Goal: Task Accomplishment & Management: Complete application form

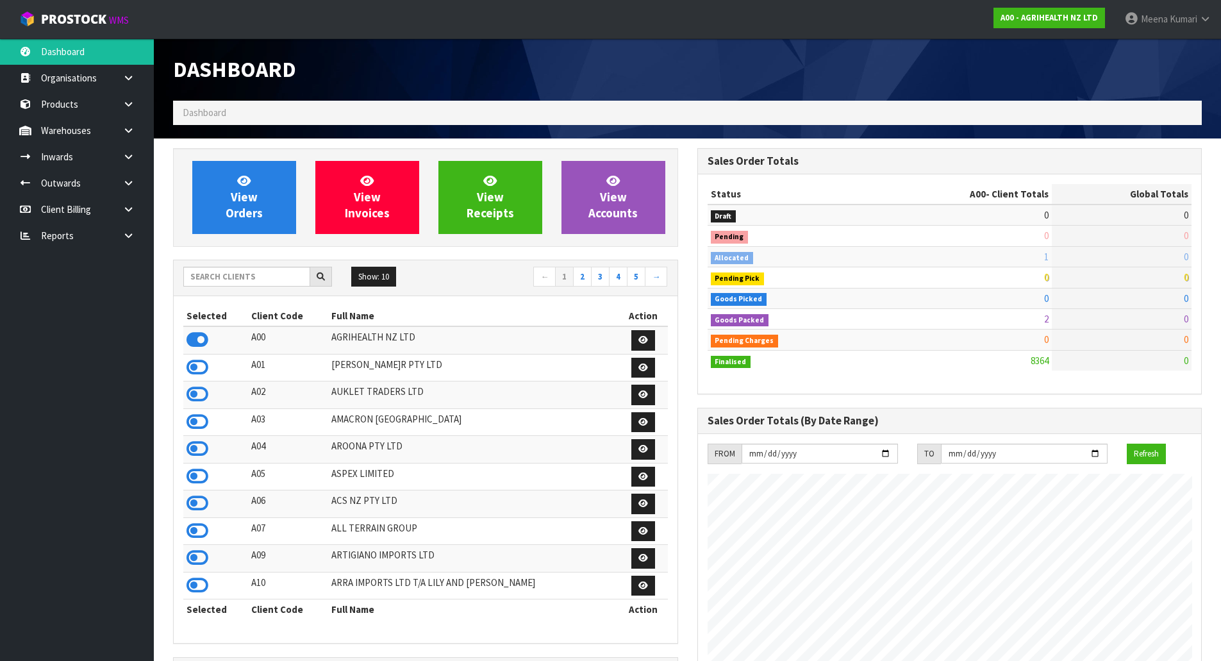
scroll to position [971, 524]
click at [278, 271] on input "text" at bounding box center [246, 277] width 127 height 20
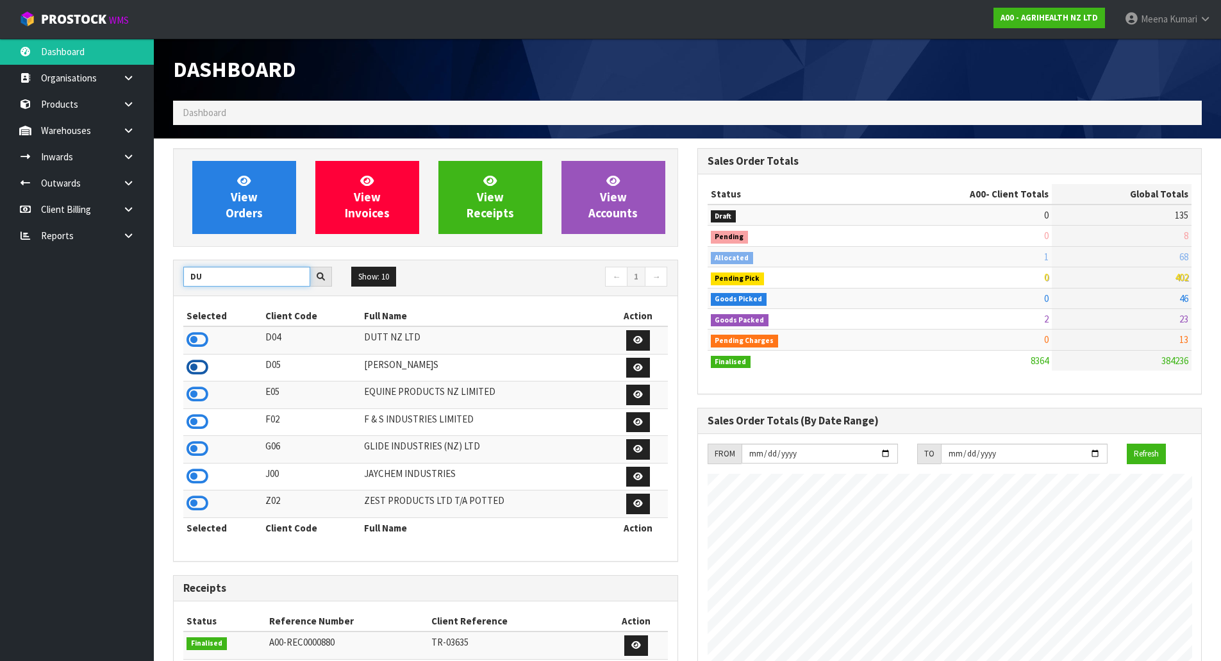
type input "DU"
click at [202, 362] on icon at bounding box center [198, 367] width 22 height 19
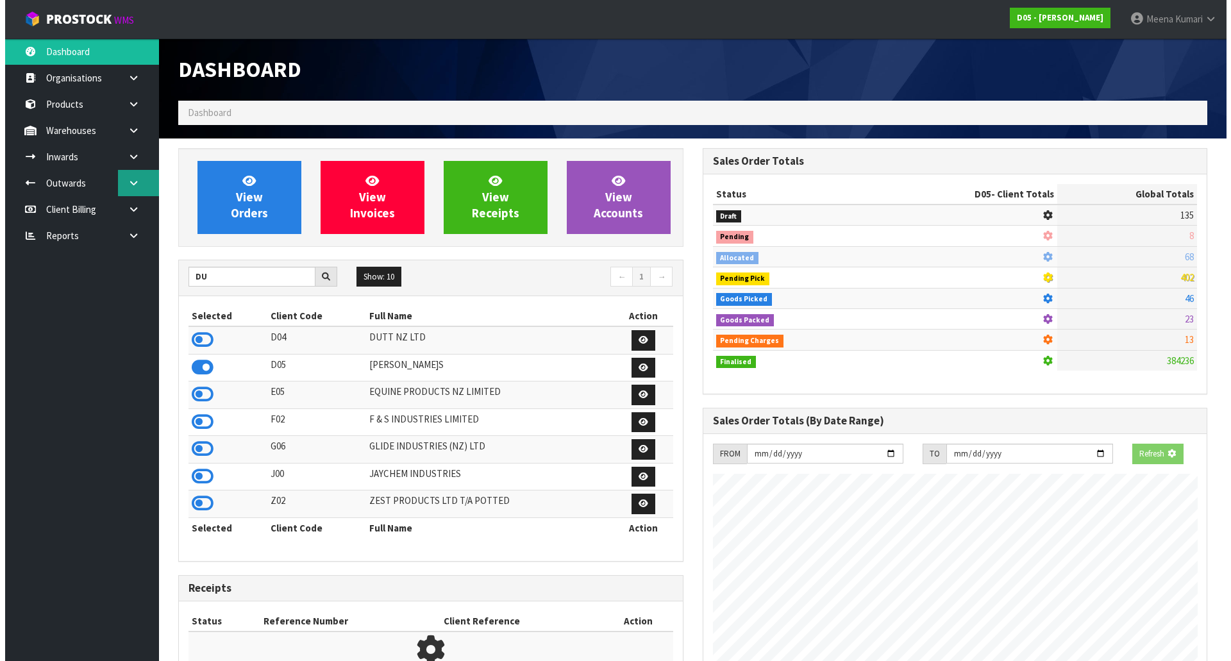
scroll to position [811, 524]
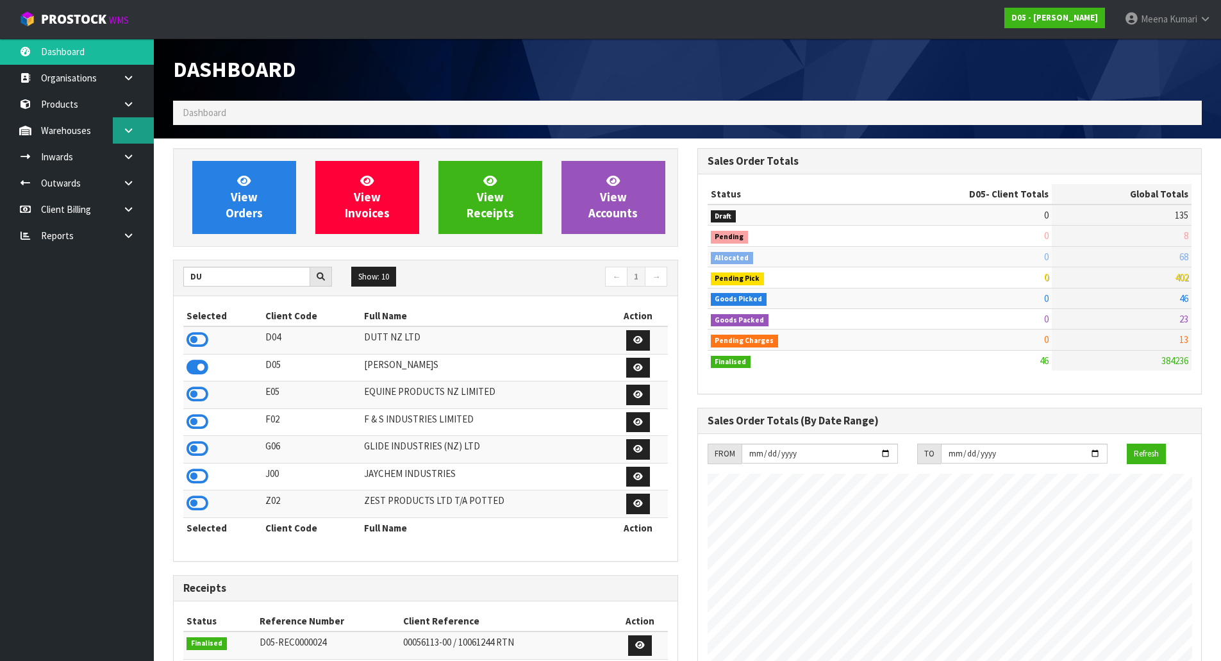
click at [142, 138] on link at bounding box center [133, 130] width 41 height 26
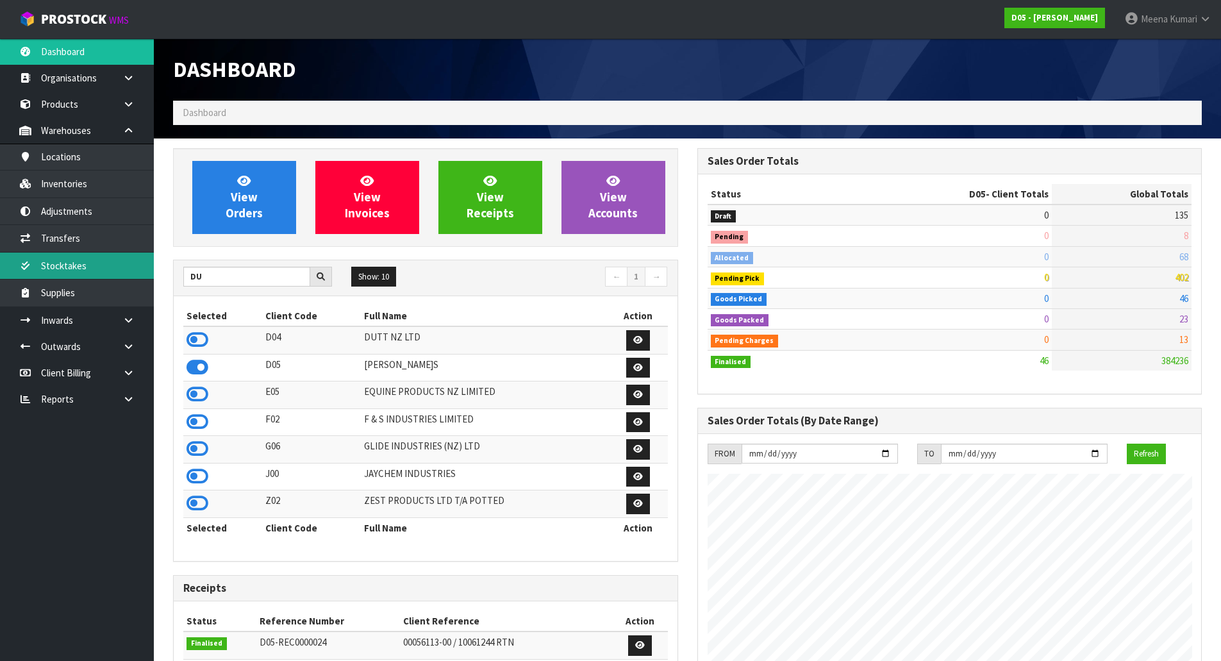
click at [129, 255] on link "Stocktakes" at bounding box center [77, 266] width 154 height 26
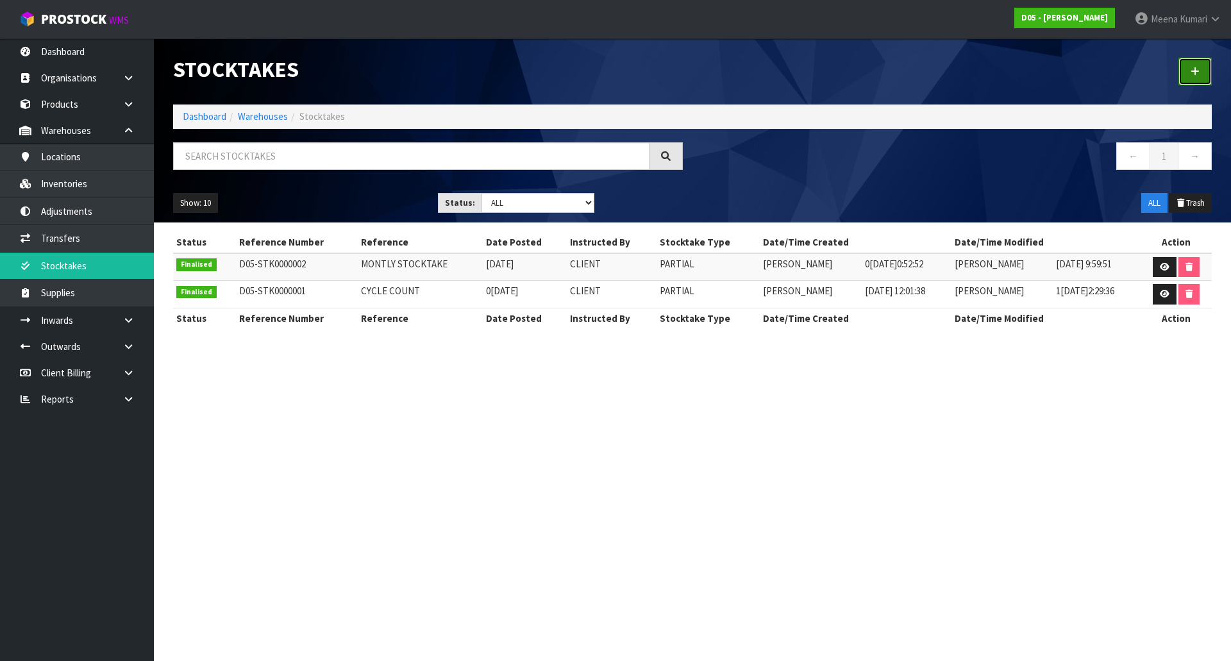
click at [1192, 68] on icon at bounding box center [1194, 72] width 9 height 10
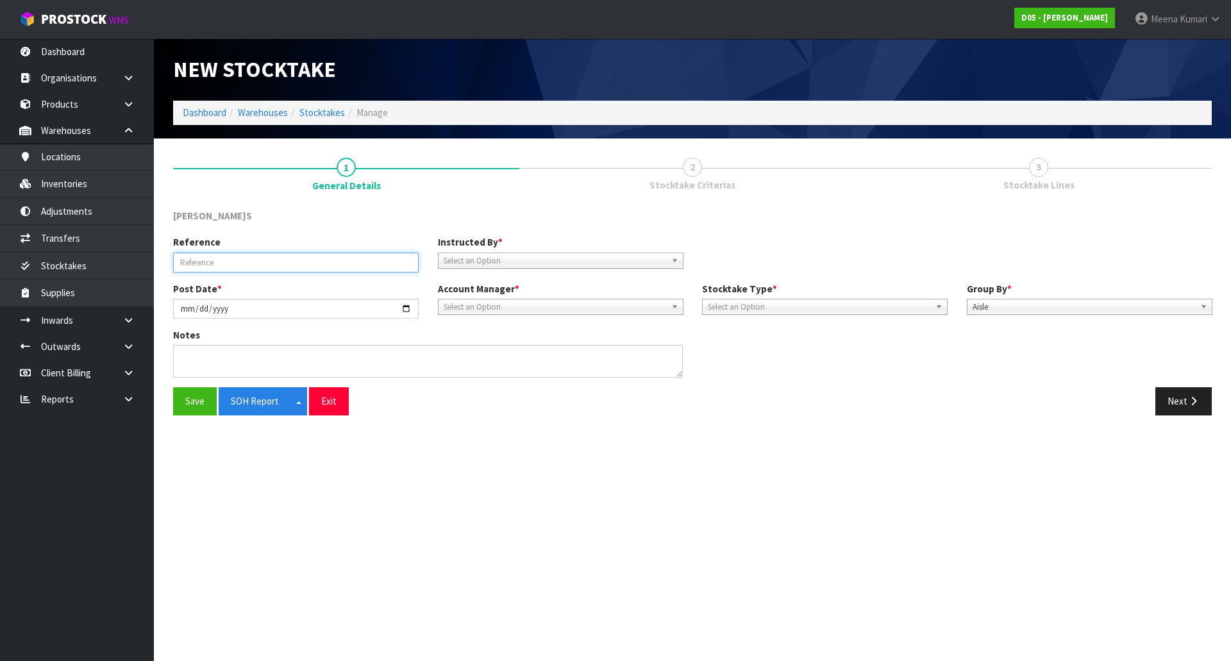
click at [303, 262] on input "text" at bounding box center [295, 263] width 245 height 20
type input "MONTHLY STOCKTAKE 0[DATE]"
click at [488, 265] on span "Select an Option" at bounding box center [555, 260] width 222 height 15
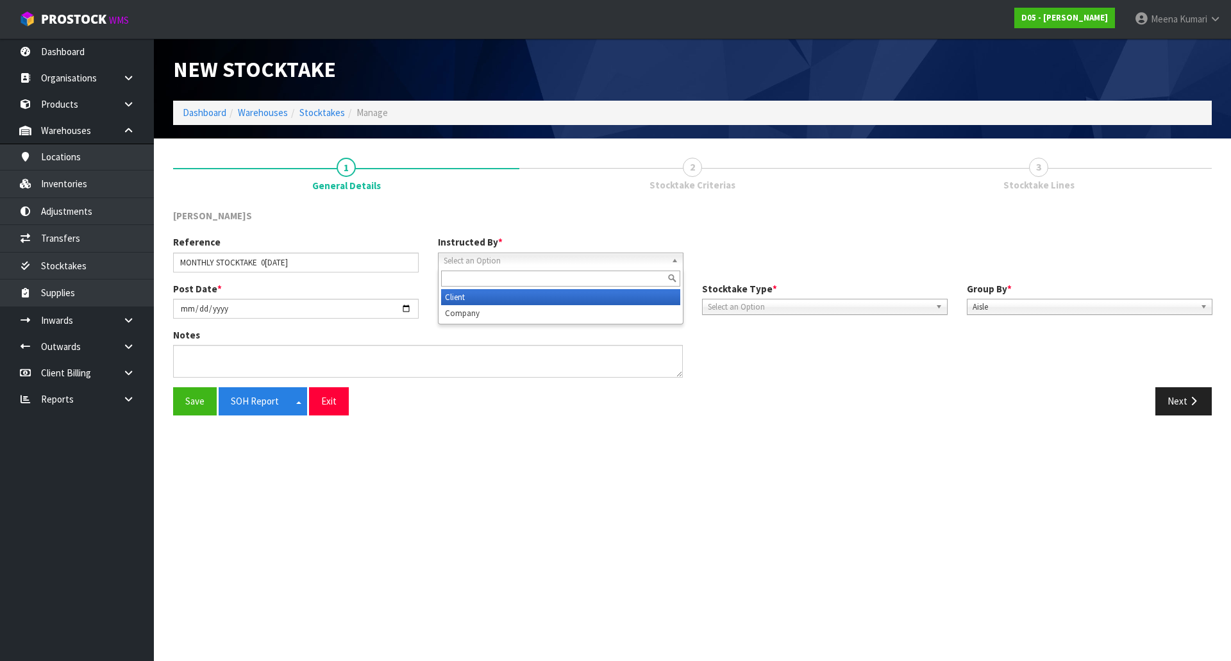
click at [491, 297] on li "Client" at bounding box center [560, 297] width 239 height 16
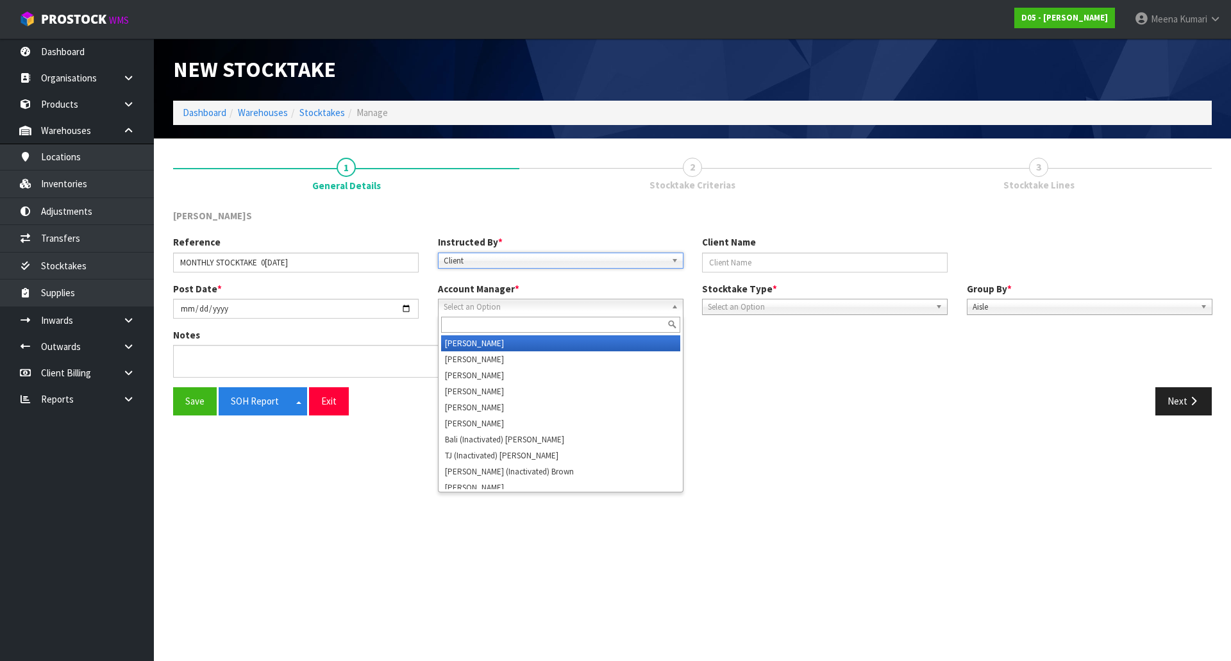
click at [479, 308] on span "Select an Option" at bounding box center [555, 306] width 222 height 15
type input "v"
click at [489, 343] on li "V [PERSON_NAME]" at bounding box center [560, 343] width 239 height 16
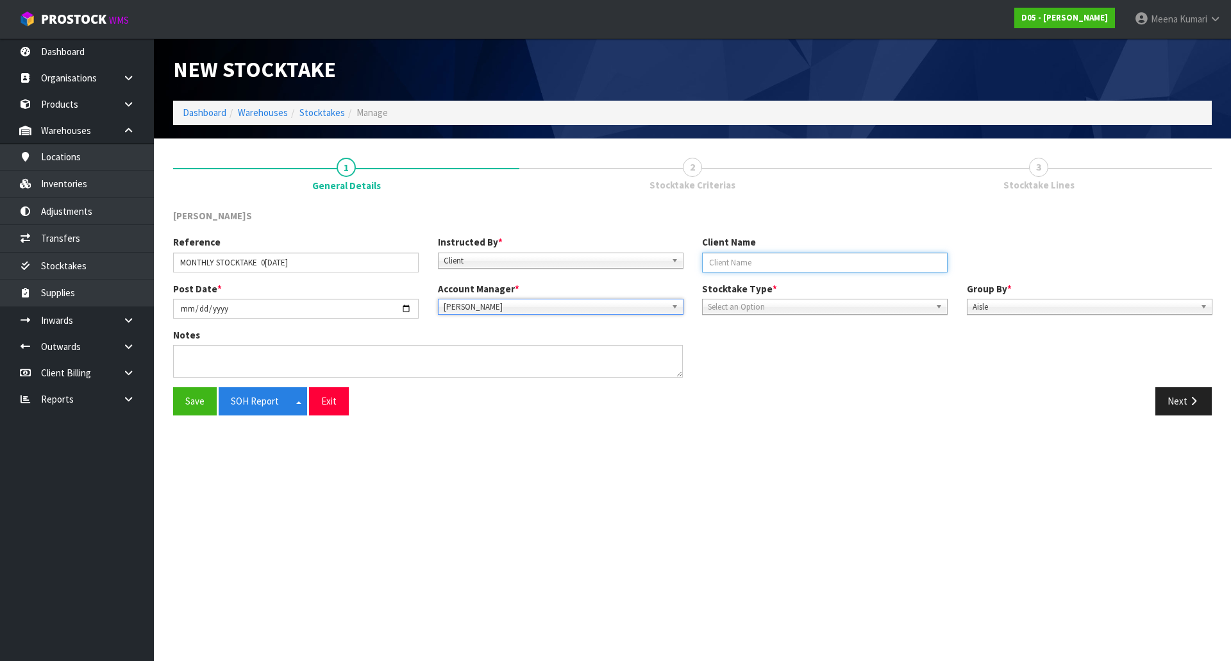
click at [757, 263] on input "text" at bounding box center [824, 263] width 245 height 20
type input "DUTT [PERSON_NAME]"
click at [786, 305] on span "Select an Option" at bounding box center [819, 306] width 222 height 15
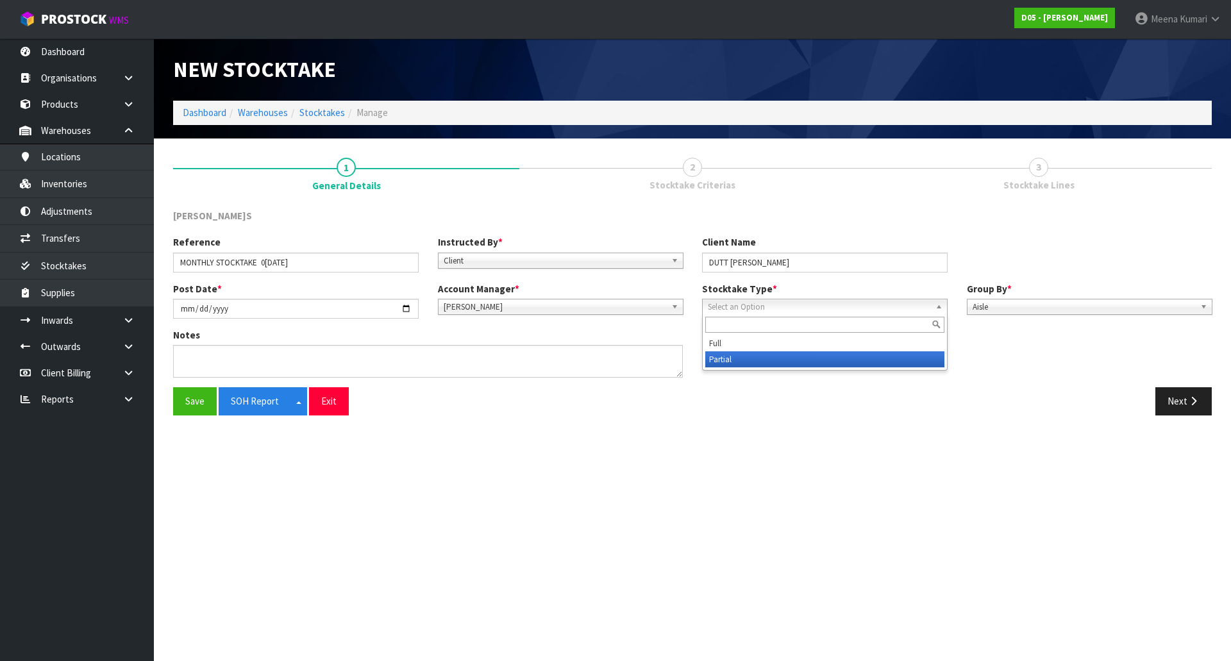
click at [780, 364] on li "Partial" at bounding box center [824, 359] width 239 height 16
click at [1172, 380] on div "Notes" at bounding box center [692, 357] width 1058 height 59
click at [1193, 417] on div "Save SOH Report Split button! EXCEL FORMAT Exit Next" at bounding box center [692, 405] width 1058 height 37
click at [1180, 395] on button "Next" at bounding box center [1183, 401] width 56 height 28
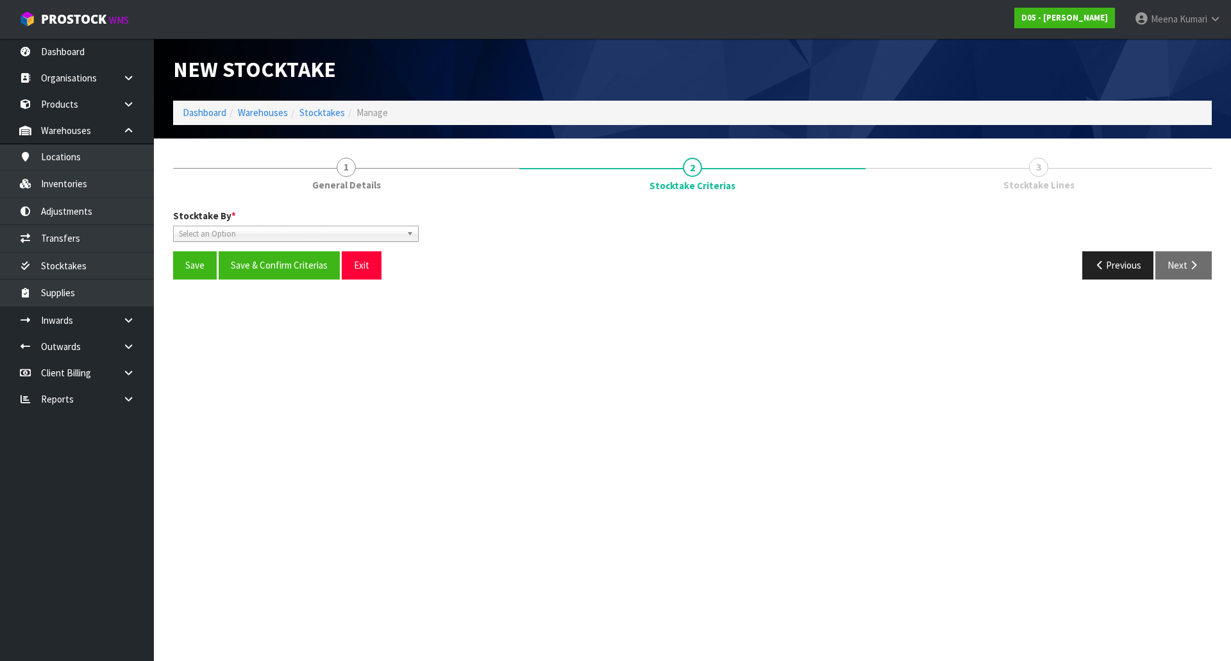
click at [232, 234] on span "Select an Option" at bounding box center [290, 233] width 222 height 15
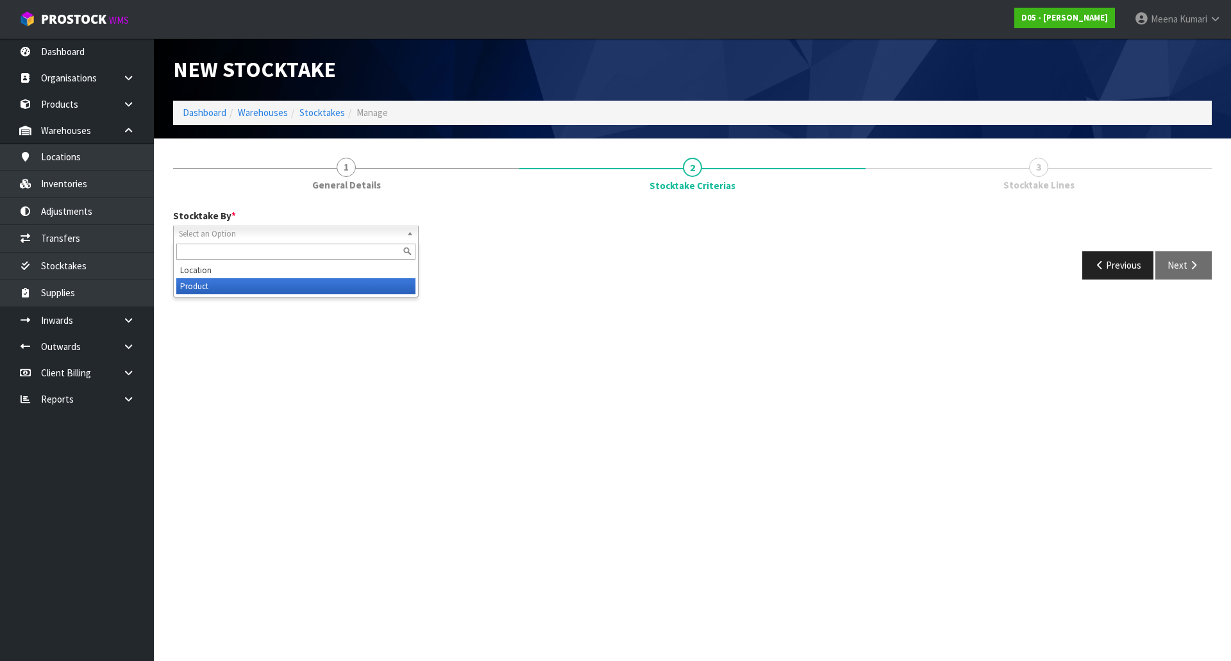
click at [237, 287] on li "Product" at bounding box center [295, 286] width 239 height 16
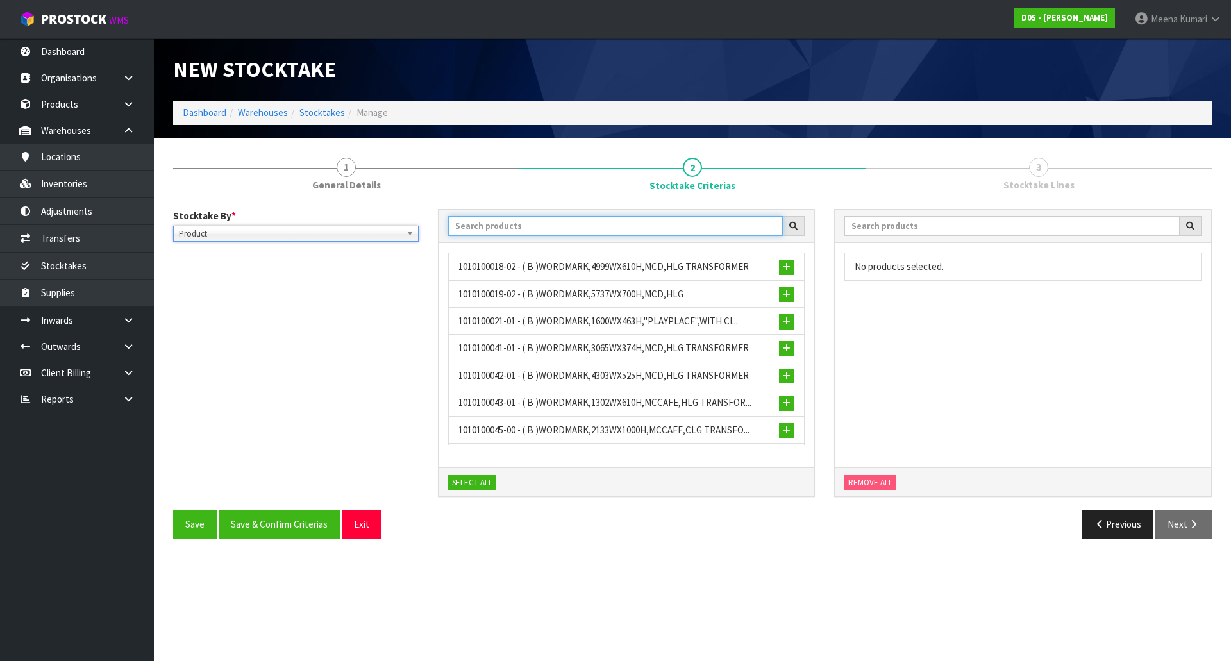
click at [517, 233] on input "text" at bounding box center [615, 226] width 335 height 20
paste input "1010700047-01"
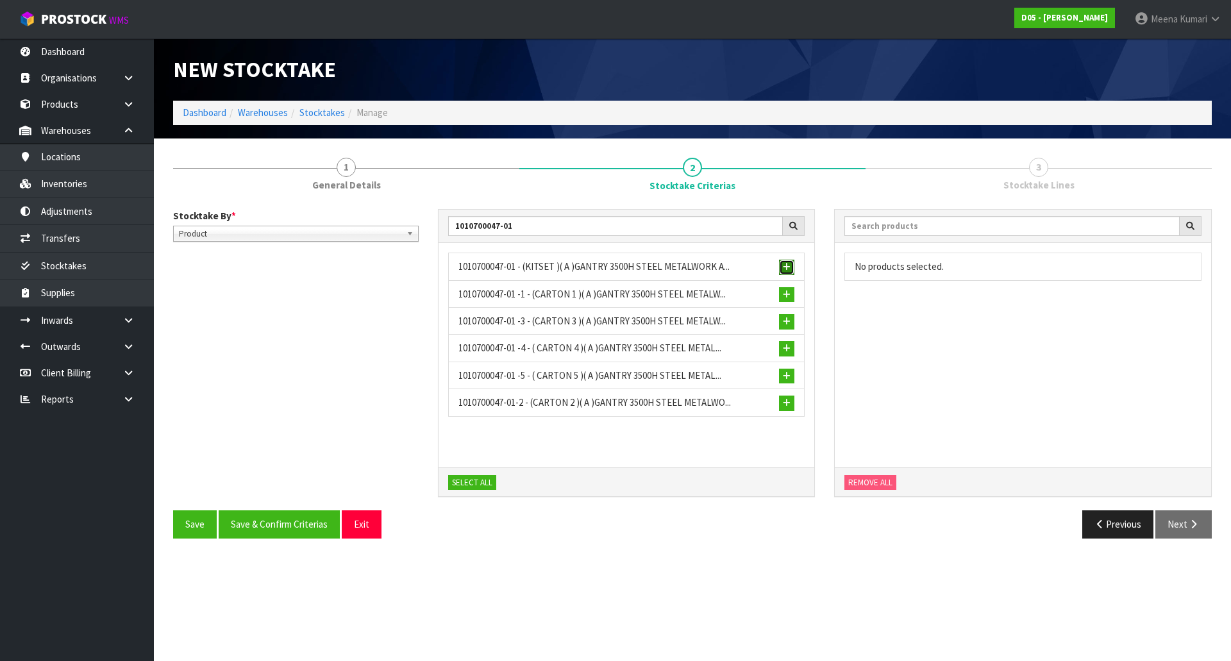
click at [788, 265] on span "button" at bounding box center [787, 267] width 8 height 8
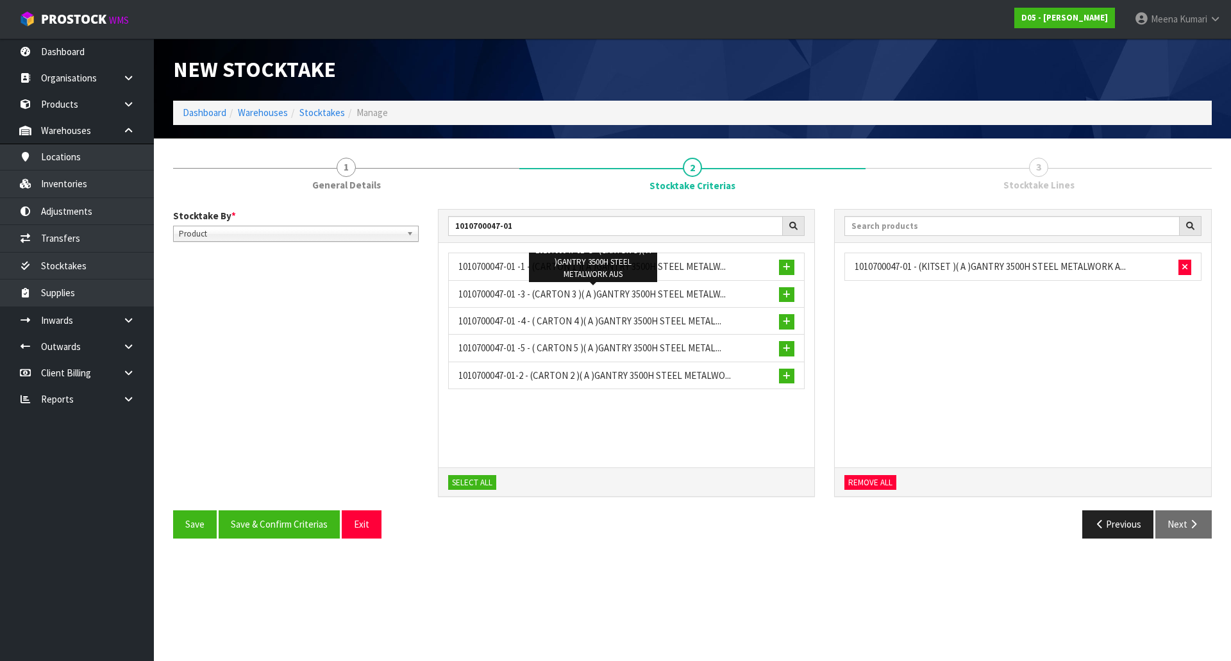
click at [491, 292] on span "1010700047-01 -3 - (CARTON 3 )( A )GANTRY 3500H STEEL METALW..." at bounding box center [591, 294] width 267 height 12
copy span "1010700047-01 -3 - (CARTON 3 )( A )GANTRY 3500H STEEL METALW..."
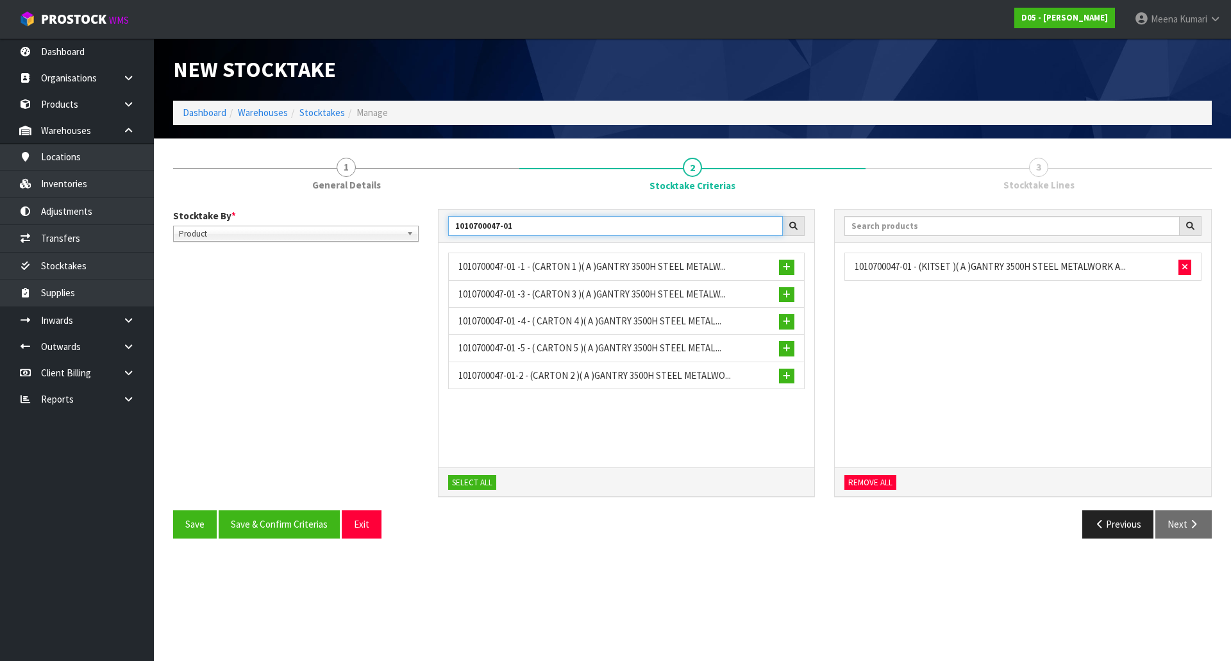
click at [679, 226] on input "1010700047-01" at bounding box center [615, 226] width 335 height 20
drag, startPoint x: 679, startPoint y: 226, endPoint x: 665, endPoint y: 227, distance: 14.1
click at [679, 227] on input "1010700047-01" at bounding box center [615, 226] width 335 height 20
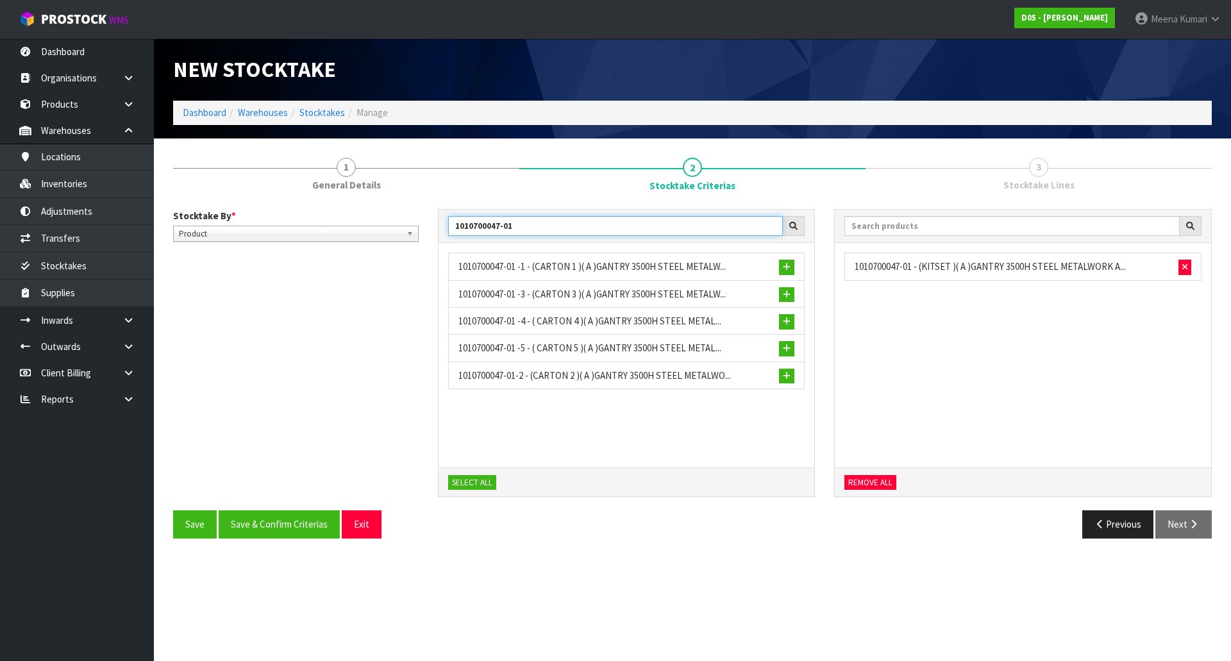
click at [524, 222] on input "1010700047-01" at bounding box center [615, 226] width 335 height 20
paste input "810003-1"
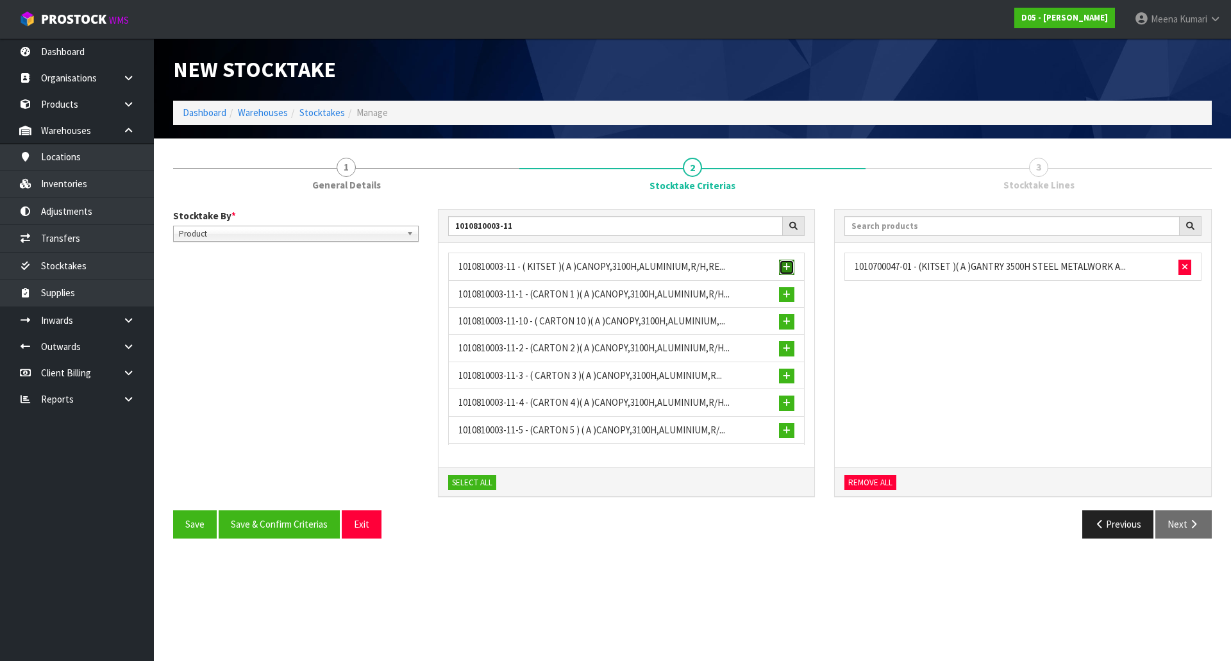
click at [781, 264] on button "button" at bounding box center [786, 267] width 15 height 15
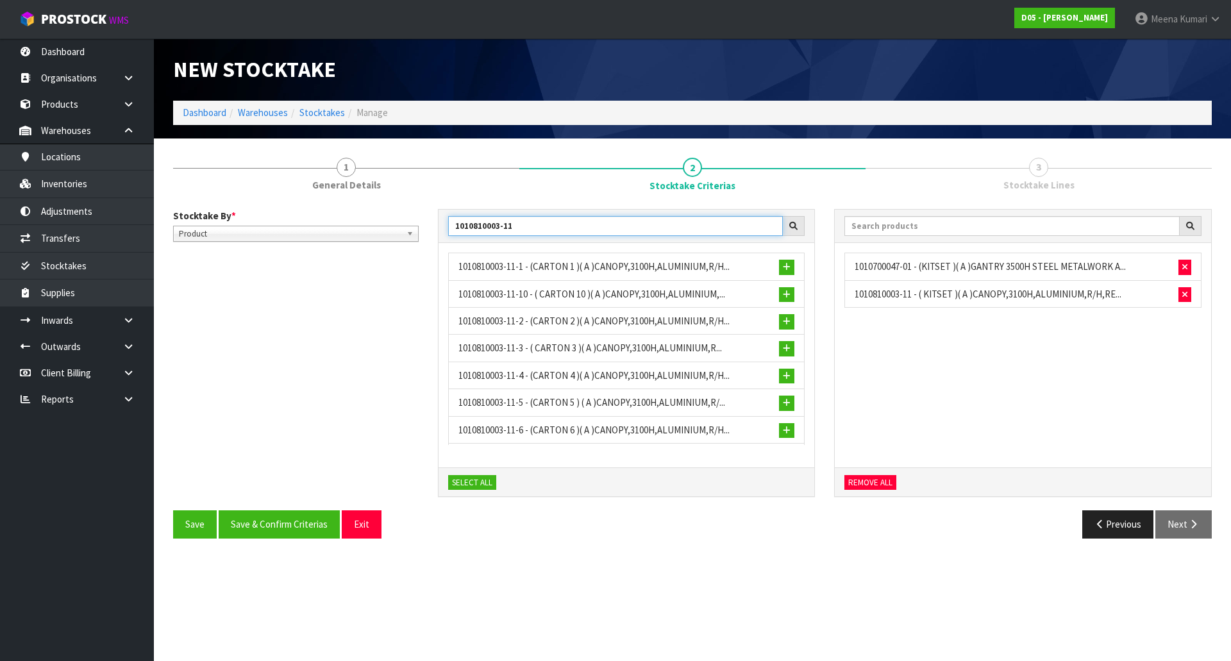
drag, startPoint x: 517, startPoint y: 228, endPoint x: 360, endPoint y: 209, distance: 158.1
click at [360, 209] on div "Stocktake By * Location Product Product Location Product 1010810003-11 10108100…" at bounding box center [692, 360] width 1058 height 302
paste input "100018-02"
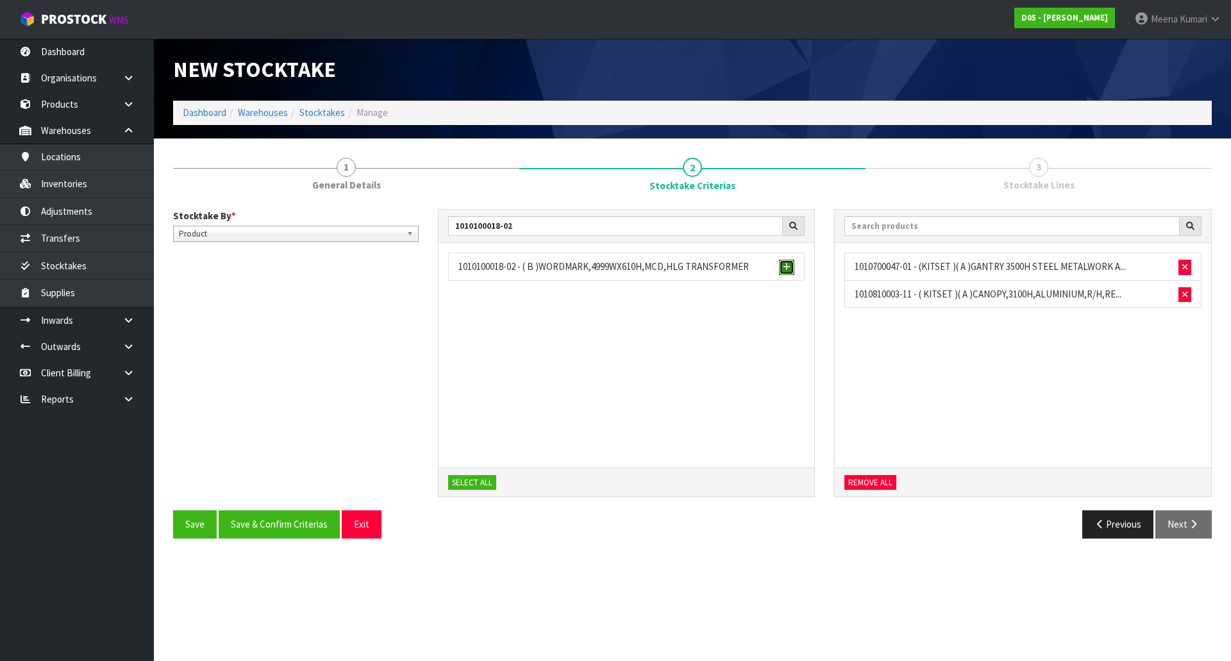
click at [790, 266] on span "button" at bounding box center [787, 267] width 8 height 8
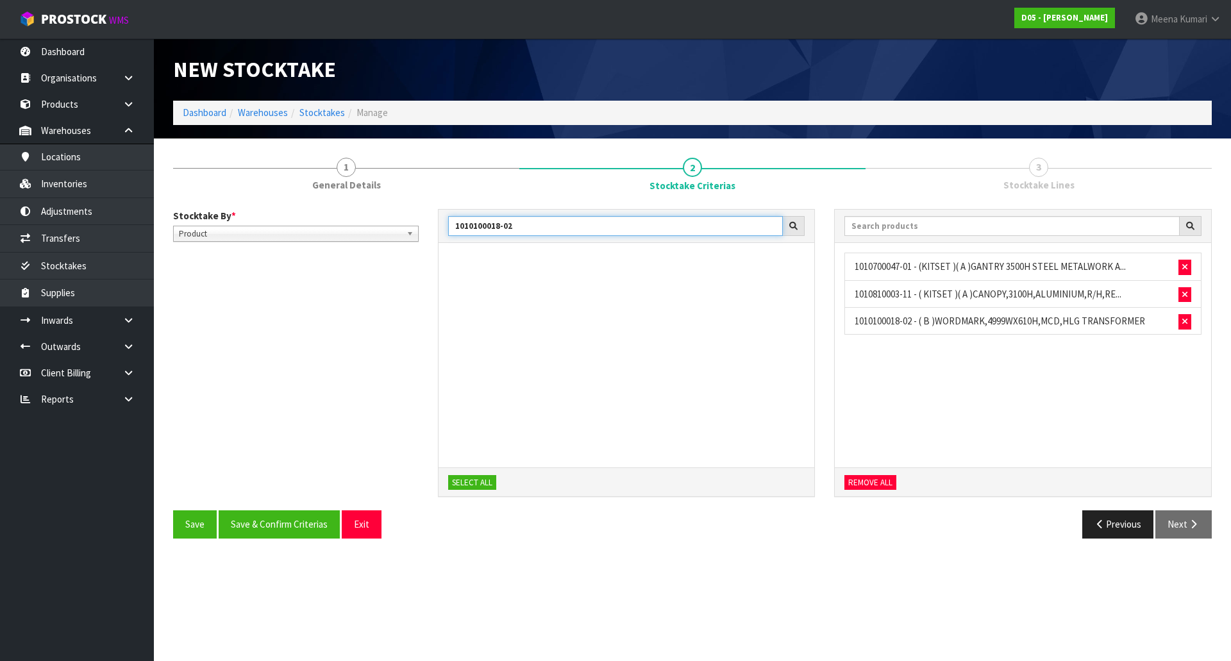
drag, startPoint x: 552, startPoint y: 235, endPoint x: 303, endPoint y: 233, distance: 248.7
click at [302, 233] on div "Stocktake By * Location Product Product Location Product 1010100018-02 SELECT A…" at bounding box center [692, 360] width 1058 height 302
paste input "9"
click at [785, 267] on span "button" at bounding box center [787, 267] width 8 height 8
drag, startPoint x: 525, startPoint y: 228, endPoint x: 320, endPoint y: 228, distance: 204.5
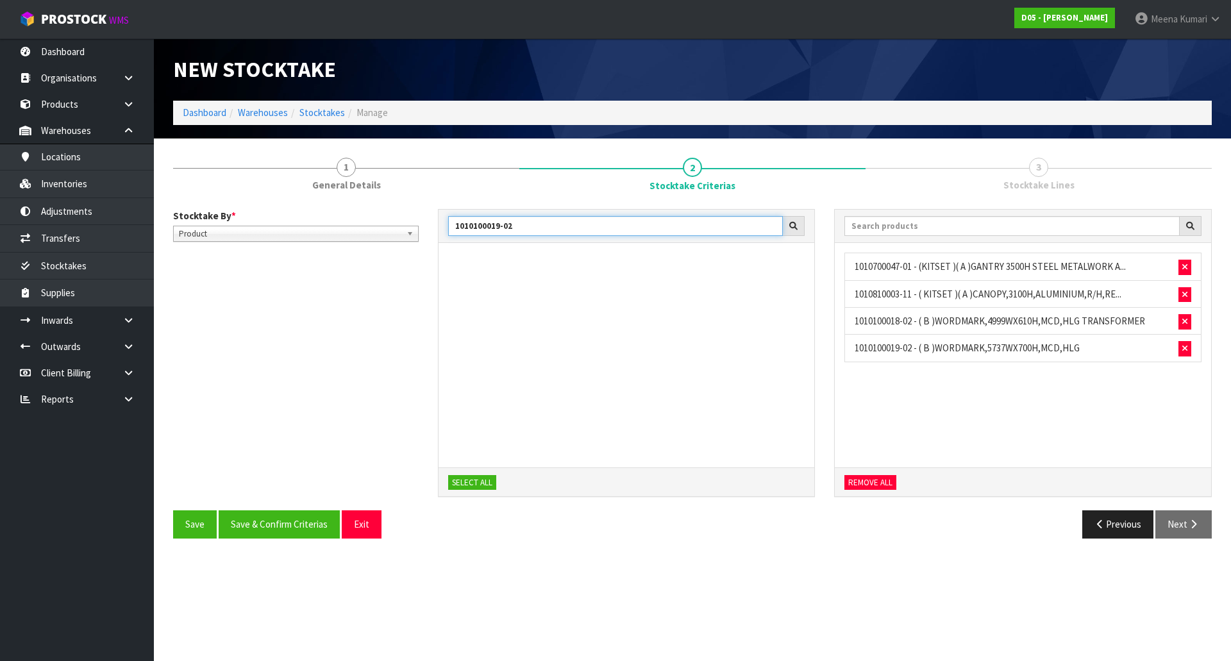
click at [320, 228] on div "Stocktake By * Location Product Product Location Product 1010100019-02 SELECT A…" at bounding box center [692, 360] width 1058 height 302
paste input "1100005-10"
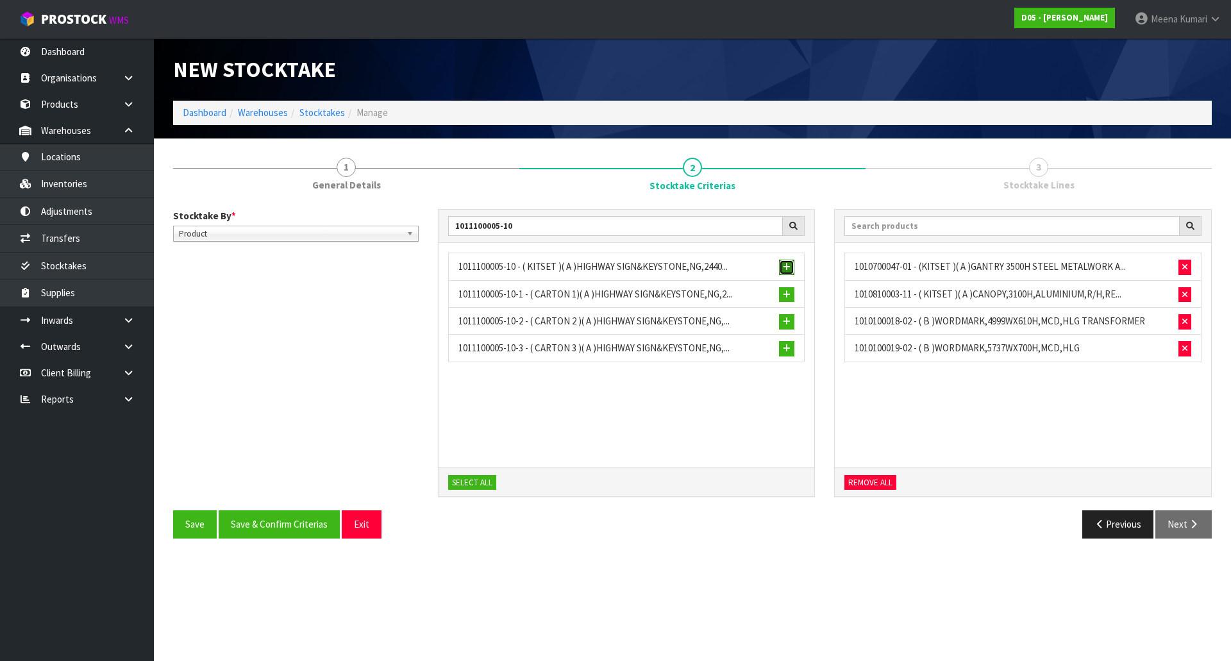
click at [788, 265] on span "button" at bounding box center [787, 267] width 8 height 8
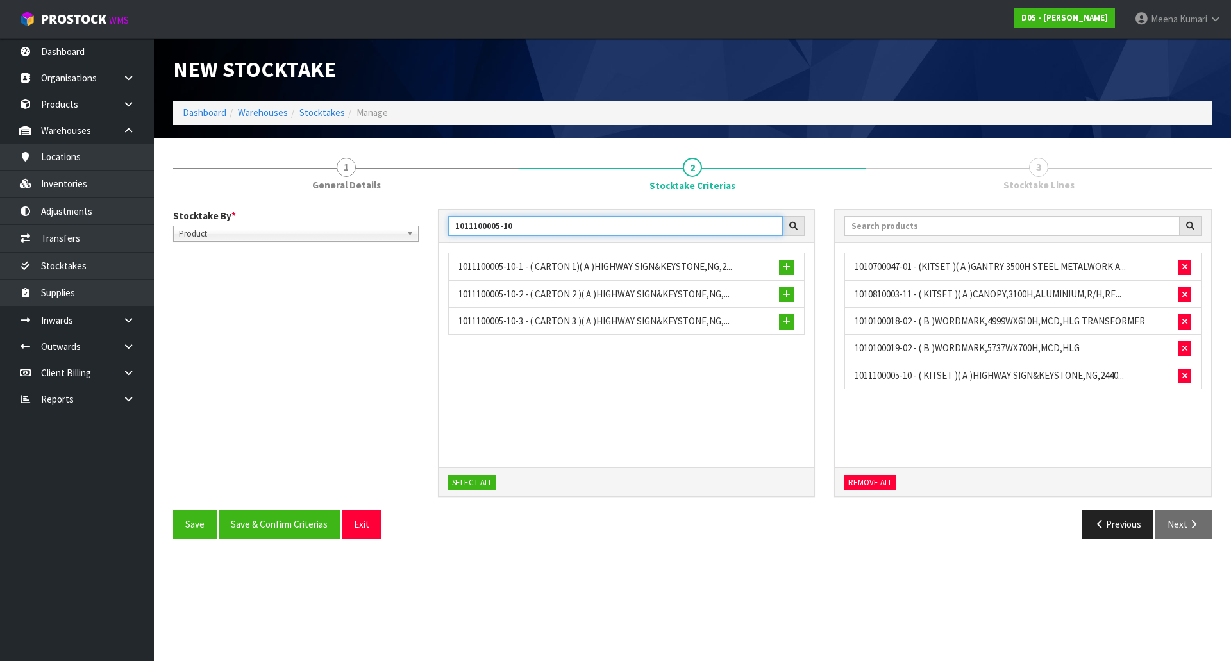
drag, startPoint x: 521, startPoint y: 227, endPoint x: 416, endPoint y: 231, distance: 105.2
click at [416, 231] on div "Stocktake By * Location Product Product Location Product 1011100005-10 10111000…" at bounding box center [692, 360] width 1058 height 302
paste input "41"
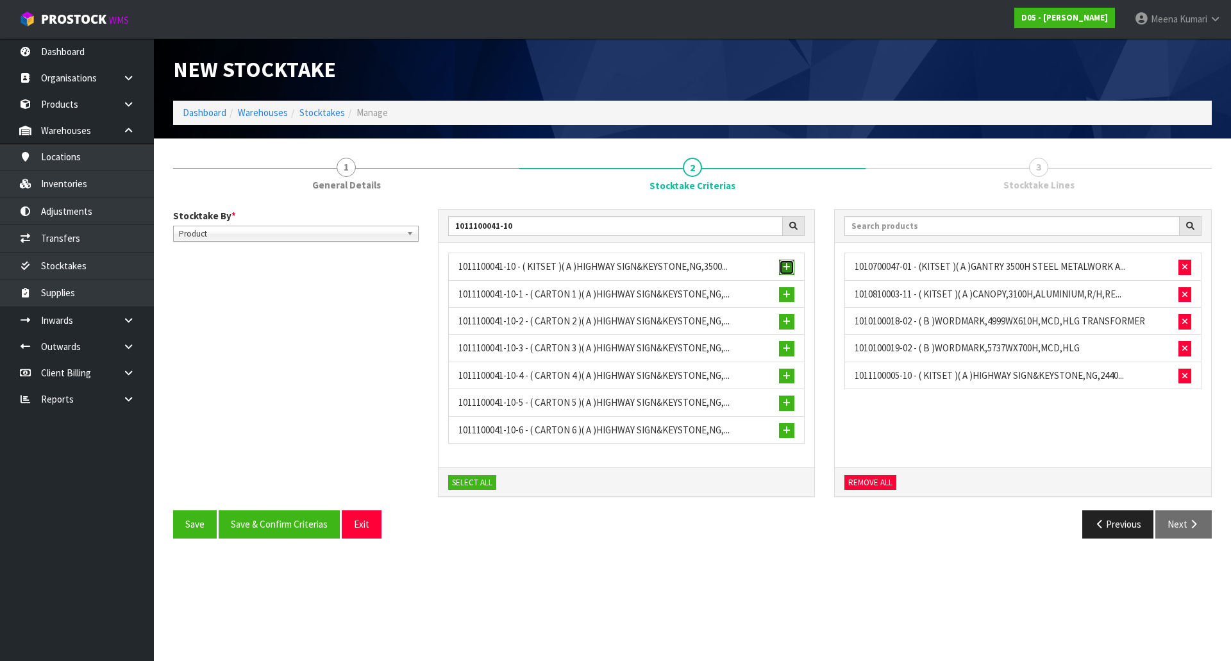
click at [790, 260] on button "button" at bounding box center [786, 267] width 15 height 15
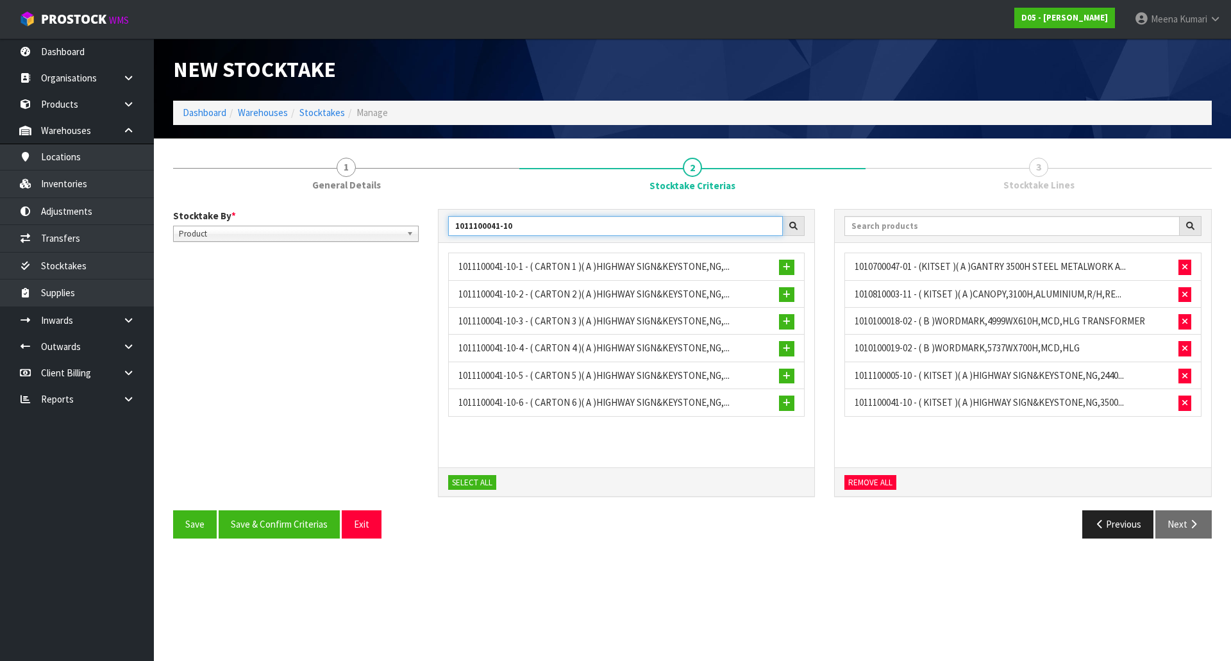
click at [545, 224] on input "1011100041-10" at bounding box center [615, 226] width 335 height 20
paste input "0100042-01"
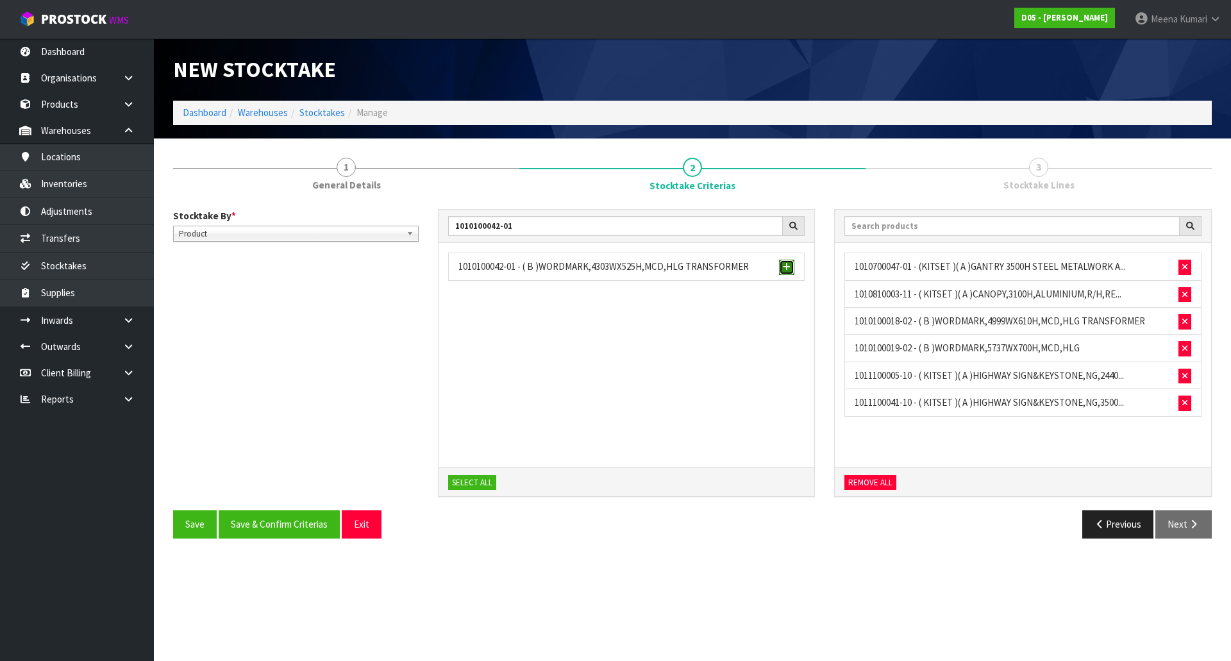
click at [786, 266] on span "button" at bounding box center [787, 267] width 8 height 8
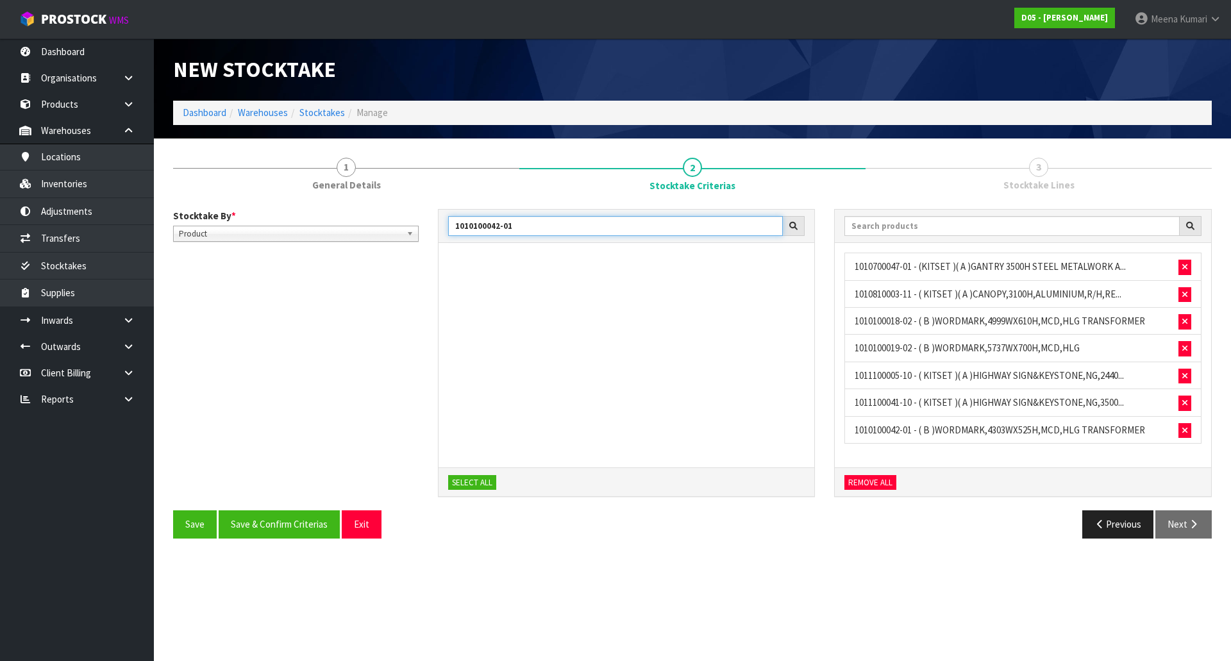
drag, startPoint x: 540, startPoint y: 228, endPoint x: 433, endPoint y: 247, distance: 108.0
click at [433, 247] on div "1010100042-01 SELECT ALL" at bounding box center [626, 360] width 397 height 302
paste input "129"
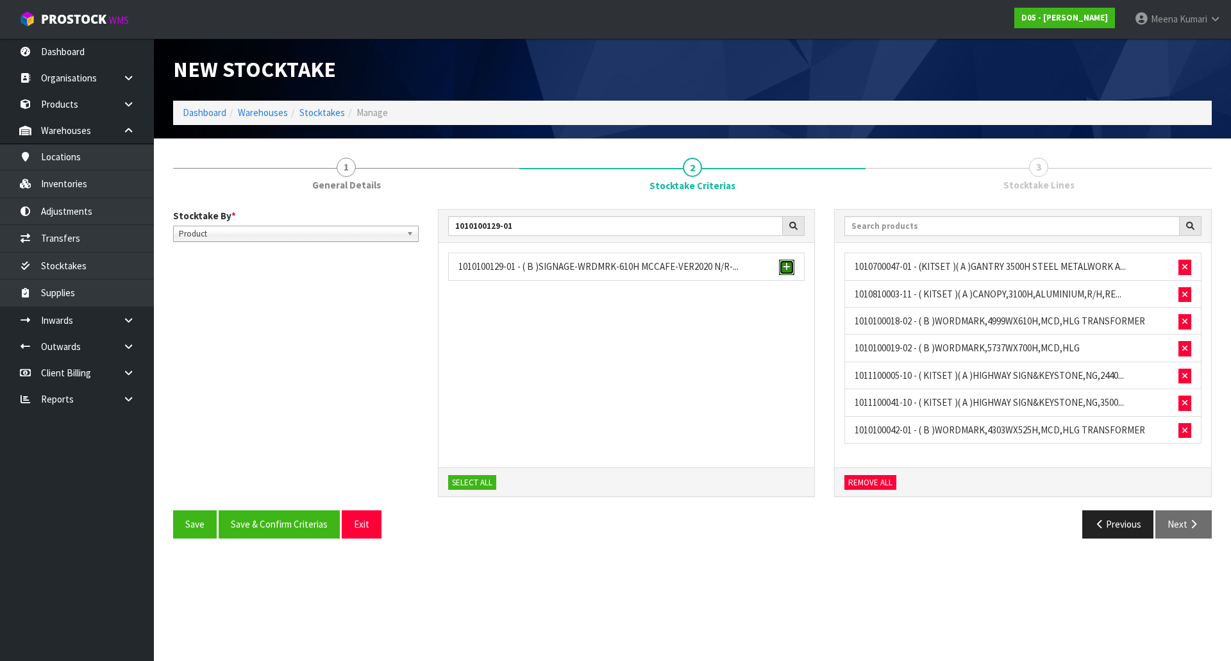
click at [790, 269] on span "button" at bounding box center [787, 267] width 8 height 8
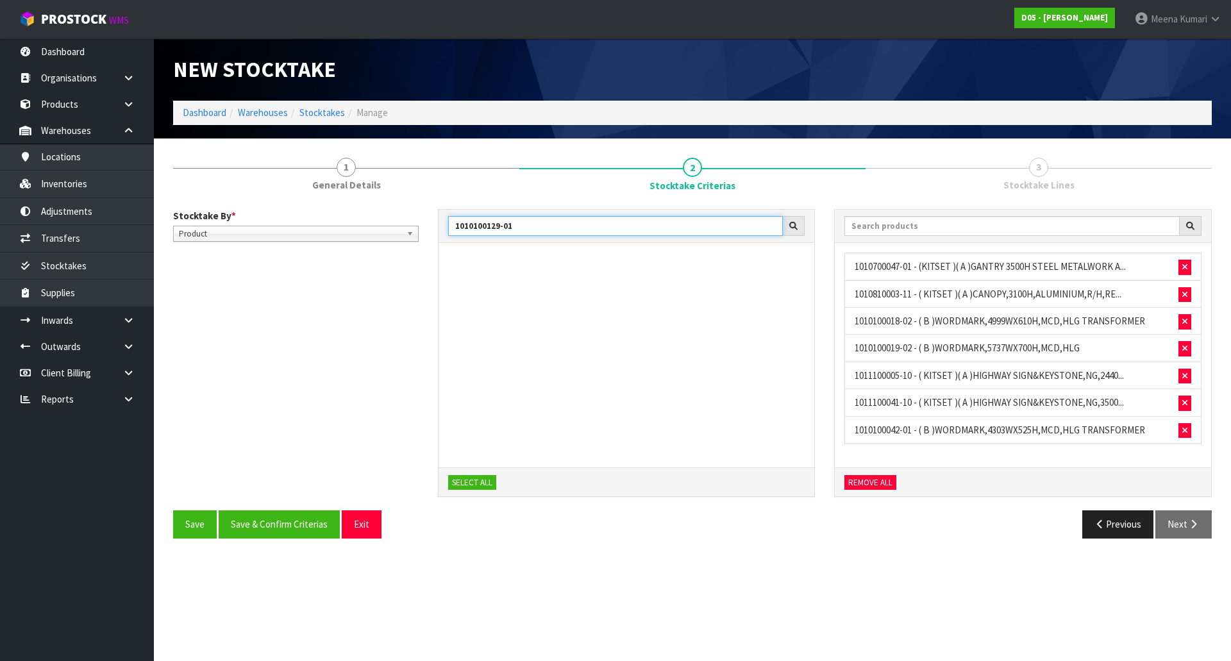
drag, startPoint x: 554, startPoint y: 222, endPoint x: 365, endPoint y: 204, distance: 190.0
click at [365, 204] on div "Stocktake By * Location Product Product Location Product 1010100129-01 SELECT A…" at bounding box center [692, 373] width 1038 height 349
paste input "1100055-00"
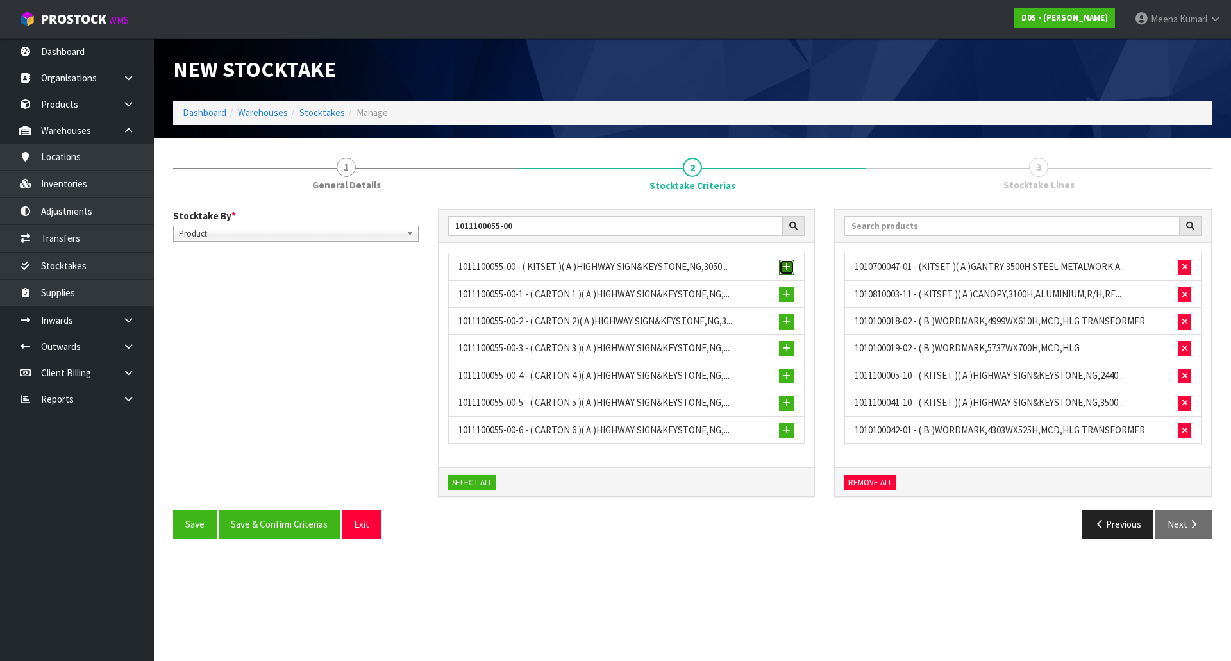
click at [788, 263] on span "button" at bounding box center [787, 267] width 8 height 8
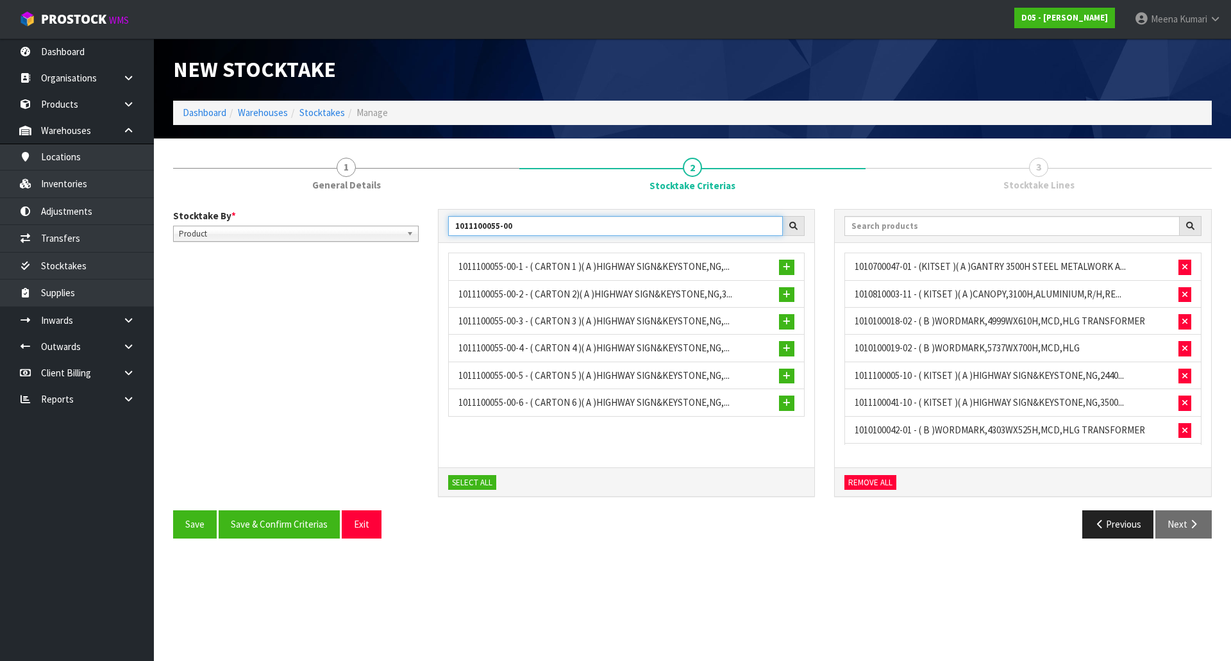
drag, startPoint x: 529, startPoint y: 224, endPoint x: 323, endPoint y: 225, distance: 206.4
click at [323, 225] on div "Stocktake By * Location Product Product Location Product 1011100055-00 10111000…" at bounding box center [692, 360] width 1058 height 302
paste input "20200047-07"
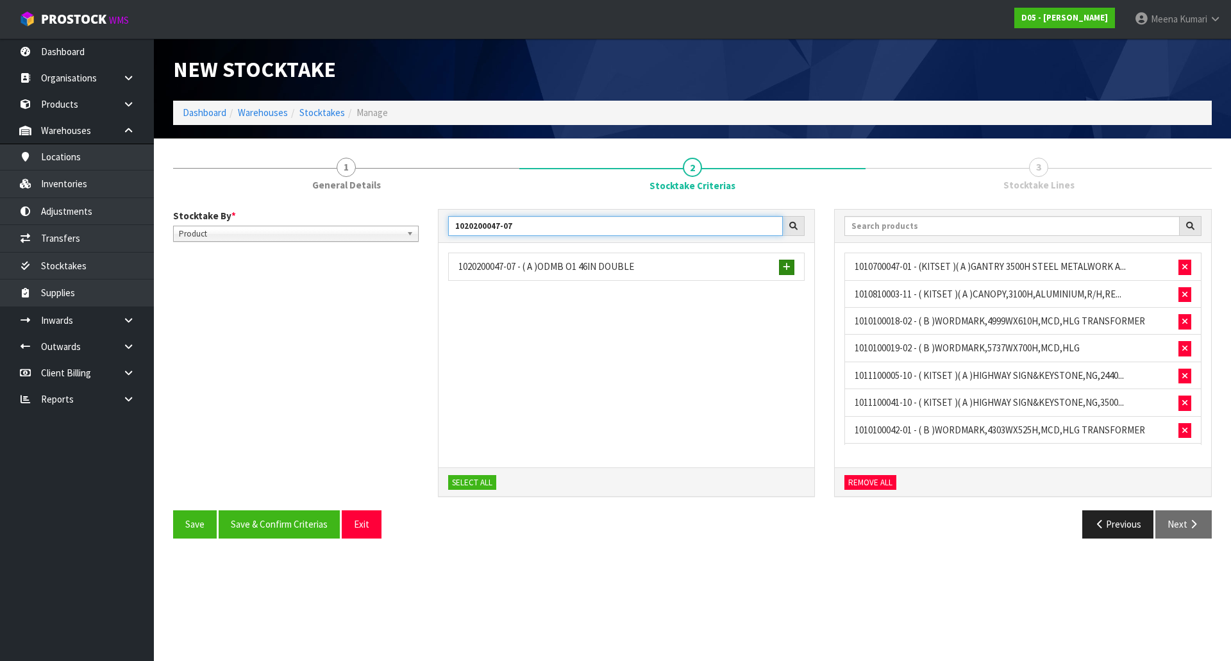
type input "1020200047-07"
click at [784, 262] on button "button" at bounding box center [786, 267] width 15 height 15
drag, startPoint x: 519, startPoint y: 230, endPoint x: 435, endPoint y: 230, distance: 83.3
click at [435, 230] on div "1020200047-07 SELECT ALL" at bounding box center [626, 360] width 397 height 302
paste input "text"
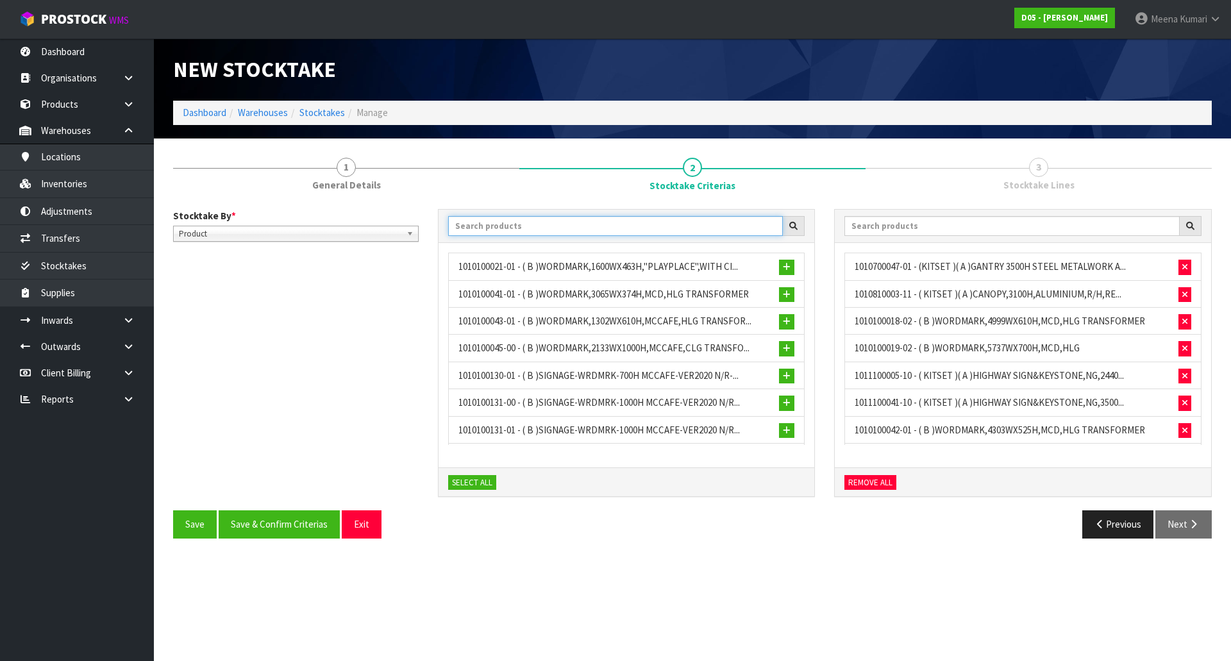
click at [621, 225] on input "text" at bounding box center [615, 226] width 335 height 20
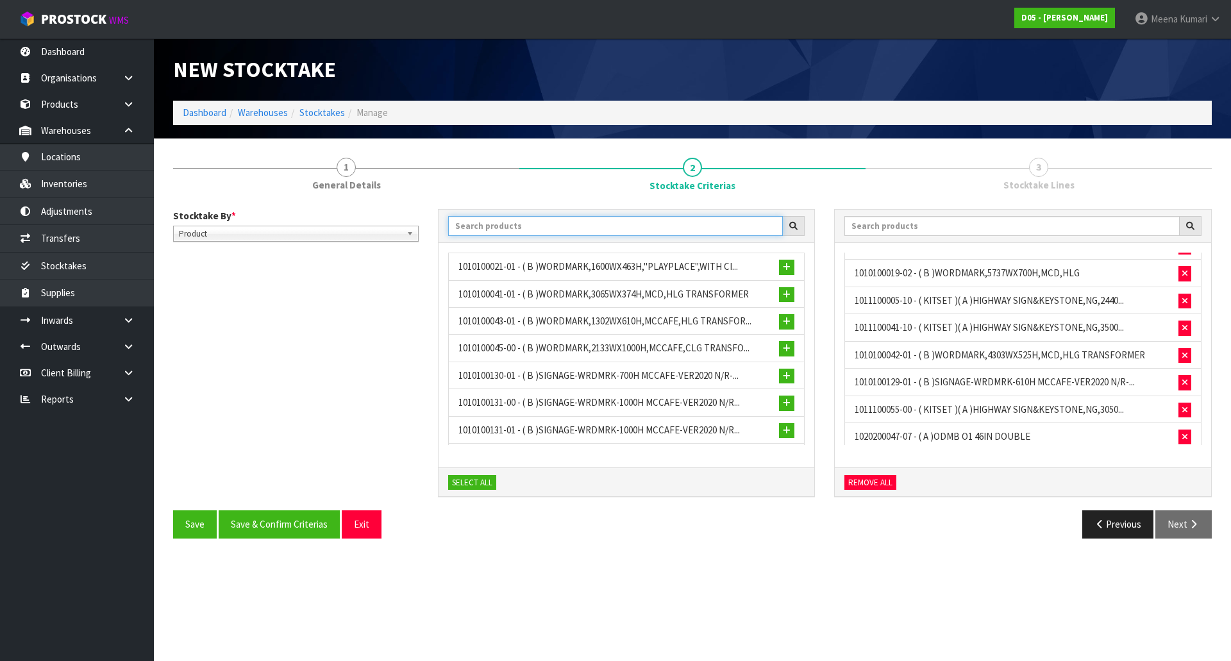
scroll to position [80, 0]
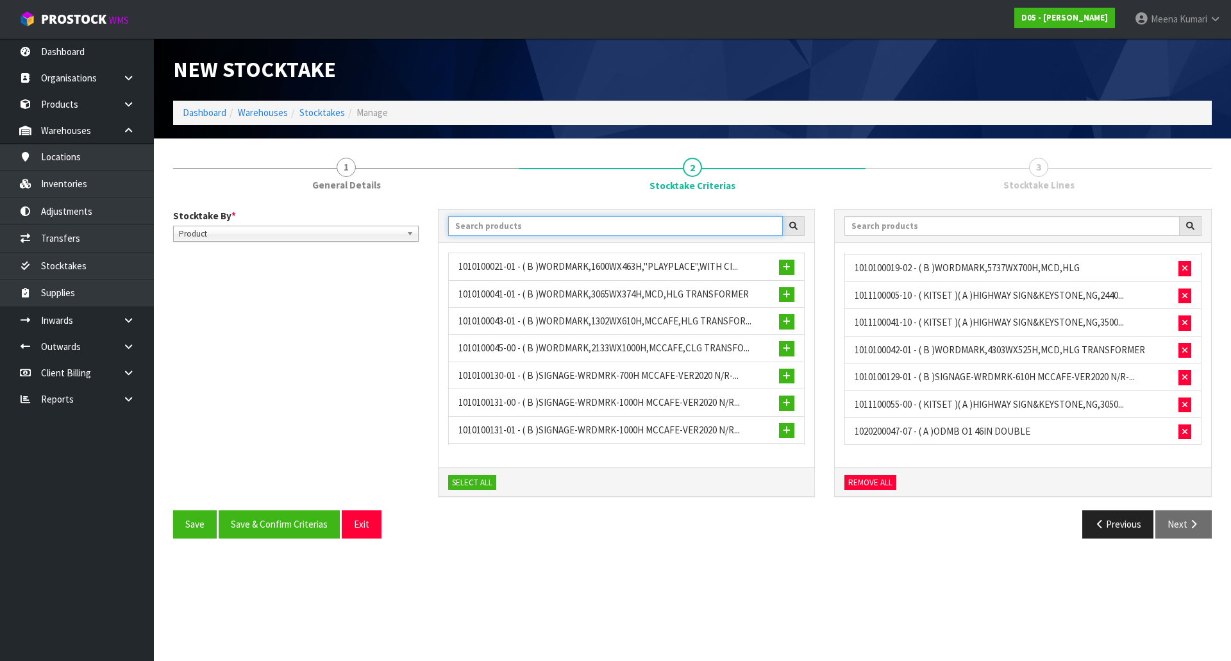
click at [581, 228] on input "text" at bounding box center [615, 226] width 335 height 20
paste input "1010100130-01"
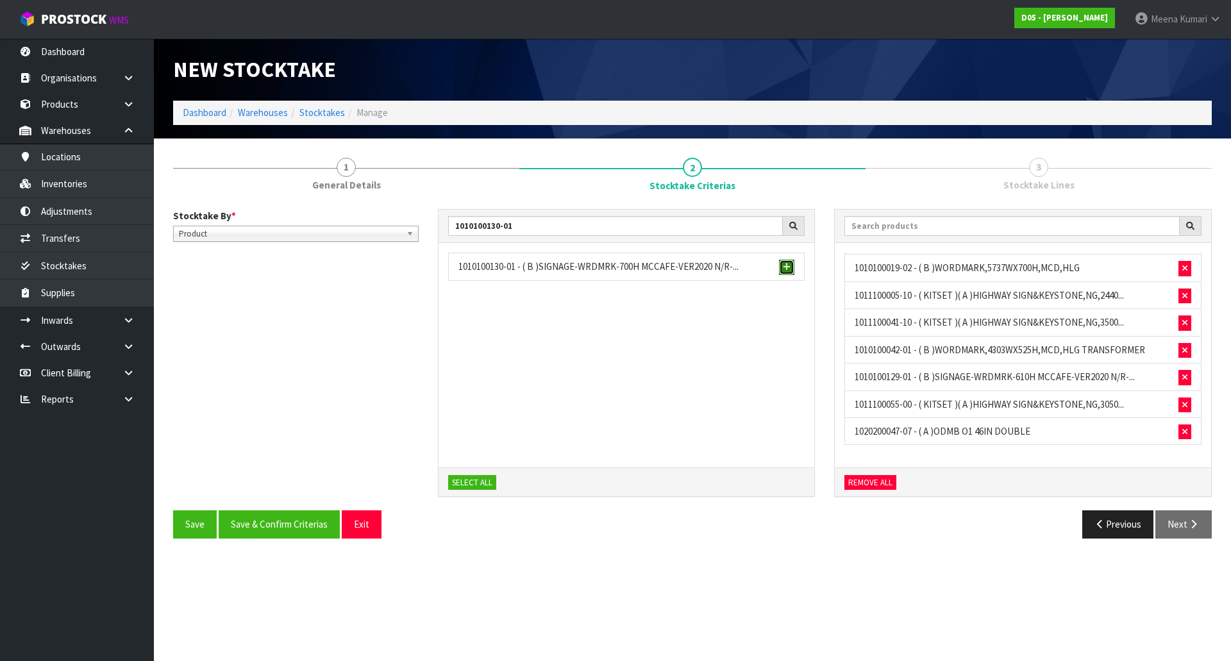
click at [786, 266] on span "button" at bounding box center [787, 267] width 8 height 8
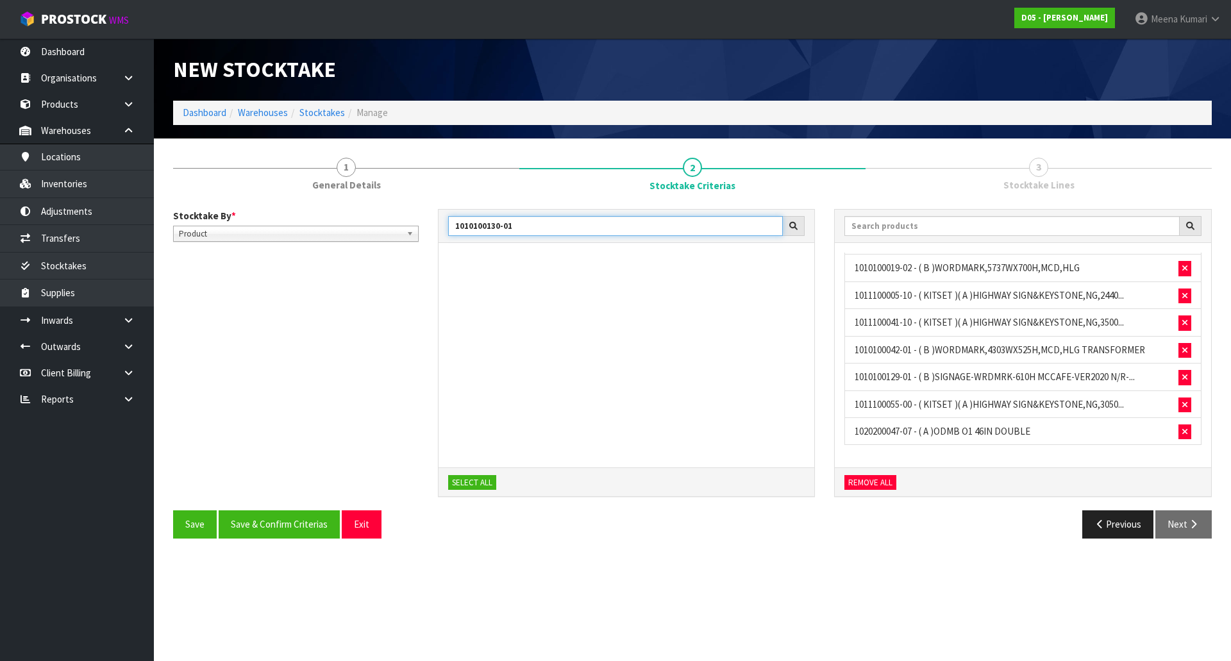
drag, startPoint x: 523, startPoint y: 229, endPoint x: 338, endPoint y: 203, distance: 186.5
click at [338, 203] on div "Stocktake By * Location Product Product Location Product 1010100130-01 SELECT A…" at bounding box center [692, 373] width 1038 height 349
paste input "5"
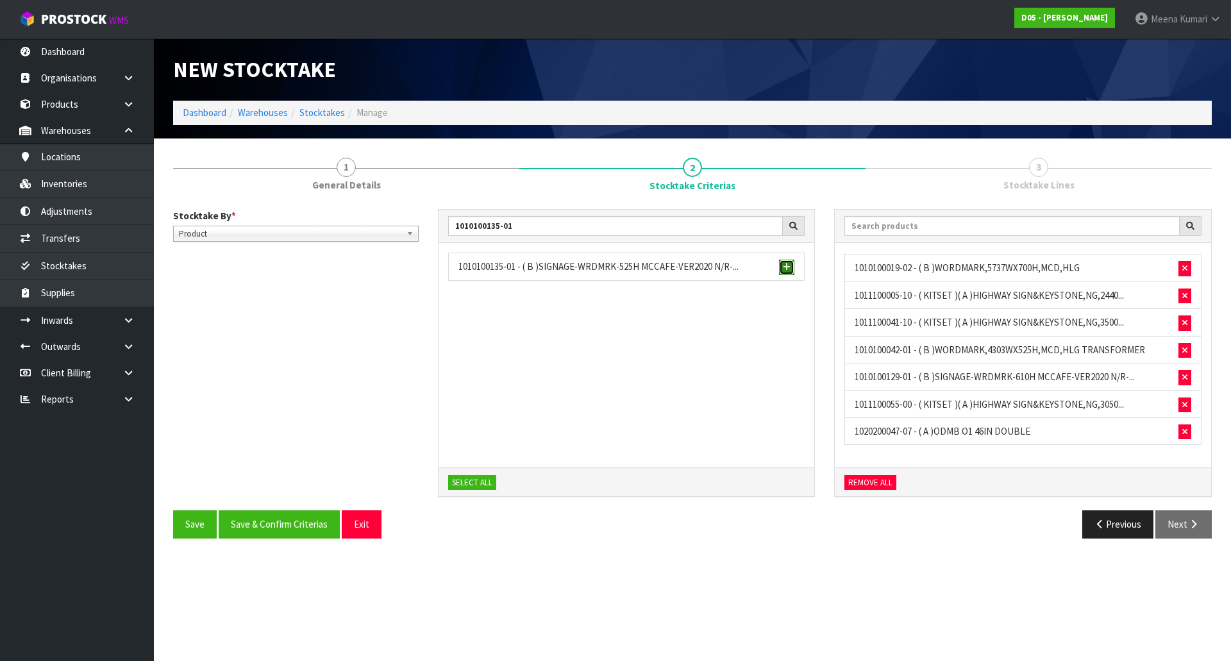
click at [783, 267] on span "button" at bounding box center [787, 267] width 8 height 8
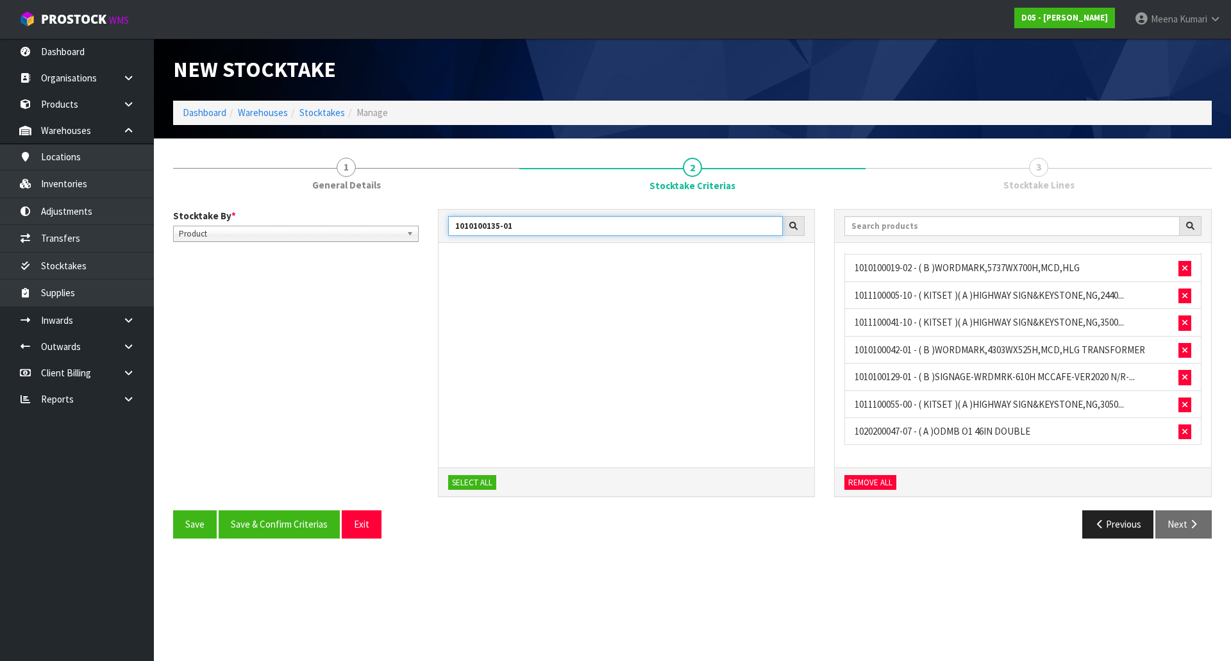
drag, startPoint x: 540, startPoint y: 229, endPoint x: 387, endPoint y: 225, distance: 153.2
click at [387, 225] on div "Stocktake By * Location Product Product Location Product 1010100135-01 SELECT A…" at bounding box center [692, 360] width 1058 height 302
paste input "20200122-03"
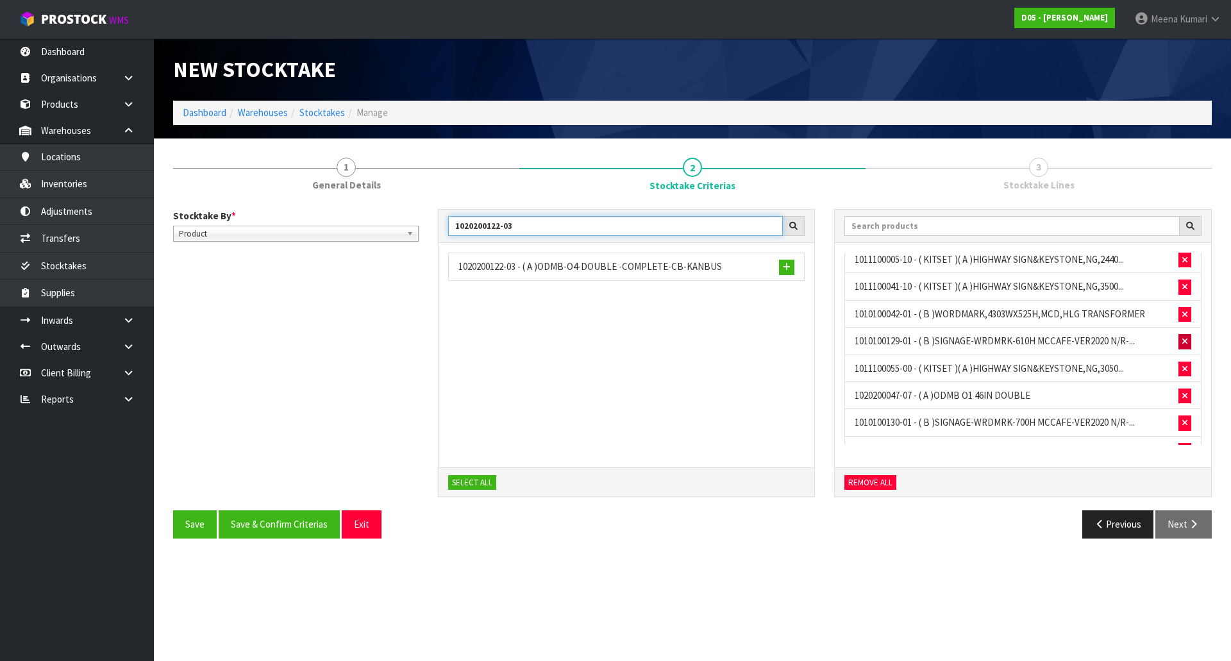
scroll to position [135, 0]
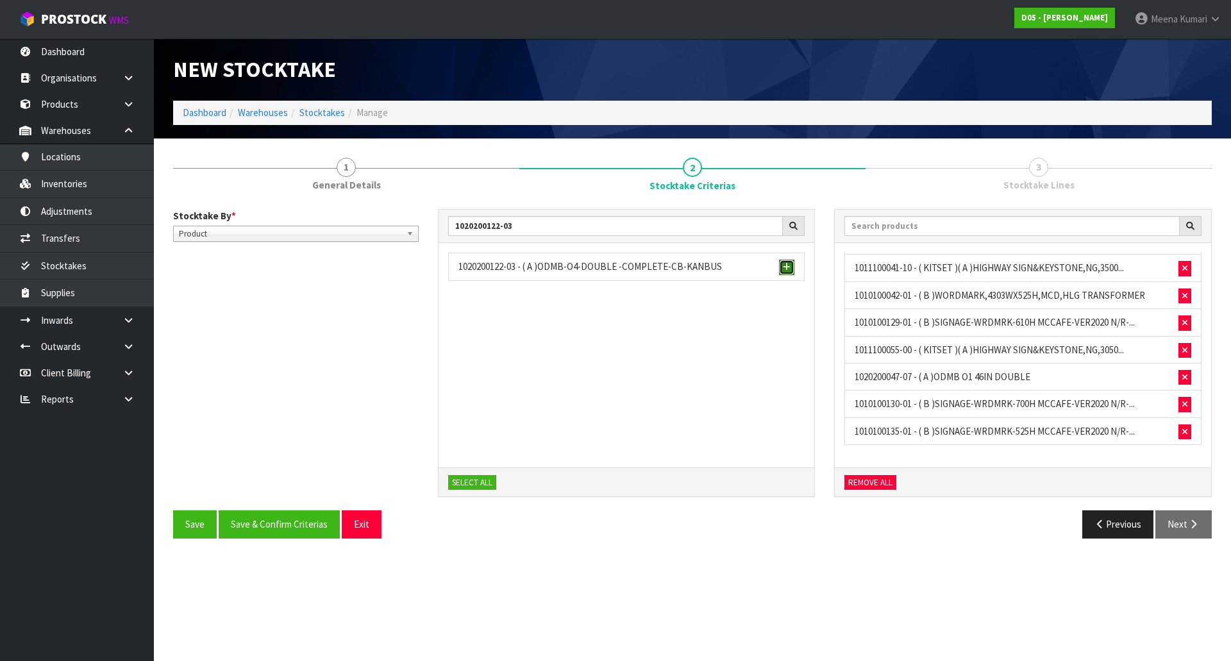
click at [789, 265] on span "button" at bounding box center [787, 267] width 8 height 8
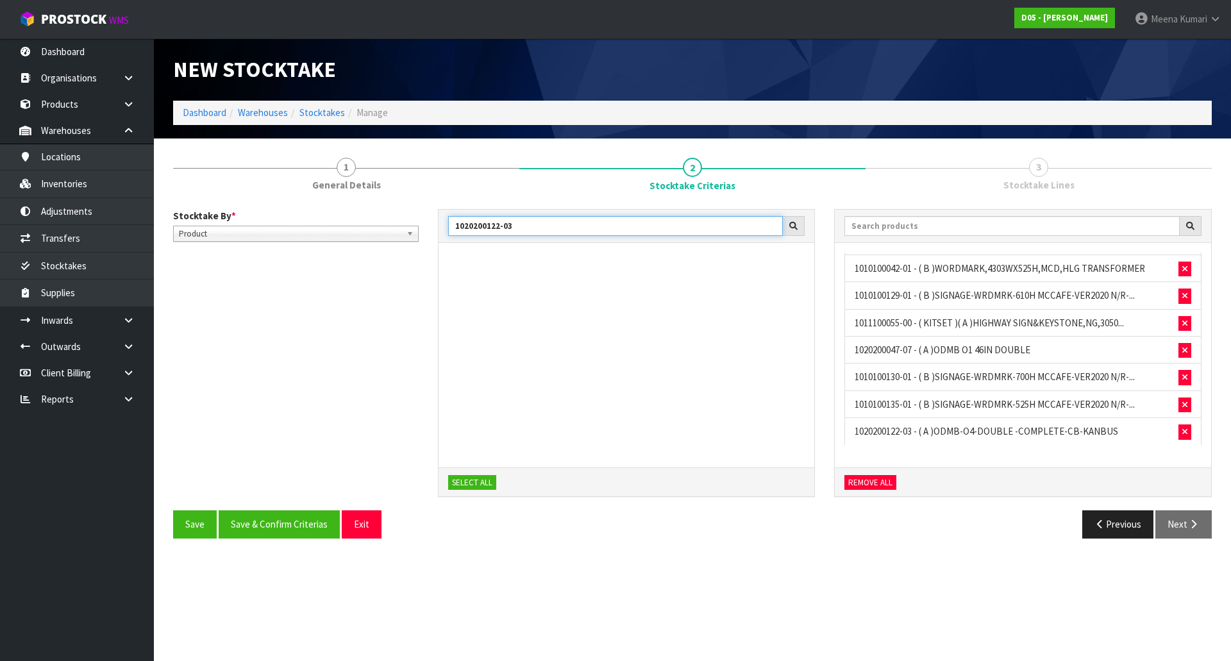
drag, startPoint x: 549, startPoint y: 224, endPoint x: 429, endPoint y: 224, distance: 119.9
click at [429, 224] on div "1020200122-03 SELECT ALL" at bounding box center [626, 360] width 397 height 302
paste input "500006-01"
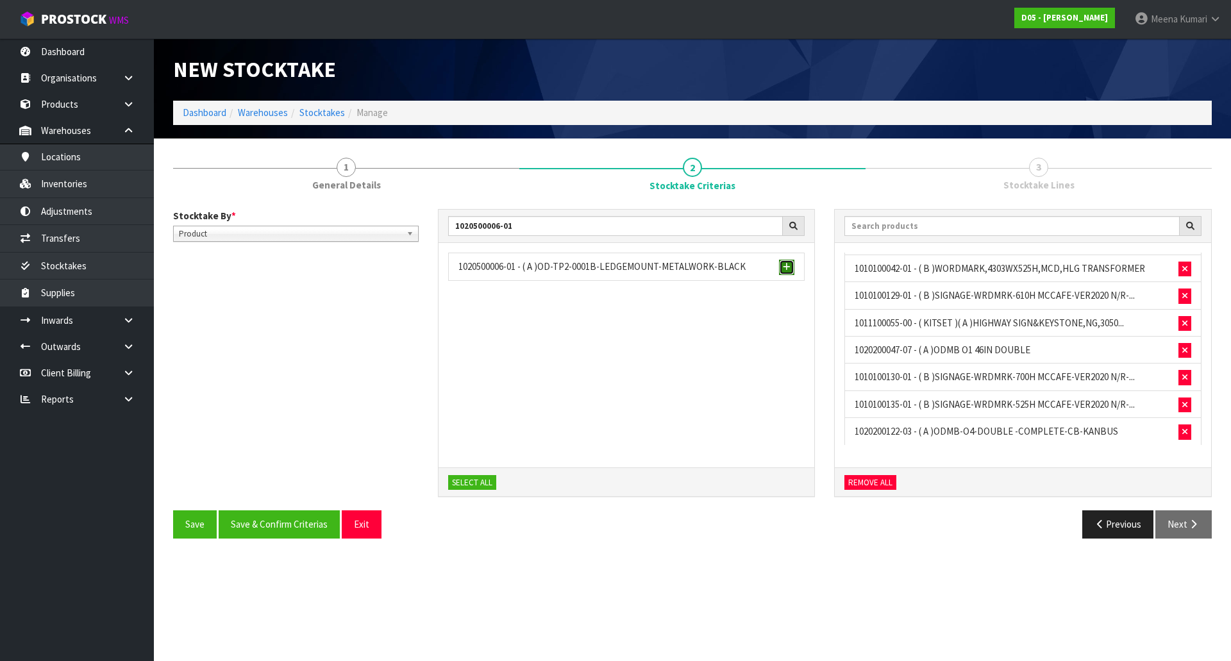
click at [788, 270] on span "button" at bounding box center [787, 267] width 8 height 8
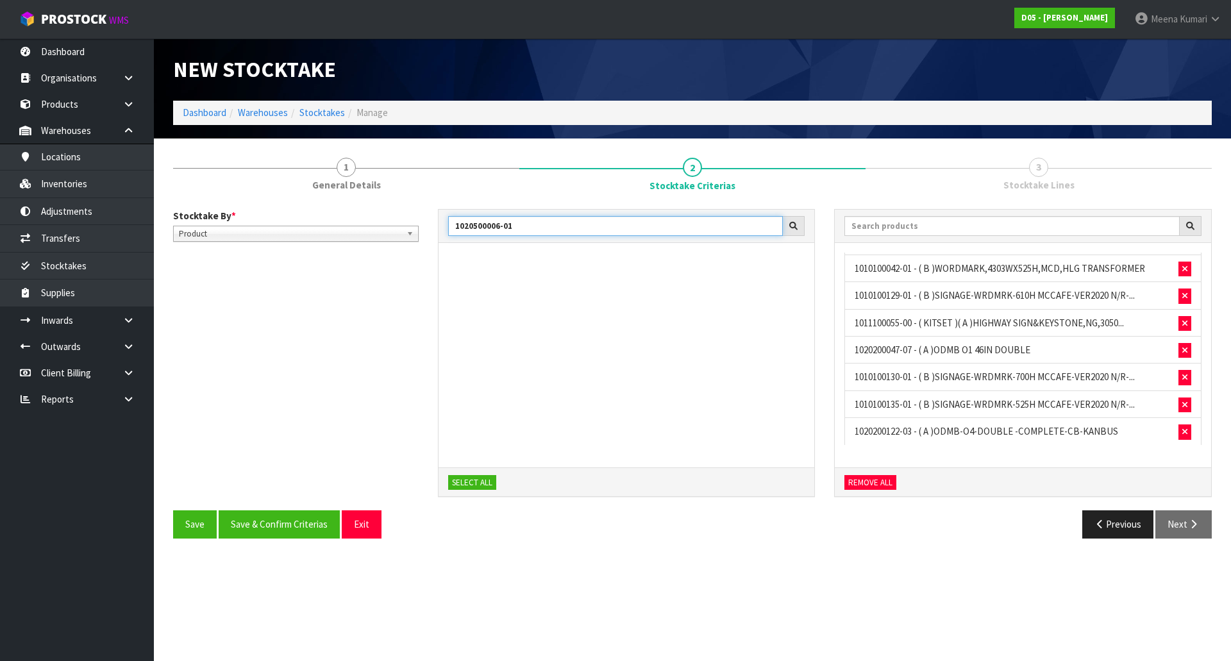
drag, startPoint x: 546, startPoint y: 225, endPoint x: 368, endPoint y: 239, distance: 178.7
click at [368, 239] on div "Stocktake By * Location Product Product Location Product 1020500006-01 SELECT A…" at bounding box center [692, 360] width 1058 height 302
paste input "10100177-00"
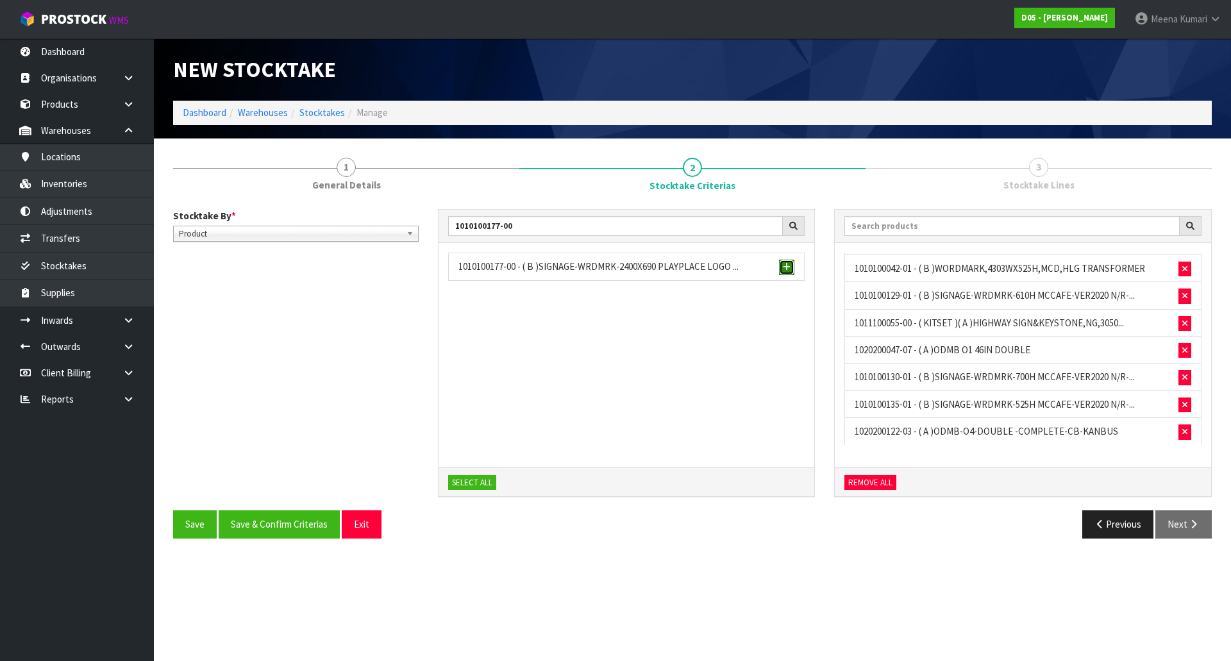
click at [791, 269] on button "button" at bounding box center [786, 267] width 15 height 15
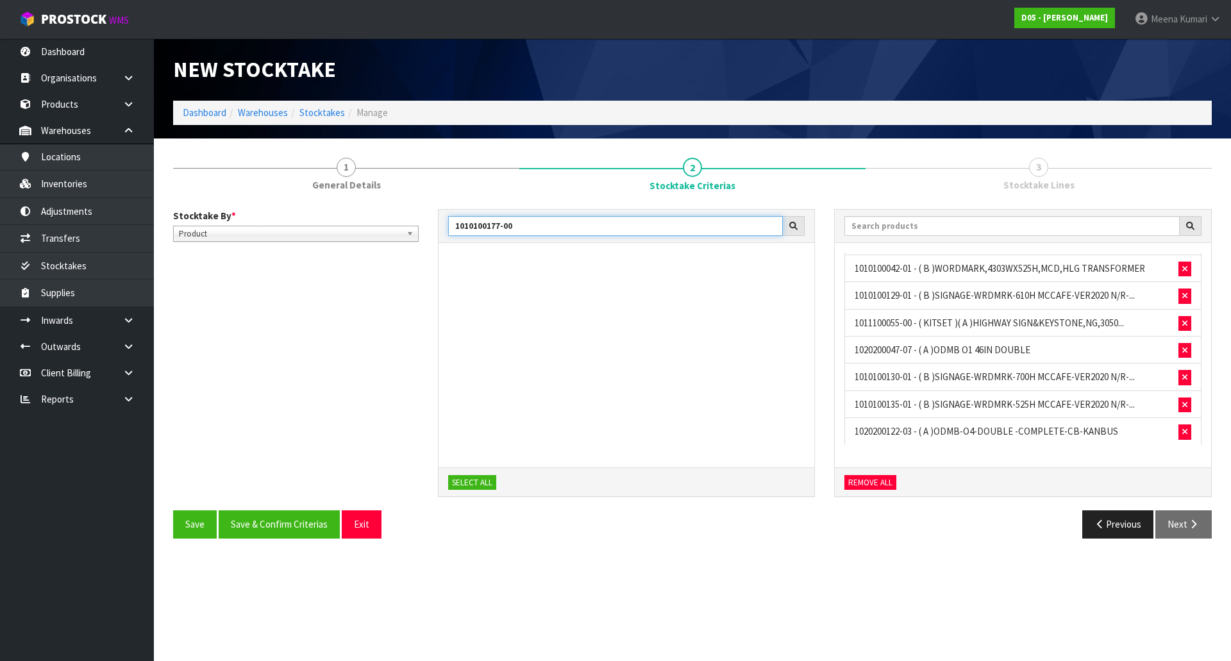
drag, startPoint x: 513, startPoint y: 221, endPoint x: 419, endPoint y: 208, distance: 95.1
click at [419, 209] on div "Stocktake By * Location Product Product Location Product 1010100177-00 SELECT A…" at bounding box center [692, 360] width 1058 height 302
paste input "10009-01"
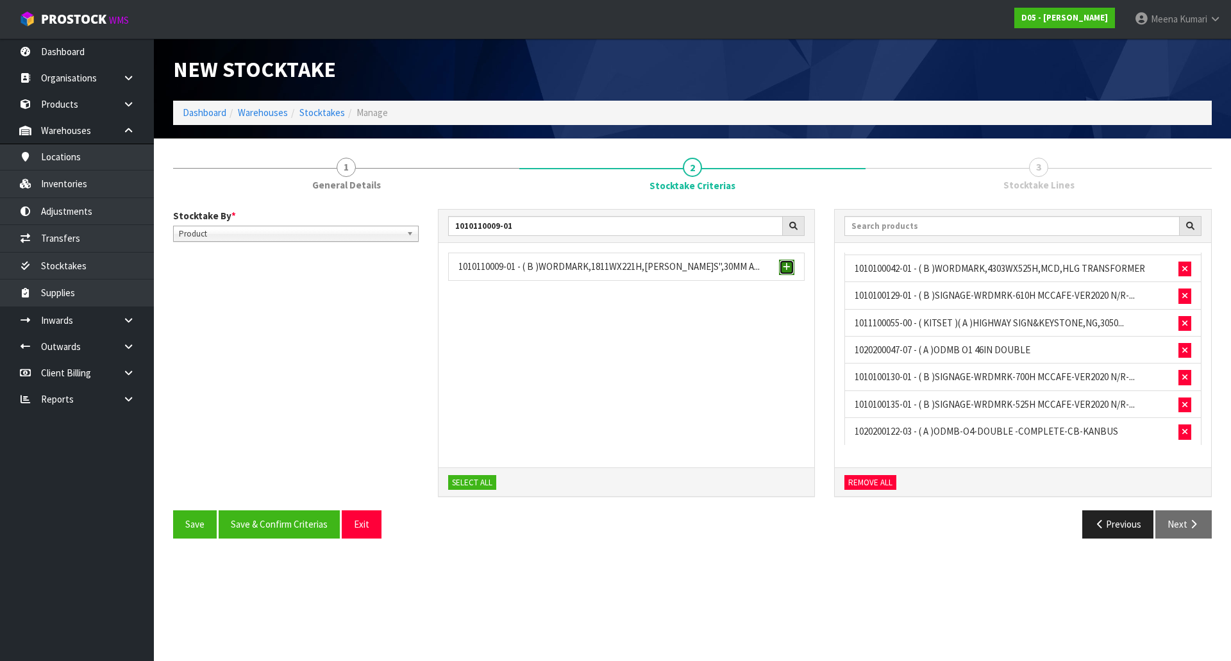
click at [780, 267] on button "button" at bounding box center [786, 267] width 15 height 15
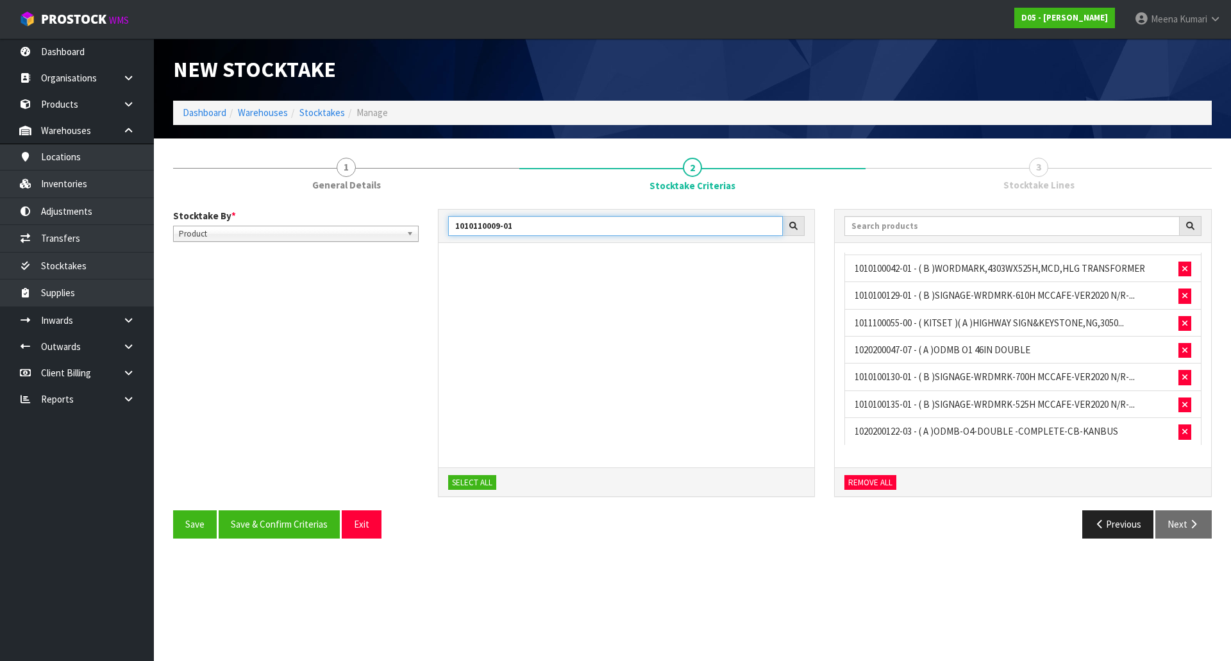
drag, startPoint x: 520, startPoint y: 226, endPoint x: 368, endPoint y: 219, distance: 152.1
click at [368, 219] on div "Stocktake By * Location Product Product Location Product 1010110009-01 SELECT A…" at bounding box center [692, 360] width 1058 height 302
paste input "30100122-06"
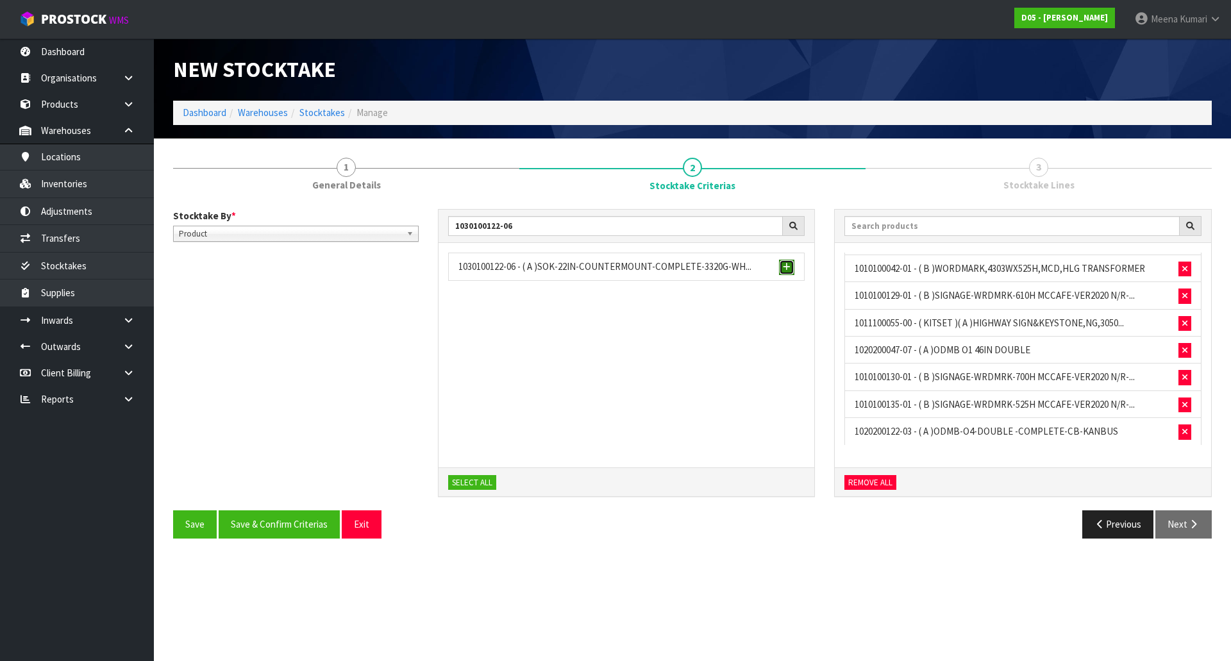
click at [790, 267] on span "button" at bounding box center [787, 267] width 8 height 8
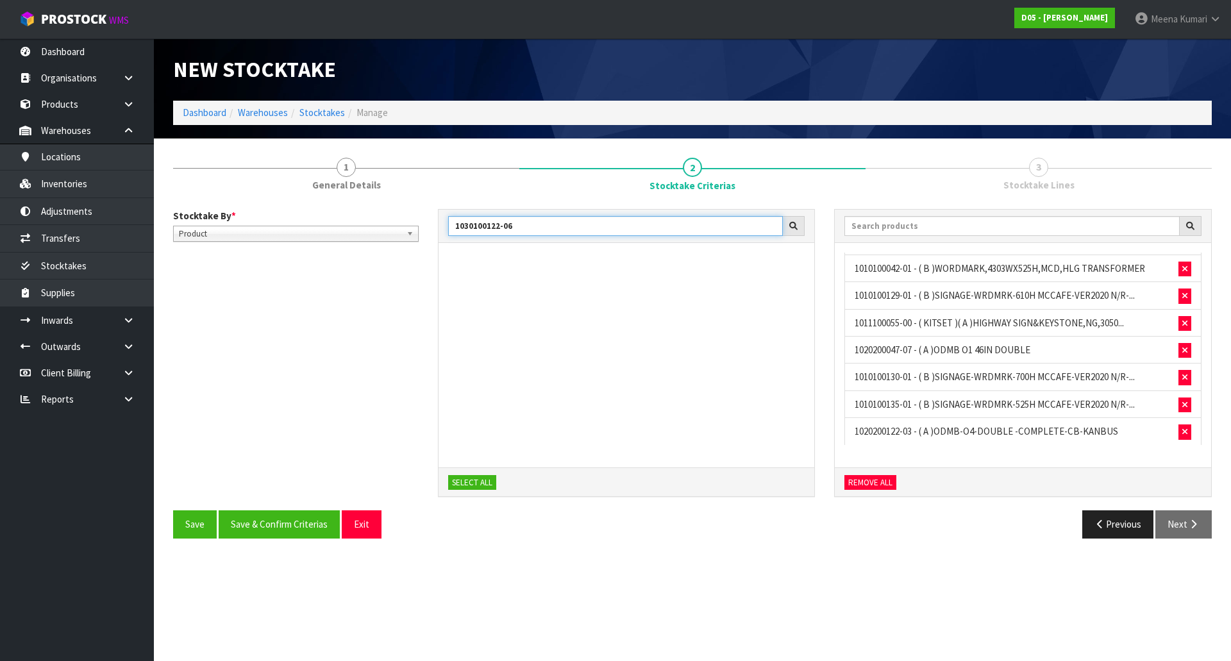
drag, startPoint x: 524, startPoint y: 227, endPoint x: 348, endPoint y: 228, distance: 175.6
click at [348, 228] on div "Stocktake By * Location Product Product Location Product 1030100122-06 SELECT A…" at bounding box center [692, 360] width 1058 height 302
paste input "1100017-04"
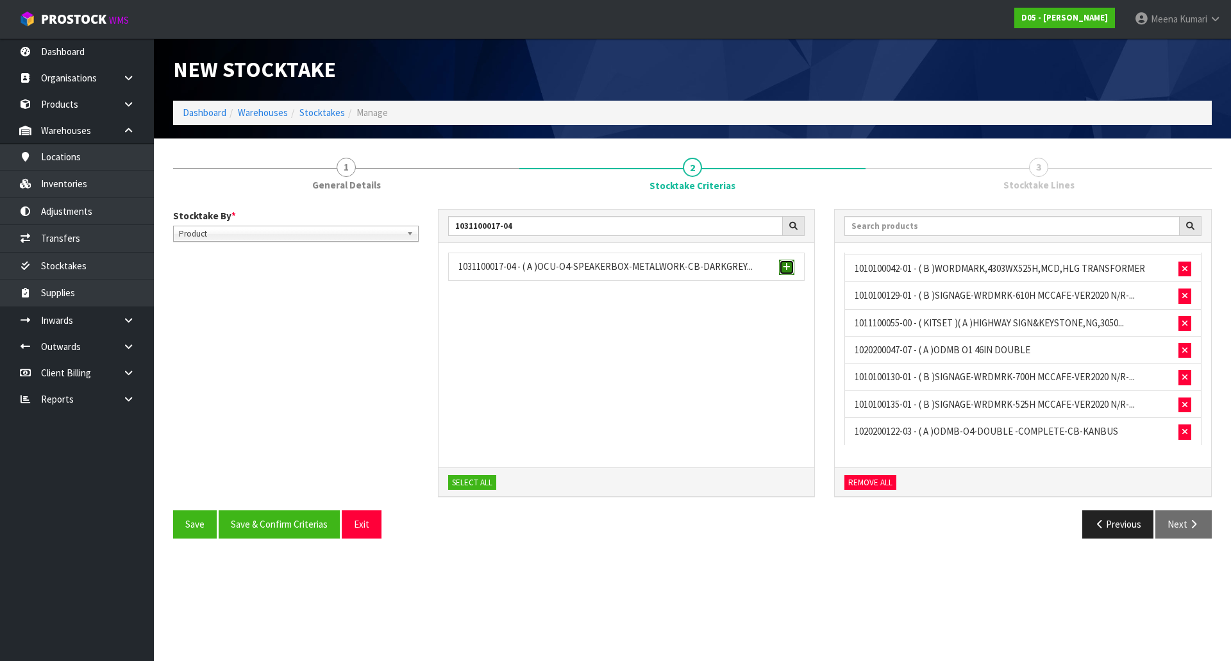
click at [784, 264] on span "button" at bounding box center [787, 267] width 8 height 8
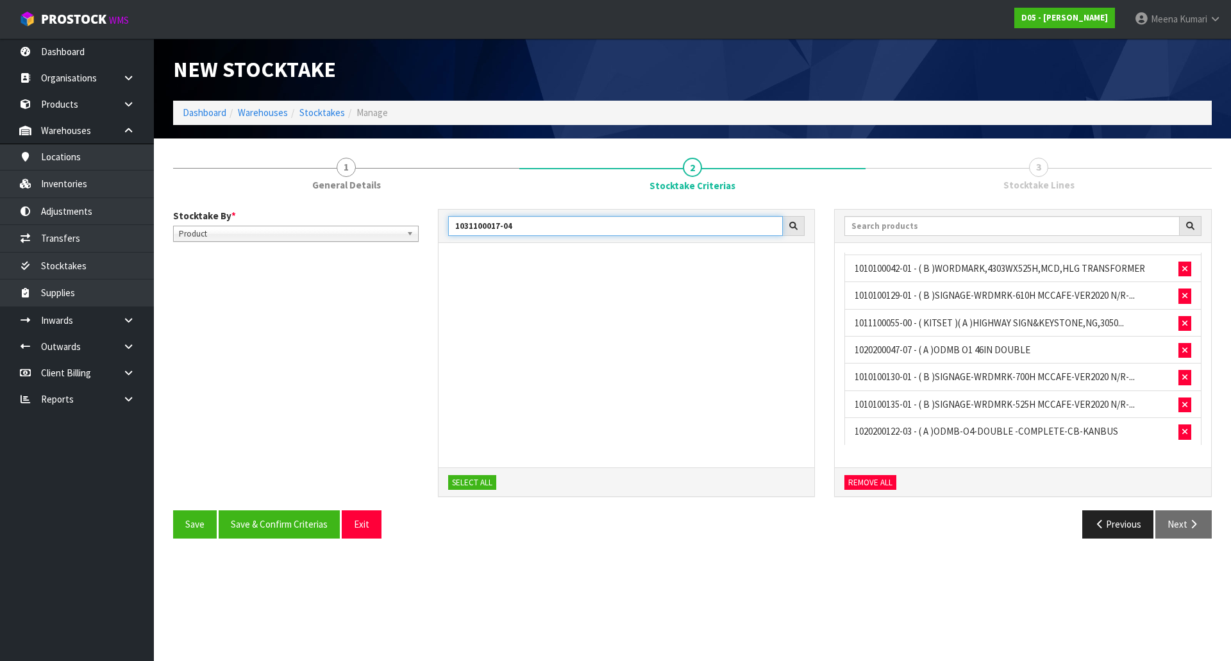
drag, startPoint x: 518, startPoint y: 231, endPoint x: 391, endPoint y: 208, distance: 128.9
click at [391, 209] on div "Stocktake By * Location Product Product Location Product 1031100017-04 SELECT A…" at bounding box center [692, 360] width 1058 height 302
paste input "10200006-1"
type input "1010200006-14"
click at [783, 270] on span "button" at bounding box center [787, 267] width 8 height 8
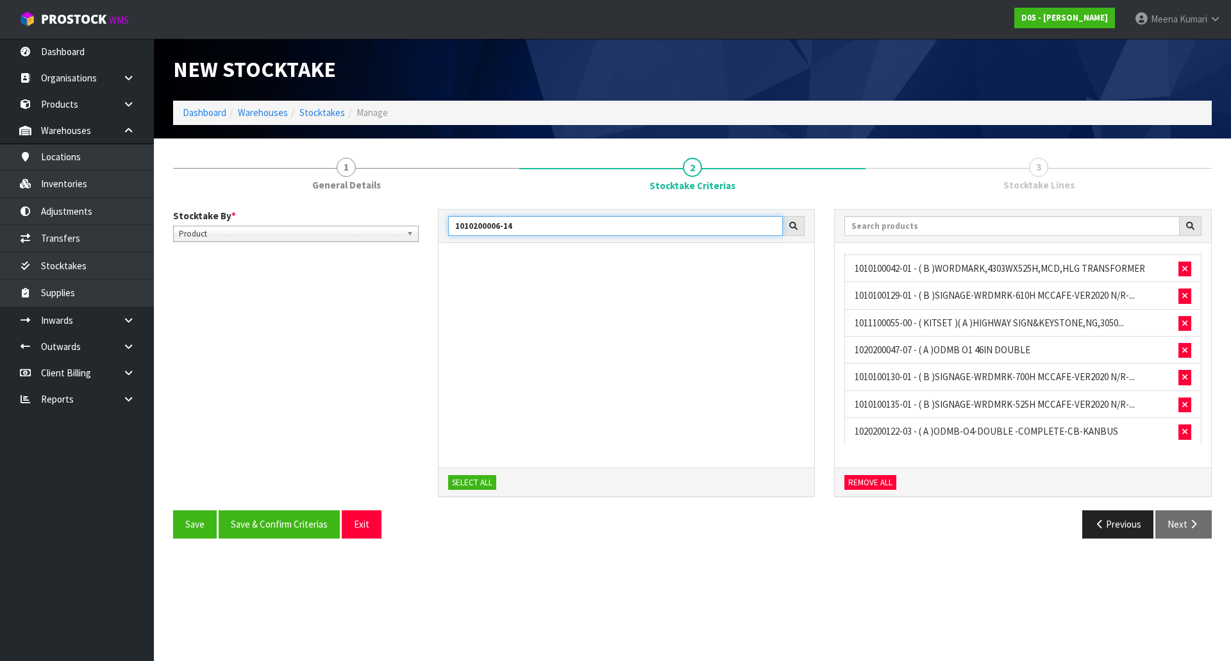
drag, startPoint x: 524, startPoint y: 227, endPoint x: 403, endPoint y: 212, distance: 122.1
click at [403, 212] on div "Stocktake By * Location Product Product Location Product 1010200006-14 SELECT A…" at bounding box center [692, 360] width 1058 height 302
paste input "text"
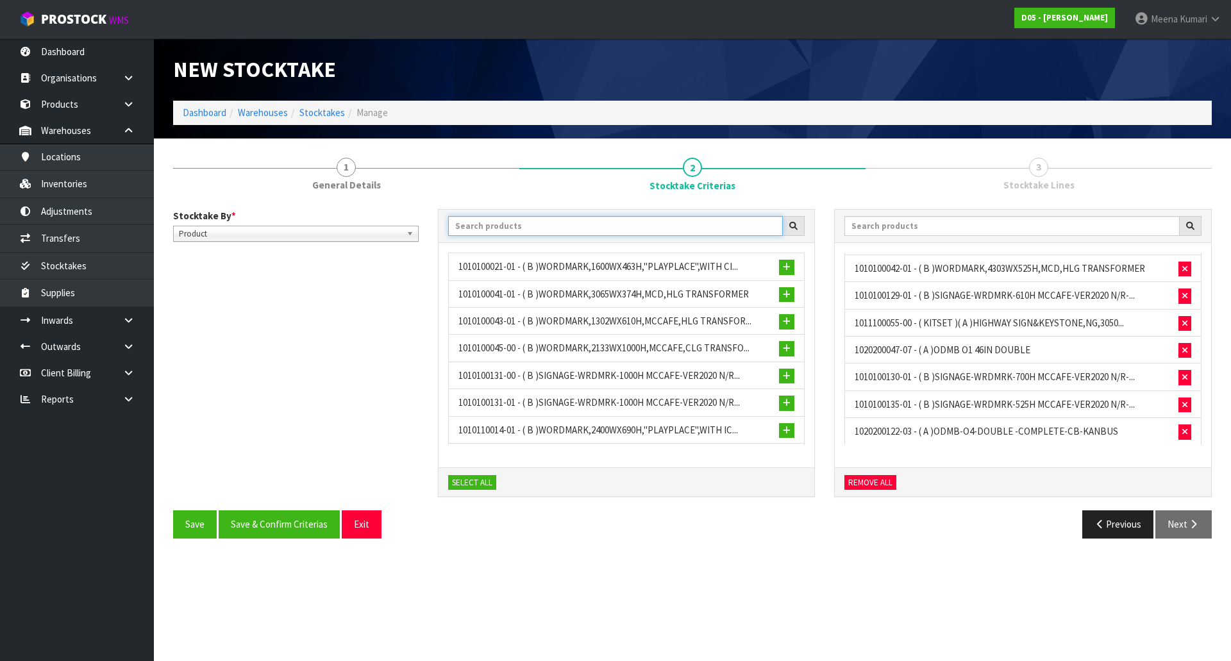
click at [466, 226] on input "text" at bounding box center [615, 226] width 335 height 20
paste input "text"
click at [474, 224] on input "text" at bounding box center [615, 226] width 335 height 20
click at [524, 223] on input "text" at bounding box center [615, 226] width 335 height 20
paste input "1010200007-10"
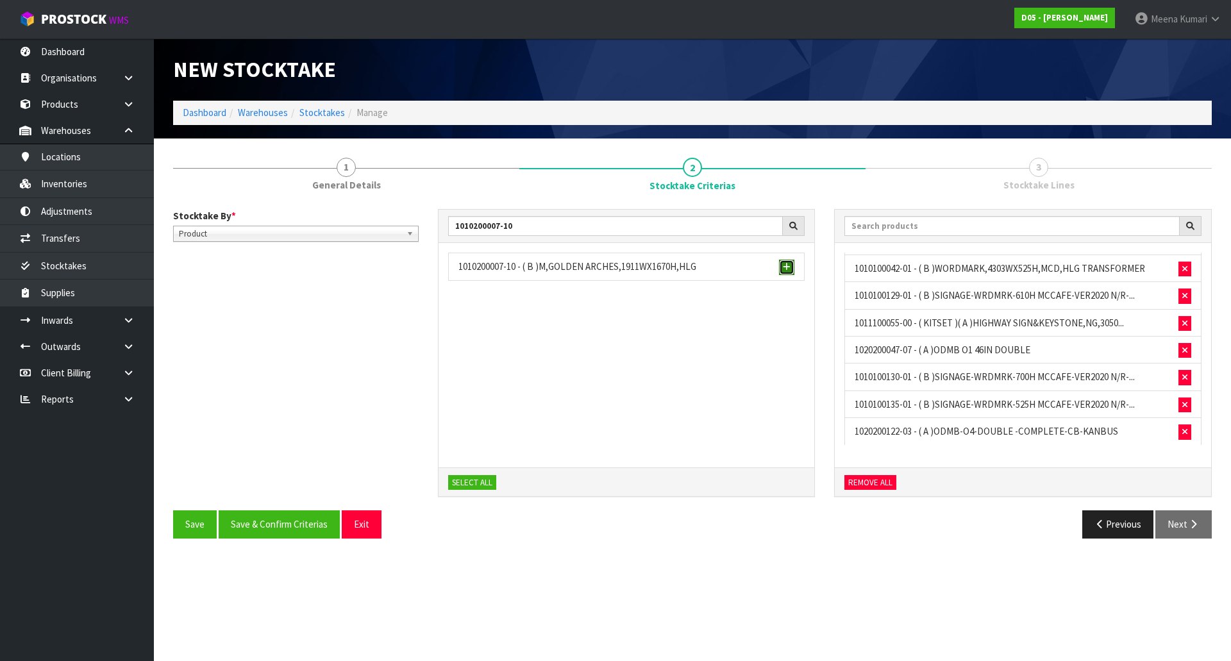
click at [788, 271] on span "button" at bounding box center [787, 267] width 8 height 8
drag, startPoint x: 526, startPoint y: 222, endPoint x: 450, endPoint y: 218, distance: 75.7
click at [450, 218] on input "1010200007-10" at bounding box center [615, 226] width 335 height 20
paste input "2020500040-14"
click at [788, 269] on span "button" at bounding box center [787, 267] width 8 height 8
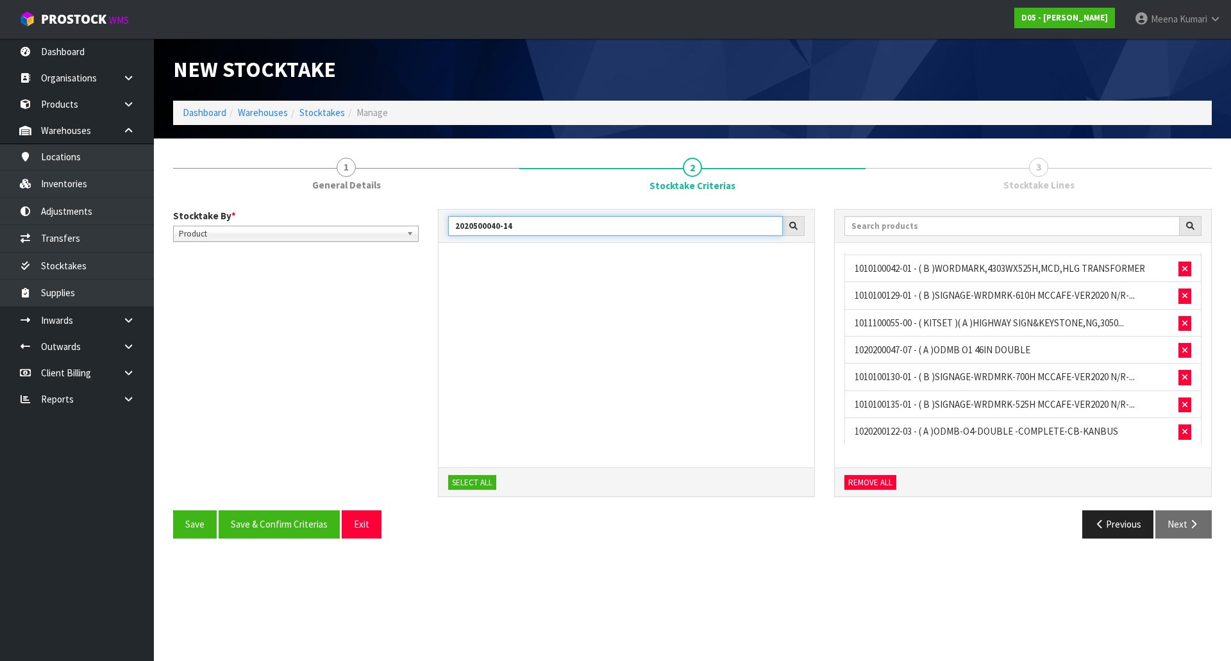
drag, startPoint x: 581, startPoint y: 228, endPoint x: 403, endPoint y: 211, distance: 178.3
click at [403, 211] on div "Stocktake By * Location Product Product Location Product 2020500040-14 SELECT A…" at bounding box center [692, 360] width 1058 height 302
paste input "1-13"
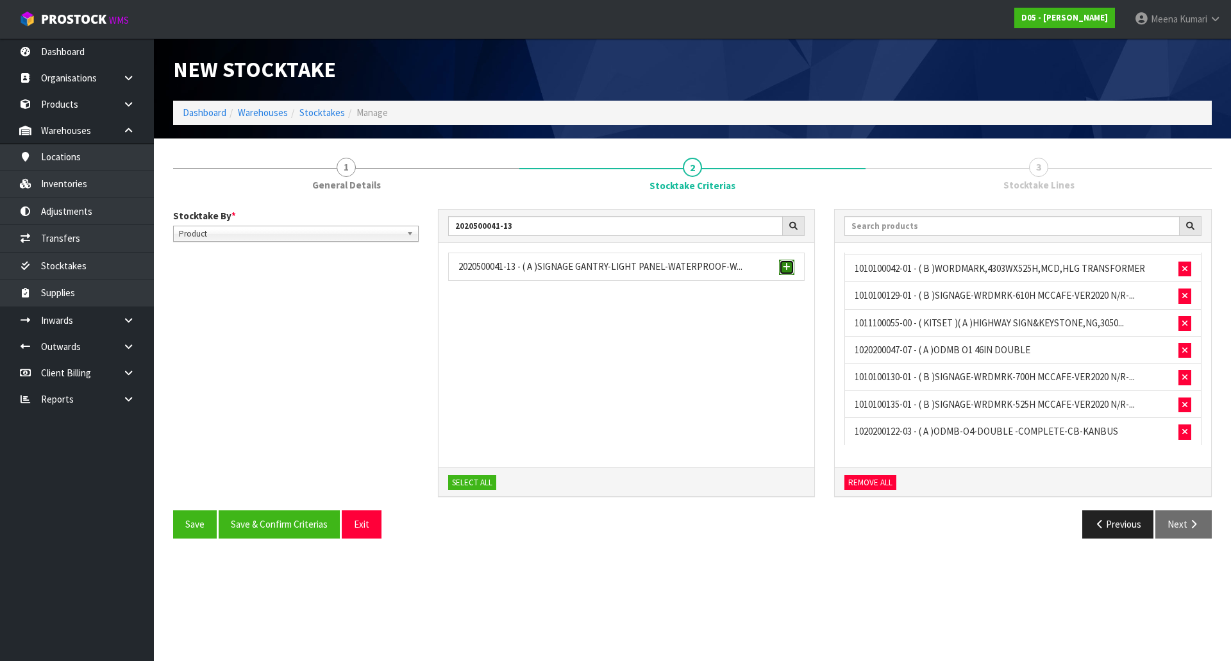
click at [785, 263] on span "button" at bounding box center [787, 267] width 8 height 8
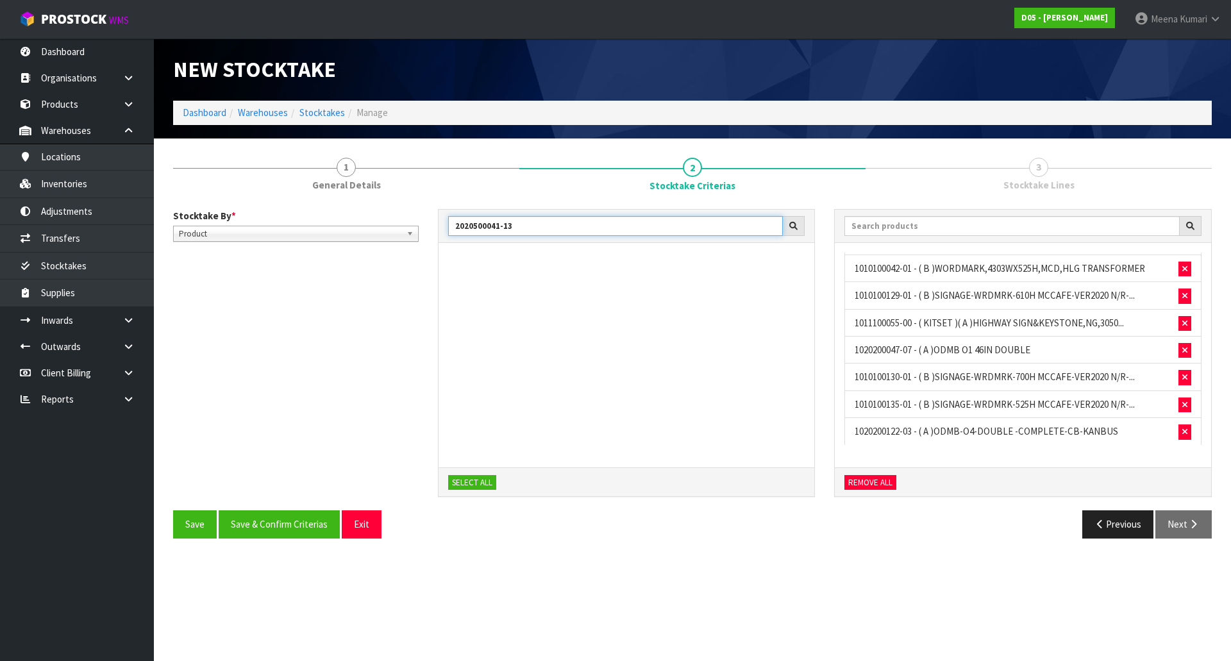
drag, startPoint x: 558, startPoint y: 224, endPoint x: 417, endPoint y: 235, distance: 141.4
click at [417, 235] on div "Stocktake By * Location Product Product Location Product 2020500041-13 SELECT A…" at bounding box center [692, 360] width 1058 height 302
paste input "1010200012-12"
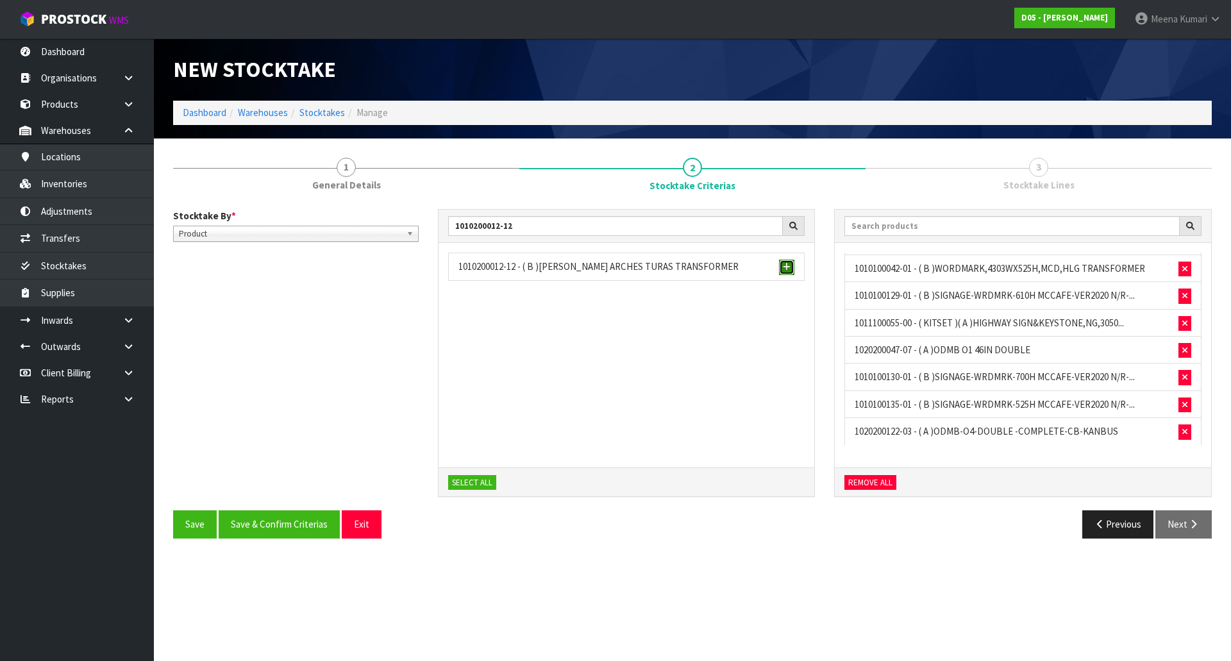
click at [783, 267] on span "button" at bounding box center [787, 267] width 8 height 8
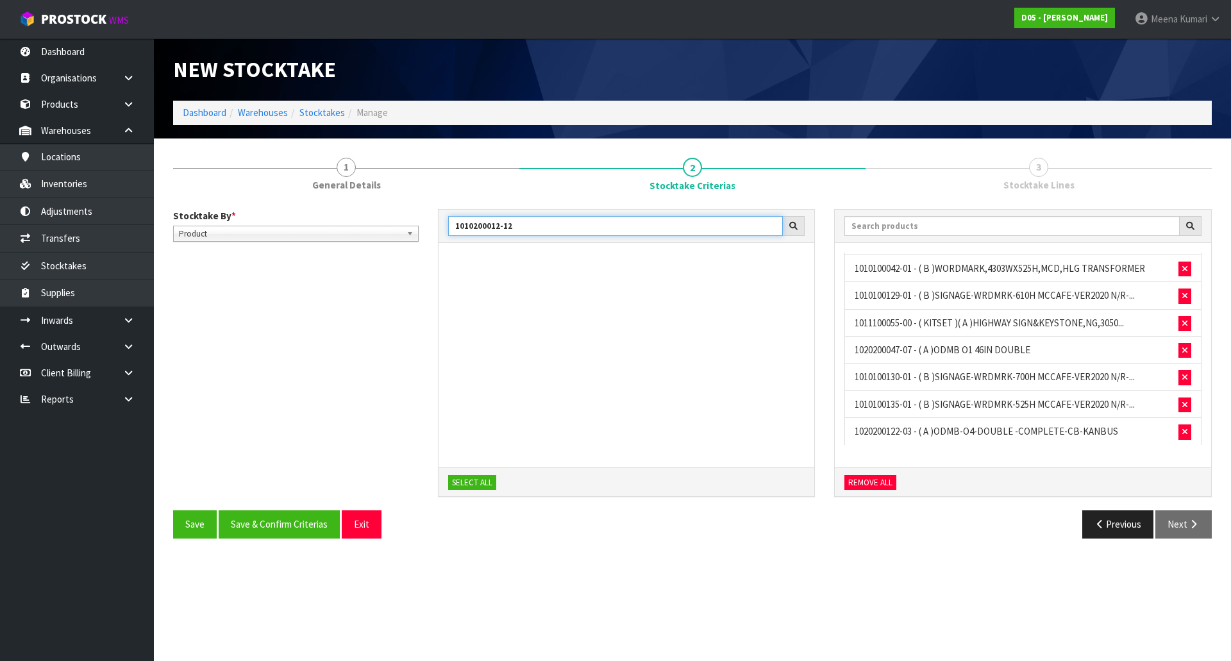
drag, startPoint x: 532, startPoint y: 226, endPoint x: 429, endPoint y: 230, distance: 102.6
click at [429, 230] on div "1010200012-12 SELECT ALL" at bounding box center [626, 360] width 397 height 302
paste input "4"
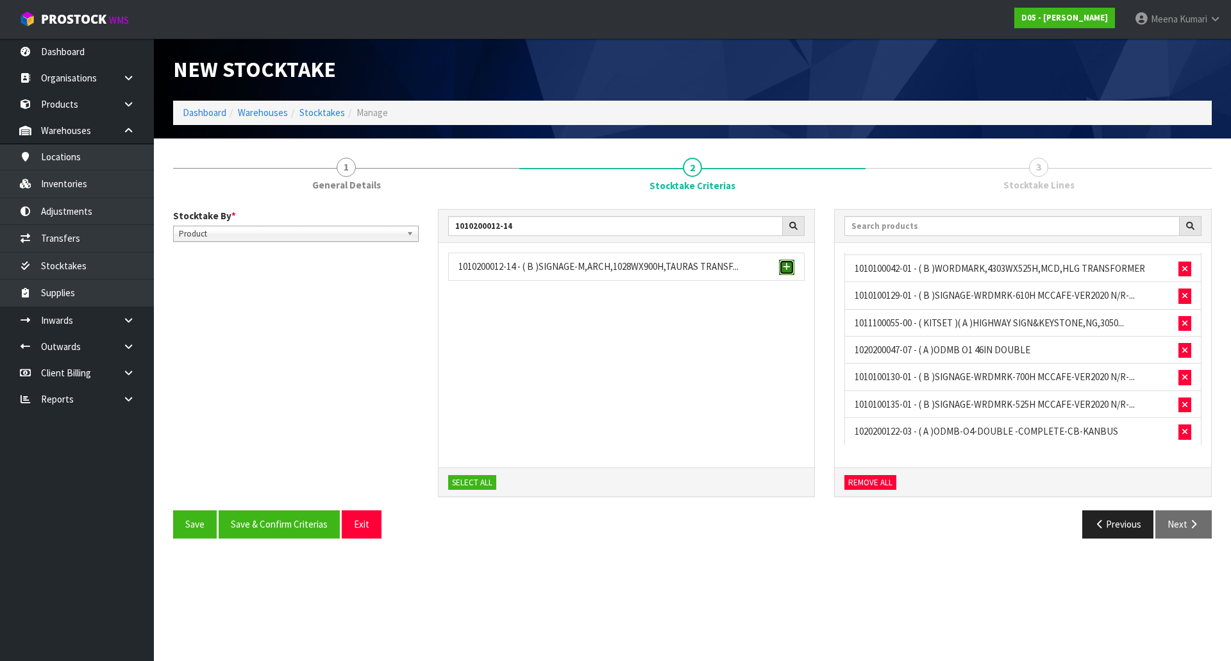
click at [782, 265] on button "button" at bounding box center [786, 267] width 15 height 15
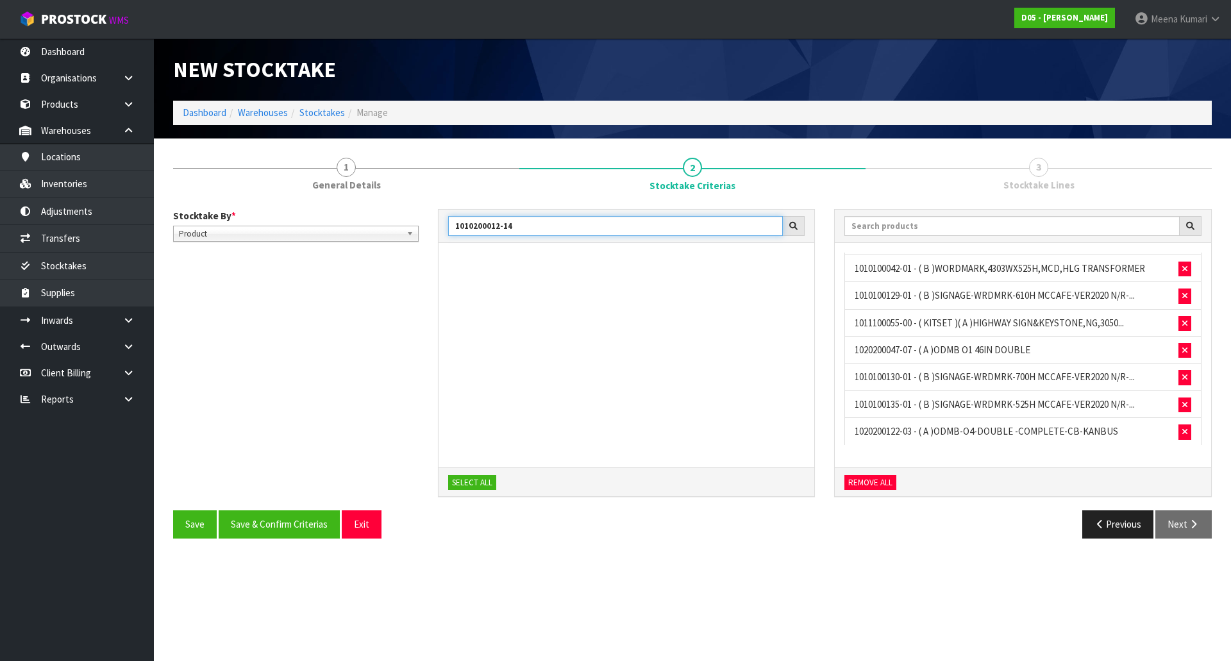
drag, startPoint x: 550, startPoint y: 228, endPoint x: 436, endPoint y: 224, distance: 113.5
click at [436, 224] on div "1010200012-14 SELECT ALL" at bounding box center [626, 360] width 397 height 302
paste input "202050004"
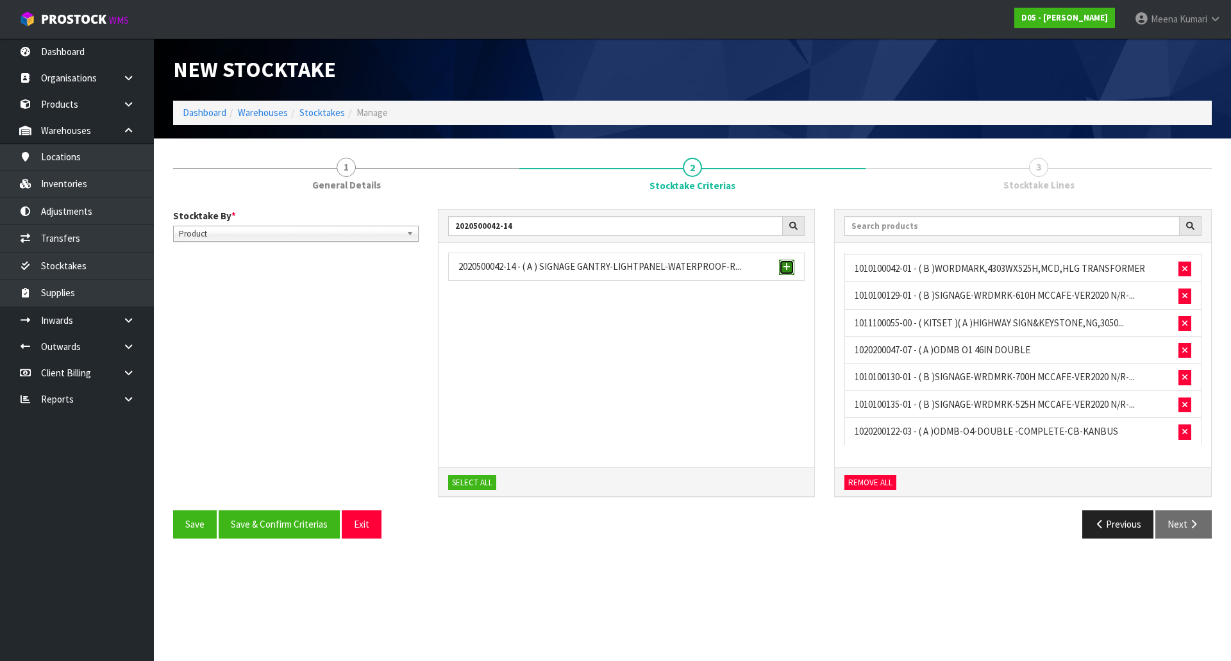
click at [785, 265] on span "button" at bounding box center [787, 267] width 8 height 8
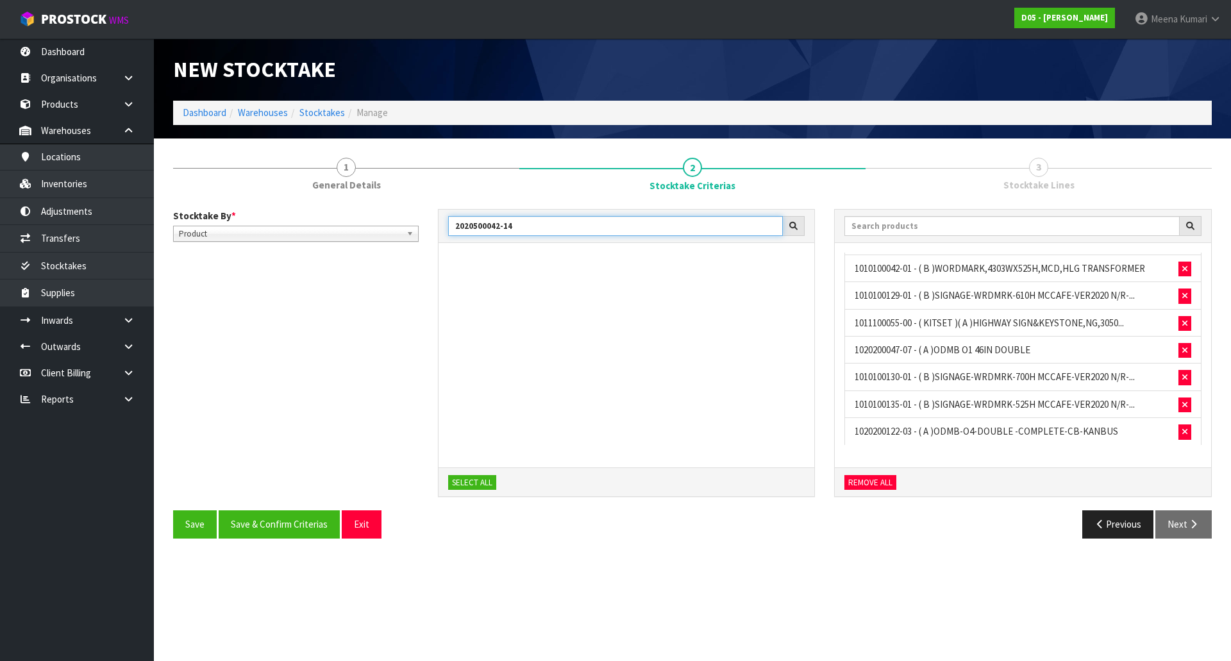
drag, startPoint x: 535, startPoint y: 229, endPoint x: 397, endPoint y: 238, distance: 138.1
click at [397, 238] on div "Stocktake By * Location Product Product Location Product 2020500042-14 SELECT A…" at bounding box center [692, 360] width 1058 height 302
paste input "5"
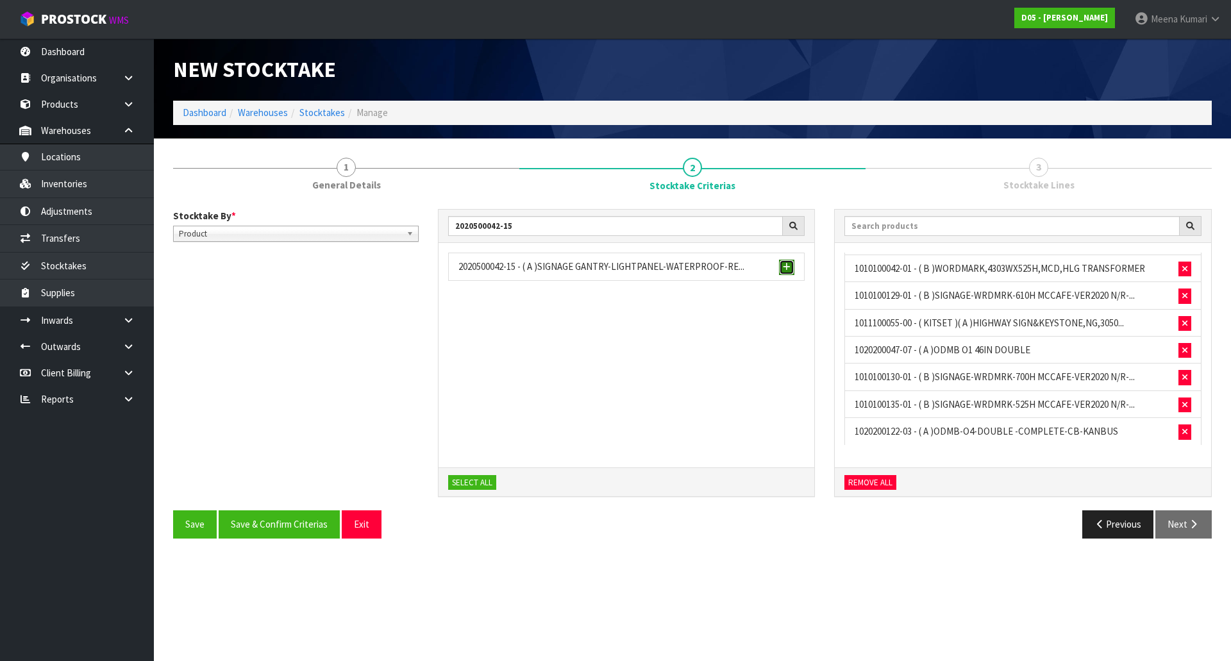
click at [788, 262] on button "button" at bounding box center [786, 267] width 15 height 15
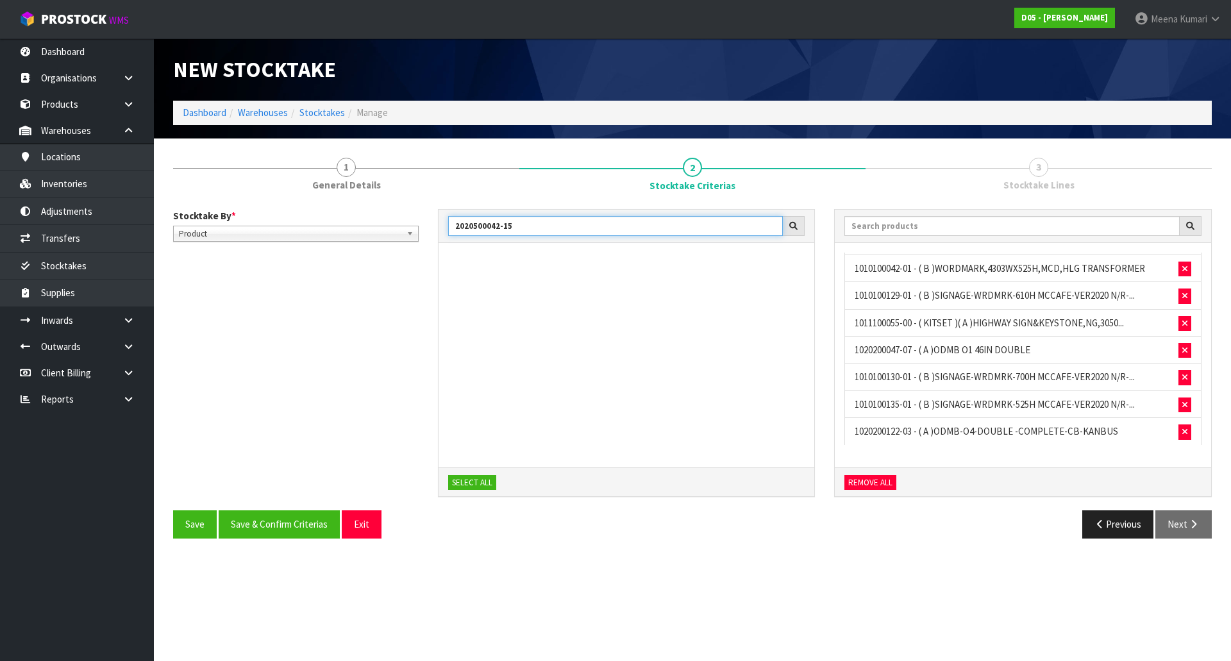
drag, startPoint x: 543, startPoint y: 228, endPoint x: 404, endPoint y: 226, distance: 139.1
click at [404, 226] on div "Stocktake By * Location Product Product Location Product 2020500042-15 SELECT A…" at bounding box center [692, 360] width 1058 height 302
paste input "1010500026-11"
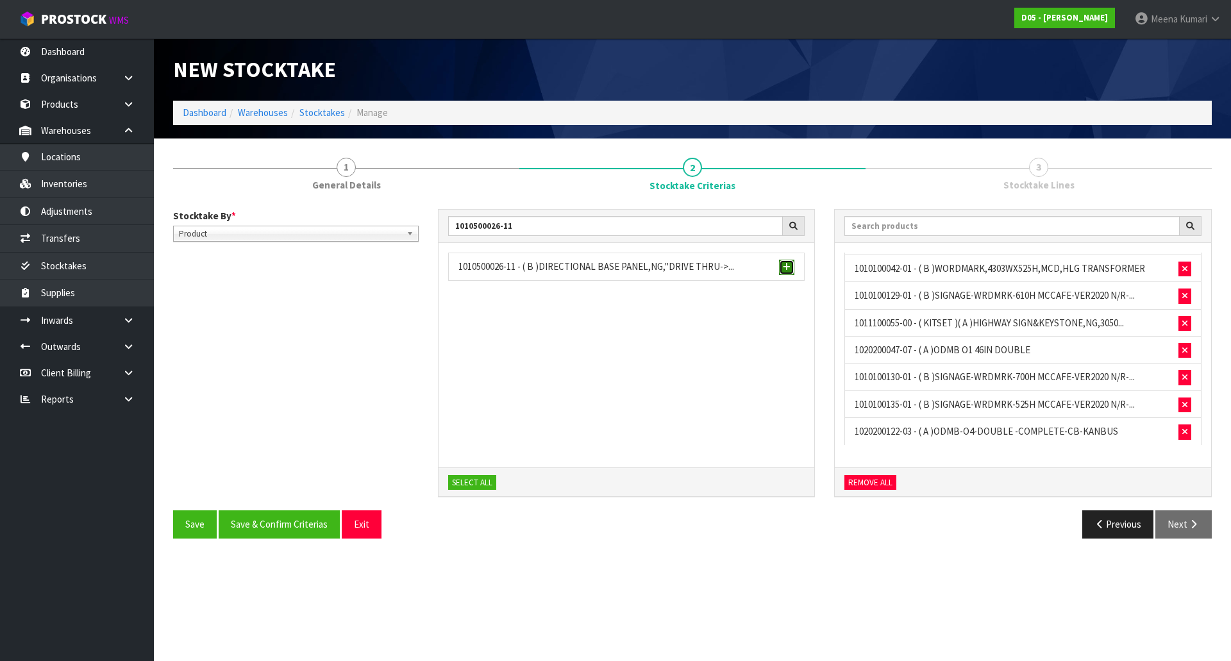
click at [782, 262] on button "button" at bounding box center [786, 267] width 15 height 15
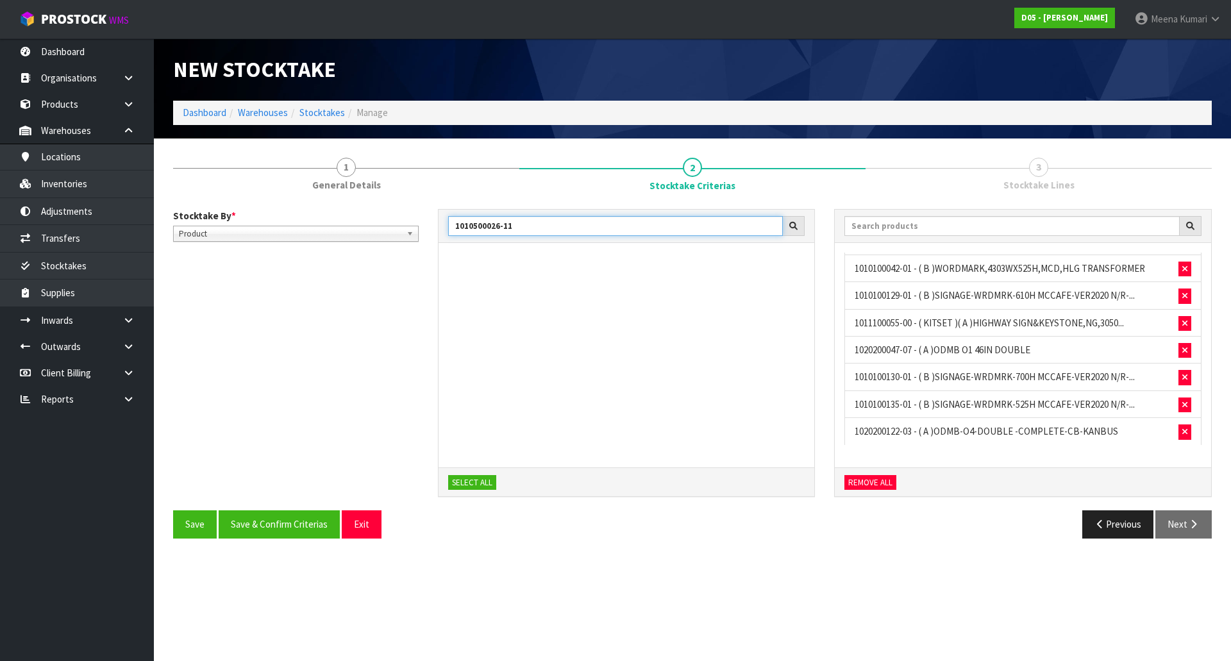
drag, startPoint x: 567, startPoint y: 226, endPoint x: 385, endPoint y: 223, distance: 182.7
click at [385, 223] on div "Stocktake By * Location Product Product Location Product 1010500026-11 SELECT A…" at bounding box center [692, 360] width 1058 height 302
paste input "7"
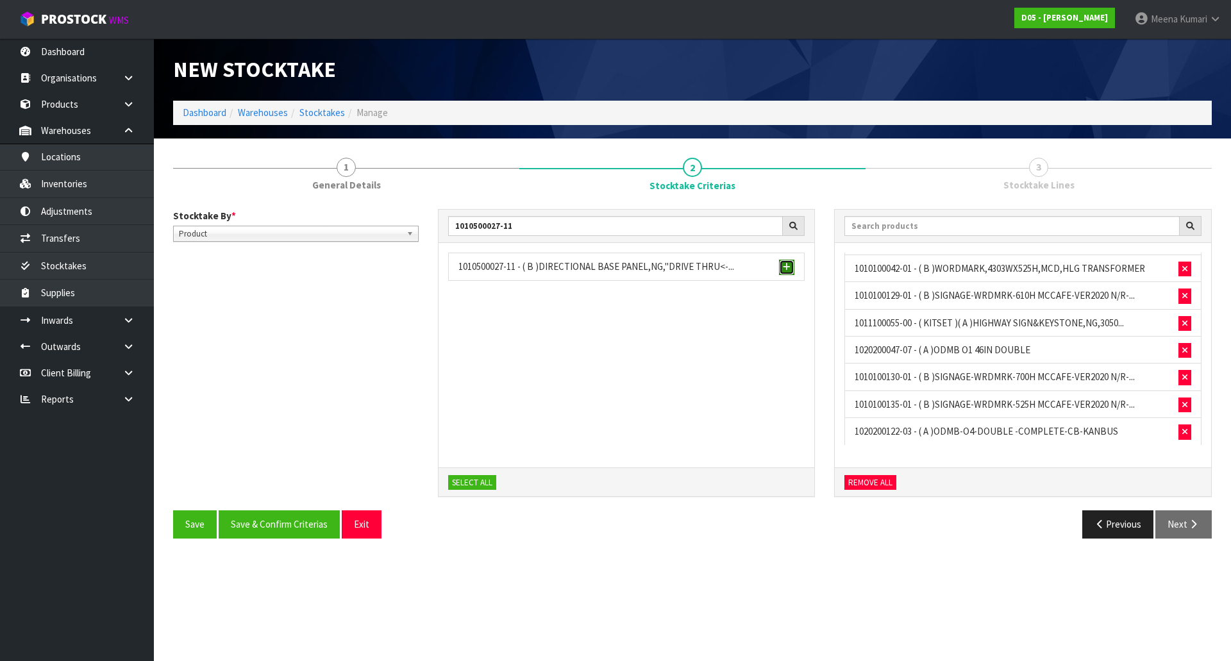
click at [786, 265] on span "button" at bounding box center [787, 267] width 8 height 8
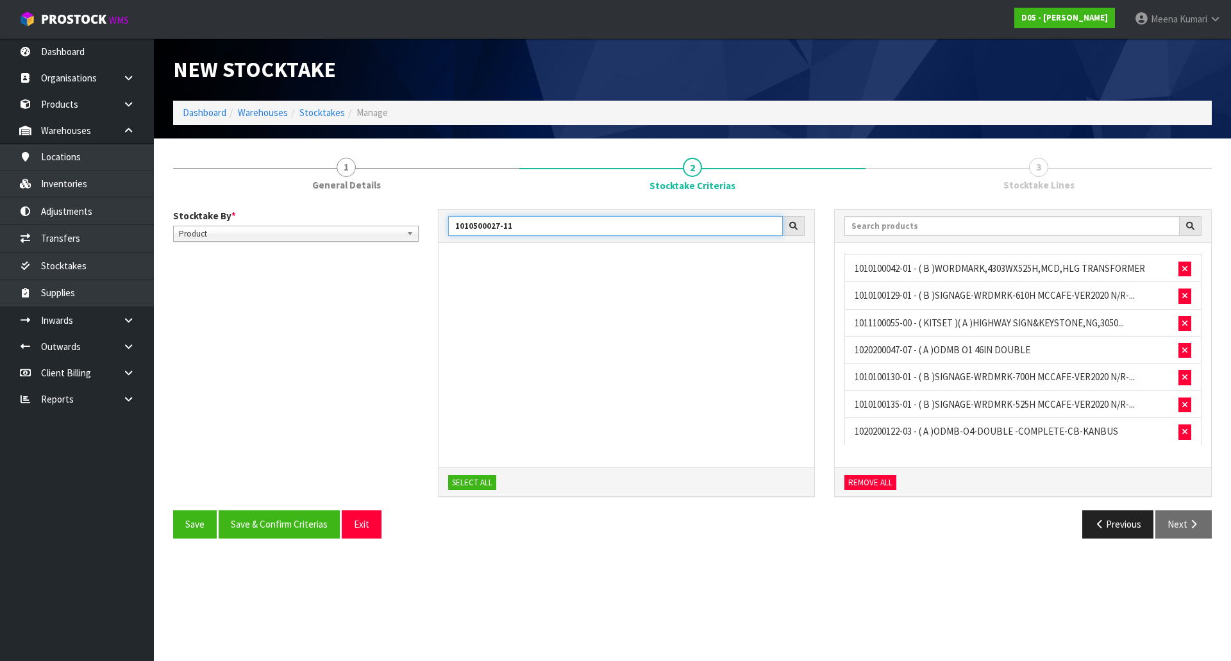
drag, startPoint x: 519, startPoint y: 227, endPoint x: 344, endPoint y: 227, distance: 175.0
click at [344, 227] on div "Stocktake By * Location Product Product Location Product 1010500027-11 SELECT A…" at bounding box center [692, 360] width 1058 height 302
paste input "2020500096-00"
click at [784, 263] on span "button" at bounding box center [787, 267] width 8 height 8
drag, startPoint x: 549, startPoint y: 228, endPoint x: 391, endPoint y: 228, distance: 157.7
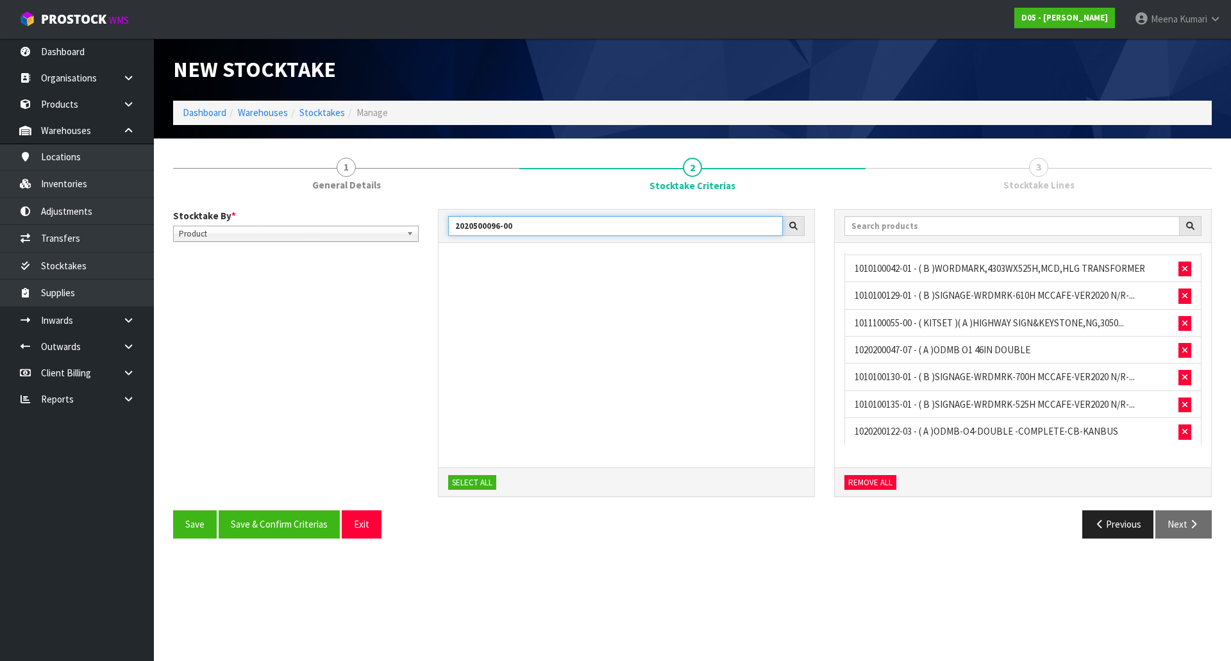
click at [391, 228] on div "Stocktake By * Location Product Product Location Product 2020500096-00 SELECT A…" at bounding box center [692, 360] width 1058 height 302
paste input "7-00"
click at [782, 271] on button "button" at bounding box center [786, 267] width 15 height 15
drag, startPoint x: 523, startPoint y: 229, endPoint x: 265, endPoint y: 229, distance: 258.3
click at [265, 229] on div "Stocktake By * Location Product Product Location Product 2020500097-00 SELECT A…" at bounding box center [692, 360] width 1058 height 302
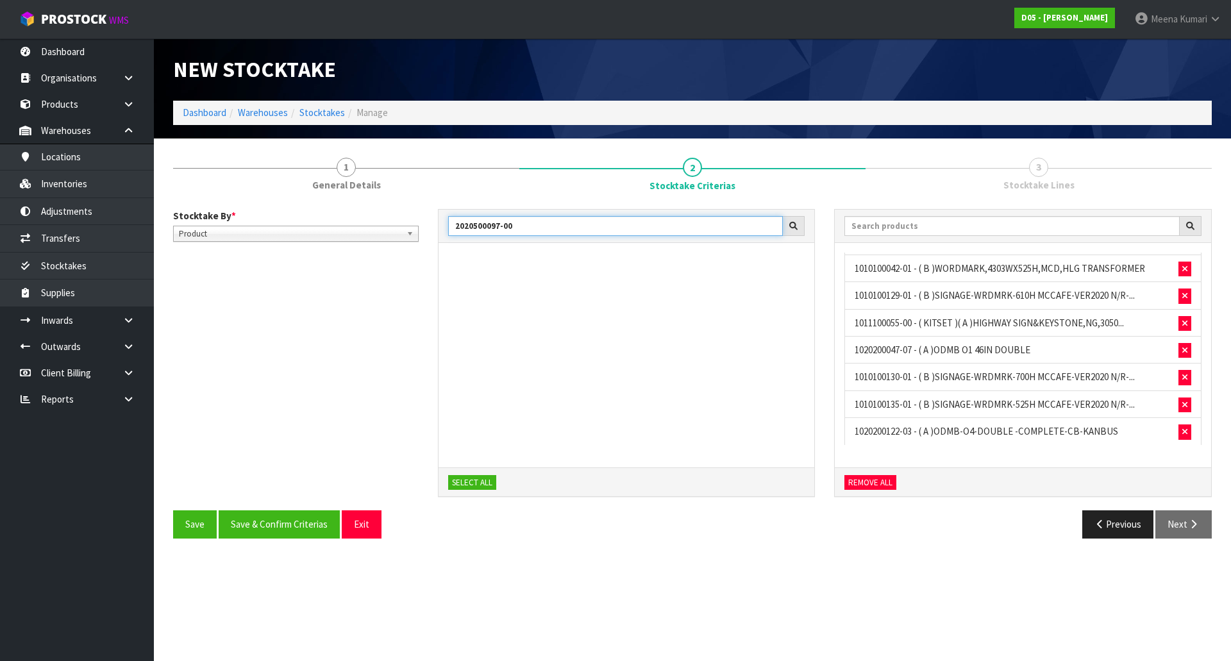
paste input "1010500028-11"
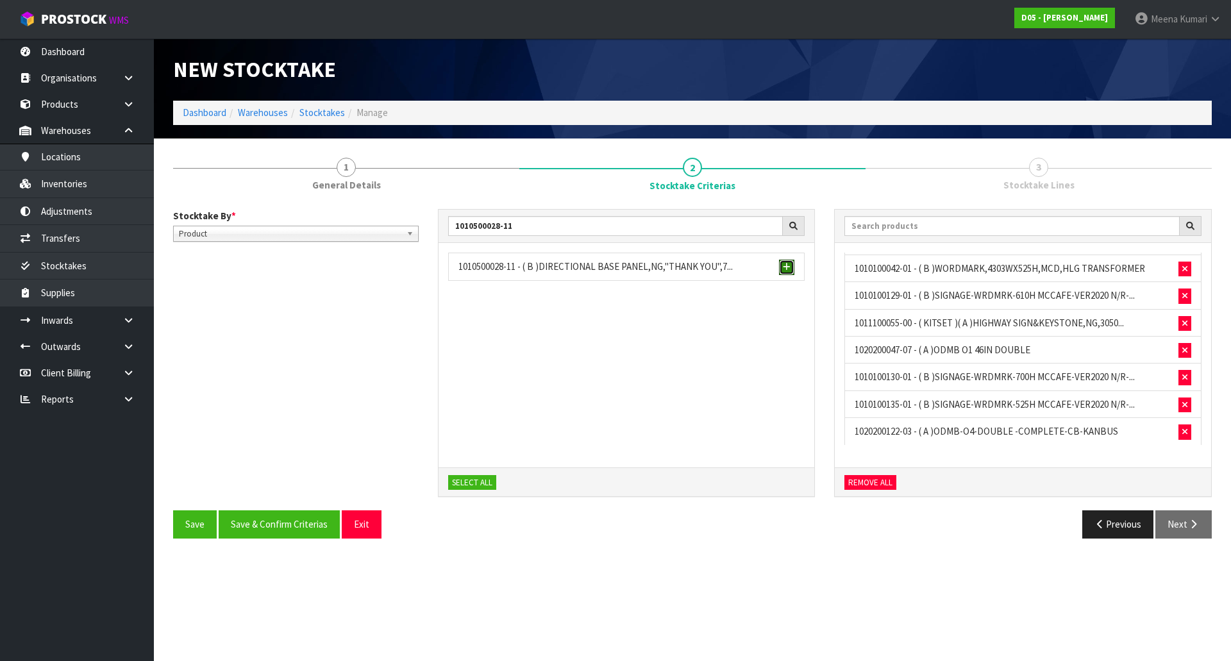
click at [788, 268] on span "button" at bounding box center [787, 267] width 8 height 8
drag, startPoint x: 582, startPoint y: 235, endPoint x: 353, endPoint y: 210, distance: 230.9
click at [353, 210] on div "Stocktake By * Location Product Product Location Product 1010500028-11 SELECT A…" at bounding box center [692, 360] width 1058 height 302
paste input "9"
click at [788, 264] on span "button" at bounding box center [787, 267] width 8 height 8
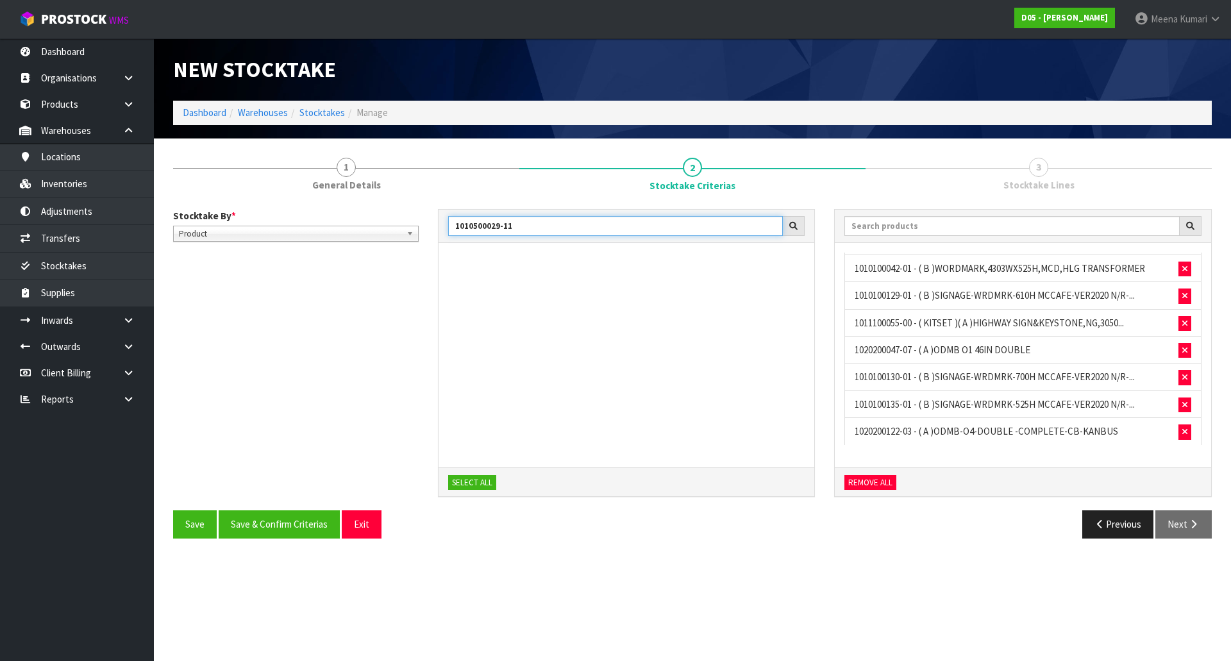
drag, startPoint x: 533, startPoint y: 234, endPoint x: 451, endPoint y: 229, distance: 82.2
click at [451, 229] on input "1010500029-11" at bounding box center [615, 226] width 335 height 20
paste input "2030100116-0"
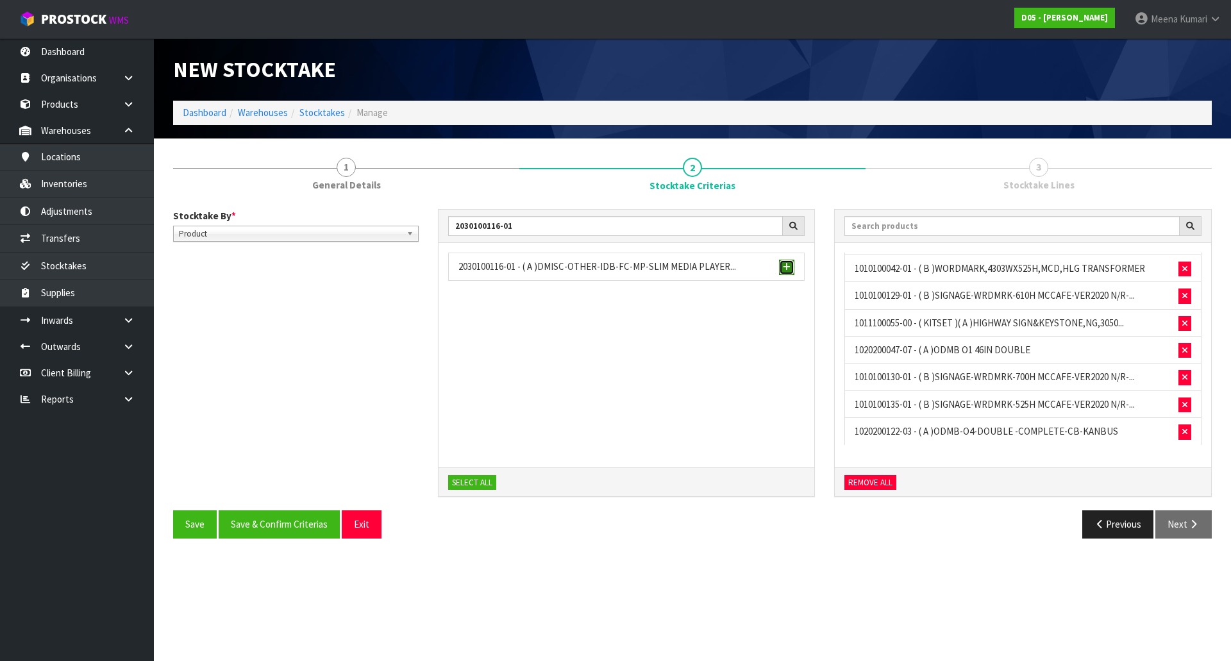
click at [783, 263] on span "button" at bounding box center [787, 267] width 8 height 8
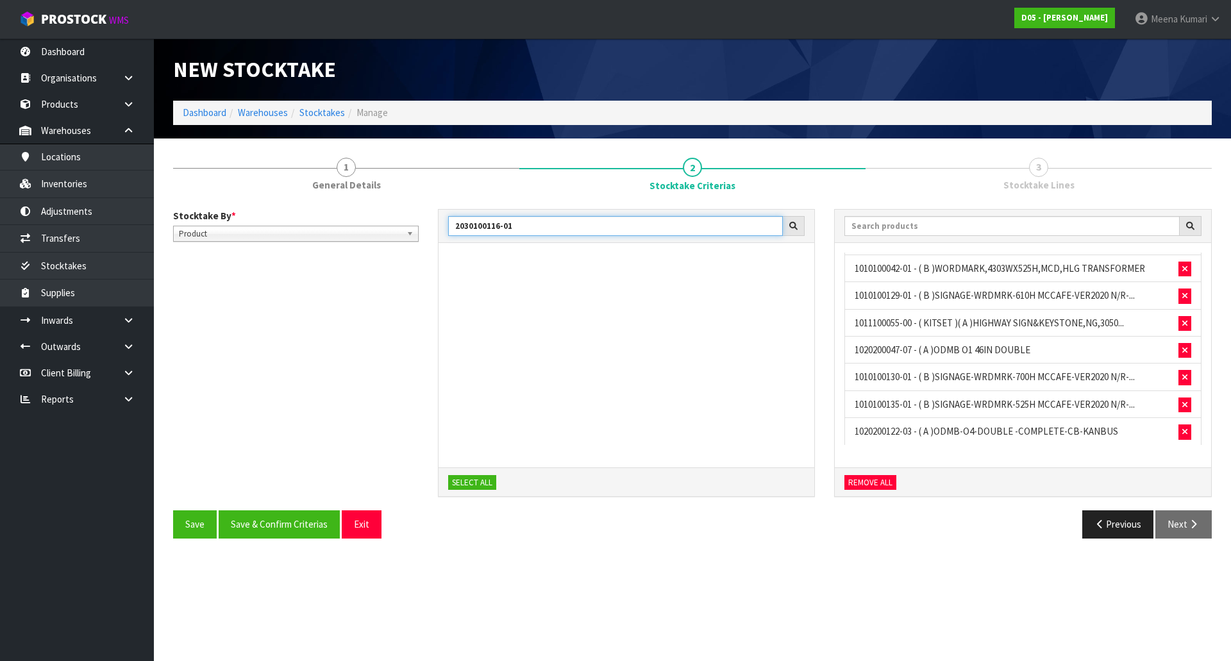
drag, startPoint x: 515, startPoint y: 225, endPoint x: 360, endPoint y: 241, distance: 155.3
click at [360, 241] on div "Stocktake By * Location Product Product Location Product 2030100116-01 SELECT A…" at bounding box center [692, 360] width 1058 height 302
paste input "200430-02"
click at [783, 266] on span "button" at bounding box center [787, 267] width 8 height 8
drag, startPoint x: 516, startPoint y: 228, endPoint x: 348, endPoint y: 217, distance: 168.3
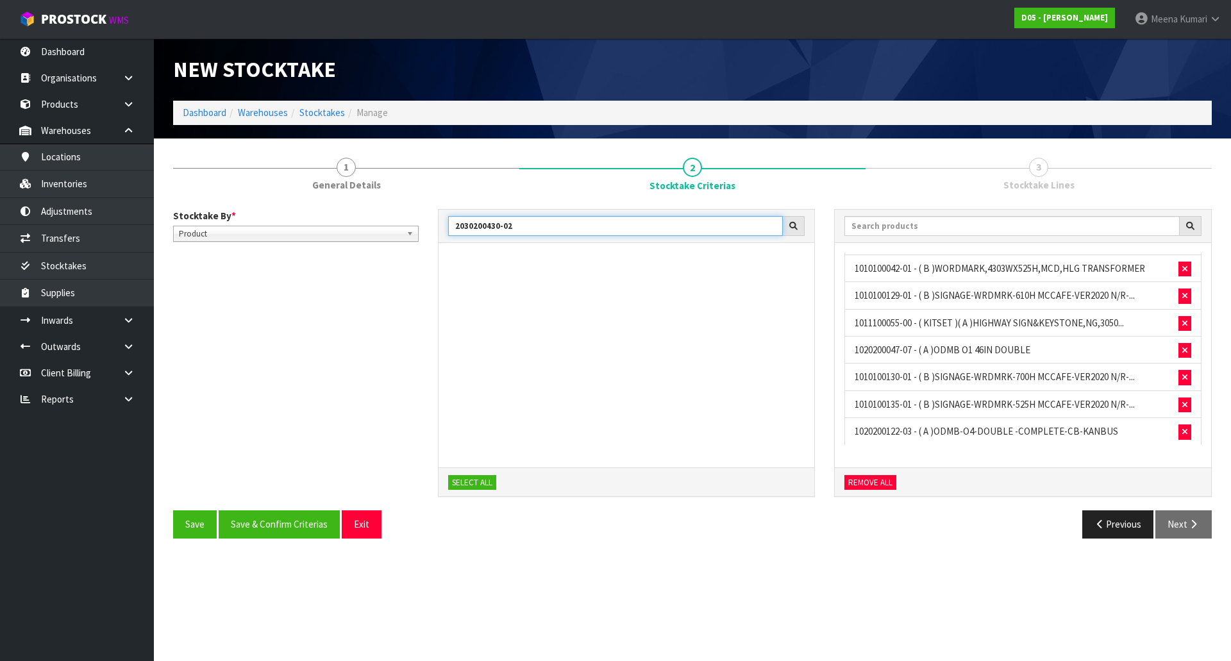
click at [348, 217] on div "Stocktake By * Location Product Product Location Product 2030200430-02 SELECT A…" at bounding box center [692, 360] width 1058 height 302
paste input "1010500030-11"
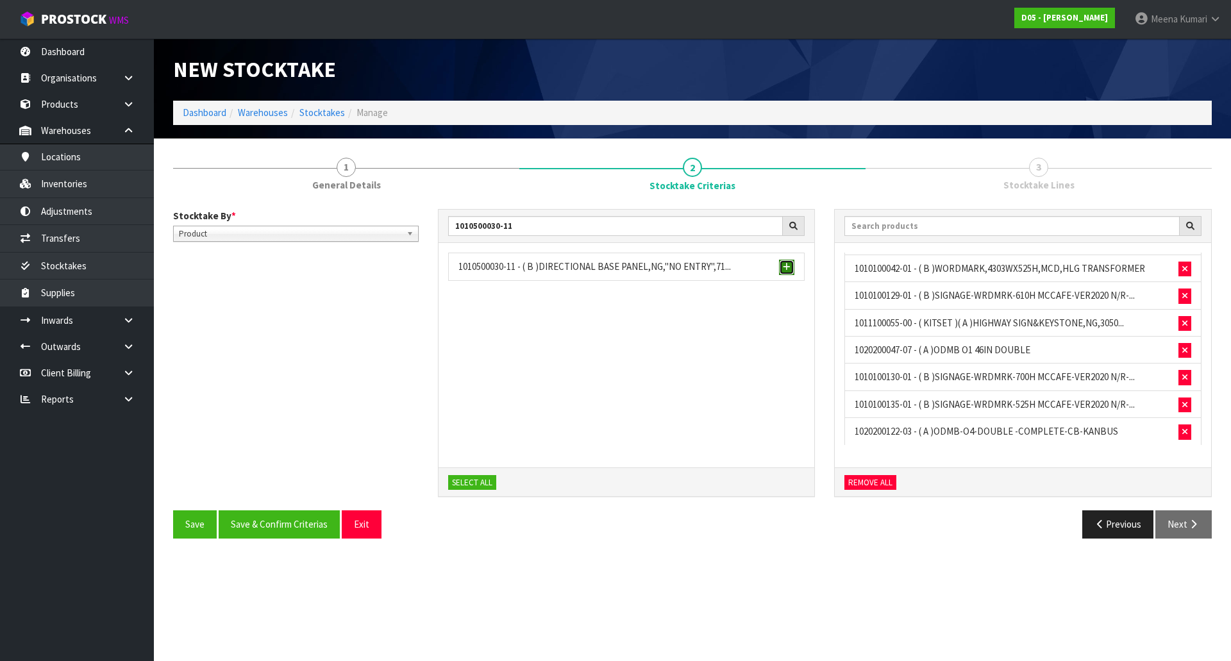
click at [787, 271] on span "button" at bounding box center [787, 267] width 8 height 8
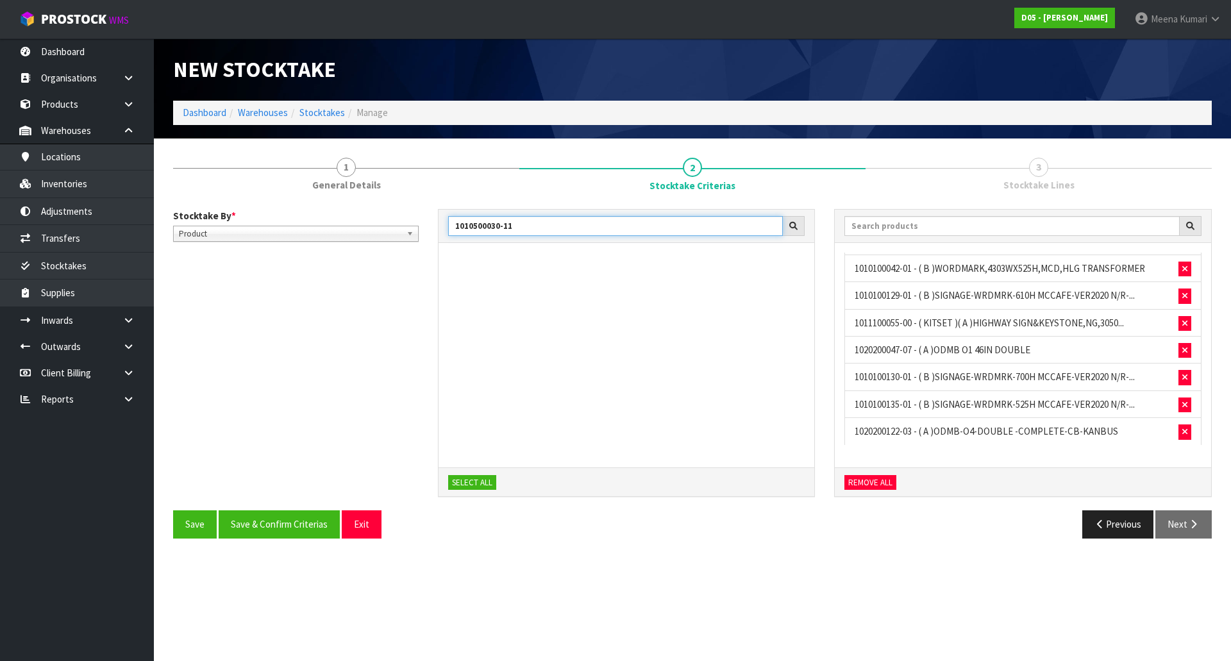
drag, startPoint x: 531, startPoint y: 227, endPoint x: 372, endPoint y: 238, distance: 158.7
click at [372, 238] on div "Stocktake By * Location Product Product Location Product 1010500030-11 SELECT A…" at bounding box center [692, 360] width 1058 height 302
paste input "1"
click at [790, 263] on span "button" at bounding box center [787, 267] width 8 height 8
drag, startPoint x: 587, startPoint y: 229, endPoint x: 352, endPoint y: 226, distance: 235.2
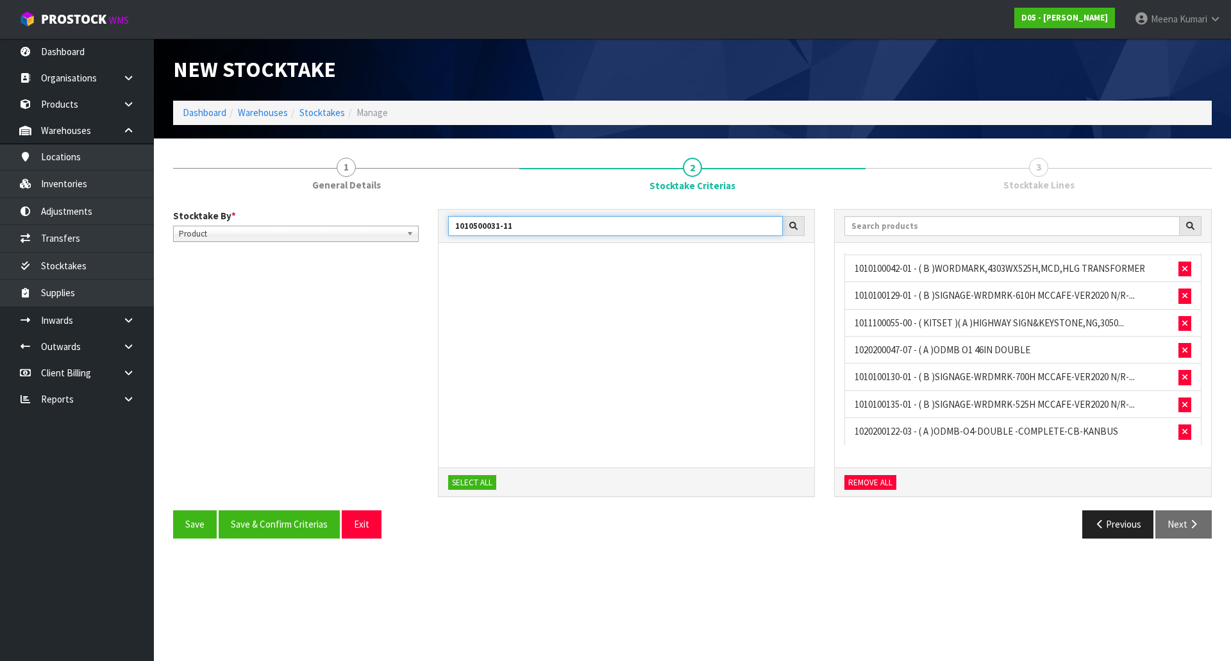
click at [352, 226] on div "Stocktake By * Location Product Product Location Product 1010500031-11 SELECT A…" at bounding box center [692, 360] width 1058 height 302
paste input "2030200432-02"
click at [781, 267] on button "button" at bounding box center [786, 267] width 15 height 15
drag, startPoint x: 533, startPoint y: 227, endPoint x: 353, endPoint y: 237, distance: 179.7
click at [353, 237] on div "Stocktake By * Location Product Product Location Product 2030200432-02 SELECT A…" at bounding box center [692, 360] width 1058 height 302
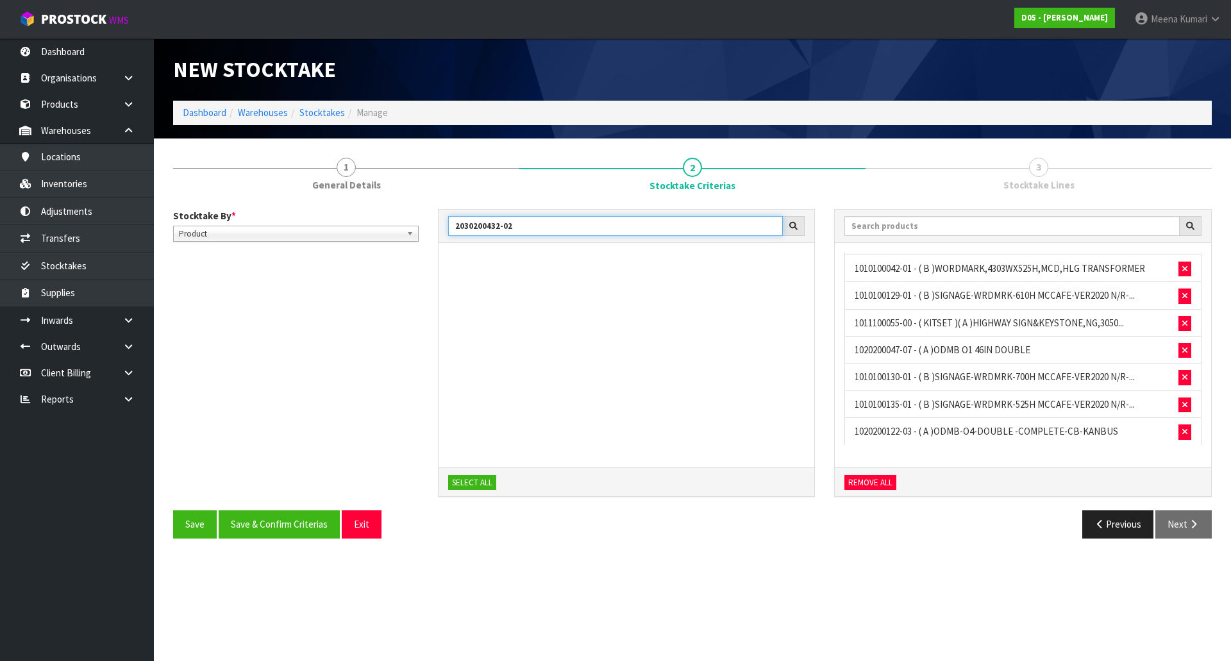
paste input "40100208-01"
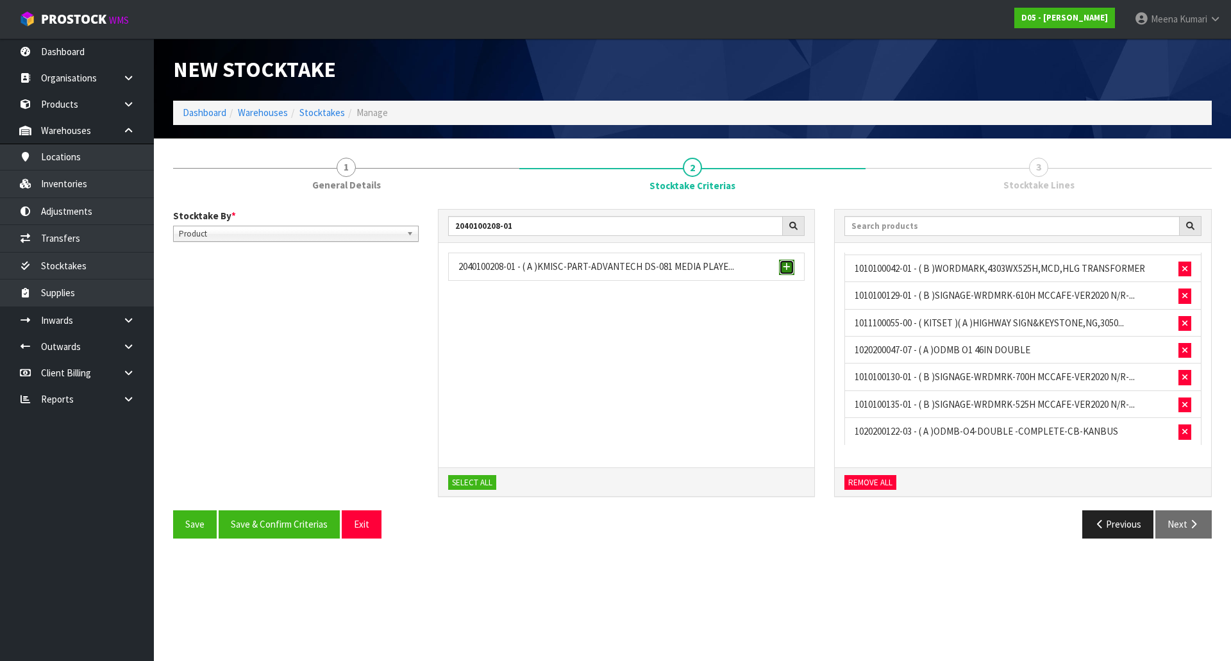
click at [787, 269] on span "button" at bounding box center [787, 267] width 8 height 8
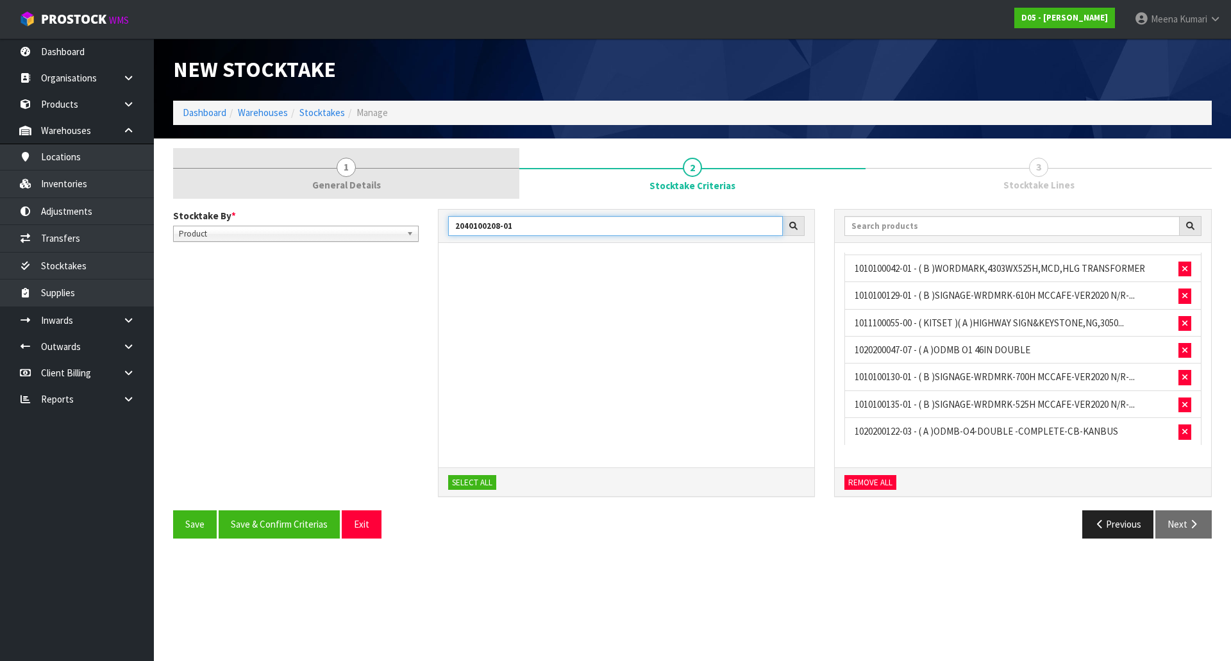
drag, startPoint x: 539, startPoint y: 226, endPoint x: 381, endPoint y: 197, distance: 160.3
click at [381, 197] on div "1 General Details 2 Stocktake Criterias 3 Stocktake Lines Stocktake By * Locati…" at bounding box center [692, 348] width 1038 height 400
paste input "1010500032-1"
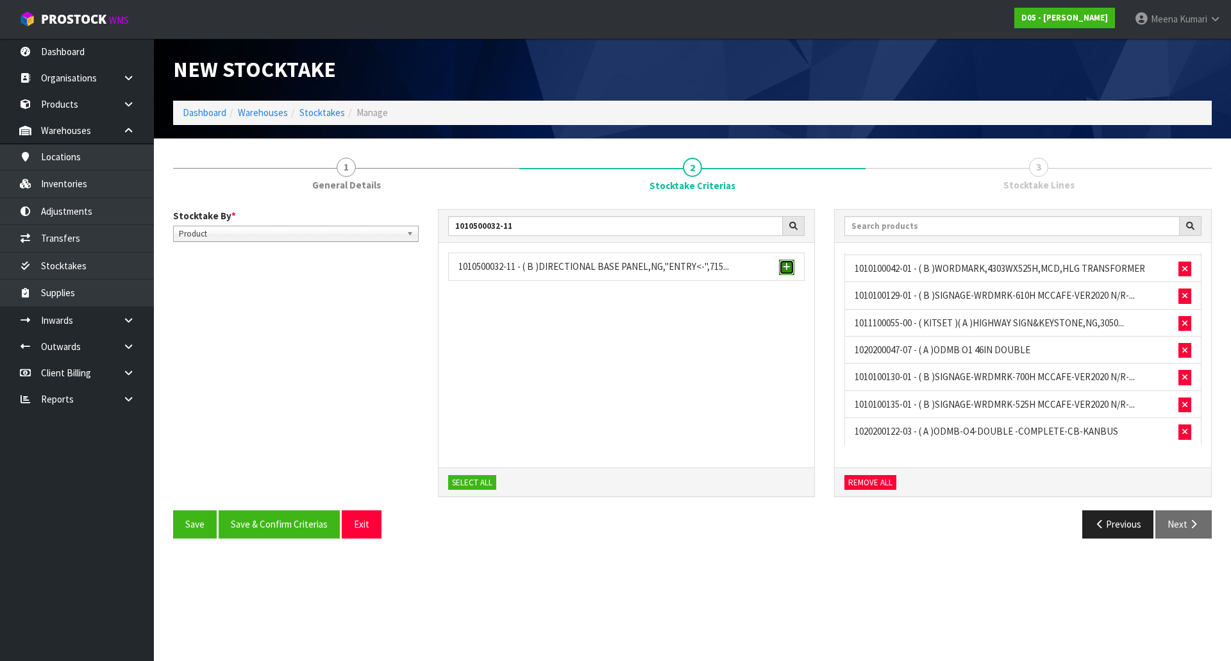
click at [786, 265] on span "button" at bounding box center [787, 267] width 8 height 8
drag, startPoint x: 376, startPoint y: 224, endPoint x: 319, endPoint y: 220, distance: 57.2
click at [319, 220] on div "Stocktake By * Location Product Product Location Product 1010500032-11 SELECT A…" at bounding box center [692, 360] width 1058 height 302
paste input "3"
click at [791, 267] on button "button" at bounding box center [786, 267] width 15 height 15
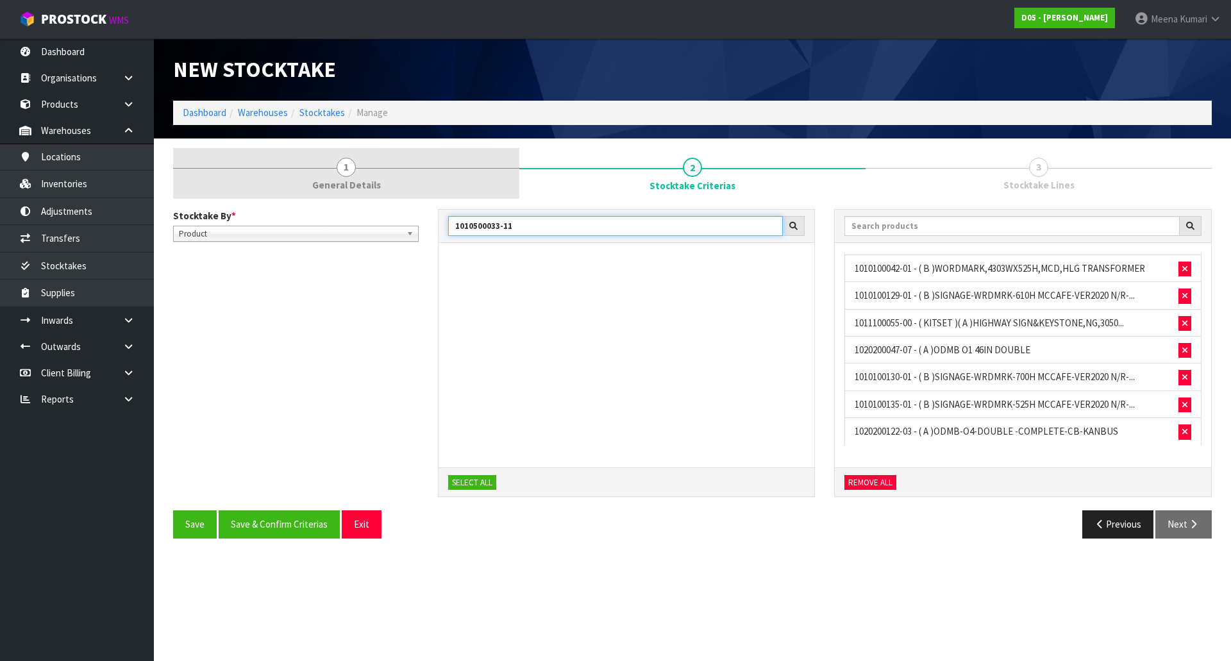
drag, startPoint x: 483, startPoint y: 208, endPoint x: 397, endPoint y: 192, distance: 87.4
click at [397, 192] on div "1 General Details 2 Stocktake Criterias 3 Stocktake Lines Stocktake By * Locati…" at bounding box center [692, 348] width 1038 height 400
paste input "4020110010-0"
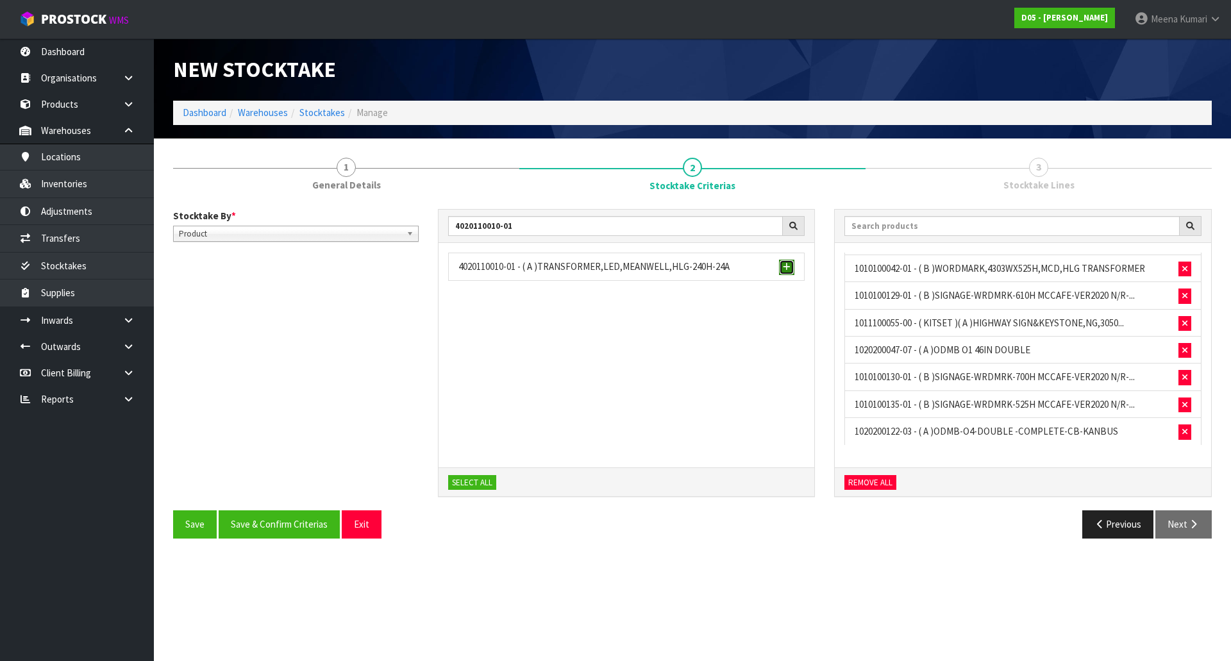
click at [785, 266] on span "button" at bounding box center [787, 267] width 8 height 8
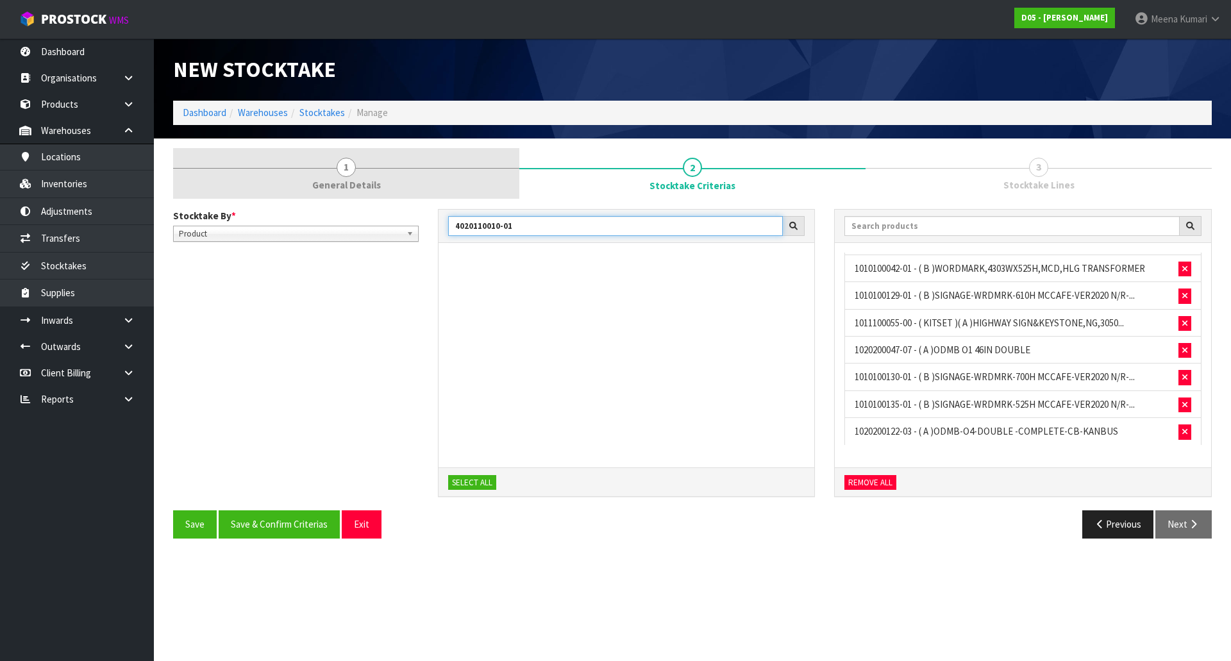
drag, startPoint x: 553, startPoint y: 226, endPoint x: 178, endPoint y: 163, distance: 380.2
click at [176, 163] on div "1 General Details 2 Stocktake Criterias 3 Stocktake Lines Stocktake By * Locati…" at bounding box center [692, 348] width 1038 height 400
paste input "30110023-00"
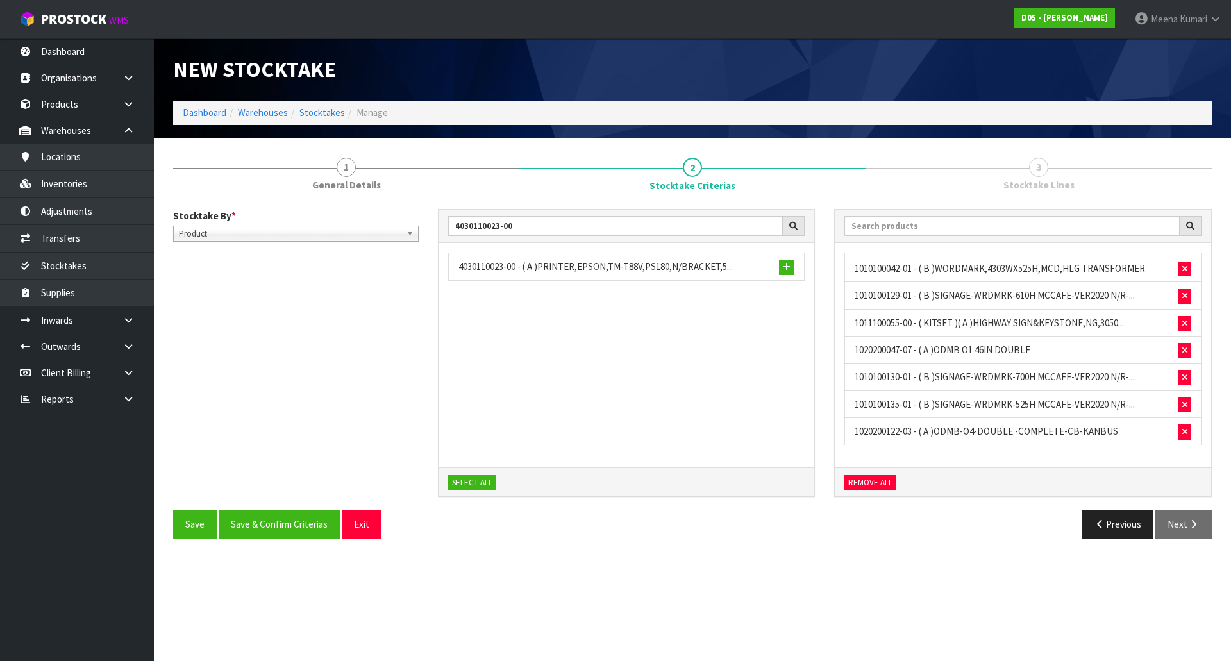
drag, startPoint x: 770, startPoint y: 274, endPoint x: 786, endPoint y: 277, distance: 16.9
drag, startPoint x: 786, startPoint y: 277, endPoint x: 788, endPoint y: 265, distance: 11.7
click at [788, 265] on span "button" at bounding box center [787, 267] width 8 height 8
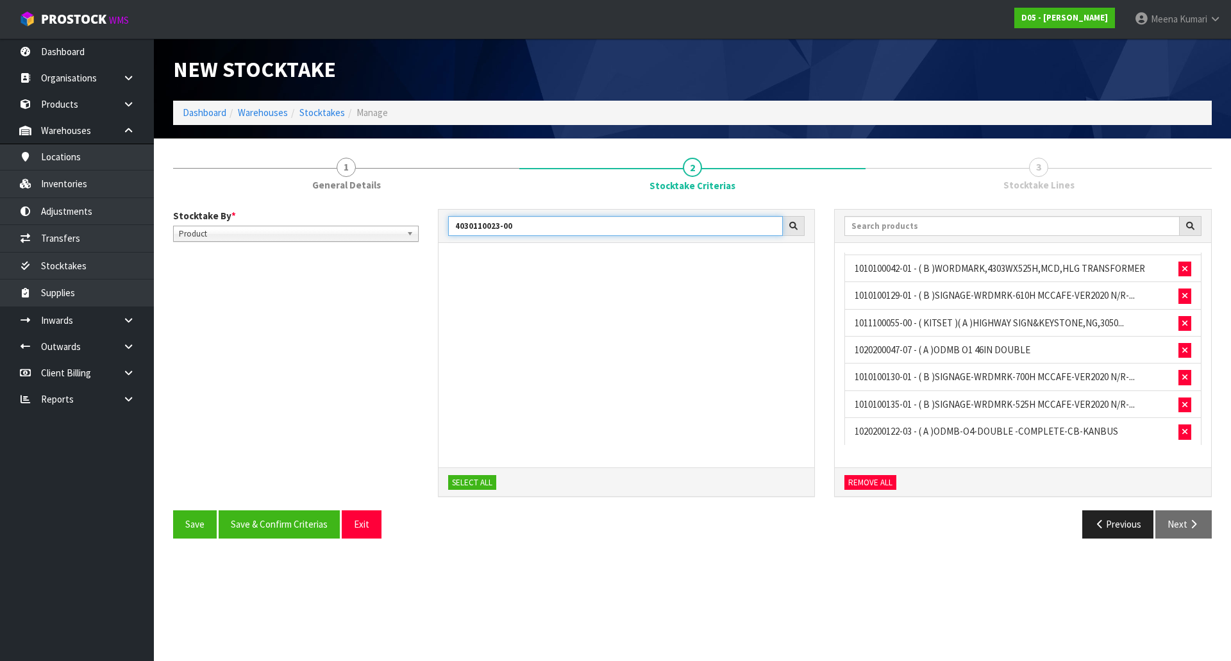
drag, startPoint x: 485, startPoint y: 235, endPoint x: 400, endPoint y: 235, distance: 85.2
click at [400, 235] on div "Stocktake By * Location Product Product Location Product 4030110023-00 SELECT A…" at bounding box center [692, 360] width 1058 height 302
paste input "1010500034-11"
type input "1010500034-11"
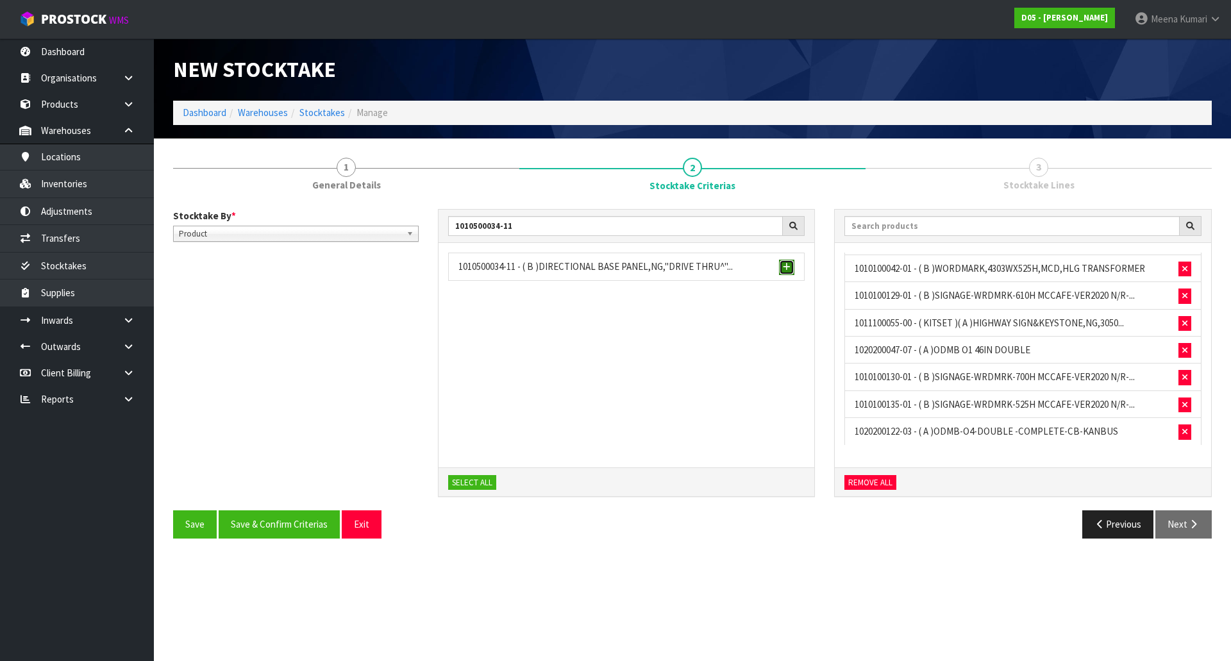
click at [786, 264] on span "button" at bounding box center [787, 267] width 8 height 8
drag, startPoint x: 590, startPoint y: 229, endPoint x: 365, endPoint y: 236, distance: 225.1
click at [365, 236] on div "Stocktake By * Location Product Product Location Product 1010500034-11 SELECT A…" at bounding box center [692, 360] width 1058 height 302
paste input "text"
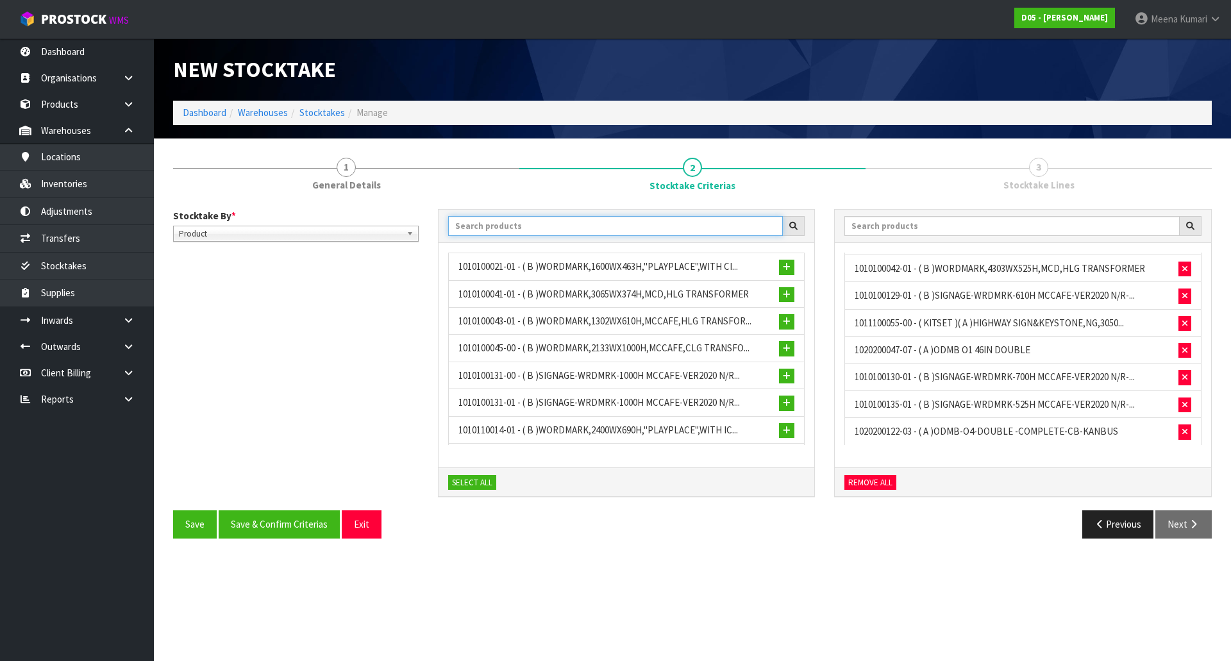
click at [517, 226] on input "text" at bounding box center [615, 226] width 335 height 20
click at [635, 227] on input "text" at bounding box center [615, 226] width 335 height 20
paste input "1010500041-10"
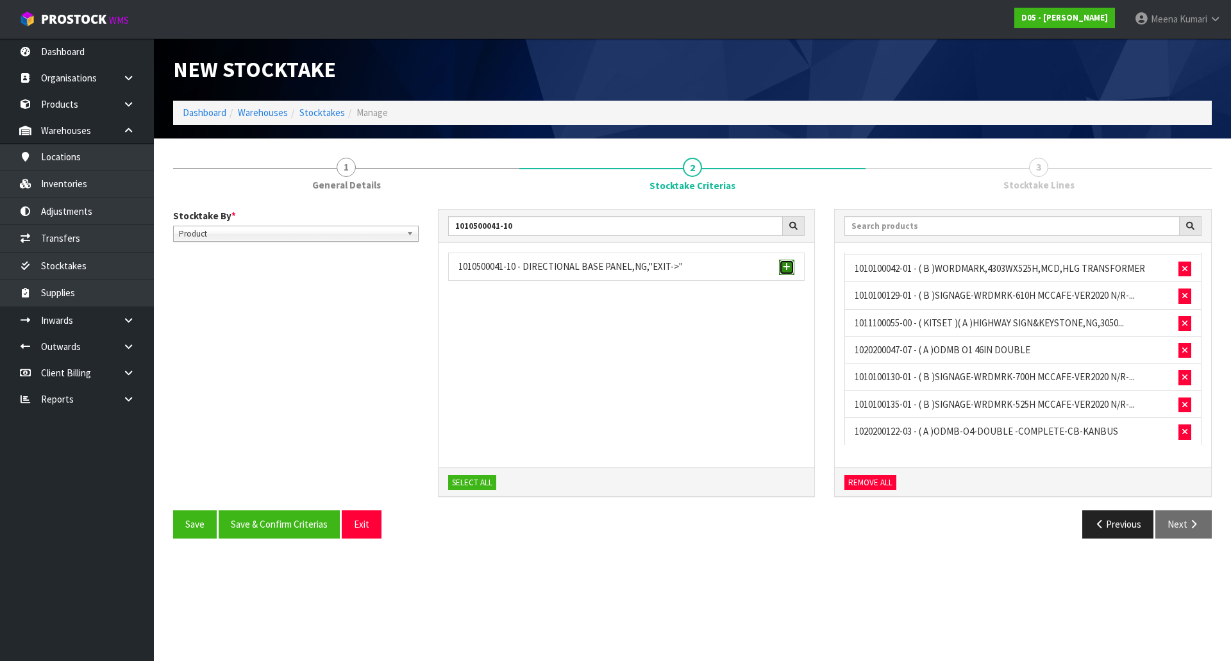
click at [783, 269] on span "button" at bounding box center [787, 267] width 8 height 8
drag, startPoint x: 546, startPoint y: 225, endPoint x: 412, endPoint y: 216, distance: 134.9
click at [412, 216] on div "Stocktake By * Location Product Product Location Product 1010500041-10 SELECT A…" at bounding box center [692, 360] width 1058 height 302
paste input "4030500013-01"
click at [782, 268] on button "button" at bounding box center [786, 267] width 15 height 15
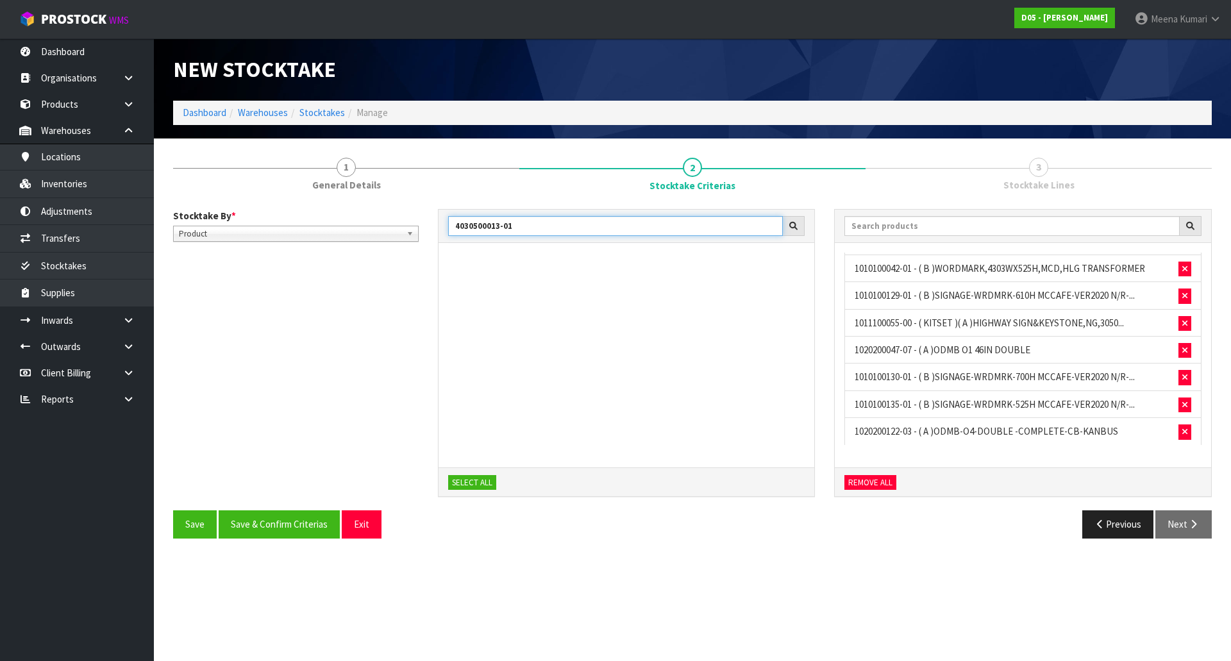
drag, startPoint x: 498, startPoint y: 229, endPoint x: 387, endPoint y: 222, distance: 111.1
click at [387, 222] on div "Stocktake By * Location Product Product Location Product 4030500013-01 SELECT A…" at bounding box center [692, 360] width 1058 height 302
paste input "76-00"
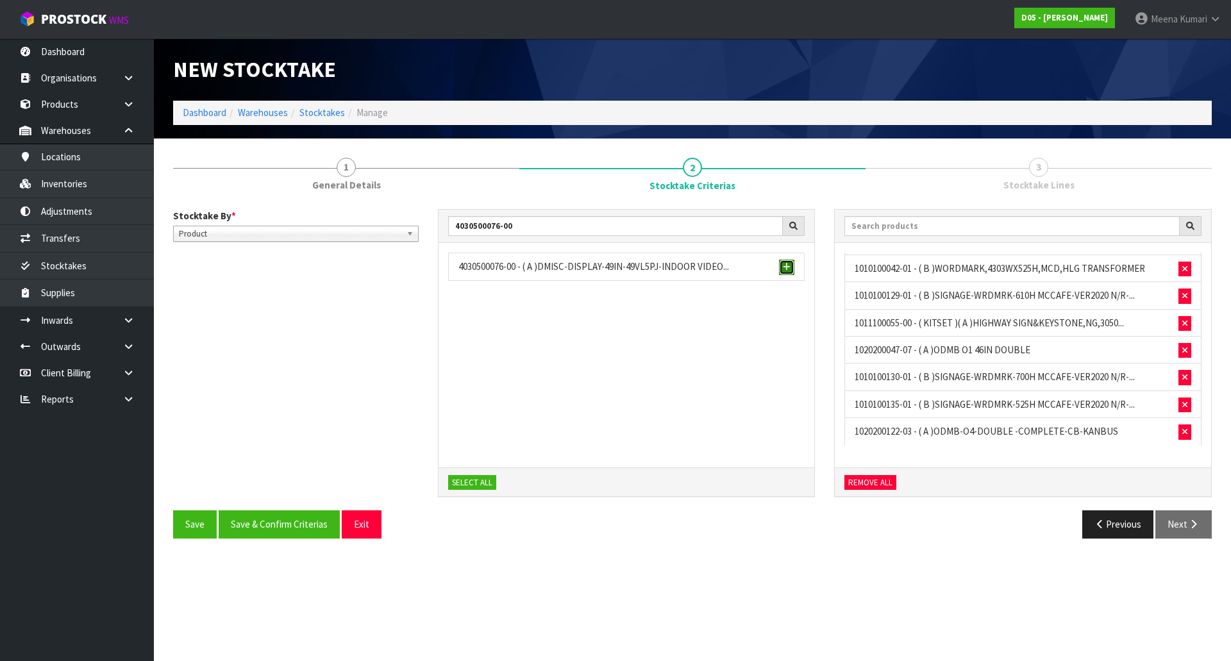
click at [786, 263] on span "button" at bounding box center [787, 267] width 8 height 8
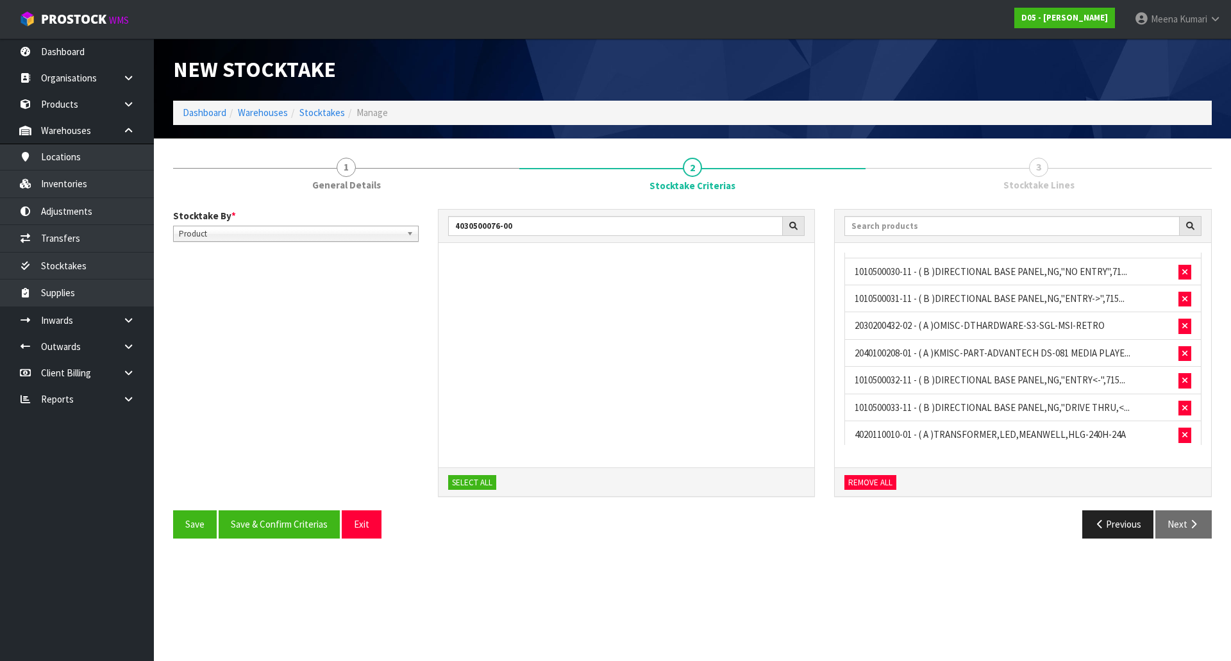
scroll to position [1059, 0]
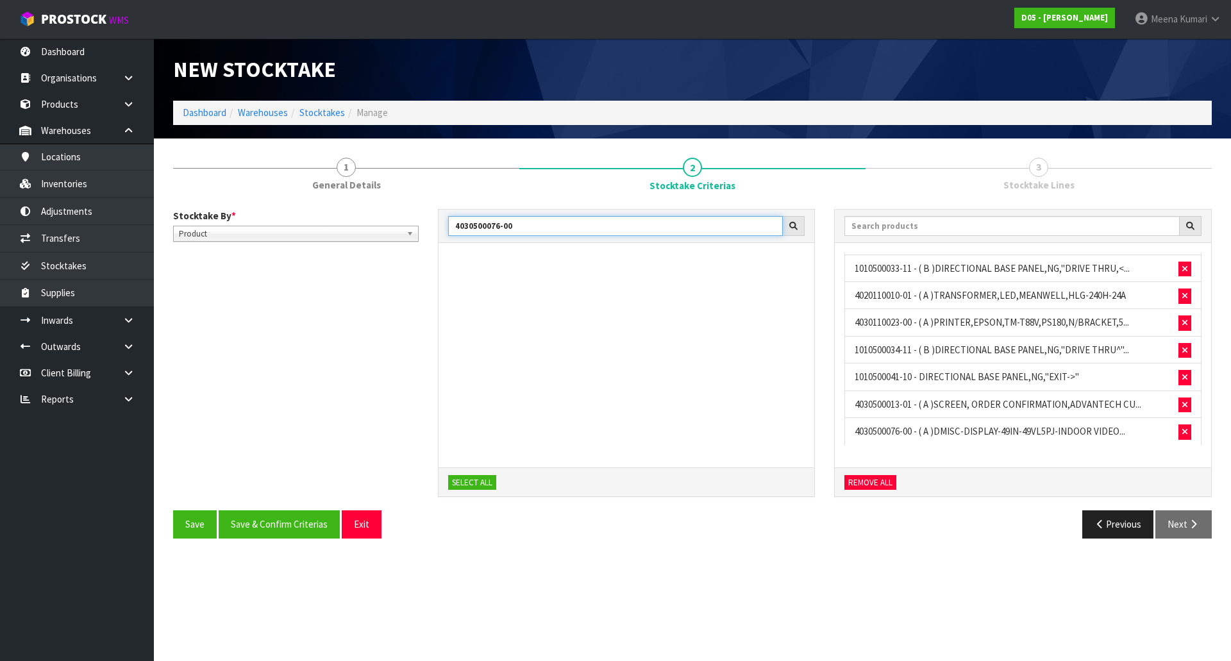
drag, startPoint x: 529, startPoint y: 228, endPoint x: 349, endPoint y: 221, distance: 180.9
click at [349, 221] on div "Stocktake By * Location Product Product Location Product 4030500076-00 SELECT A…" at bounding box center [692, 360] width 1058 height 302
paste input "1010500042-1"
click at [782, 265] on button "button" at bounding box center [786, 267] width 15 height 15
drag, startPoint x: 419, startPoint y: 235, endPoint x: 353, endPoint y: 236, distance: 65.4
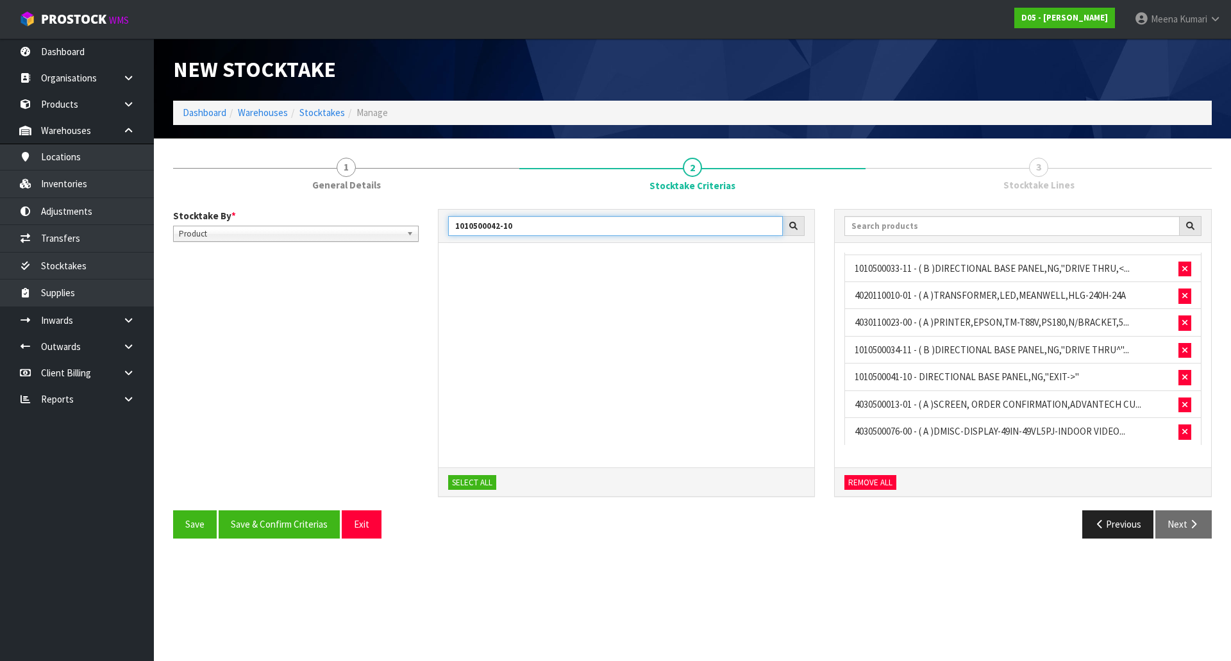
click at [353, 236] on div "Stocktake By * Location Product Product Location Product 1010500042-10 SELECT A…" at bounding box center [692, 360] width 1058 height 302
paste input "5-11"
click at [789, 270] on span "button" at bounding box center [787, 267] width 8 height 8
drag, startPoint x: 543, startPoint y: 218, endPoint x: 418, endPoint y: 230, distance: 125.6
click at [418, 230] on div "Stocktake By * Location Product Product Location Product 1010500045-11 SELECT A…" at bounding box center [692, 360] width 1058 height 302
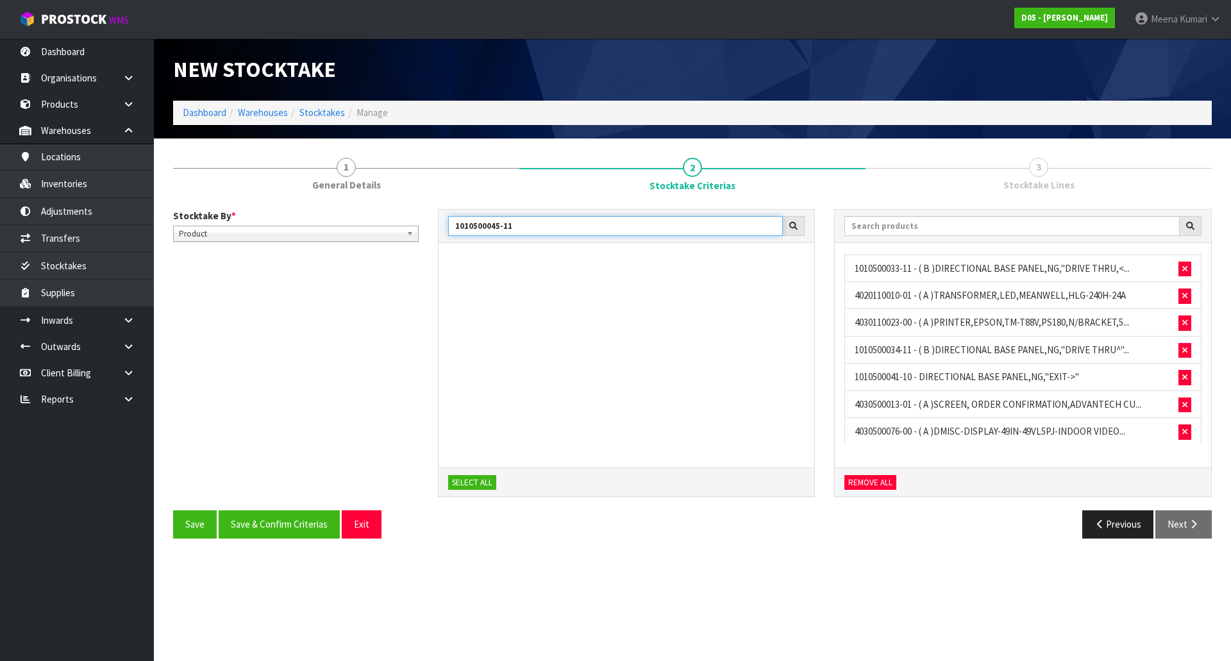
paste input "4030510055-00"
click at [785, 267] on span "button" at bounding box center [787, 267] width 8 height 8
click at [312, 224] on div "Stocktake By * Location Product Product Location Product 4030510055-00 SELECT A…" at bounding box center [692, 360] width 1058 height 302
paste input "1010500050-11"
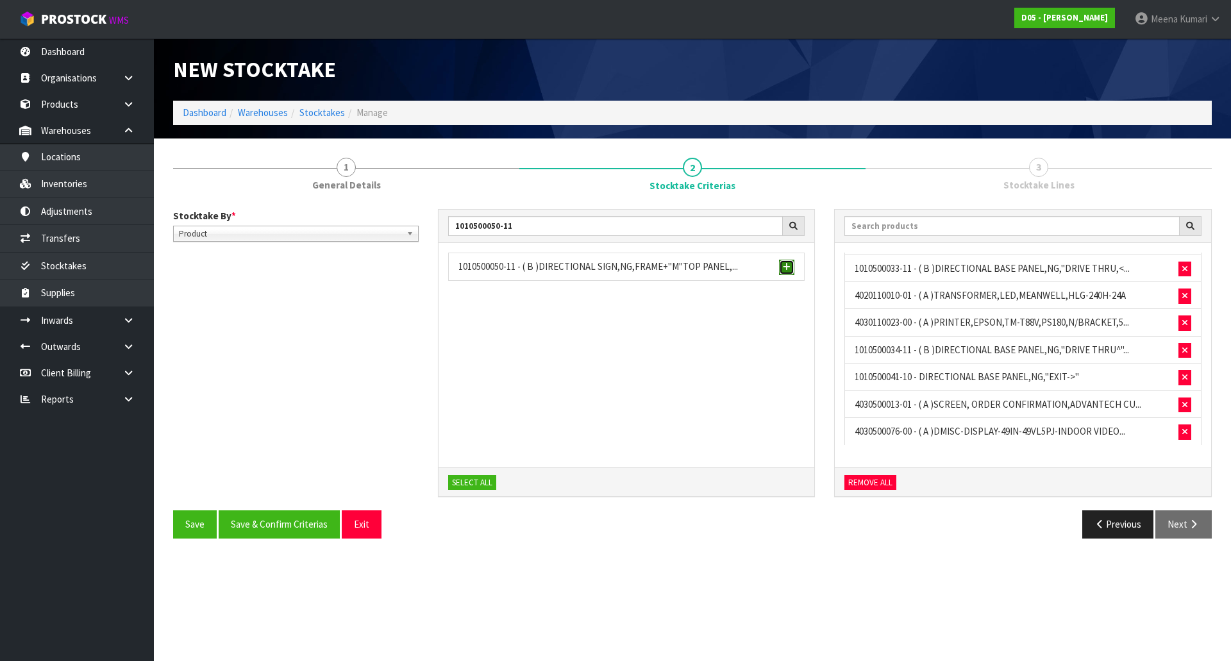
click at [788, 267] on span "button" at bounding box center [787, 267] width 8 height 8
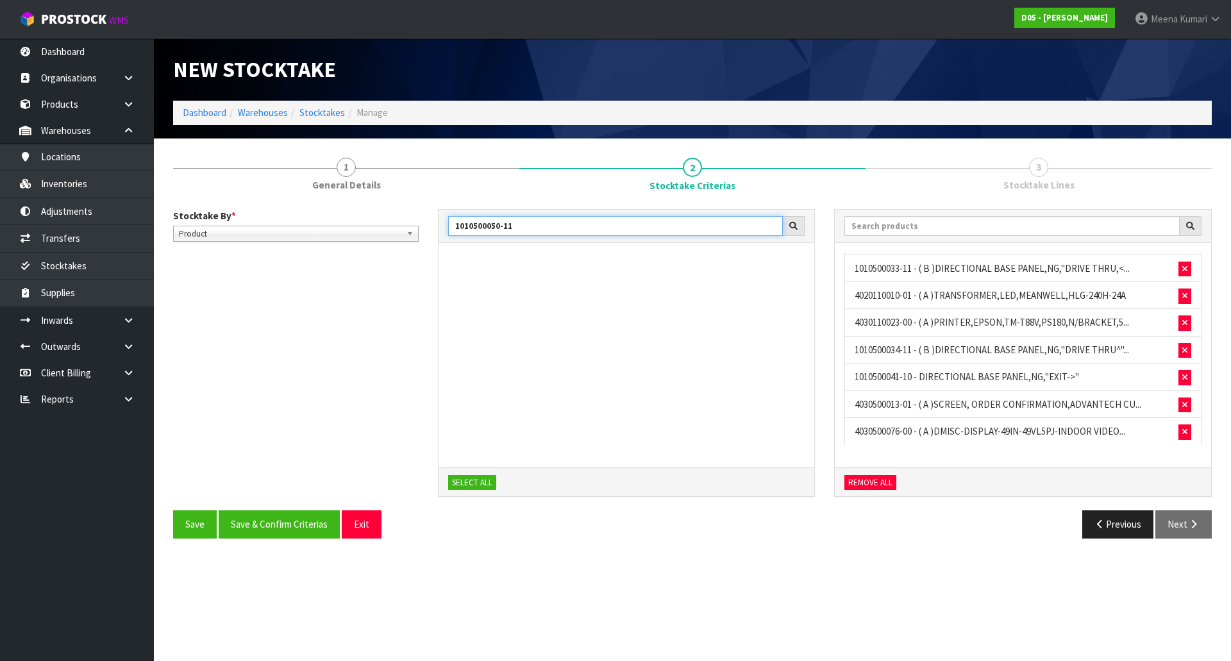
drag, startPoint x: 534, startPoint y: 229, endPoint x: 431, endPoint y: 212, distance: 104.6
click at [431, 212] on div "1010500050-11 SELECT ALL" at bounding box center [626, 360] width 397 height 302
paste input "82"
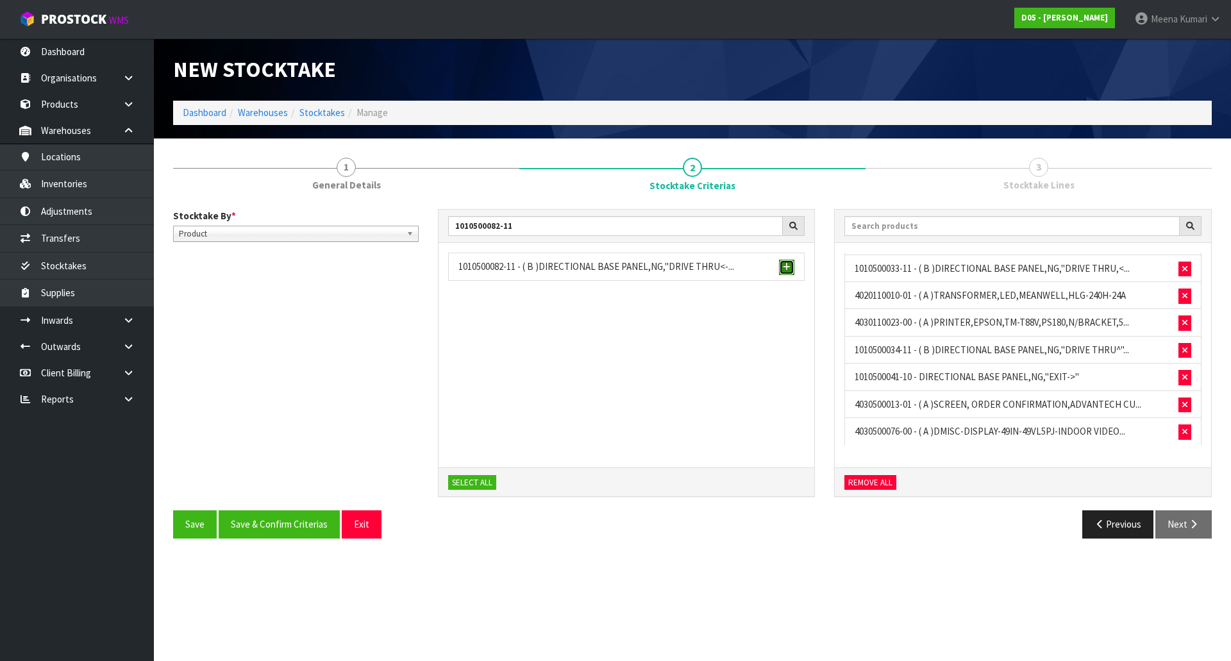
click at [785, 269] on span "button" at bounding box center [787, 267] width 8 height 8
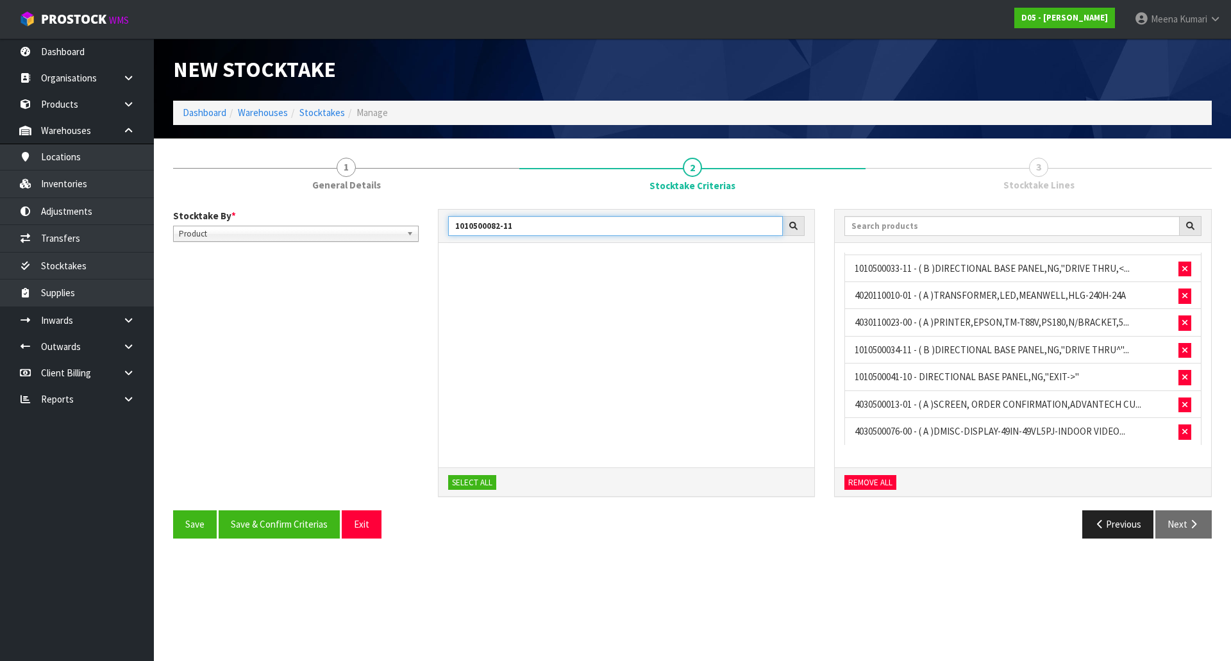
drag, startPoint x: 561, startPoint y: 229, endPoint x: 420, endPoint y: 221, distance: 141.9
click at [420, 221] on div "Stocktake By * Location Product Product Location Product 1010500082-11 SELECT A…" at bounding box center [692, 360] width 1058 height 302
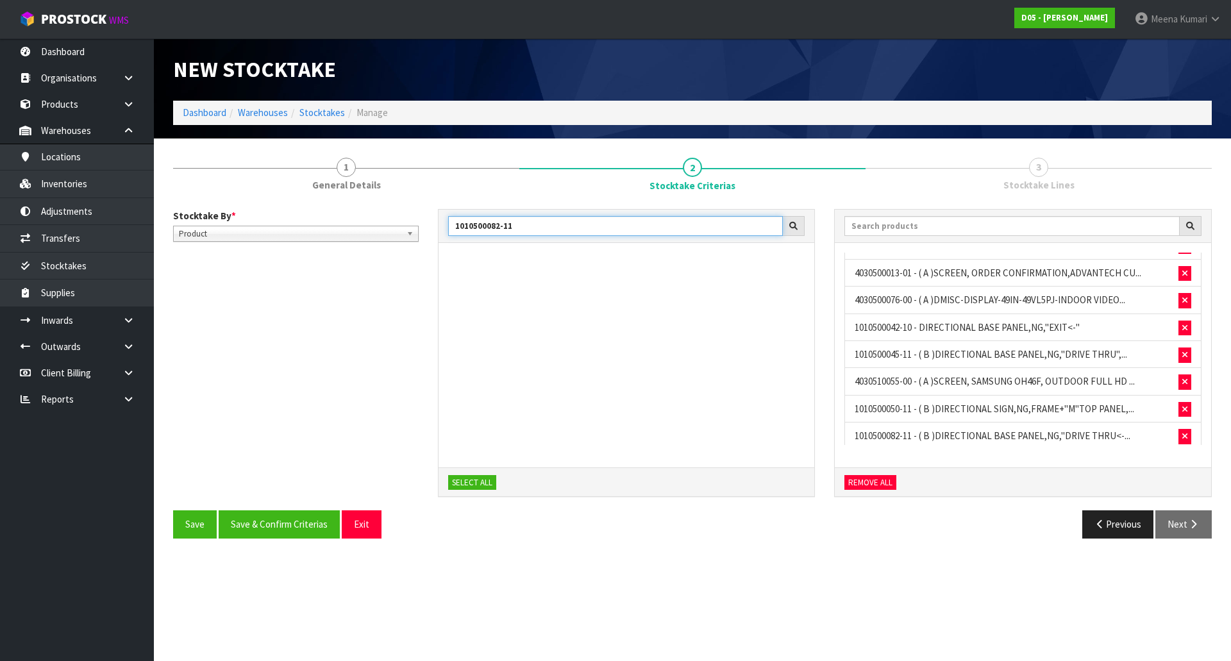
scroll to position [1195, 0]
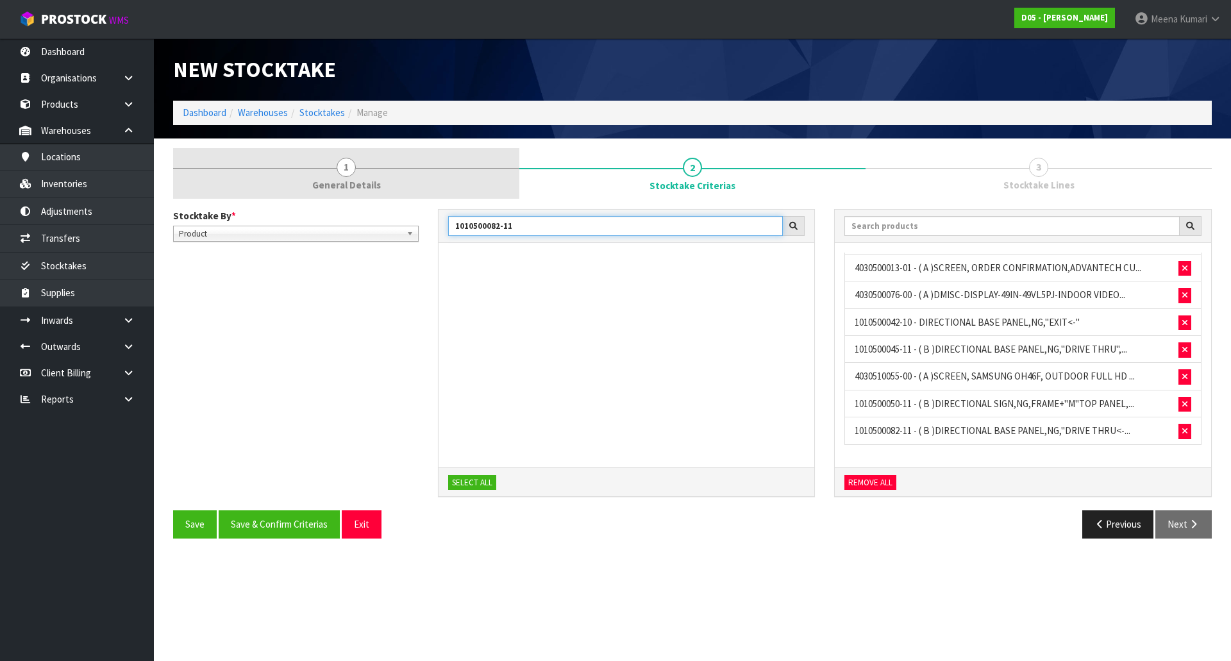
drag, startPoint x: 552, startPoint y: 221, endPoint x: 374, endPoint y: 198, distance: 179.0
click at [374, 198] on div "1 General Details 2 Stocktake Criterias 3 Stocktake Lines Stocktake By * Locati…" at bounding box center [692, 348] width 1038 height 400
paste input "1110001"
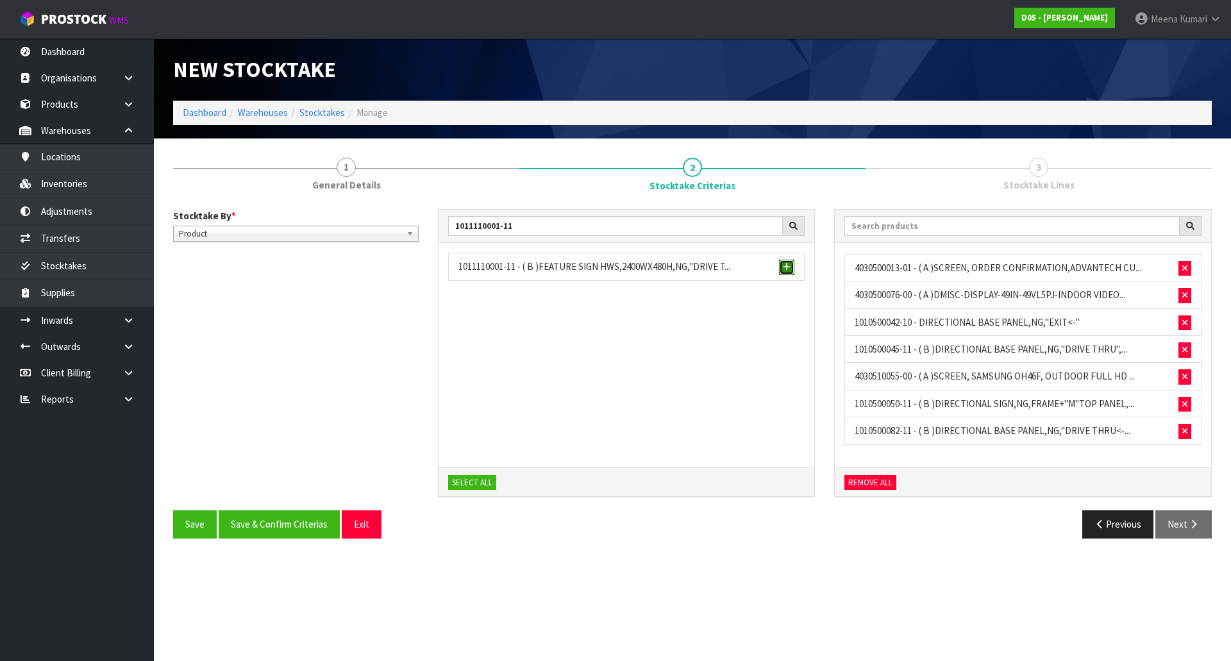
click at [783, 268] on span "button" at bounding box center [787, 267] width 8 height 8
drag, startPoint x: 533, startPoint y: 228, endPoint x: 407, endPoint y: 210, distance: 127.0
click at [407, 210] on div "Stocktake By * Location Product Product Location Product 1011110001-11 SELECT A…" at bounding box center [692, 360] width 1058 height 302
paste input "4-12"
click at [790, 267] on span "button" at bounding box center [787, 267] width 8 height 8
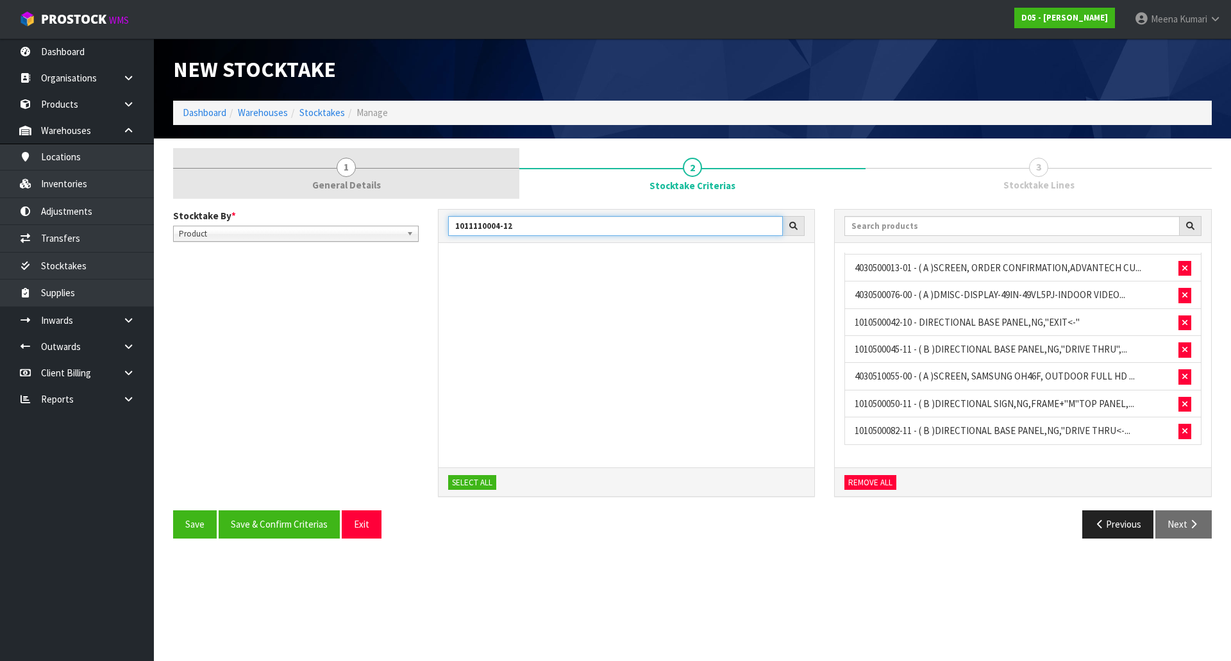
drag, startPoint x: 519, startPoint y: 226, endPoint x: 339, endPoint y: 194, distance: 182.2
click at [339, 194] on div "1 General Details 2 Stocktake Criterias 3 Stocktake Lines Stocktake By * Locati…" at bounding box center [692, 348] width 1038 height 400
paste input "7"
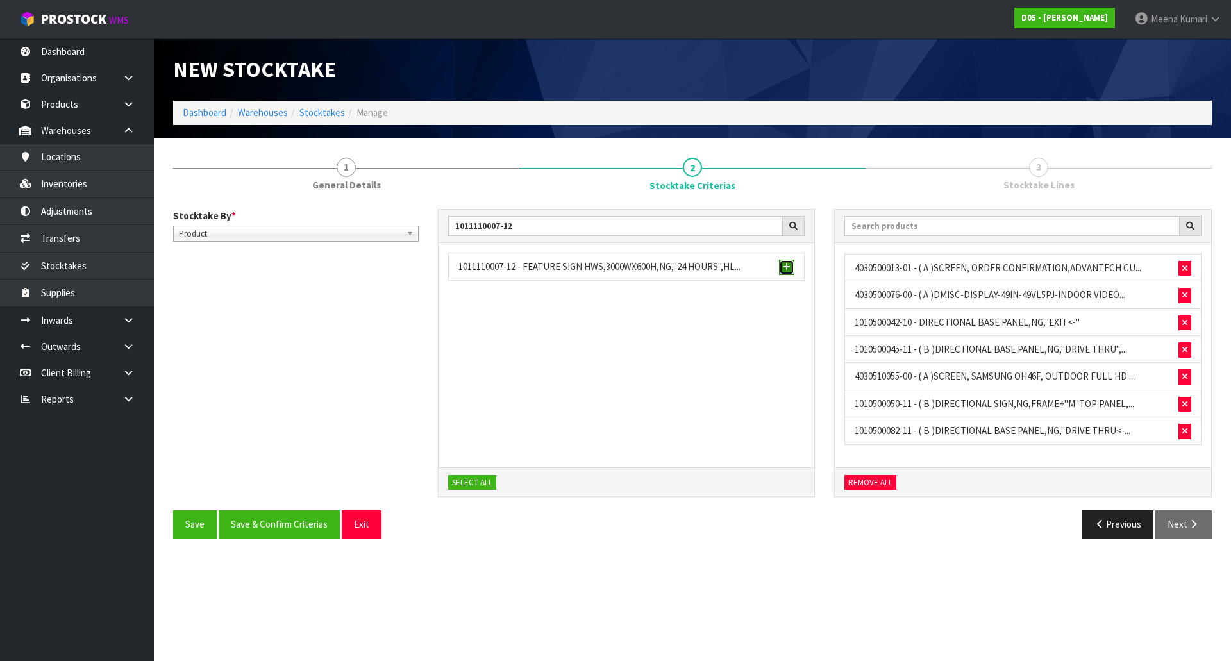
click at [787, 265] on span "button" at bounding box center [787, 267] width 8 height 8
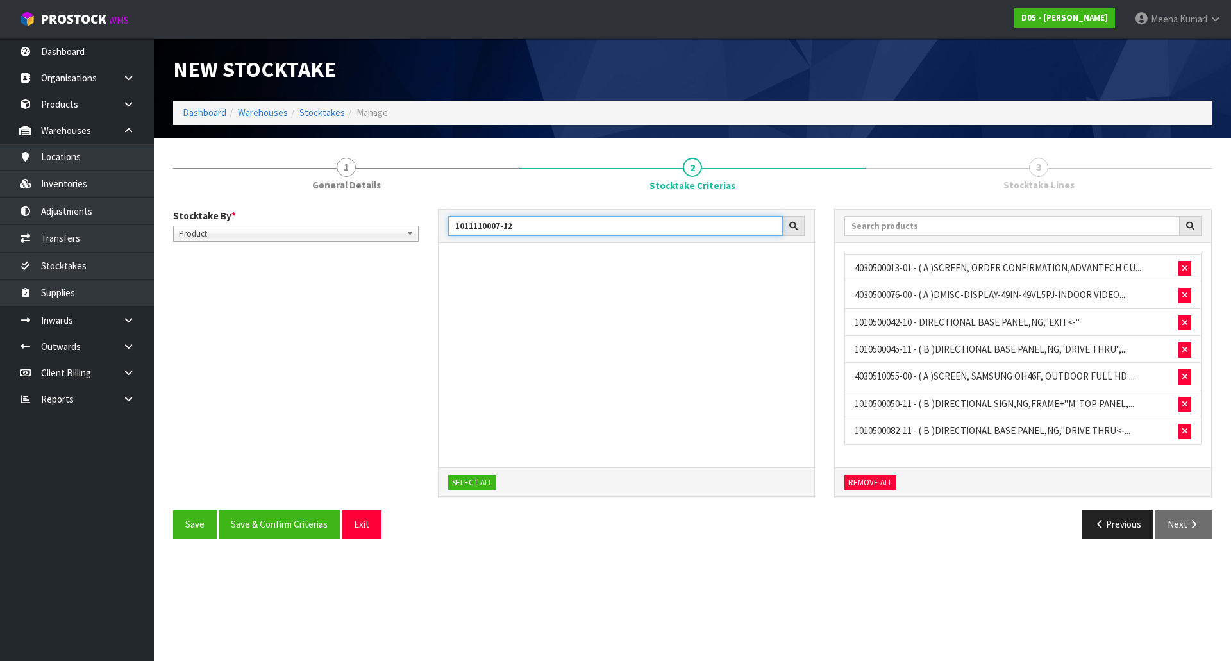
drag, startPoint x: 542, startPoint y: 233, endPoint x: 334, endPoint y: 201, distance: 210.1
click at [334, 201] on div "Stocktake By * Location Product Product Location Product 1011110007-12 SELECT A…" at bounding box center [692, 373] width 1038 height 349
paste input "300037-03"
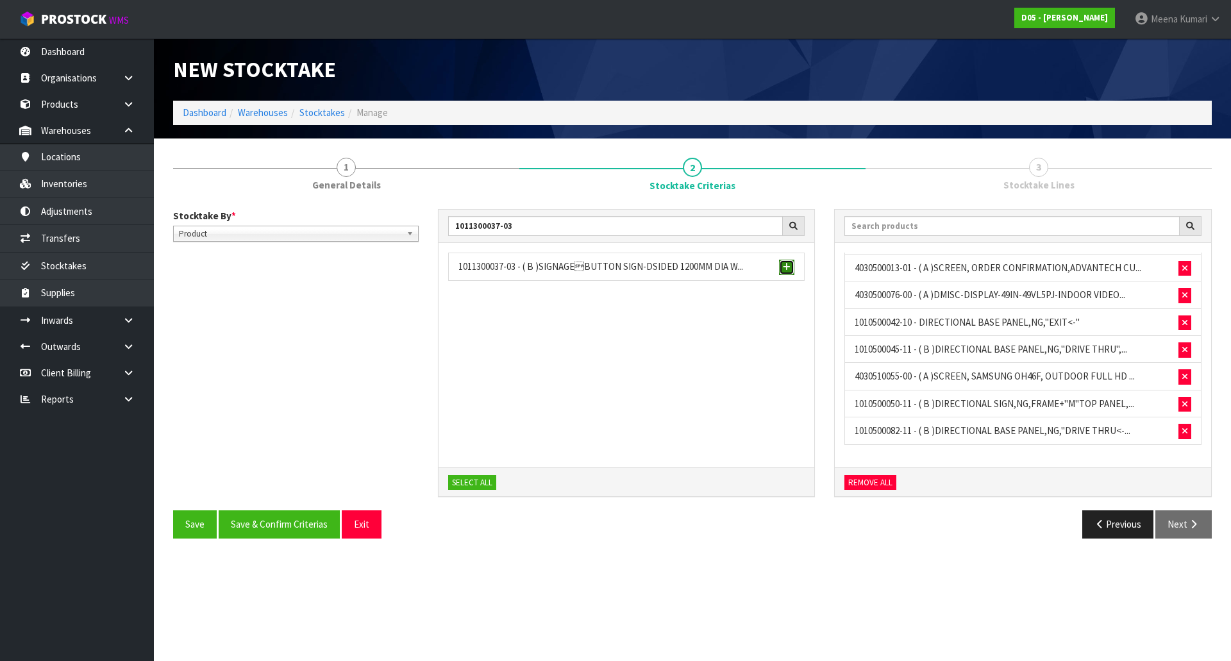
click at [779, 270] on button "button" at bounding box center [786, 267] width 15 height 15
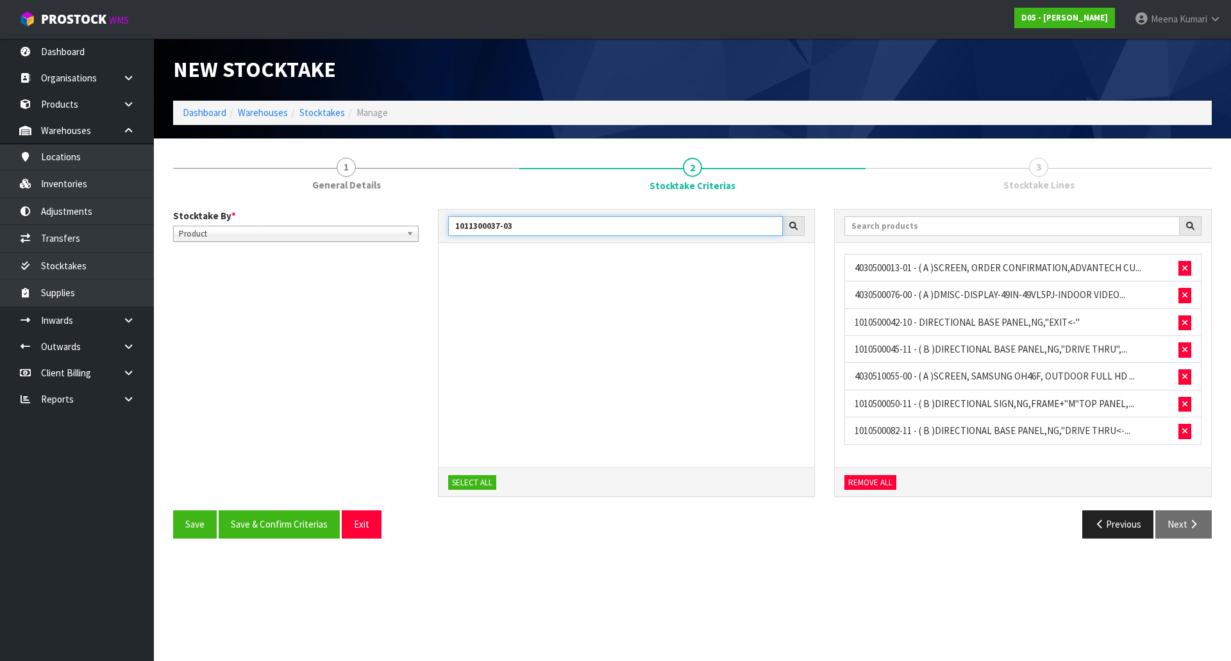
drag, startPoint x: 528, startPoint y: 232, endPoint x: 432, endPoint y: 215, distance: 96.9
click at [432, 215] on div "1011300037-03 SELECT ALL" at bounding box center [626, 360] width 397 height 302
paste input "91"
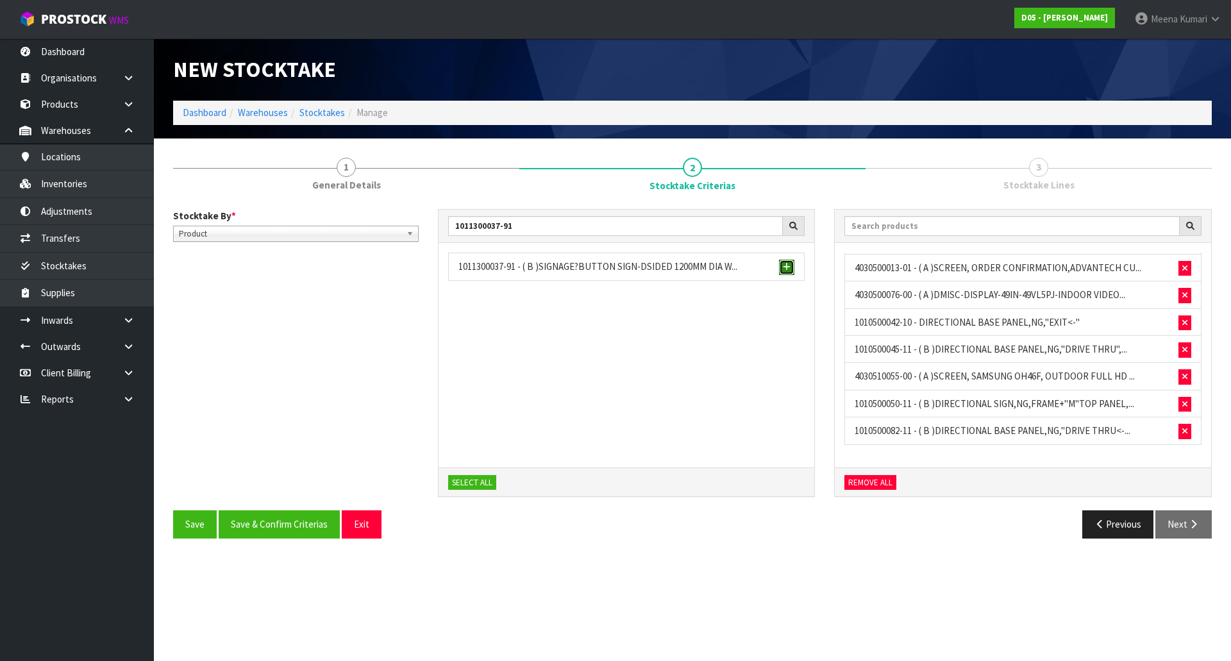
click at [788, 265] on span "button" at bounding box center [787, 267] width 8 height 8
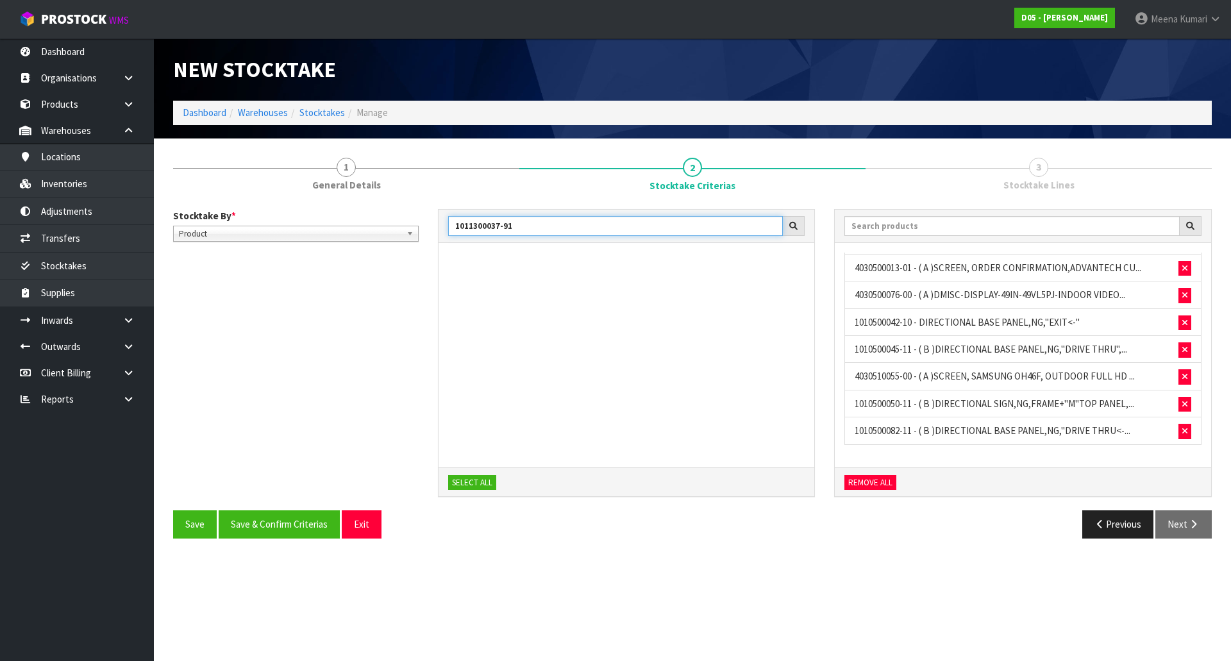
drag, startPoint x: 529, startPoint y: 228, endPoint x: 415, endPoint y: 222, distance: 113.6
click at [415, 222] on div "Stocktake By * Location Product Product Location Product 1011300037-91 SELECT A…" at bounding box center [692, 360] width 1058 height 302
paste input "50026-0"
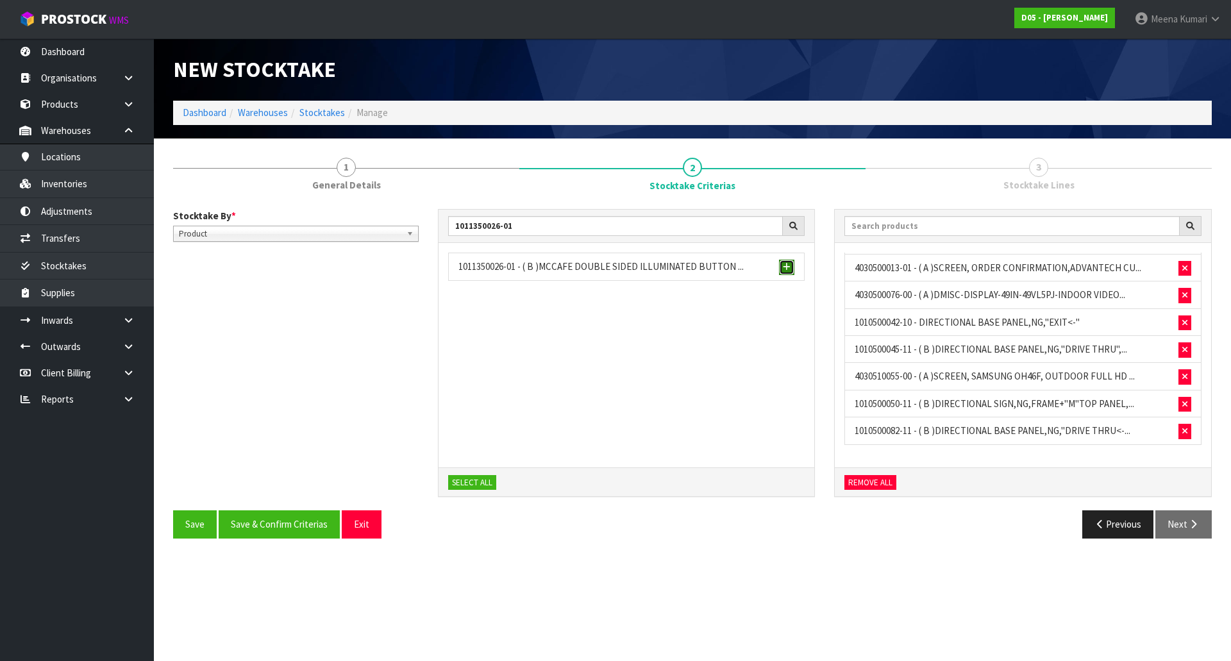
click at [792, 267] on button "button" at bounding box center [786, 267] width 15 height 15
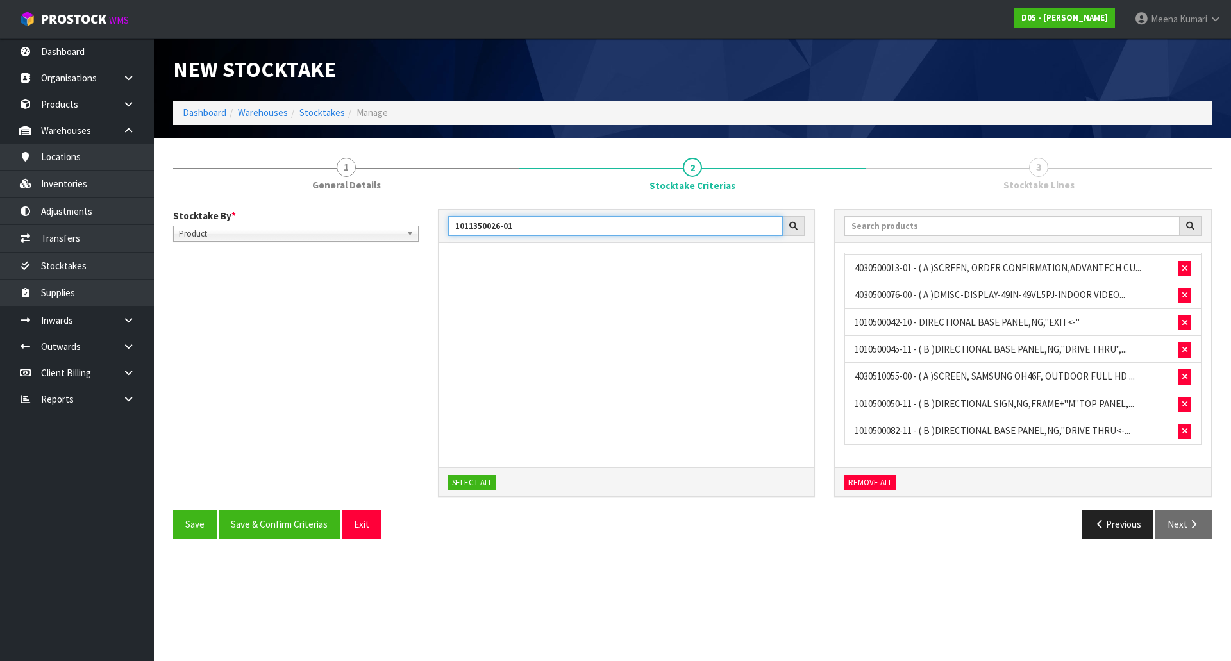
drag, startPoint x: 540, startPoint y: 229, endPoint x: 355, endPoint y: 228, distance: 185.2
click at [355, 228] on div "Stocktake By * Location Product Product Location Product 1011350026-01 SELECT A…" at bounding box center [692, 360] width 1058 height 302
paste input "400025-00"
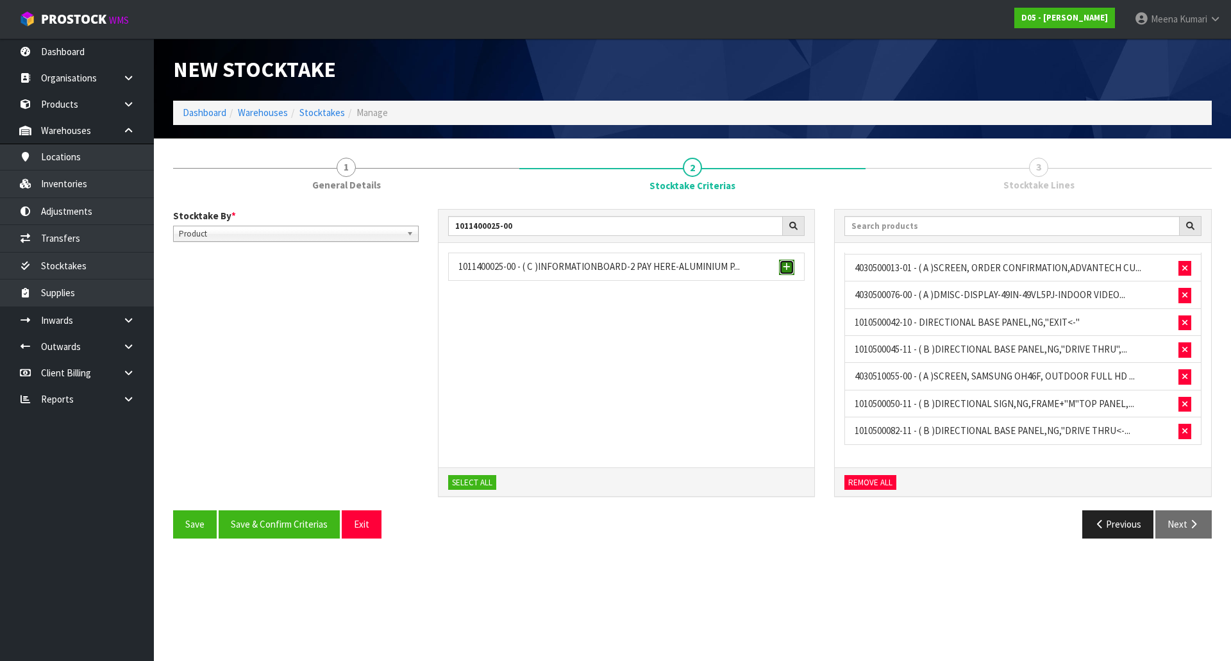
click at [788, 265] on span "button" at bounding box center [787, 267] width 8 height 8
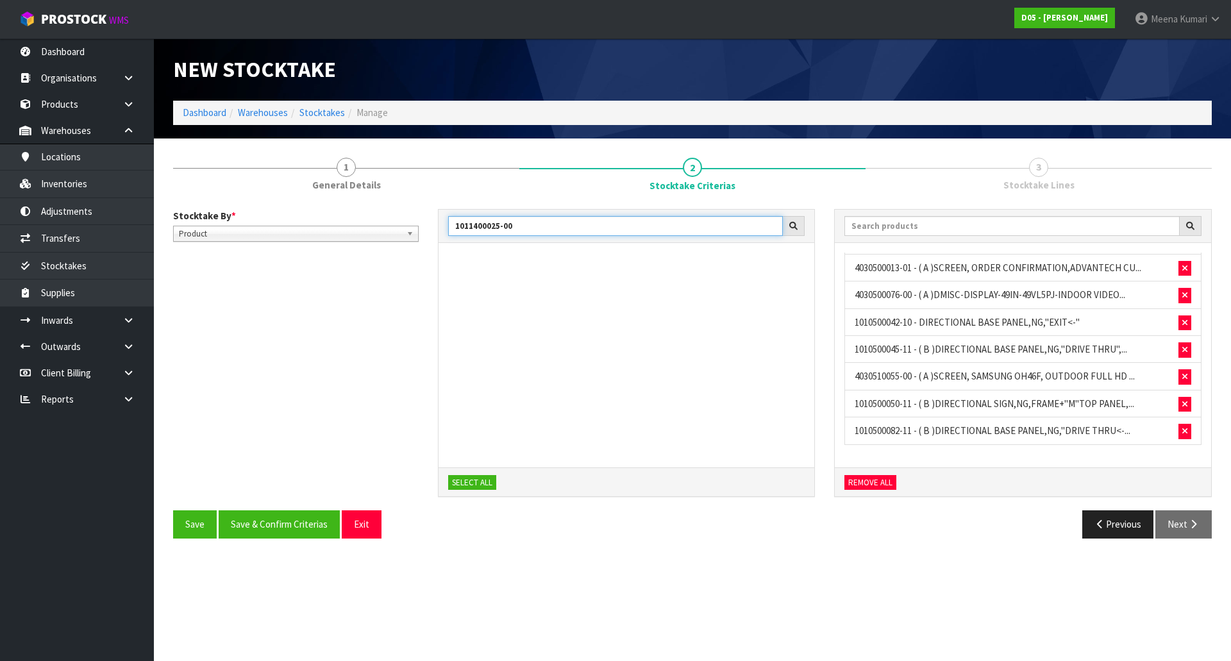
drag, startPoint x: 523, startPoint y: 229, endPoint x: 378, endPoint y: 219, distance: 145.9
click at [378, 219] on div "Stocktake By * Location Product Product Location Product 1011400025-00 SELECT A…" at bounding box center [692, 360] width 1058 height 302
paste input "6"
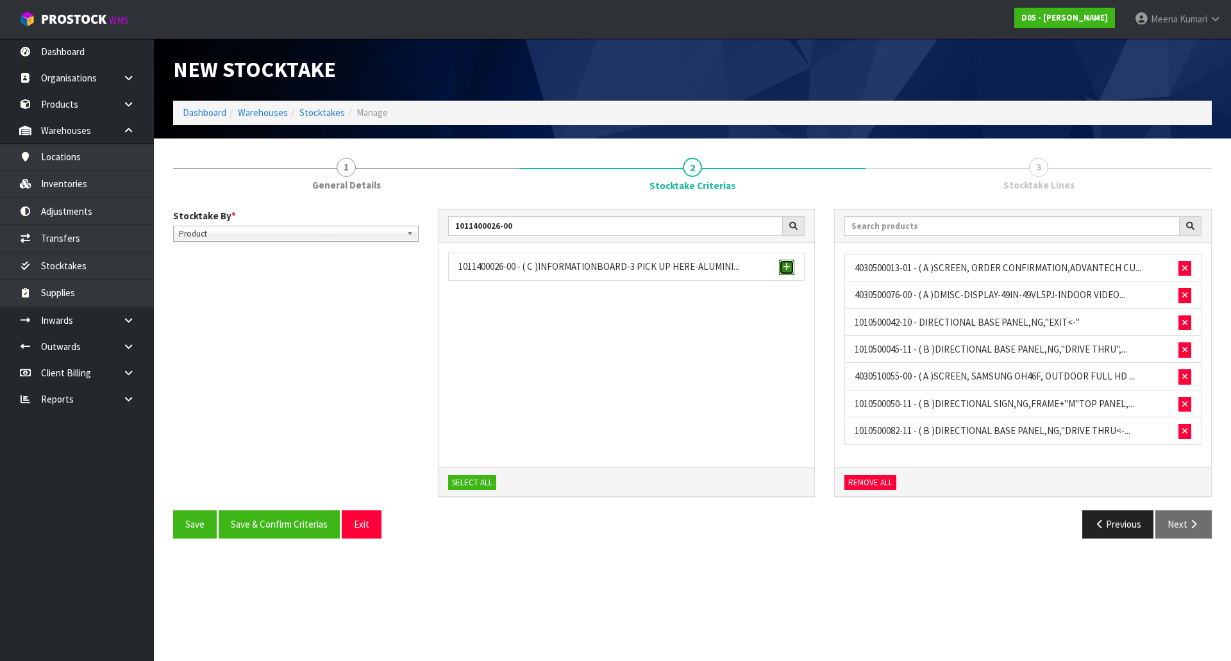
click at [788, 269] on span "button" at bounding box center [787, 267] width 8 height 8
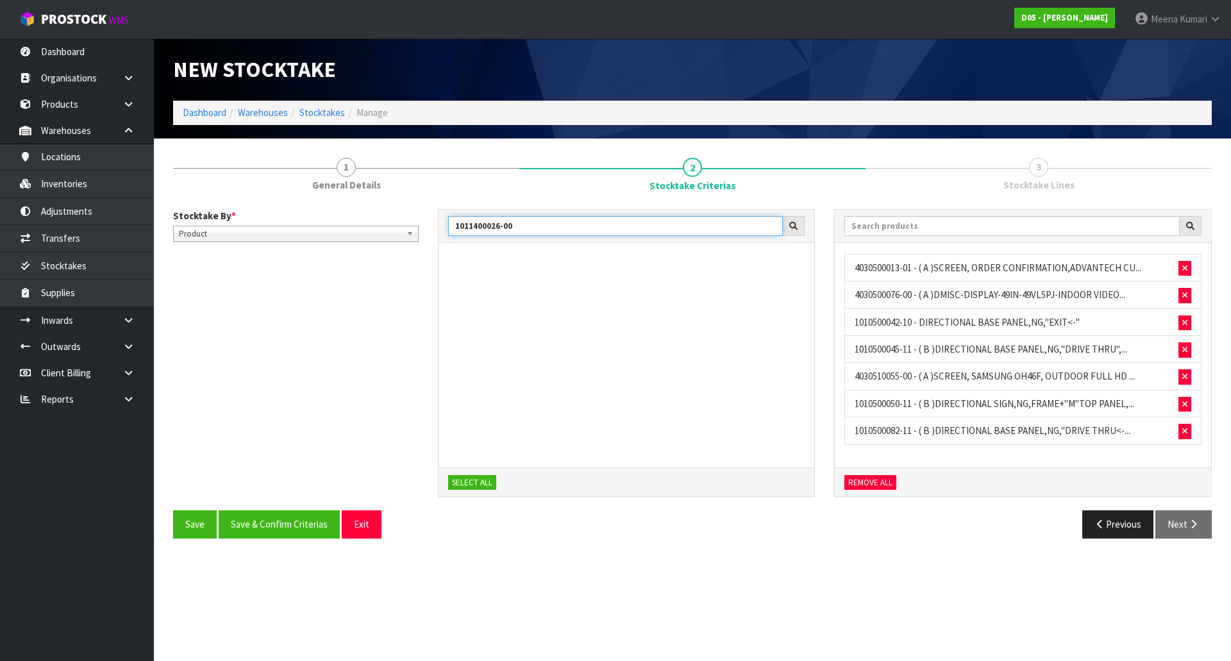
drag, startPoint x: 554, startPoint y: 231, endPoint x: 377, endPoint y: 236, distance: 177.0
click at [377, 236] on div "Stocktake By * Location Product Product Location Product 1011400026-00 SELECT A…" at bounding box center [692, 360] width 1058 height 302
paste input "7"
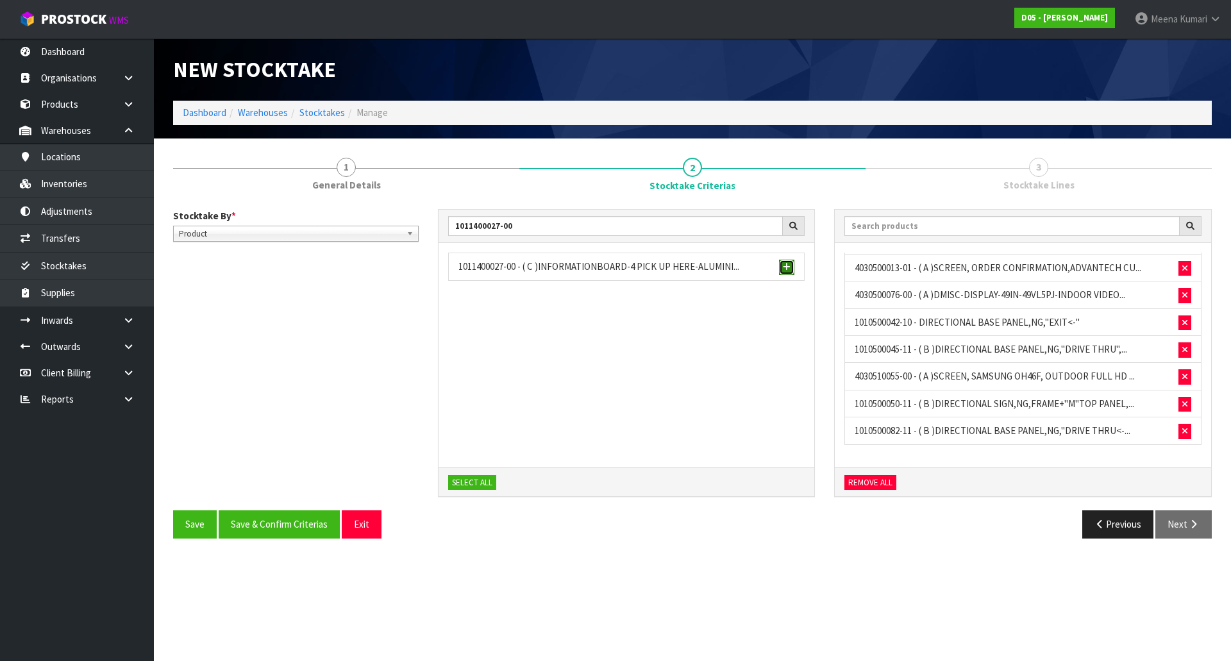
click at [785, 268] on span "button" at bounding box center [787, 267] width 8 height 8
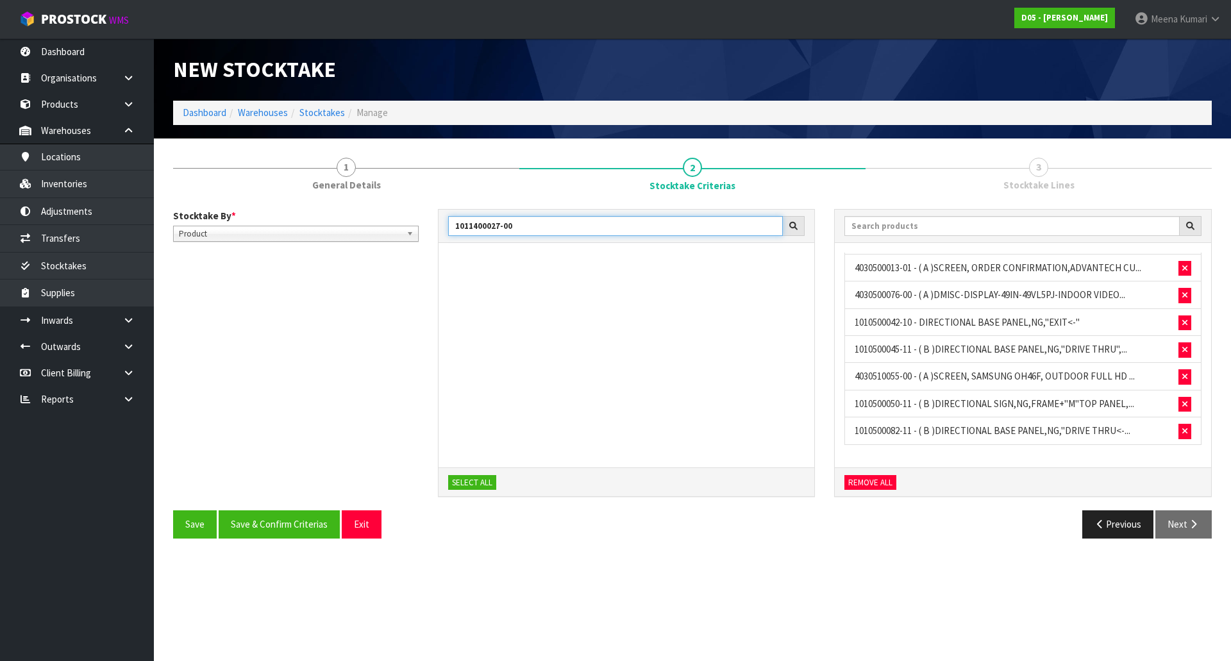
drag, startPoint x: 362, startPoint y: 237, endPoint x: 344, endPoint y: 238, distance: 18.0
click at [341, 240] on div "Stocktake By * Location Product Product Location Product 1011400027-00 SELECT A…" at bounding box center [692, 360] width 1058 height 302
paste input "800004-02"
type input "1011800004-02"
click at [787, 261] on button "button" at bounding box center [786, 267] width 15 height 15
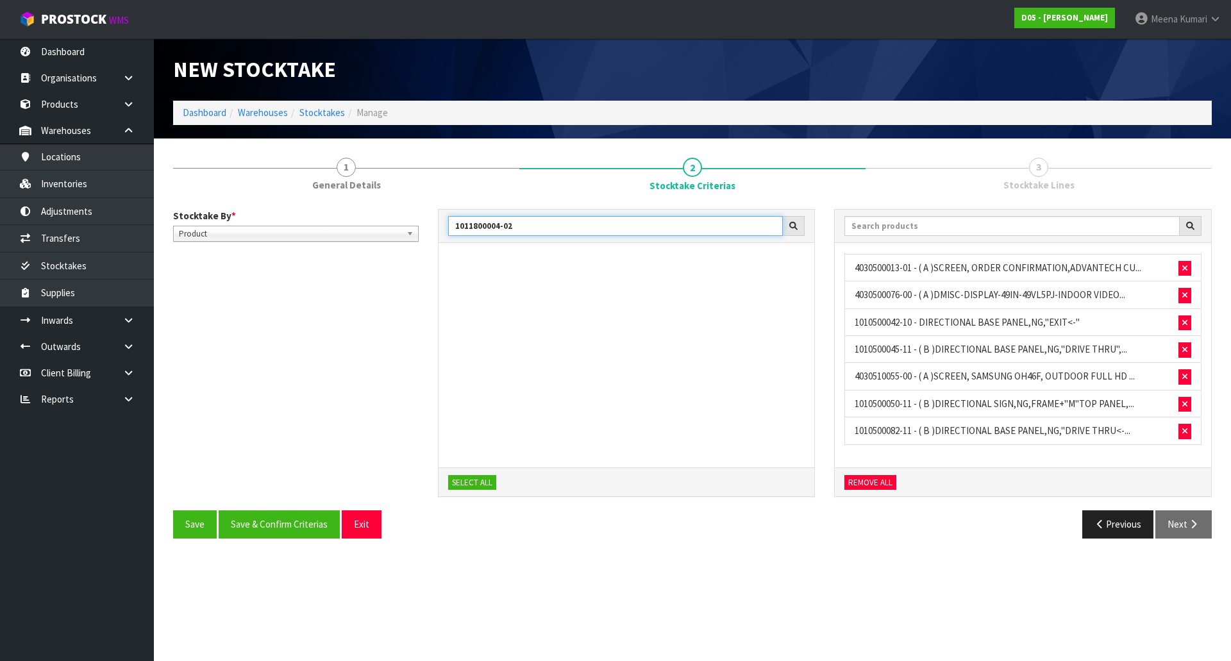
drag, startPoint x: 549, startPoint y: 228, endPoint x: 388, endPoint y: 228, distance: 161.5
click at [388, 228] on div "Stocktake By * Location Product Product Location Product 1011800004-02 SELECT A…" at bounding box center [692, 360] width 1058 height 302
paste input "text"
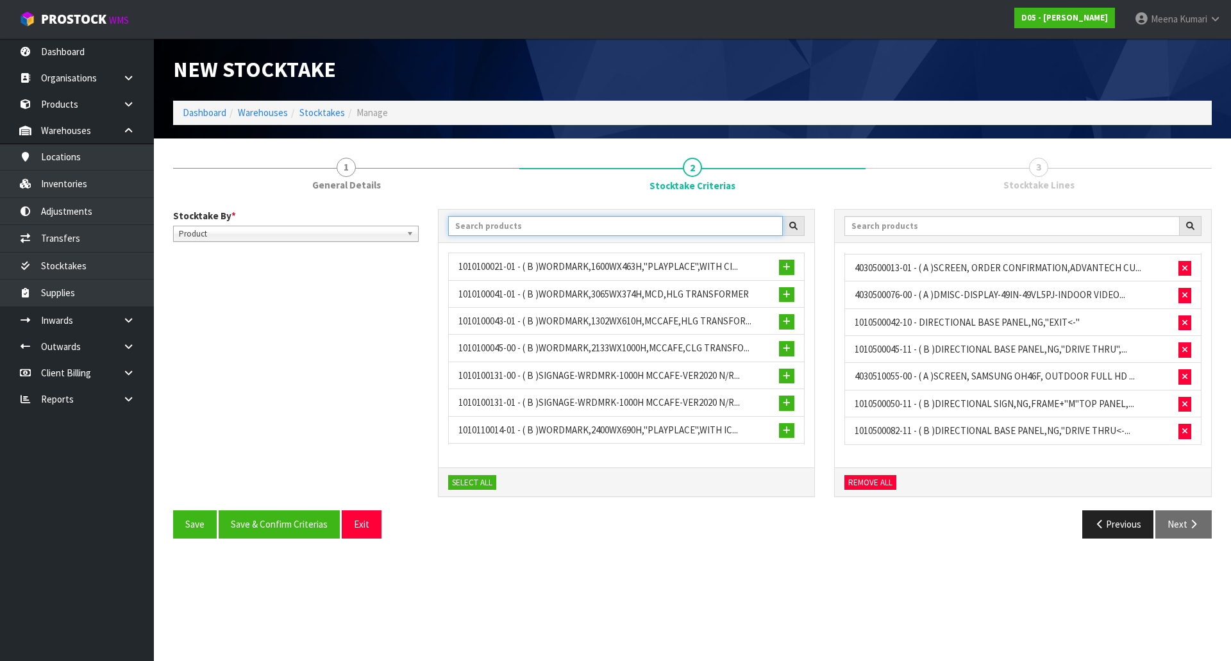
click at [515, 232] on input "text" at bounding box center [615, 226] width 335 height 20
click at [576, 220] on input "text" at bounding box center [615, 226] width 335 height 20
paste input "1020500003-01"
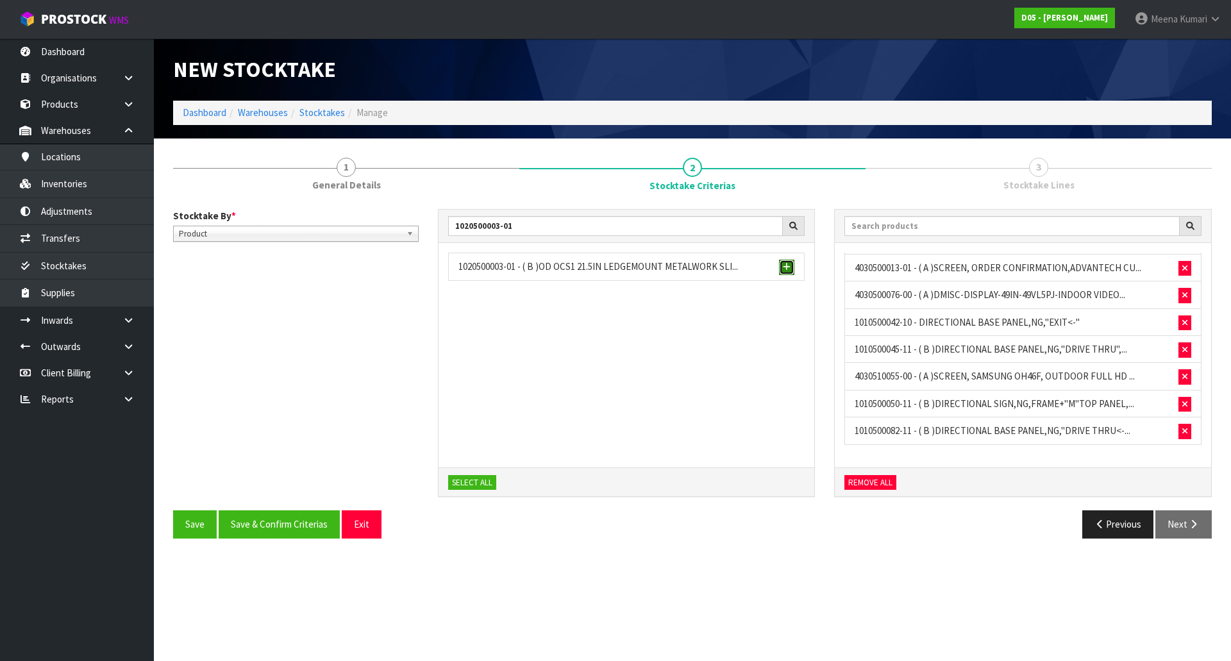
click at [781, 267] on button "button" at bounding box center [786, 267] width 15 height 15
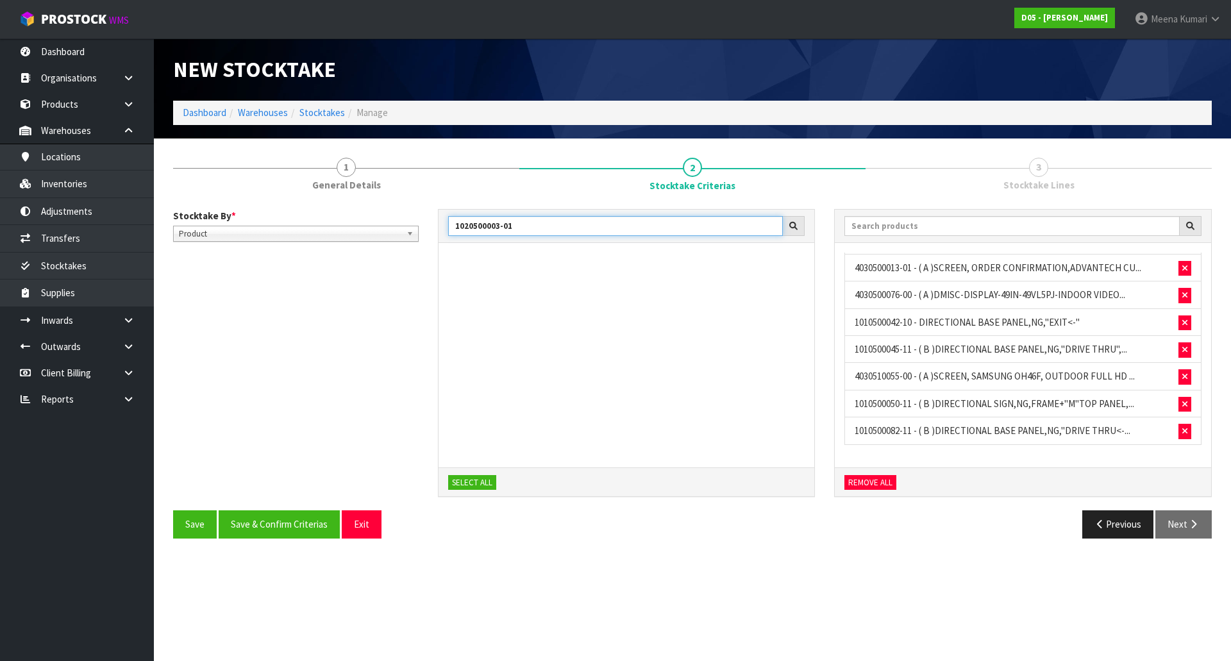
drag, startPoint x: 608, startPoint y: 226, endPoint x: 341, endPoint y: 226, distance: 266.6
click at [341, 226] on div "Stocktake By * Location Product Product Location Product 1020500003-01 SELECT A…" at bounding box center [692, 360] width 1058 height 302
paste input "30600017-02"
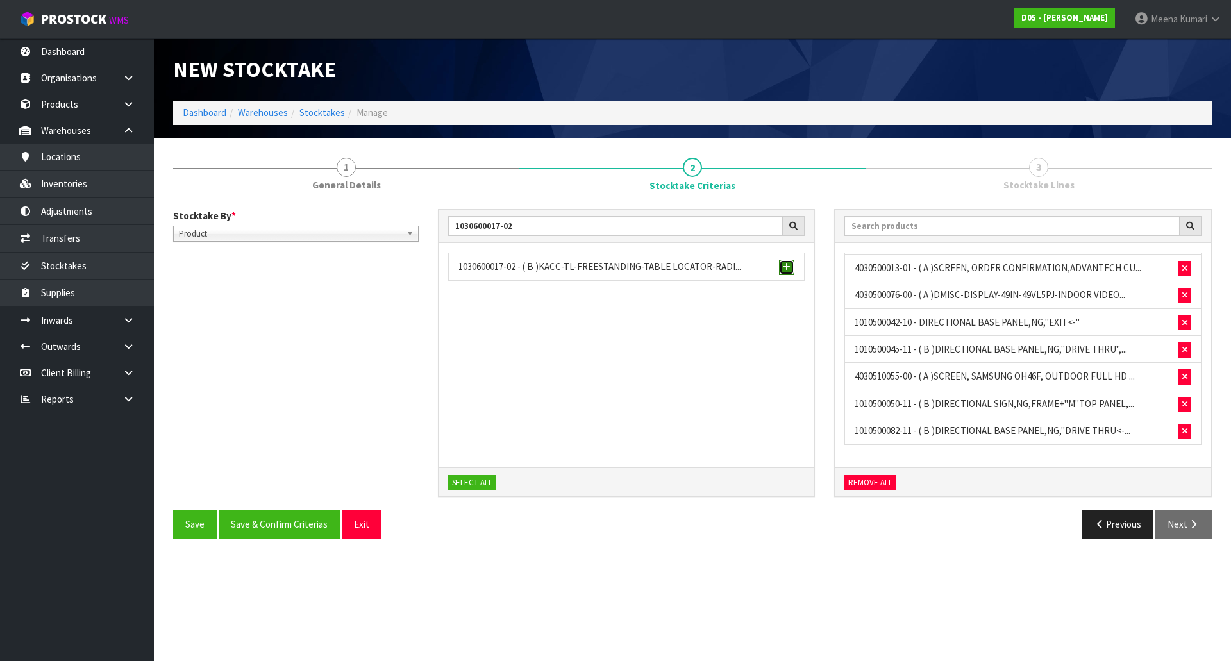
click at [786, 266] on span "button" at bounding box center [787, 267] width 8 height 8
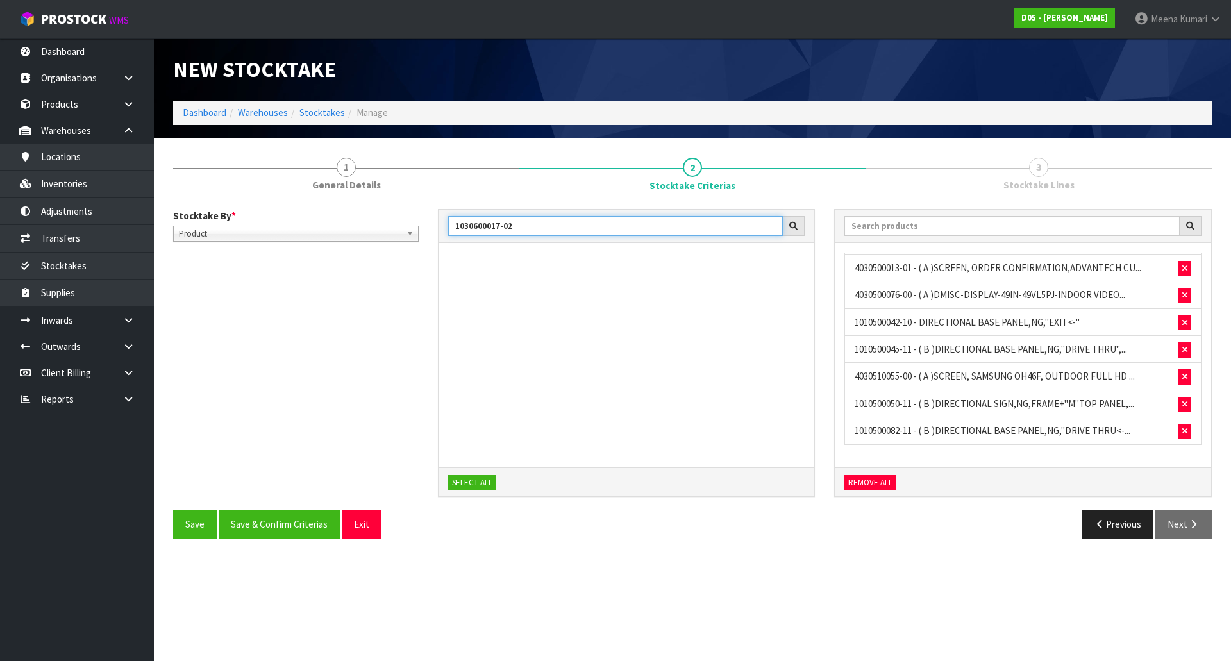
click at [368, 226] on div "Stocktake By * Location Product Product Location Product 1030600017-02 SELECT A…" at bounding box center [692, 360] width 1058 height 302
paste input "30-00"
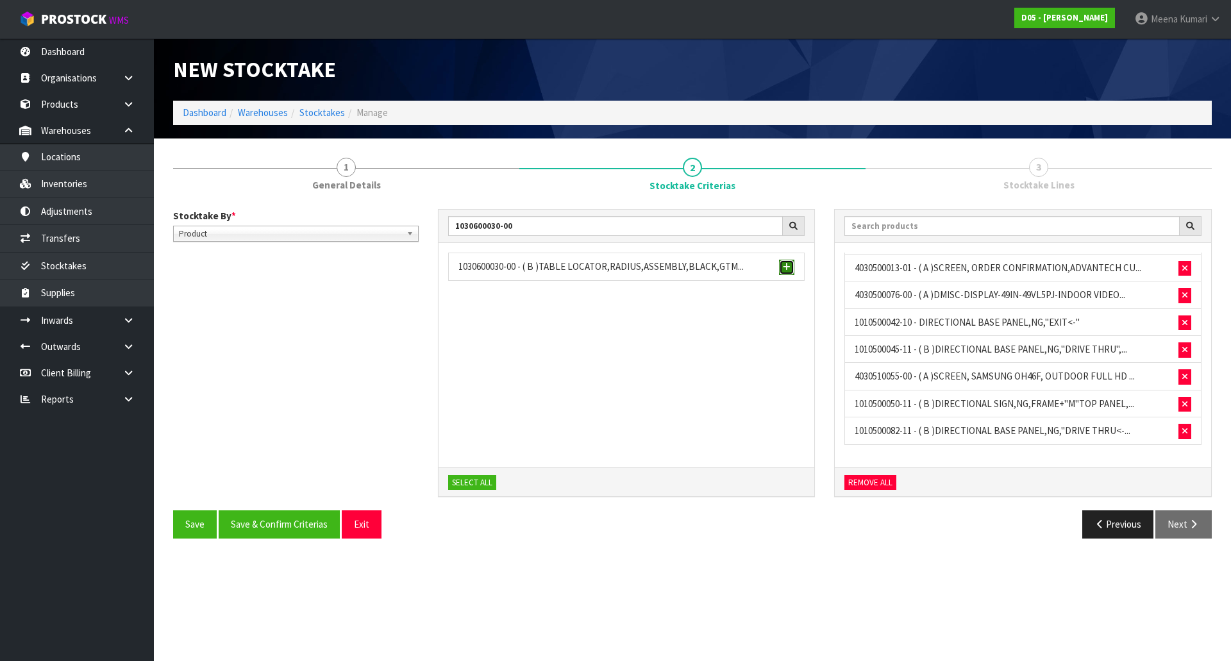
click at [786, 266] on span "button" at bounding box center [787, 267] width 8 height 8
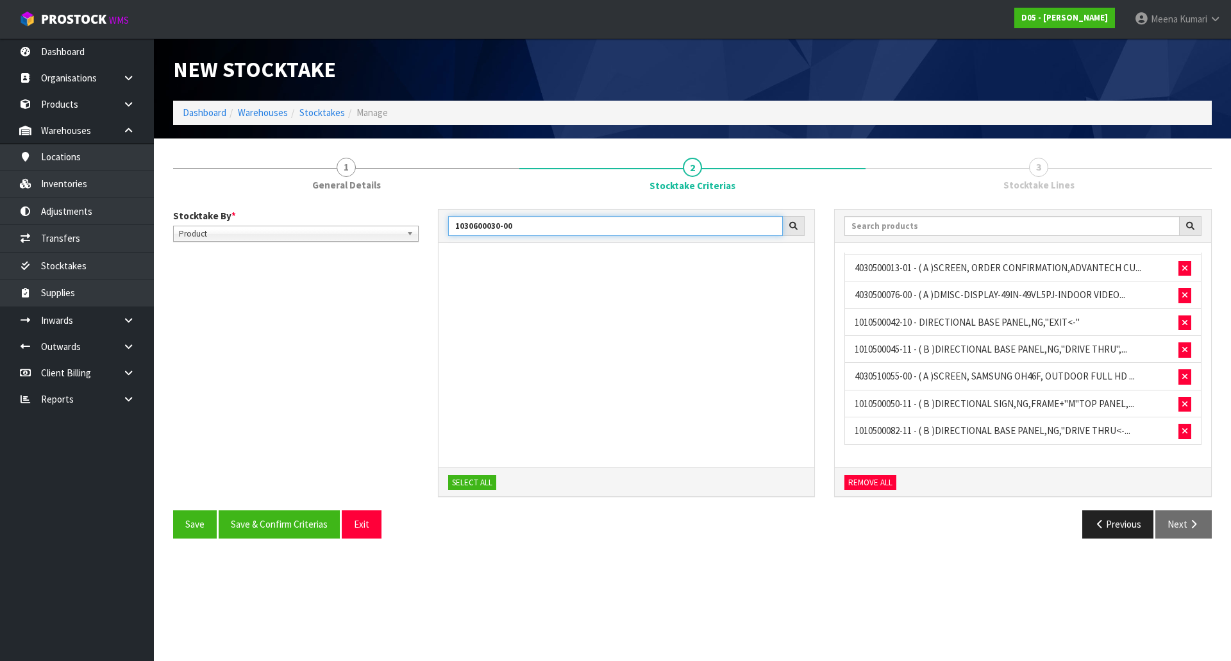
drag, startPoint x: 522, startPoint y: 225, endPoint x: 395, endPoint y: 223, distance: 126.9
click at [395, 223] on div "Stocktake By * Location Product Product Location Product 1030600030-00 SELECT A…" at bounding box center [692, 360] width 1058 height 302
paste input "700079-03"
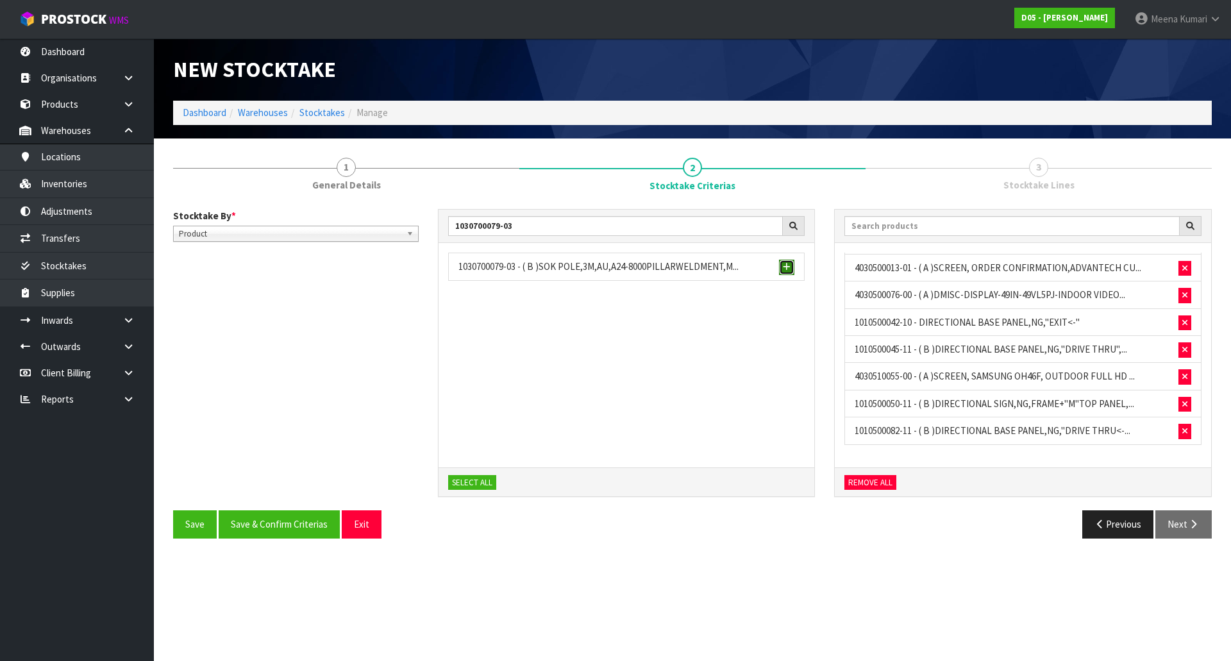
click at [792, 266] on button "button" at bounding box center [786, 267] width 15 height 15
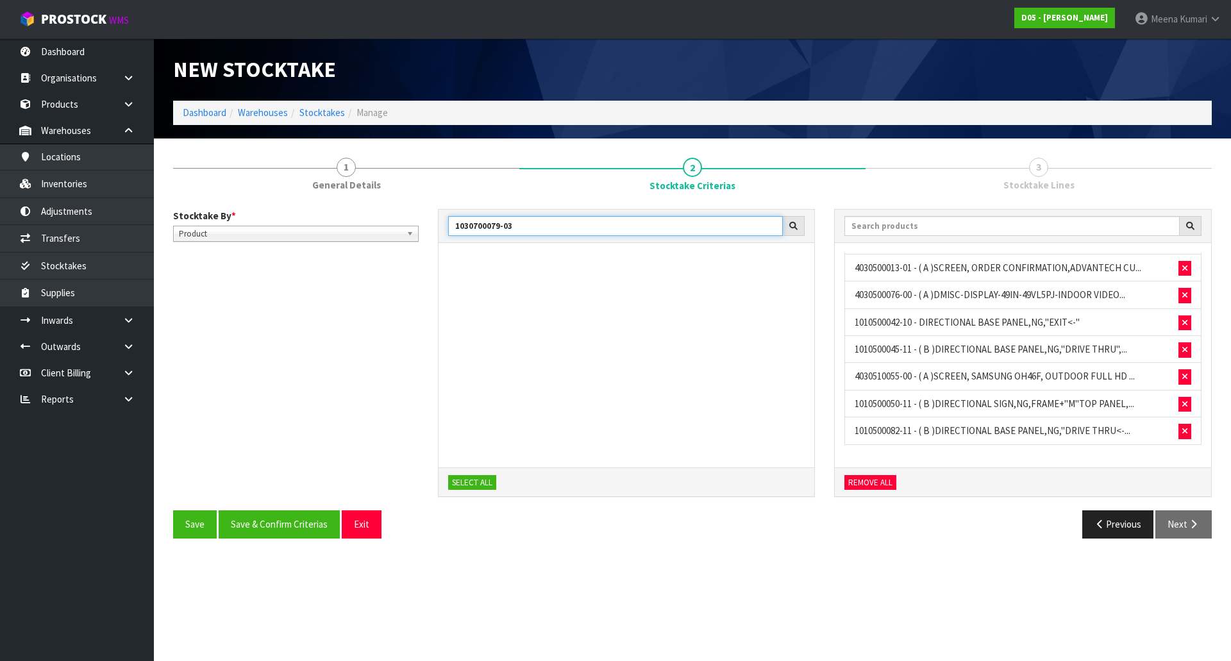
drag, startPoint x: 560, startPoint y: 226, endPoint x: 360, endPoint y: 226, distance: 200.6
click at [360, 226] on div "Stocktake By * Location Product Product Location Product 1030700079-03 SELECT A…" at bounding box center [692, 360] width 1058 height 302
paste input "530100005-09"
click at [788, 267] on span "button" at bounding box center [787, 267] width 8 height 8
drag, startPoint x: 497, startPoint y: 230, endPoint x: 276, endPoint y: 236, distance: 221.2
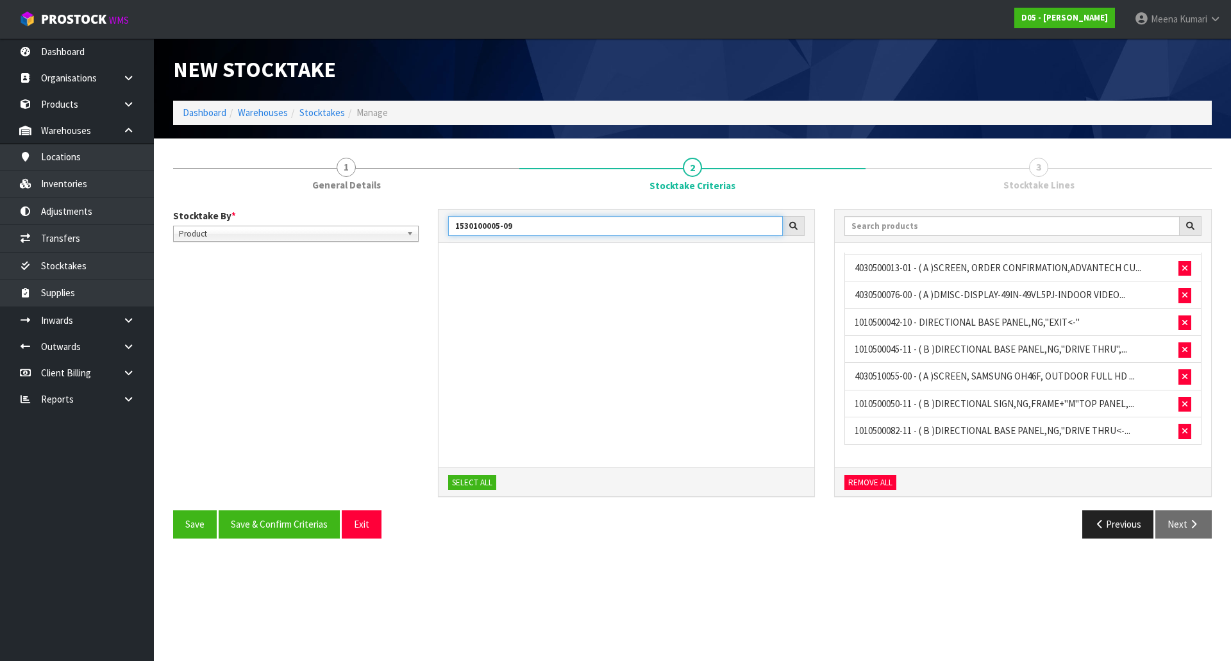
click at [276, 236] on div "Stocktake By * Location Product Product Location Product 1530100005-09 SELECT A…" at bounding box center [692, 360] width 1058 height 302
drag, startPoint x: 573, startPoint y: 222, endPoint x: 391, endPoint y: 220, distance: 182.0
click at [391, 220] on div "Stocktake By * Location Product Product Location Product 1530100005-09 SELECT A…" at bounding box center [692, 360] width 1058 height 302
paste input "2020300002-10"
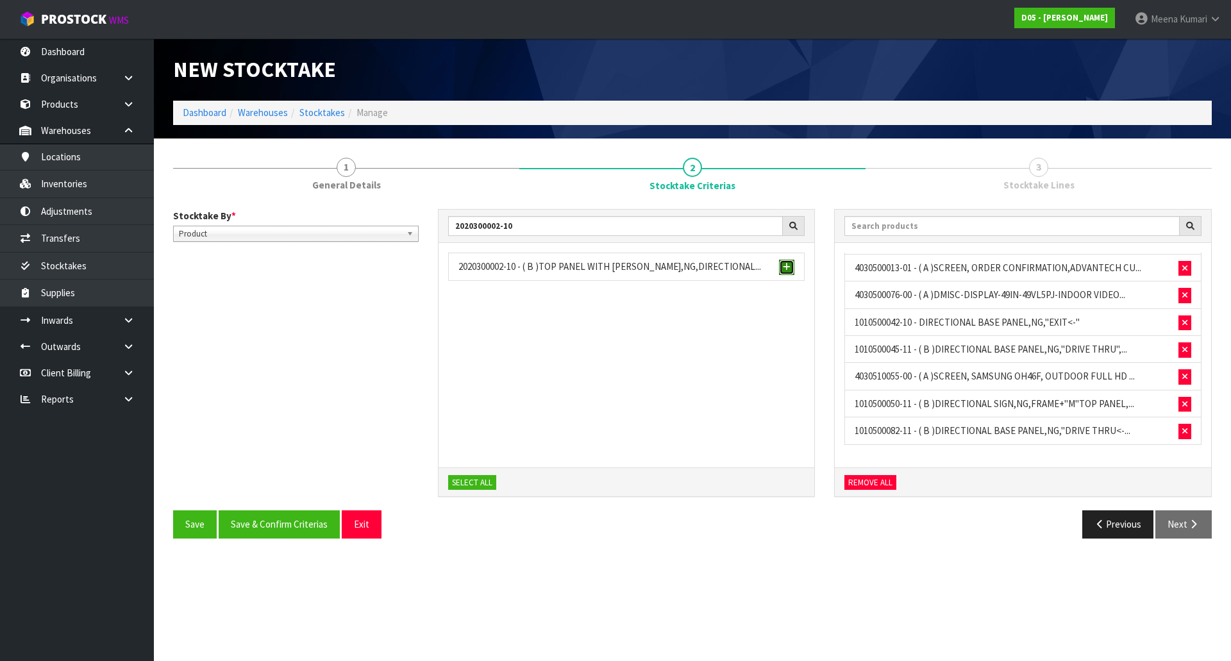
click at [786, 270] on span "button" at bounding box center [787, 267] width 8 height 8
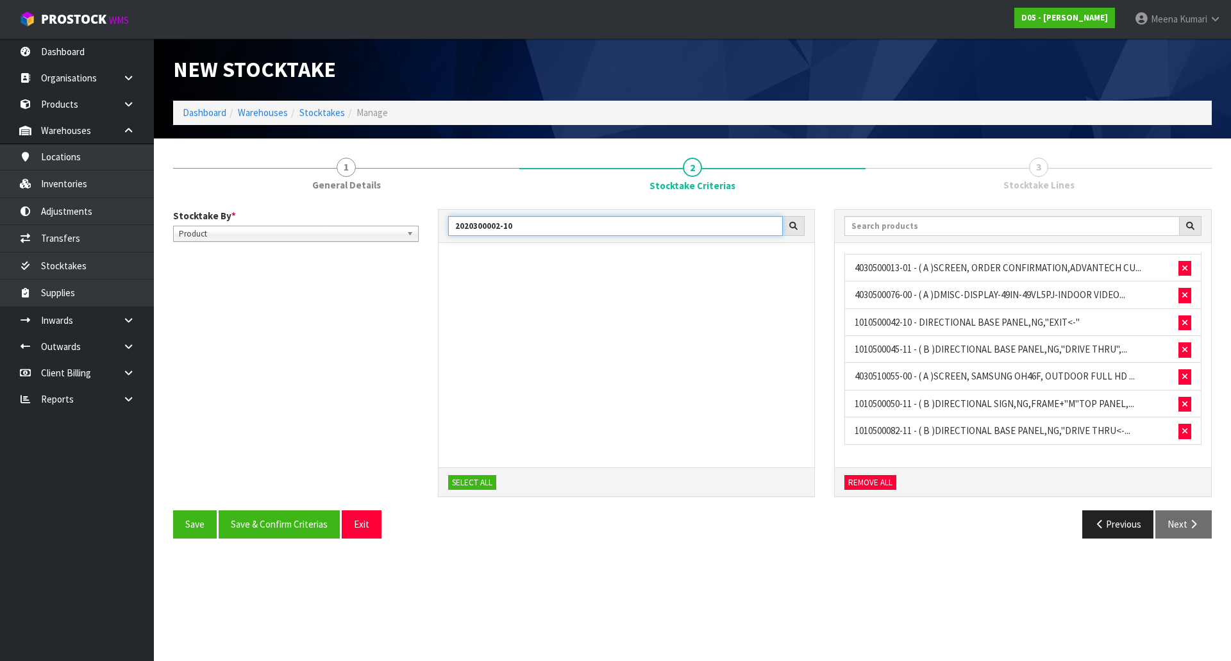
drag, startPoint x: 487, startPoint y: 232, endPoint x: 358, endPoint y: 239, distance: 129.0
click at [358, 239] on div "Stocktake By * Location Product Product Location Product 2020300002-10 SELECT A…" at bounding box center [692, 360] width 1058 height 302
paste input "500013-0"
click at [787, 267] on span "button" at bounding box center [787, 267] width 8 height 8
drag, startPoint x: 553, startPoint y: 233, endPoint x: 372, endPoint y: 233, distance: 180.8
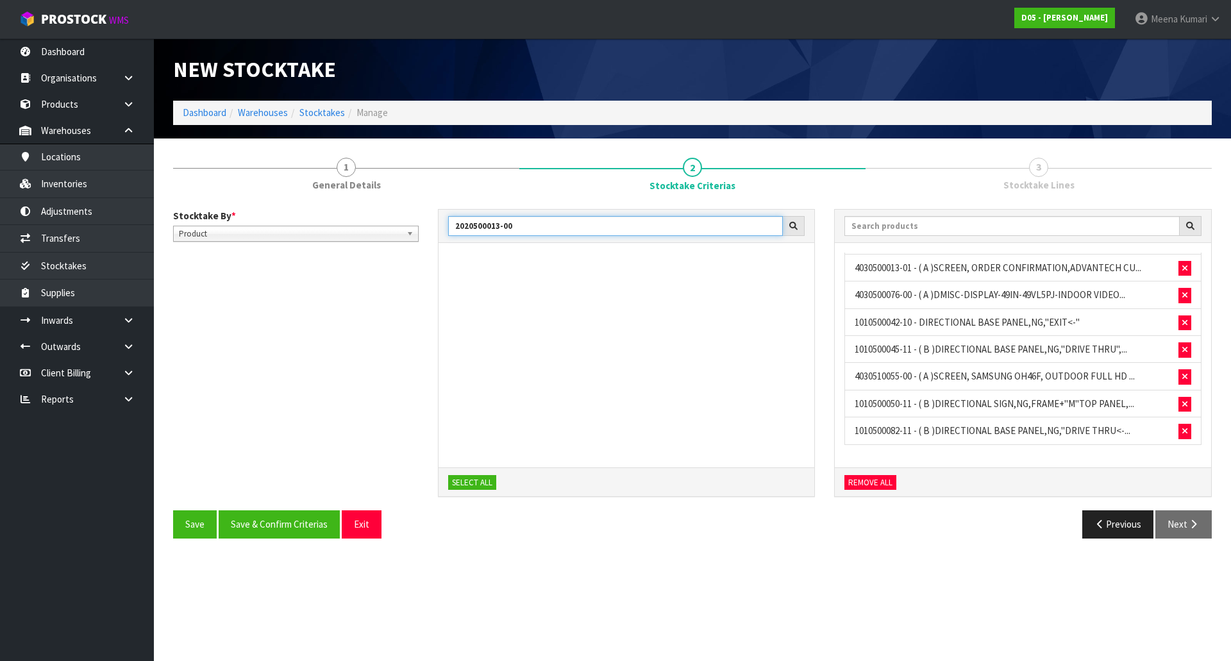
click at [372, 233] on div "Stocktake By * Location Product Product Location Product 2020500013-00 SELECT A…" at bounding box center [692, 360] width 1058 height 302
paste input "600095"
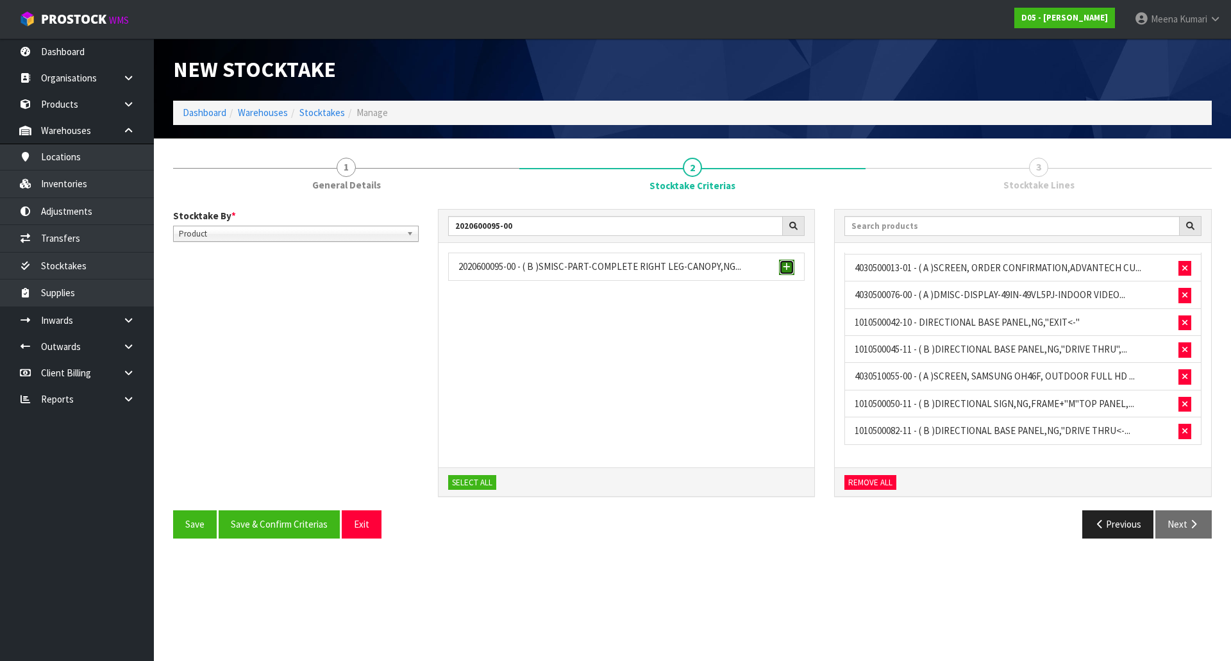
click at [787, 265] on span "button" at bounding box center [787, 267] width 8 height 8
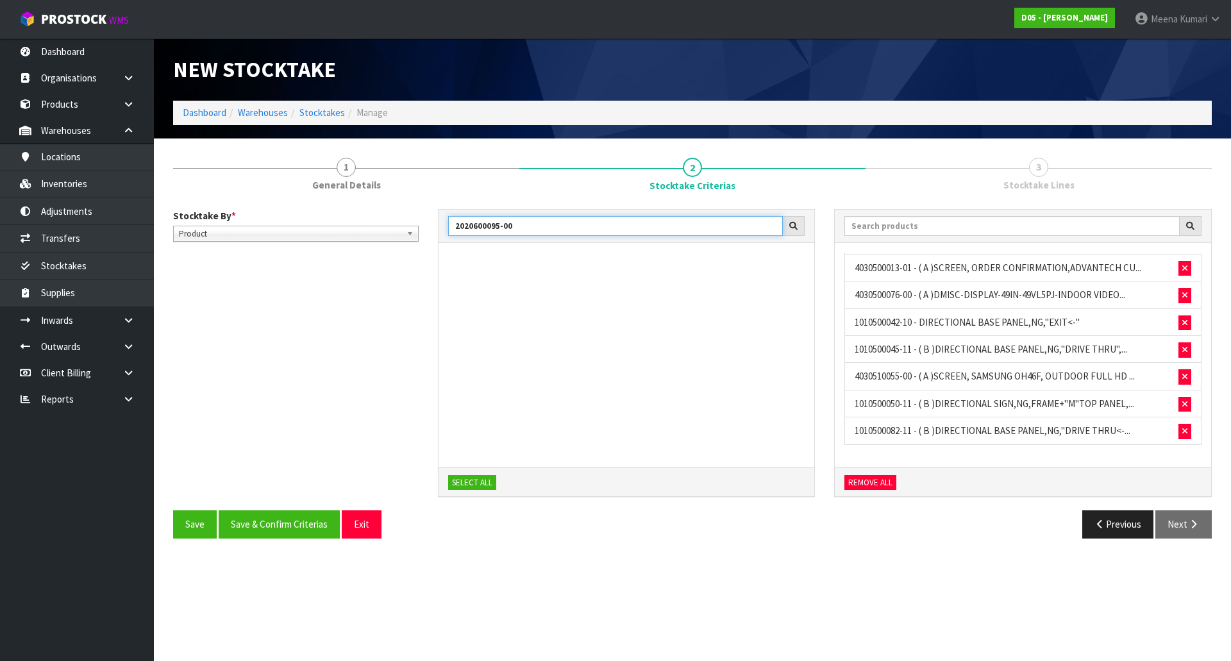
drag, startPoint x: 519, startPoint y: 228, endPoint x: 259, endPoint y: 215, distance: 259.9
click at [259, 215] on div "Stocktake By * Location Product Product Location Product 2020600095-00 SELECT A…" at bounding box center [692, 360] width 1058 height 302
paste input "7"
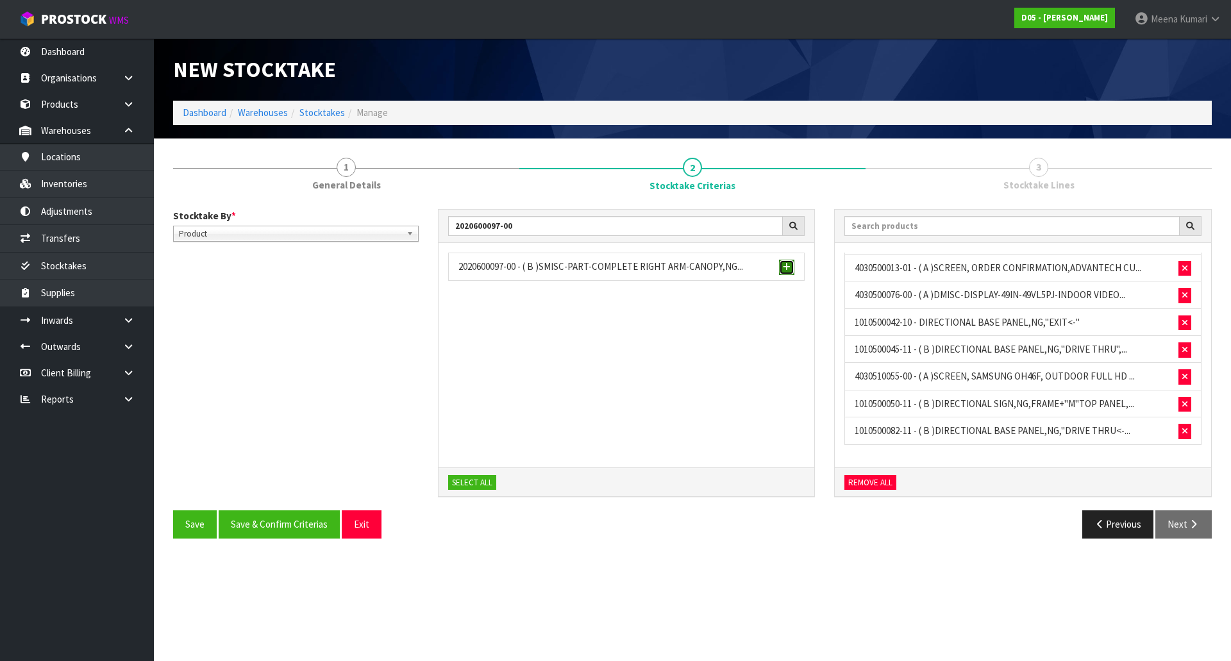
click at [787, 268] on span "button" at bounding box center [787, 267] width 8 height 8
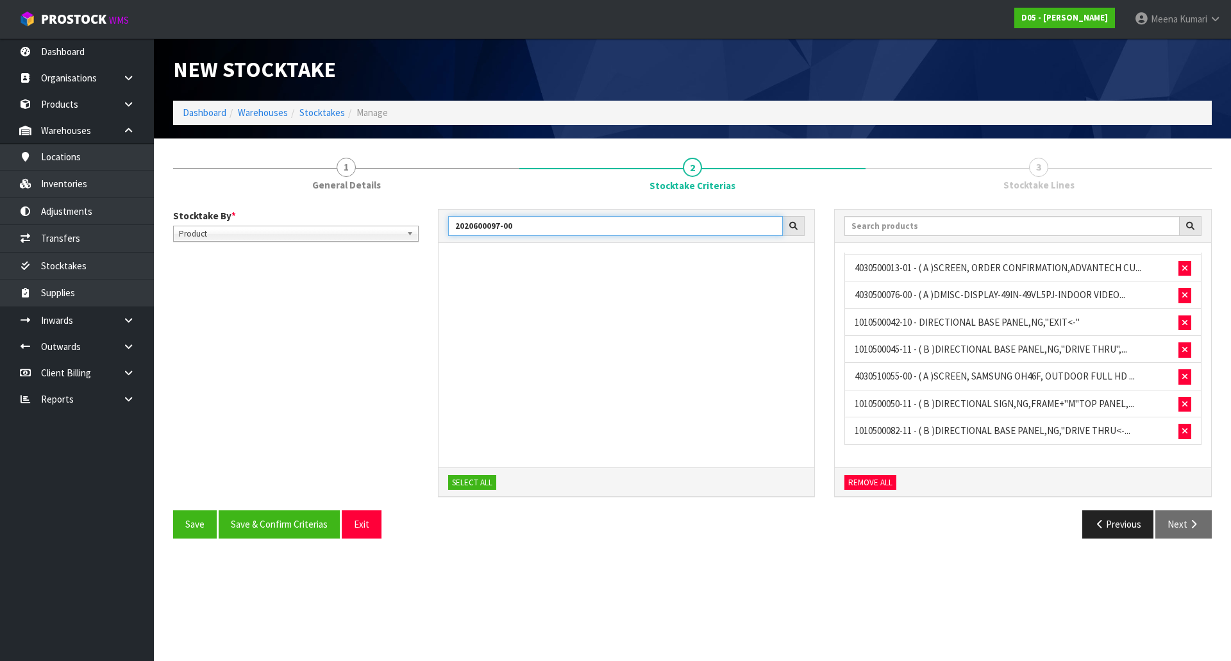
drag, startPoint x: 536, startPoint y: 222, endPoint x: 312, endPoint y: 220, distance: 223.7
click at [312, 220] on div "Stocktake By * Location Product Product Location Product 2020600097-00 SELECT A…" at bounding box center [692, 360] width 1058 height 302
paste input "8"
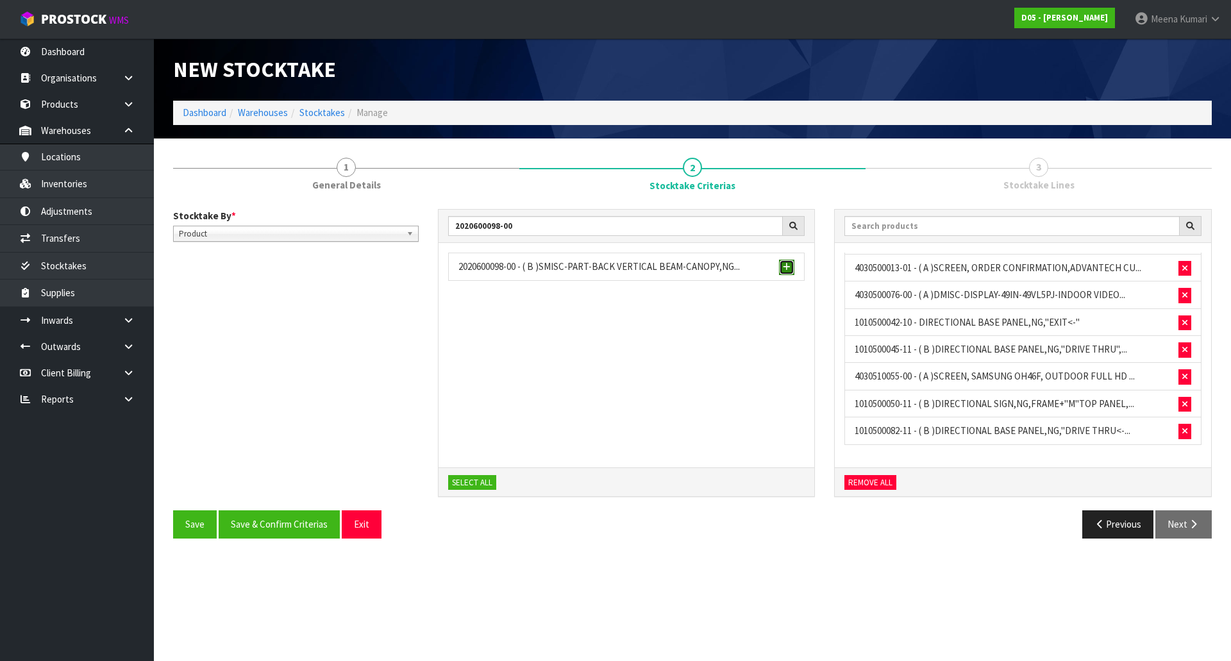
click at [788, 266] on span "button" at bounding box center [787, 267] width 8 height 8
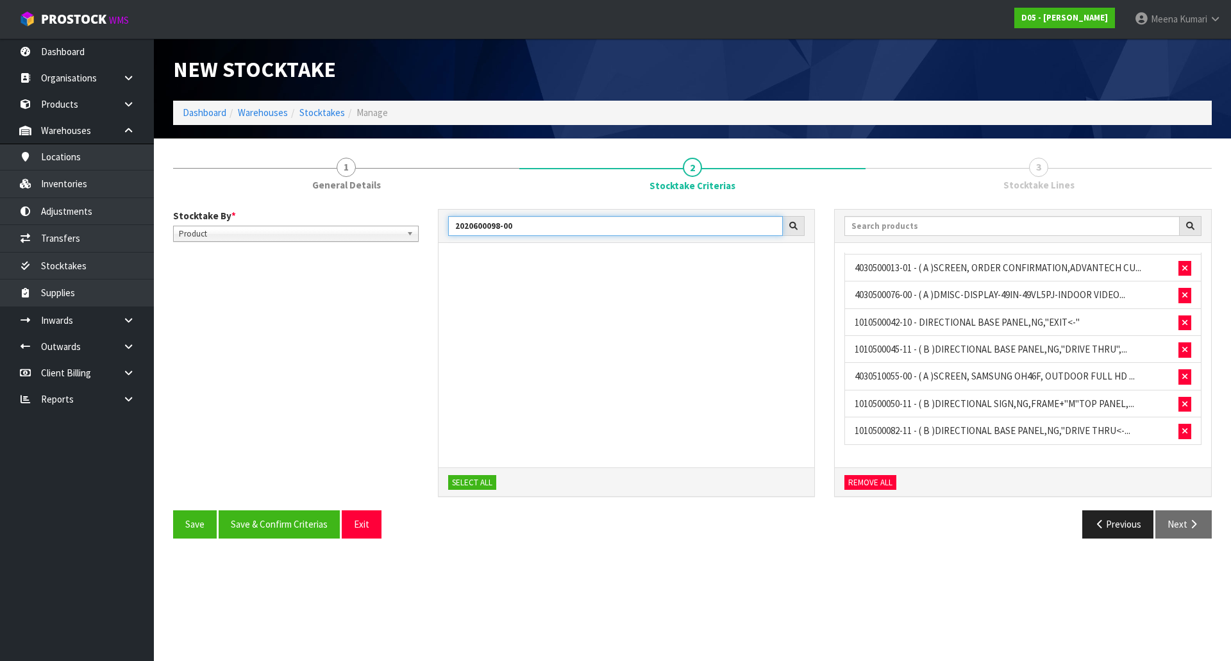
drag, startPoint x: 529, startPoint y: 220, endPoint x: 373, endPoint y: 214, distance: 156.5
click at [373, 214] on div "Stocktake By * Location Product Product Location Product 2020600098-00 SELECT A…" at bounding box center [692, 360] width 1058 height 302
paste input "9"
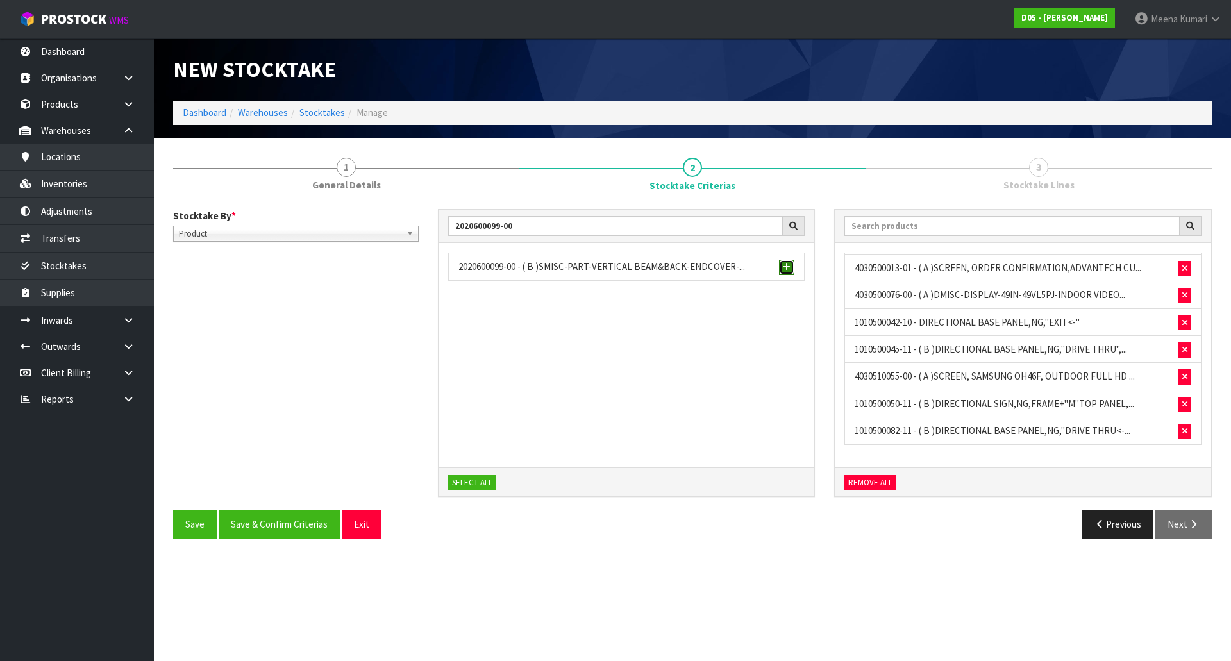
click at [788, 269] on span "button" at bounding box center [787, 267] width 8 height 8
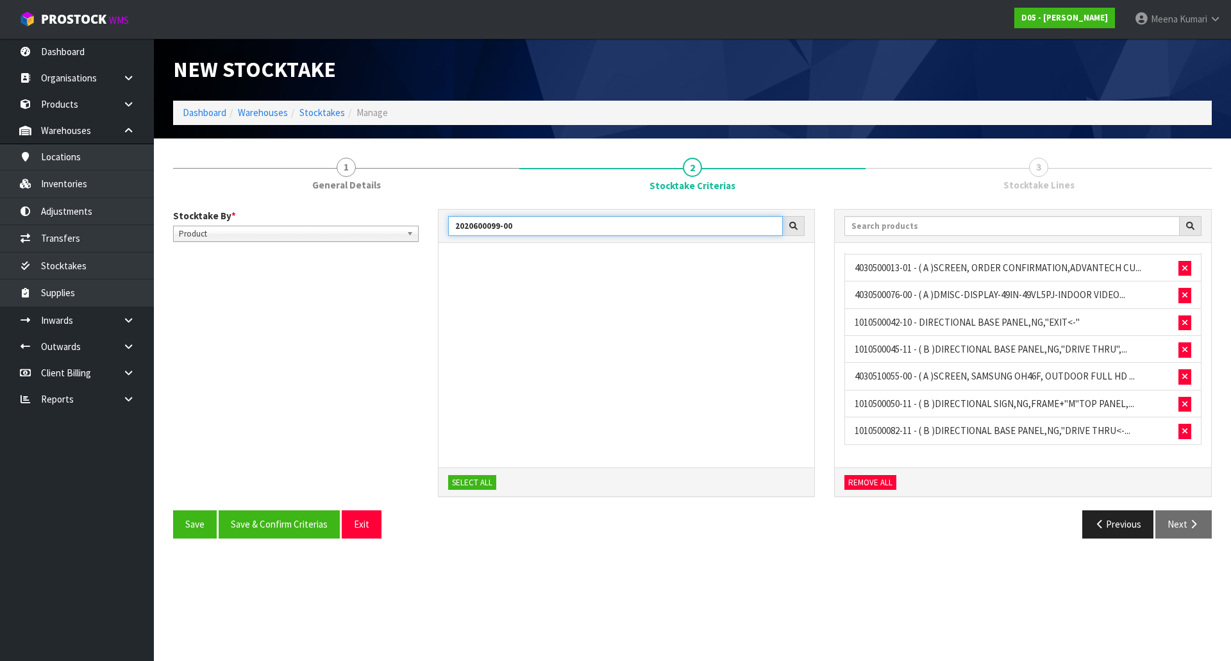
drag, startPoint x: 533, startPoint y: 231, endPoint x: 353, endPoint y: 219, distance: 180.5
click at [353, 219] on div "Stocktake By * Location Product Product Location Product 2020600099-00 SELECT A…" at bounding box center [692, 360] width 1058 height 302
paste input "100"
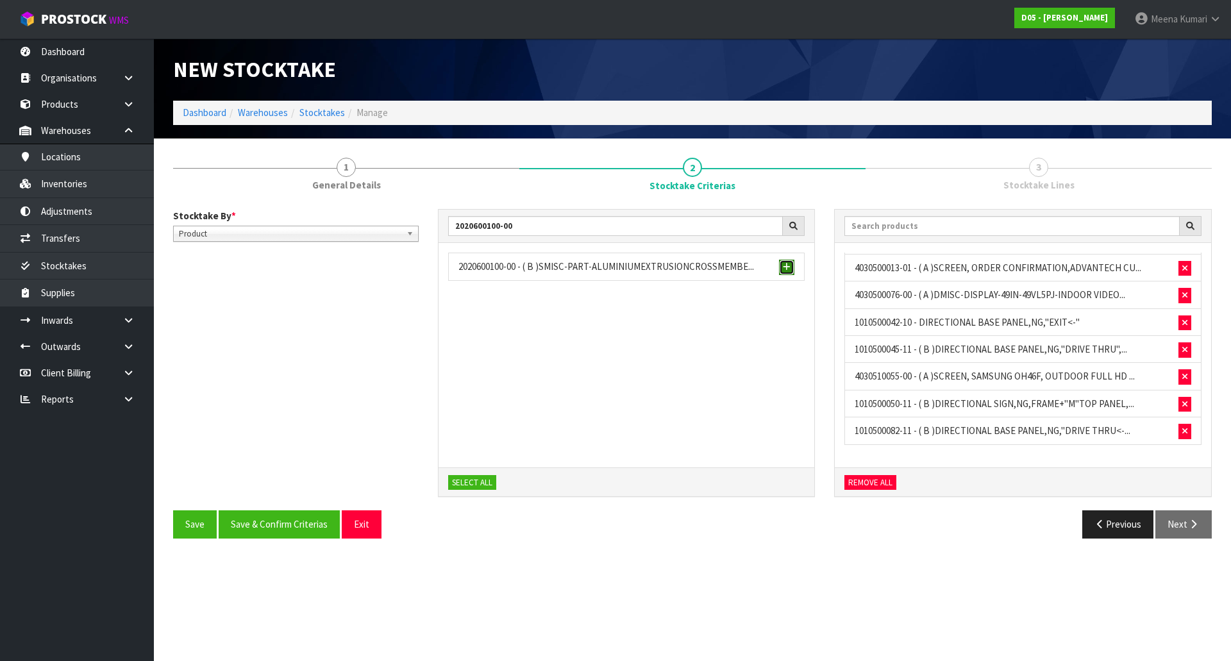
click at [789, 268] on span "button" at bounding box center [787, 267] width 8 height 8
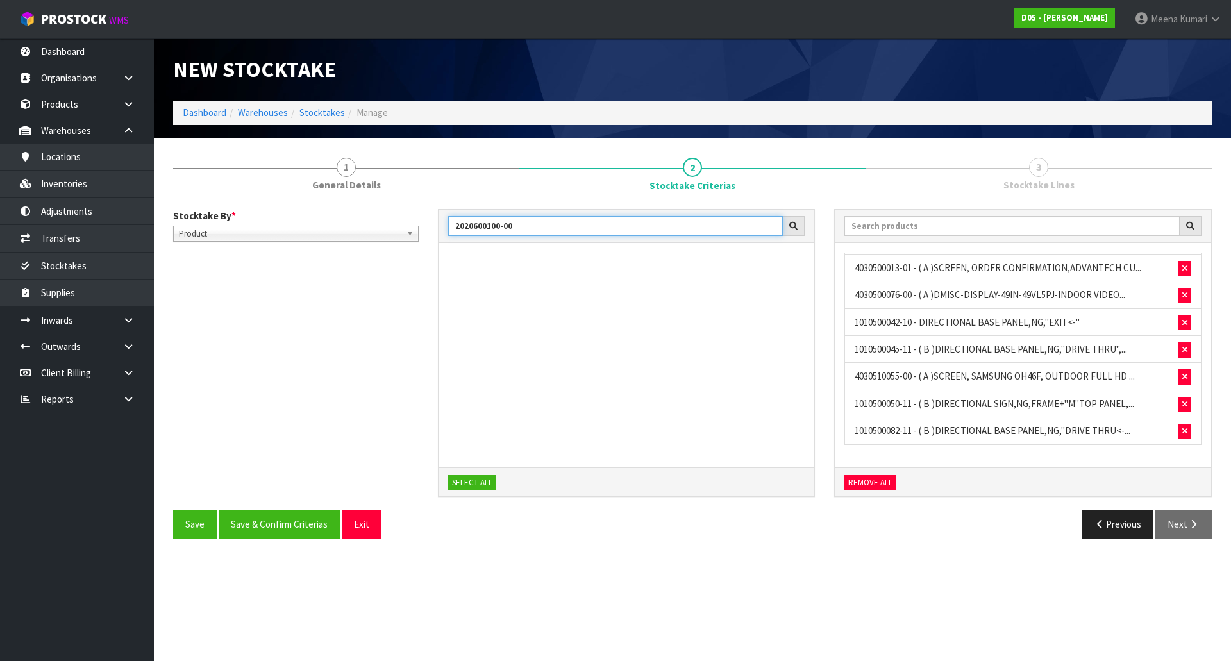
drag, startPoint x: 517, startPoint y: 226, endPoint x: 376, endPoint y: 226, distance: 141.0
click at [376, 226] on div "Stocktake By * Location Product Product Location Product 2020600100-00 SELECT A…" at bounding box center [692, 360] width 1058 height 302
paste input "1"
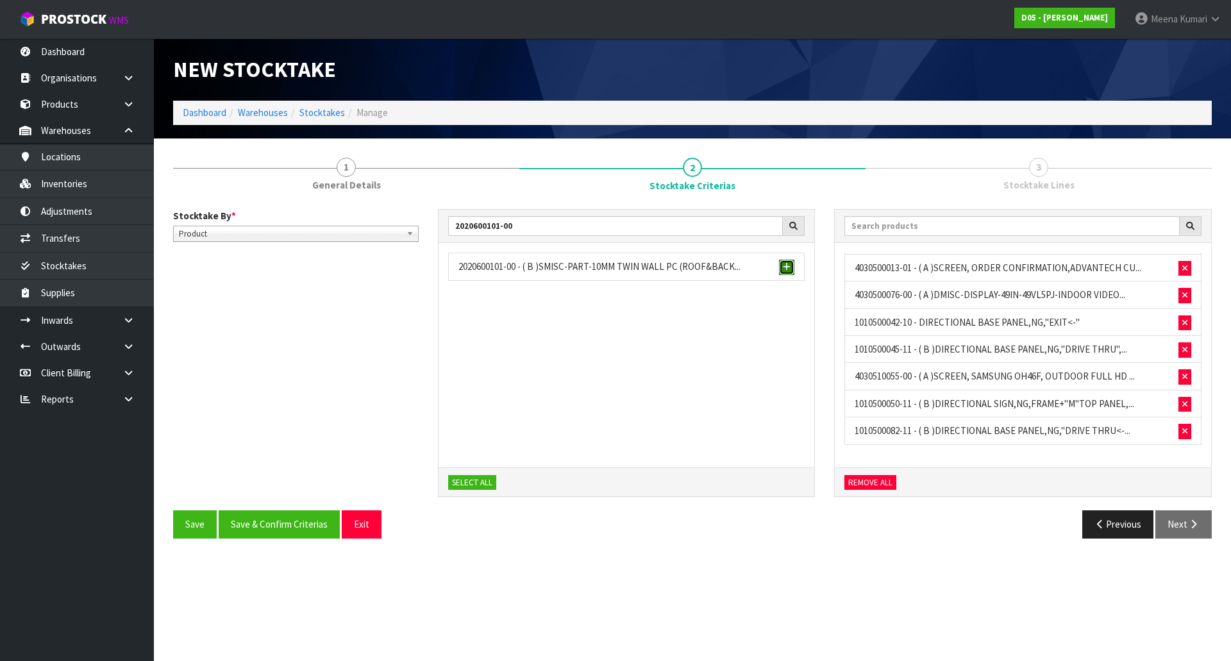
click at [788, 268] on span "button" at bounding box center [787, 267] width 8 height 8
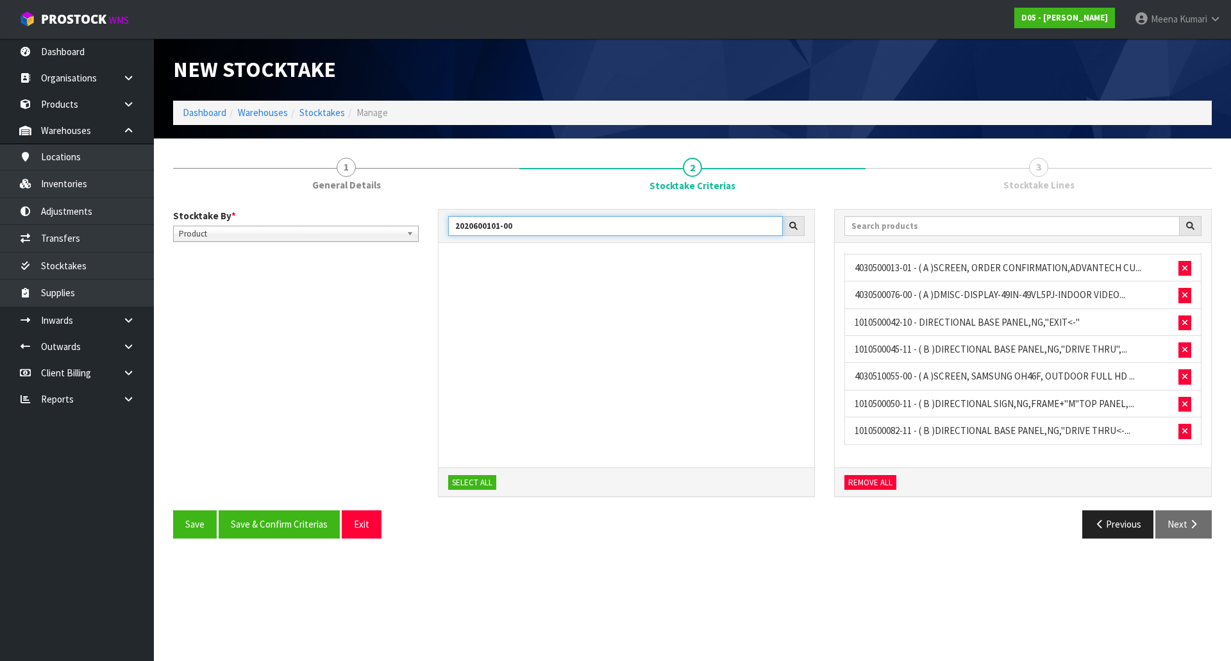
drag, startPoint x: 522, startPoint y: 230, endPoint x: 287, endPoint y: 252, distance: 236.2
click at [287, 252] on div "Stocktake By * Location Product Product Location Product 2020600101-00 SELECT A…" at bounding box center [692, 360] width 1058 height 302
paste input "10004"
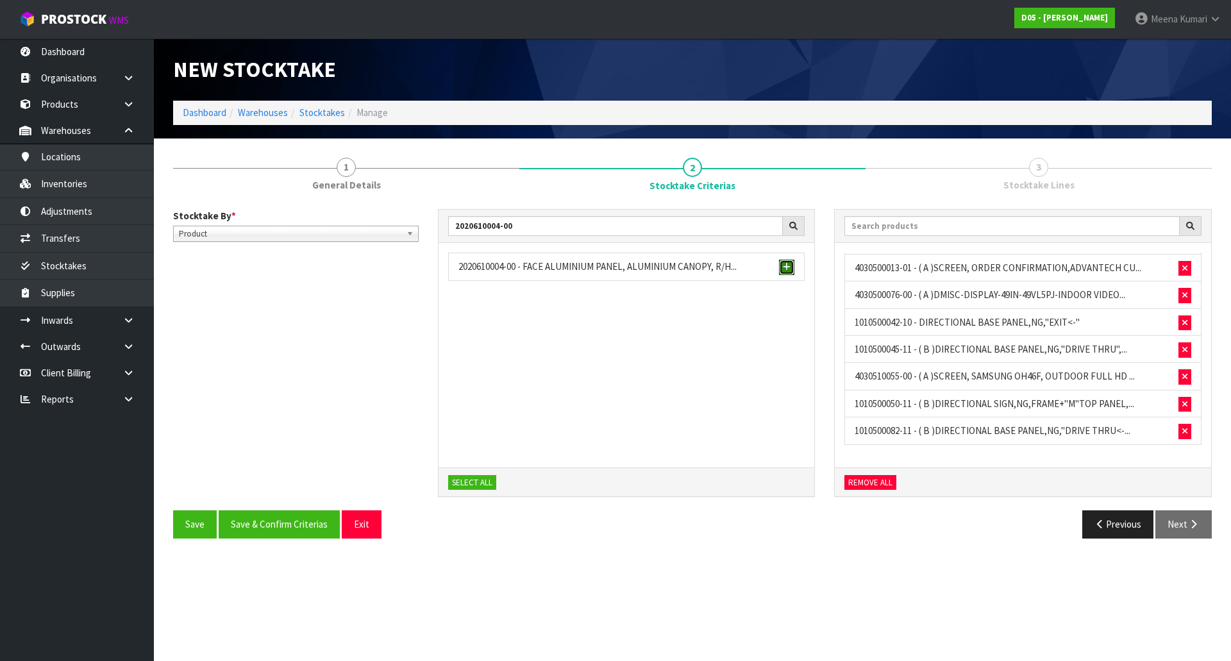
click at [783, 266] on span "button" at bounding box center [787, 267] width 8 height 8
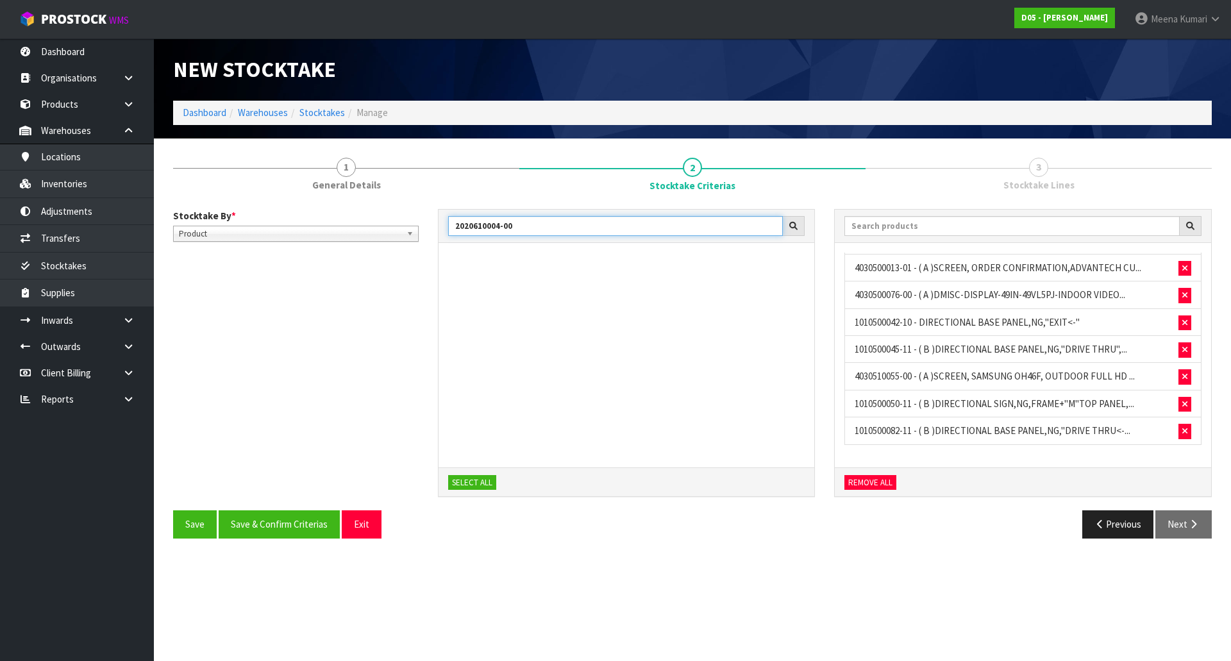
drag, startPoint x: 538, startPoint y: 229, endPoint x: 382, endPoint y: 230, distance: 156.4
click at [382, 230] on div "Stocktake By * Location Product Product Location Product 2020610004-00 SELECT A…" at bounding box center [692, 360] width 1058 height 302
paste input "900037"
click at [780, 265] on button "button" at bounding box center [786, 267] width 15 height 15
drag, startPoint x: 600, startPoint y: 225, endPoint x: 356, endPoint y: 244, distance: 244.9
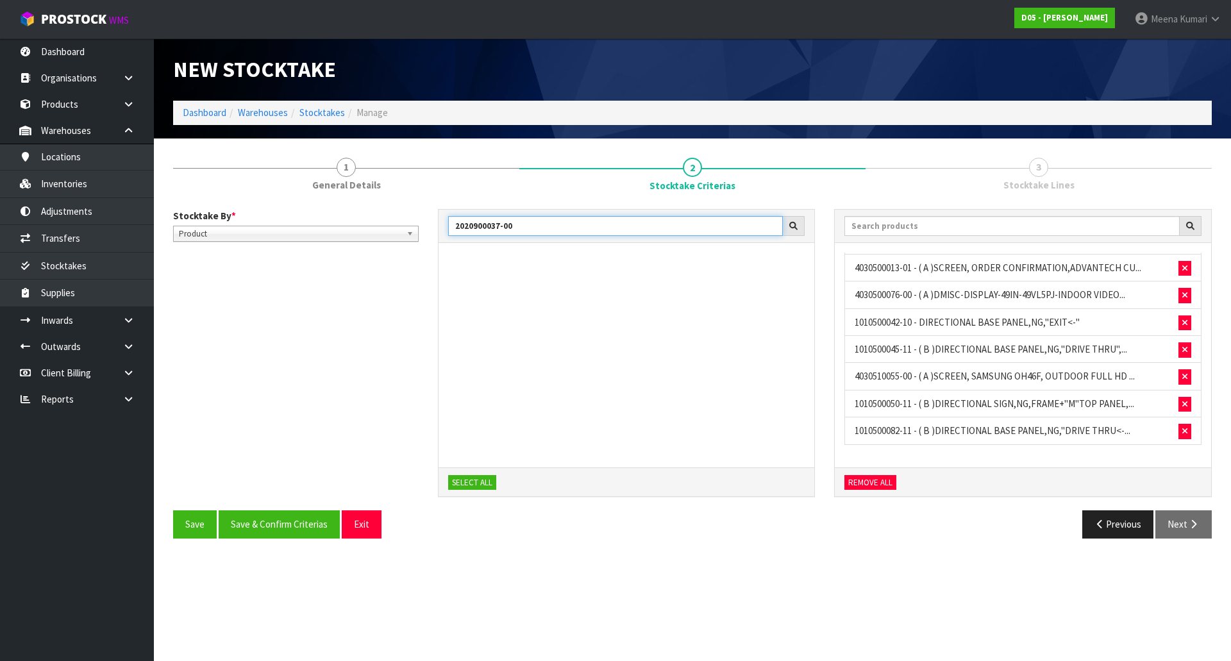
click at [356, 244] on div "Stocktake By * Location Product Product Location Product 2020900037-00 SELECT A…" at bounding box center [692, 360] width 1058 height 302
paste input "10014"
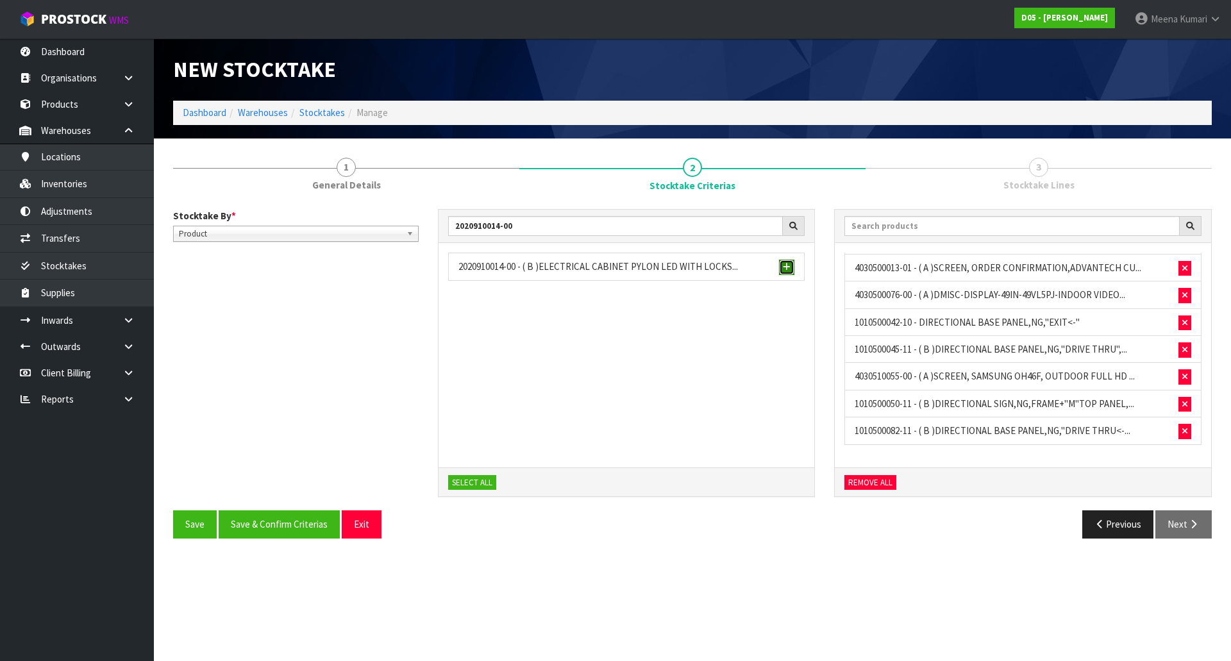
click at [787, 264] on span "button" at bounding box center [787, 267] width 8 height 8
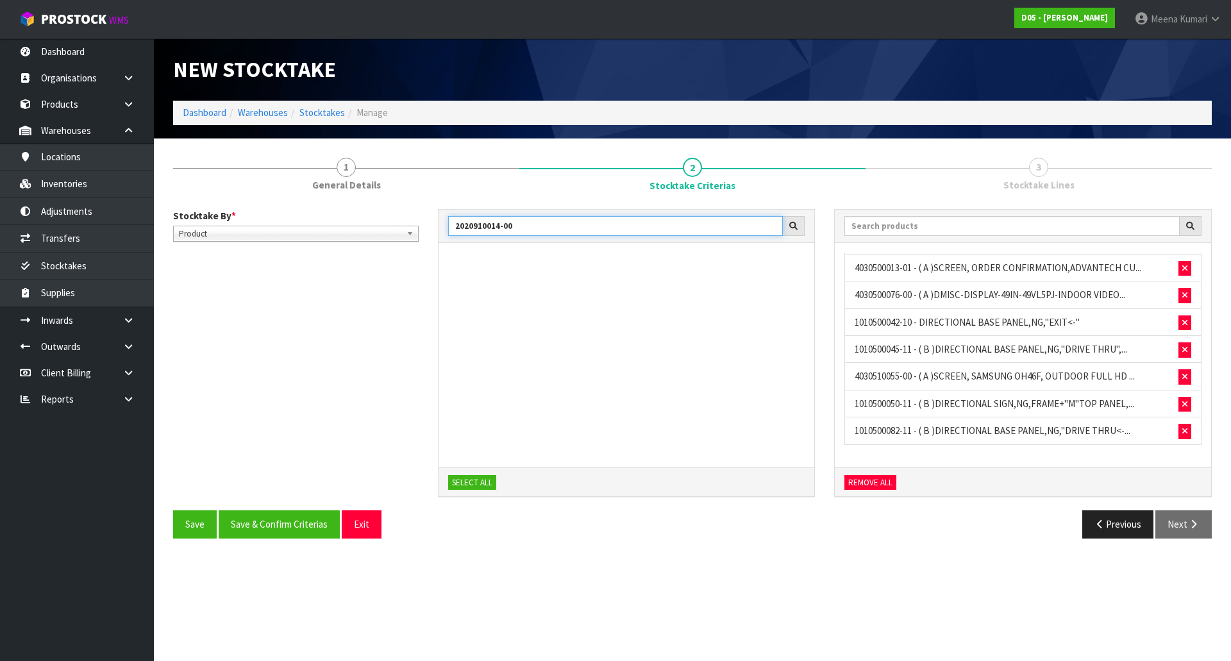
drag, startPoint x: 577, startPoint y: 223, endPoint x: 345, endPoint y: 233, distance: 231.6
click at [344, 233] on div "Stocktake By * Location Product Product Location Product 2020910014-00 SELECT A…" at bounding box center [692, 360] width 1058 height 302
paste input "7"
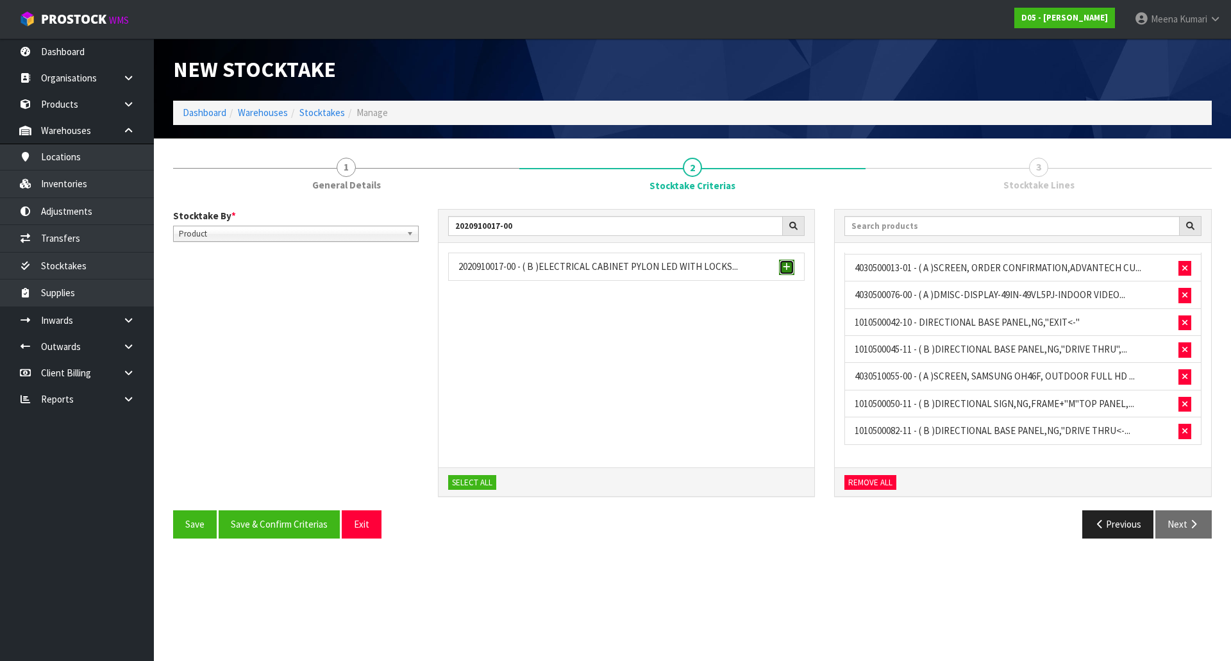
click at [786, 267] on span "button" at bounding box center [787, 267] width 8 height 8
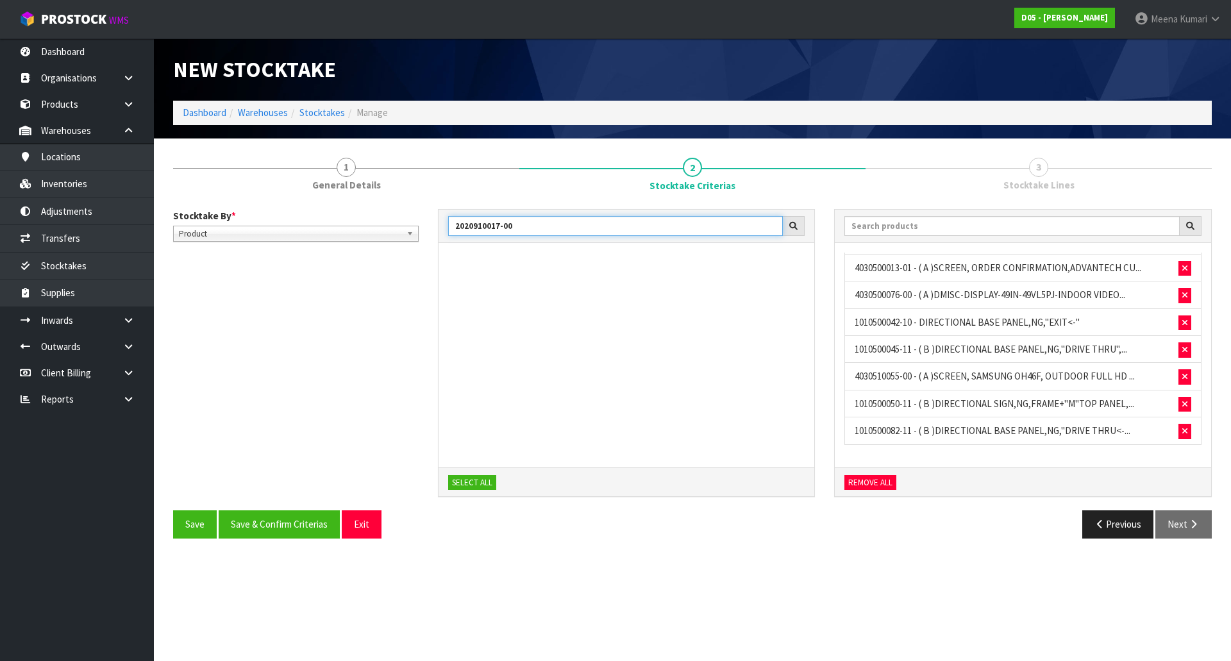
drag, startPoint x: 522, startPoint y: 230, endPoint x: 354, endPoint y: 204, distance: 169.2
click at [354, 204] on div "Stocktake By * Location Product Product Location Product 2020910017-00 SELECT A…" at bounding box center [692, 373] width 1038 height 349
paste input "1150006"
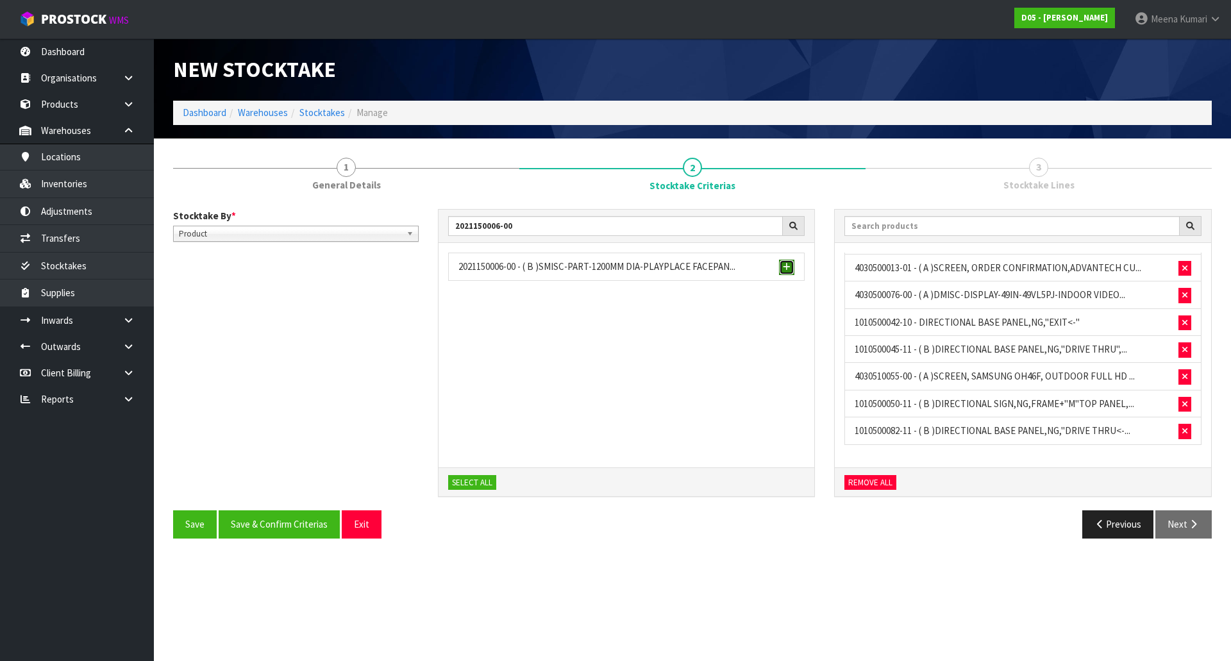
click at [788, 267] on span "button" at bounding box center [787, 267] width 8 height 8
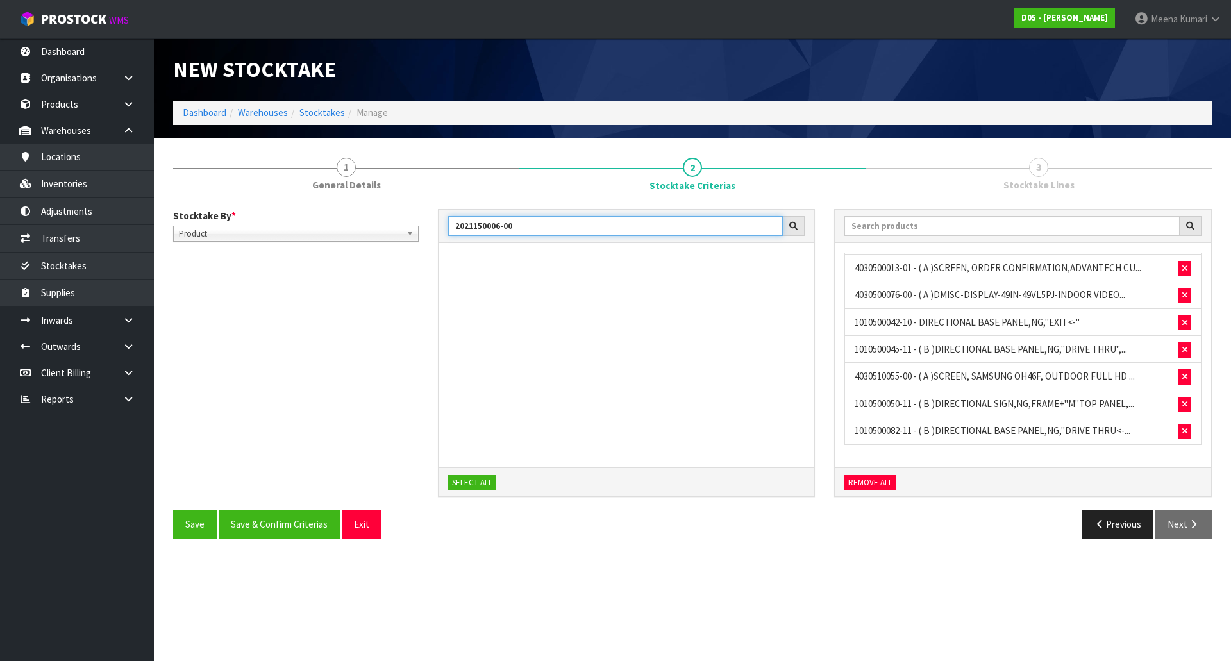
drag, startPoint x: 575, startPoint y: 232, endPoint x: 443, endPoint y: 228, distance: 132.1
click at [443, 228] on div "2021150006-00" at bounding box center [626, 227] width 376 height 34
paste input "30110045"
click at [788, 265] on span "button" at bounding box center [787, 267] width 8 height 8
drag, startPoint x: 522, startPoint y: 228, endPoint x: 297, endPoint y: 263, distance: 227.7
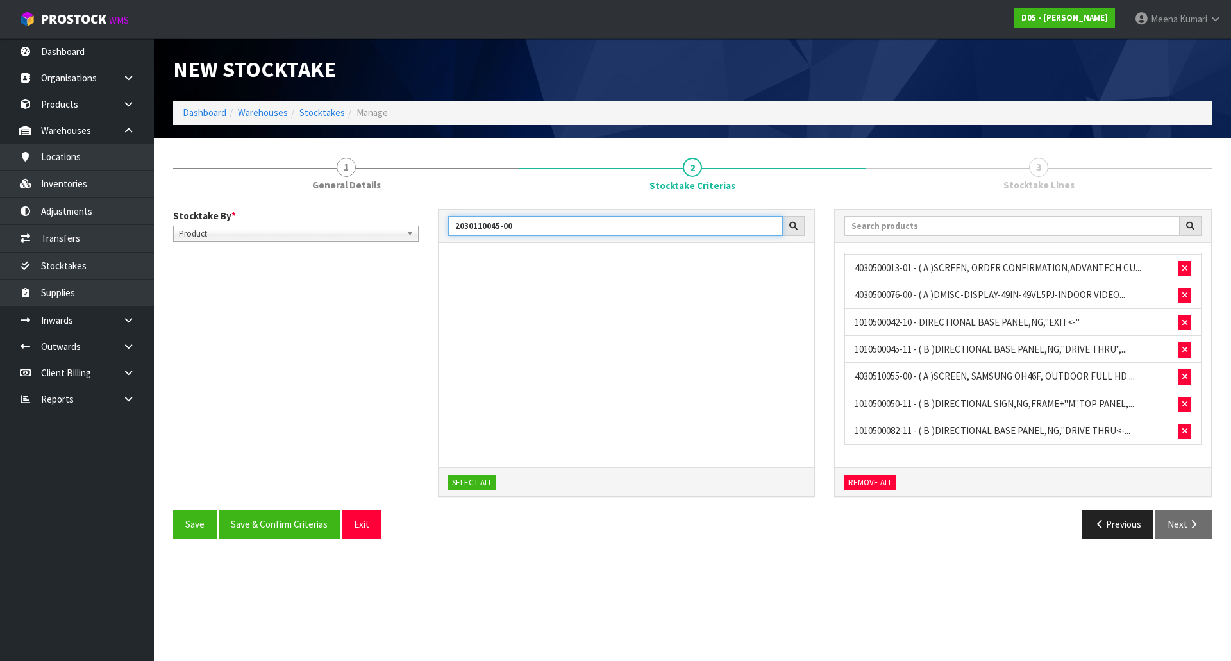
click at [297, 263] on div "Stocktake By * Location Product Product Location Product 2030110045-00 SELECT A…" at bounding box center [692, 360] width 1058 height 302
paste input "200429-01"
click at [788, 265] on span "button" at bounding box center [787, 267] width 8 height 8
drag, startPoint x: 527, startPoint y: 219, endPoint x: 378, endPoint y: 228, distance: 149.0
click at [378, 228] on div "Stocktake By * Location Product Product Location Product 2030200429-01 SELECT A…" at bounding box center [692, 360] width 1058 height 302
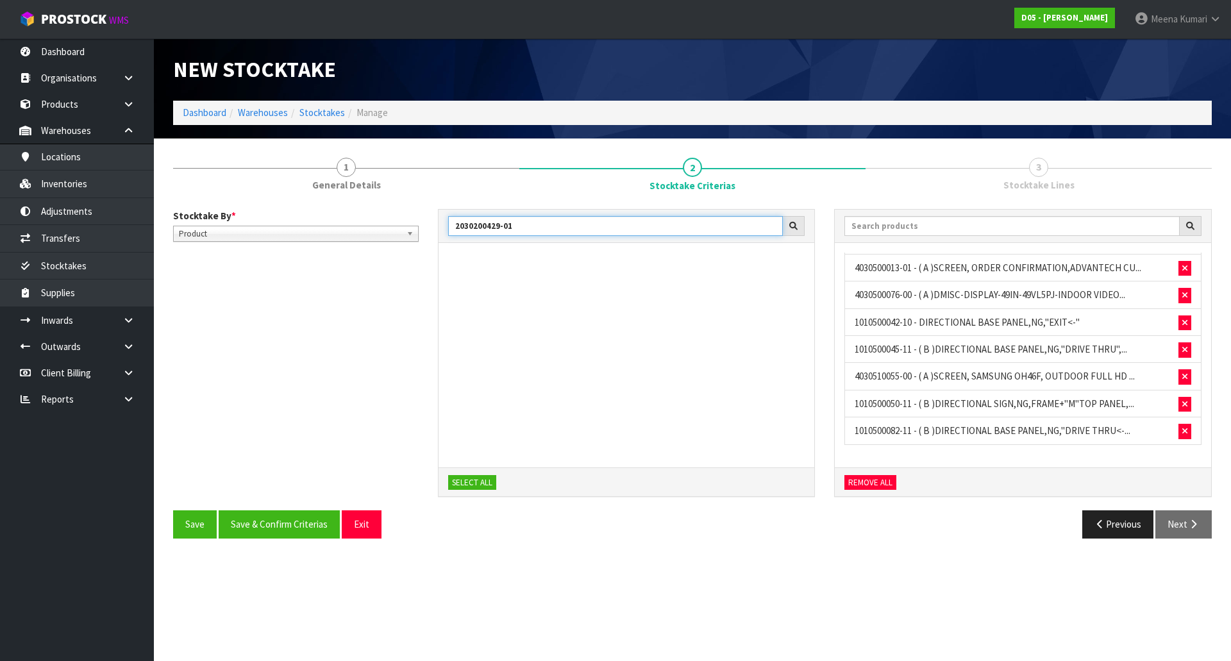
paste input "40100007-00"
click at [783, 265] on span "button" at bounding box center [787, 267] width 8 height 8
drag, startPoint x: 549, startPoint y: 230, endPoint x: 369, endPoint y: 216, distance: 181.3
click at [369, 216] on div "Stocktake By * Location Product Product Location Product 2040100007-00 SELECT A…" at bounding box center [692, 360] width 1058 height 302
paste input "210"
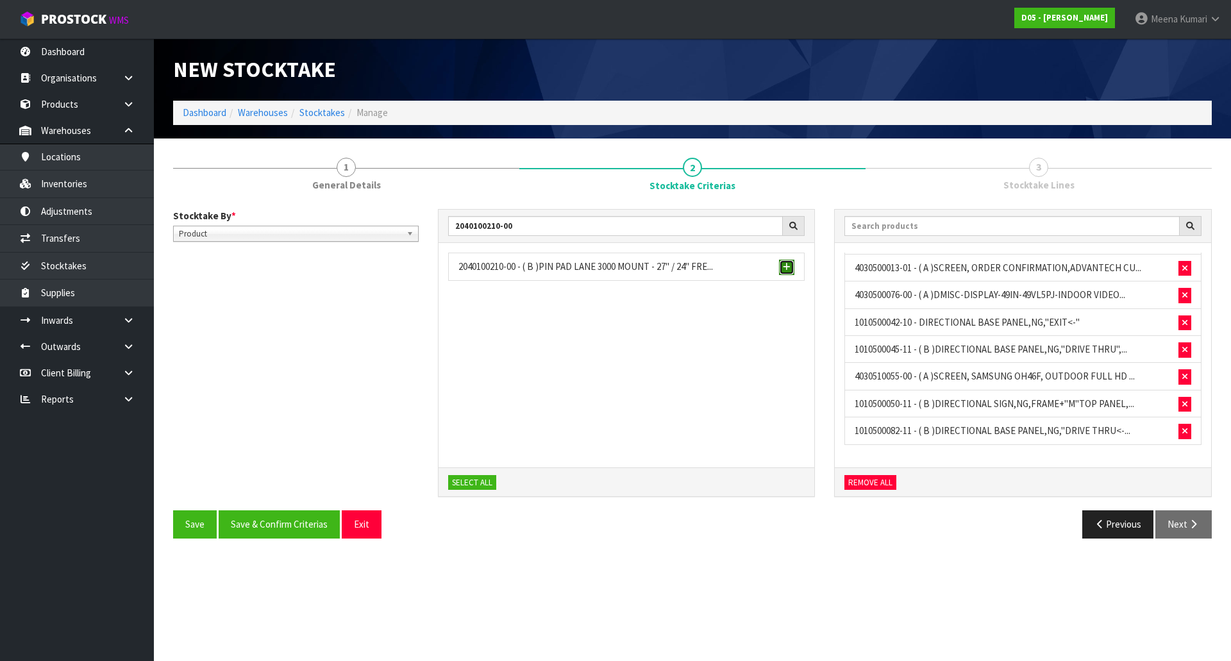
click at [785, 273] on button "button" at bounding box center [786, 267] width 15 height 15
drag, startPoint x: 549, startPoint y: 233, endPoint x: 379, endPoint y: 263, distance: 172.4
click at [379, 263] on div "Stocktake By * Location Product Product Location Product 2040100210-00 SELECT A…" at bounding box center [692, 360] width 1058 height 302
paste input "50100018"
click at [787, 264] on span "button" at bounding box center [787, 267] width 8 height 8
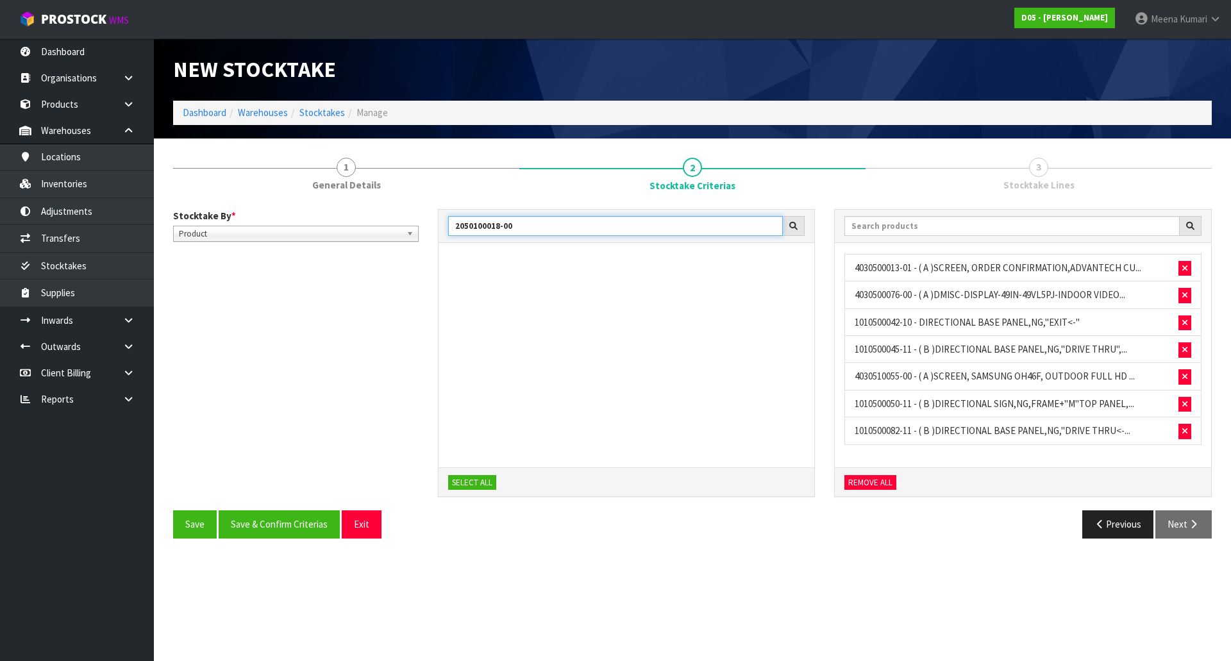
drag, startPoint x: 528, startPoint y: 226, endPoint x: 431, endPoint y: 245, distance: 99.3
click at [431, 245] on div "2050100018-00 SELECT ALL" at bounding box center [626, 360] width 397 height 302
paste input "29"
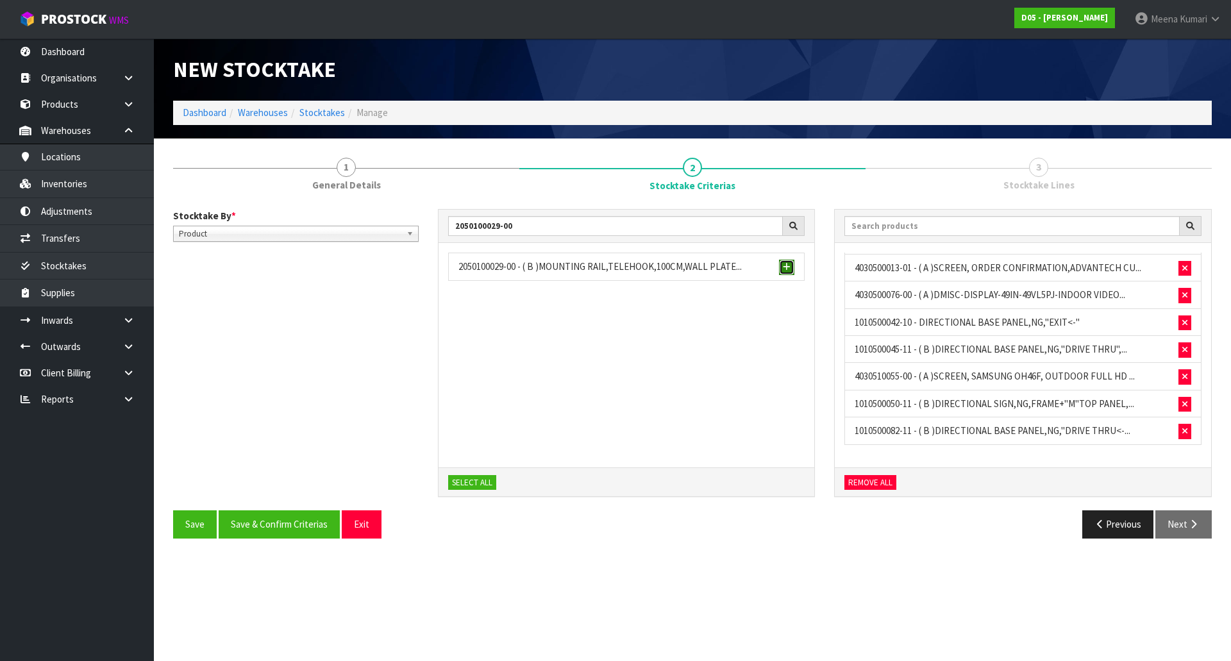
click at [784, 268] on span "button" at bounding box center [787, 267] width 8 height 8
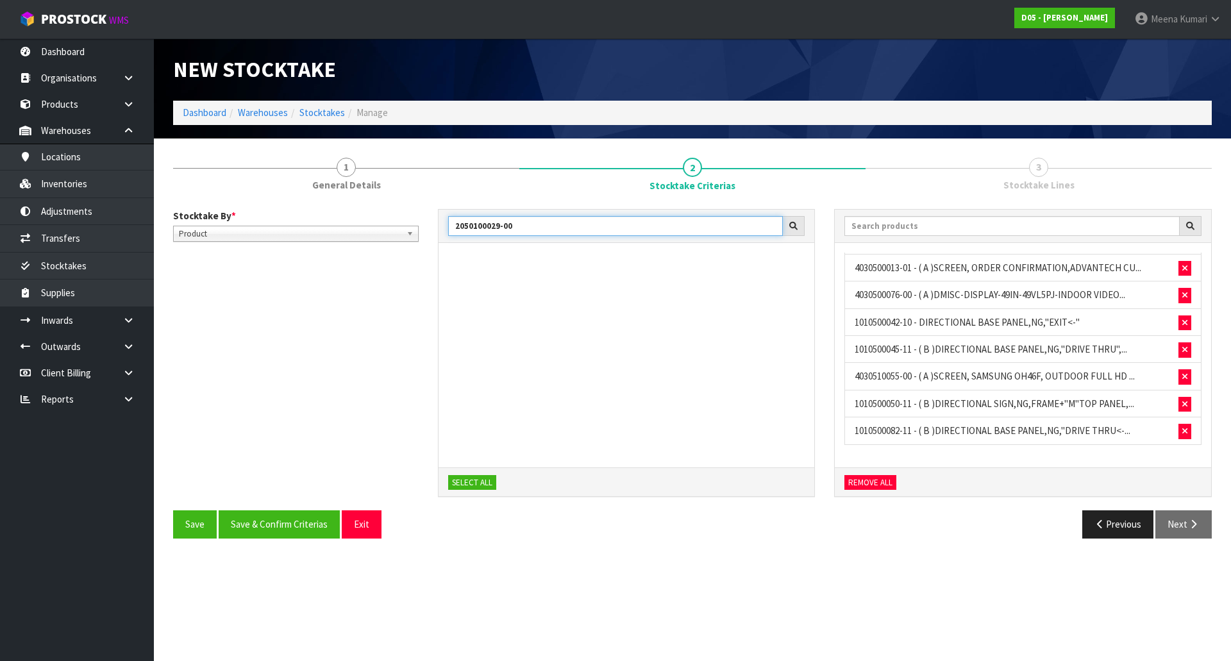
drag, startPoint x: 524, startPoint y: 232, endPoint x: 387, endPoint y: 232, distance: 137.2
click at [387, 232] on div "Stocktake By * Location Product Product Location Product 2050100029-00 SELECT A…" at bounding box center [692, 360] width 1058 height 302
paste input "990100001"
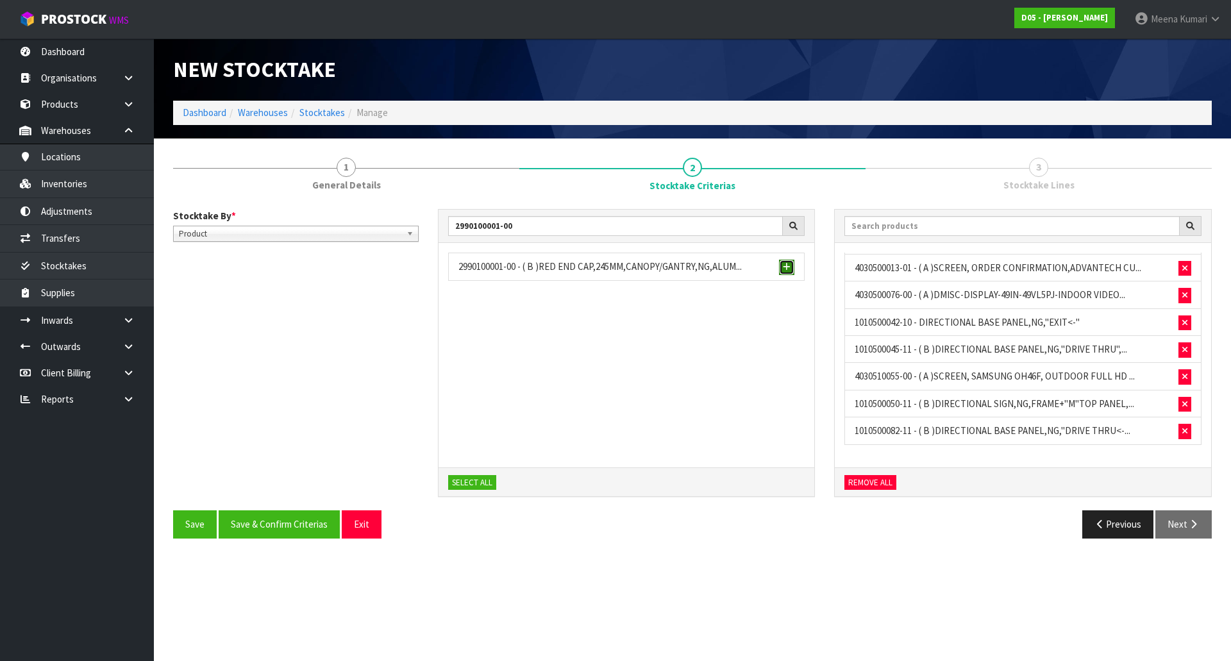
click at [788, 269] on span "button" at bounding box center [787, 267] width 8 height 8
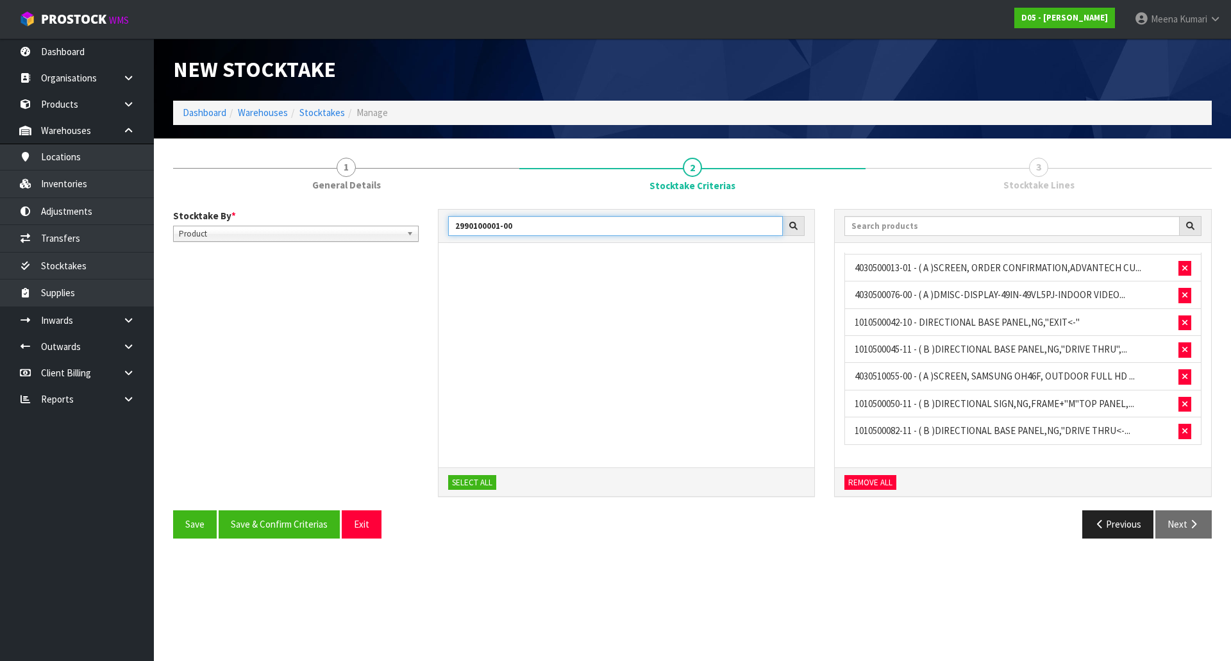
drag, startPoint x: 534, startPoint y: 228, endPoint x: 296, endPoint y: 206, distance: 238.8
click at [296, 206] on div "Stocktake By * Location Product Product Location Product 2990100001-00 SELECT A…" at bounding box center [692, 373] width 1038 height 349
paste input "4030110005"
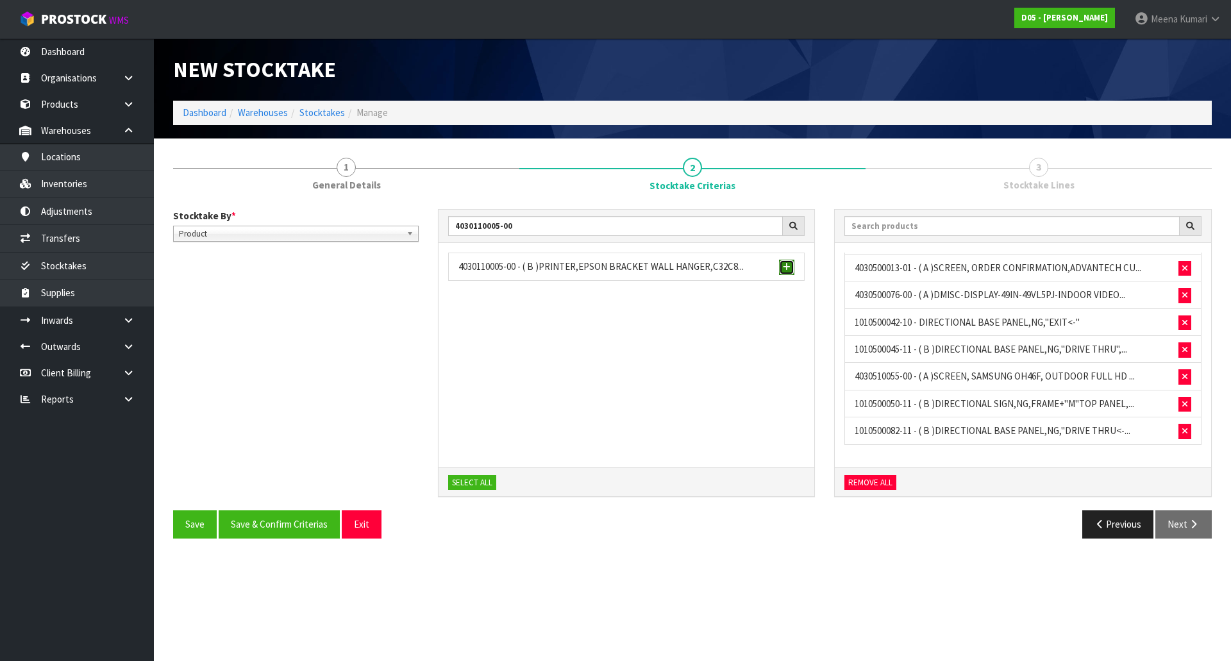
click at [787, 272] on button "button" at bounding box center [786, 267] width 15 height 15
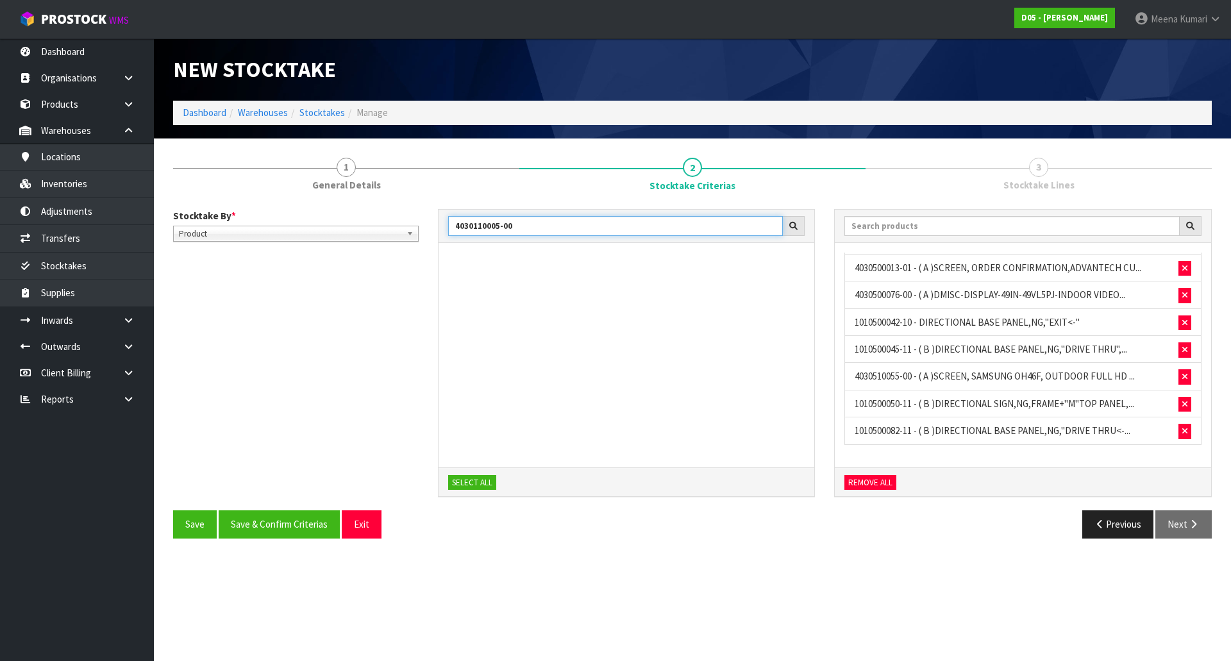
drag, startPoint x: 551, startPoint y: 228, endPoint x: 388, endPoint y: 222, distance: 163.6
click at [388, 222] on div "Stocktake By * Location Product Product Location Product 4030110005-00 SELECT A…" at bounding box center [692, 360] width 1058 height 302
paste input "500091-01"
click at [788, 267] on span "button" at bounding box center [787, 267] width 8 height 8
drag, startPoint x: 524, startPoint y: 229, endPoint x: 370, endPoint y: 229, distance: 153.8
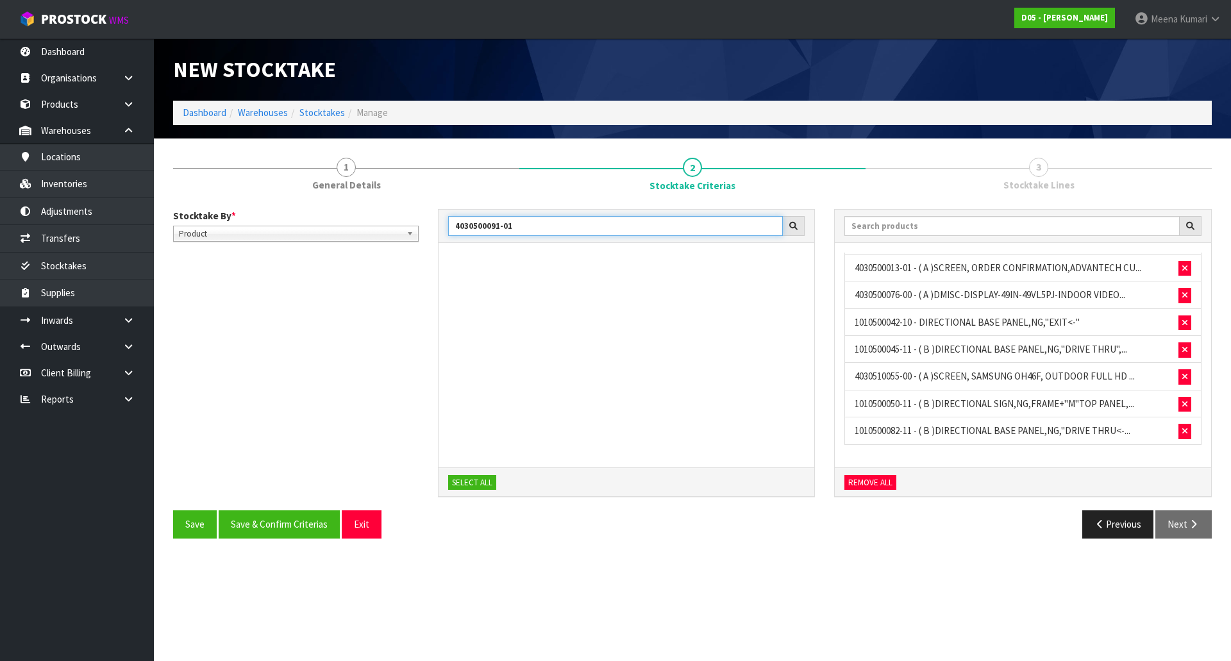
click at [370, 229] on div "Stocktake By * Location Product Product Location Product 4030500091-01 SELECT A…" at bounding box center [692, 360] width 1058 height 302
paste input "10004-00"
click at [784, 265] on span "button" at bounding box center [787, 267] width 8 height 8
drag, startPoint x: 515, startPoint y: 229, endPoint x: 379, endPoint y: 228, distance: 135.9
click at [379, 228] on div "Stocktake By * Location Product Product Location Product 4030510004-00 SELECT A…" at bounding box center [692, 360] width 1058 height 302
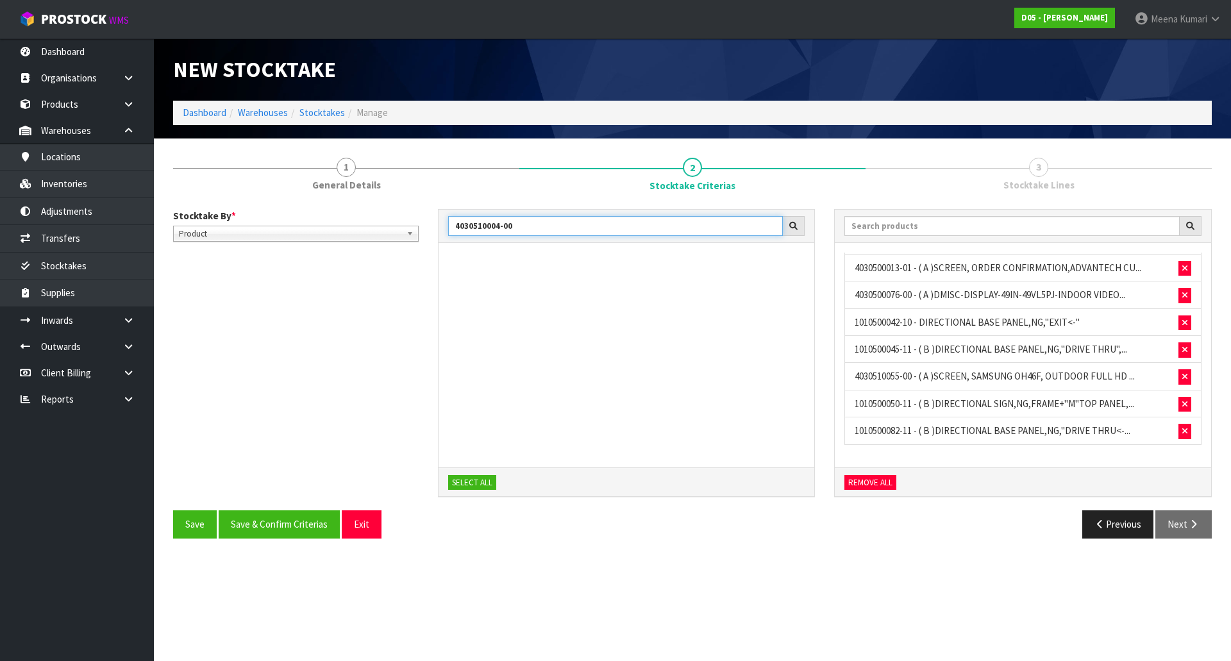
paste input "1000011"
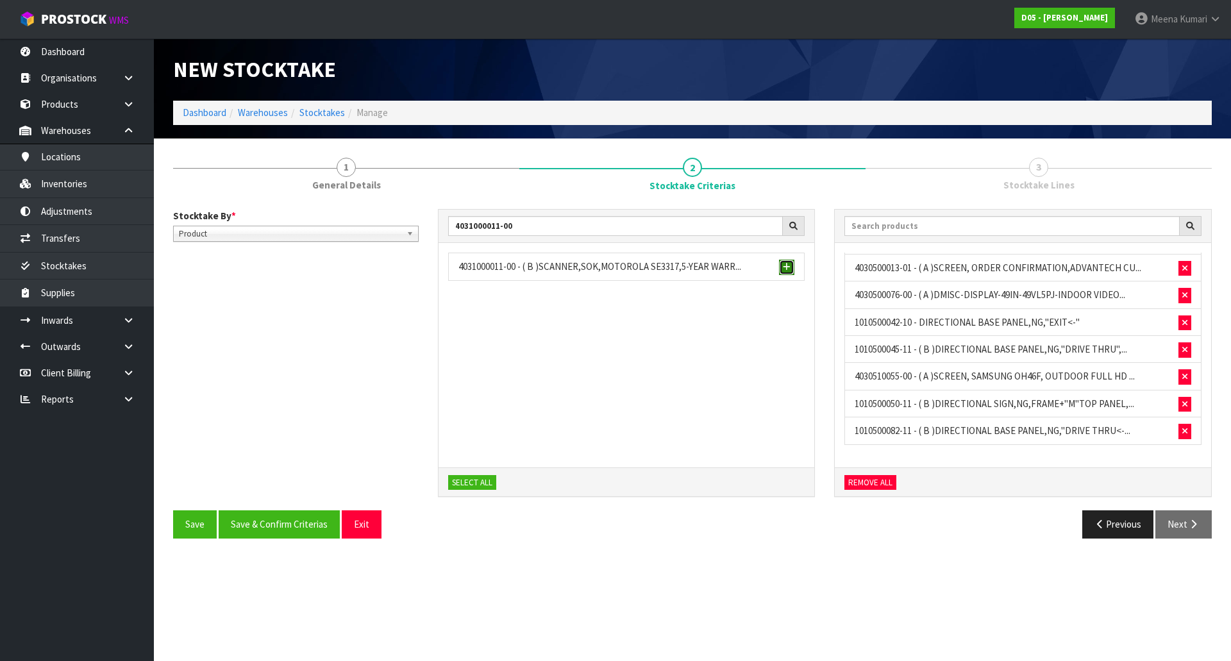
click at [789, 269] on span "button" at bounding box center [787, 267] width 8 height 8
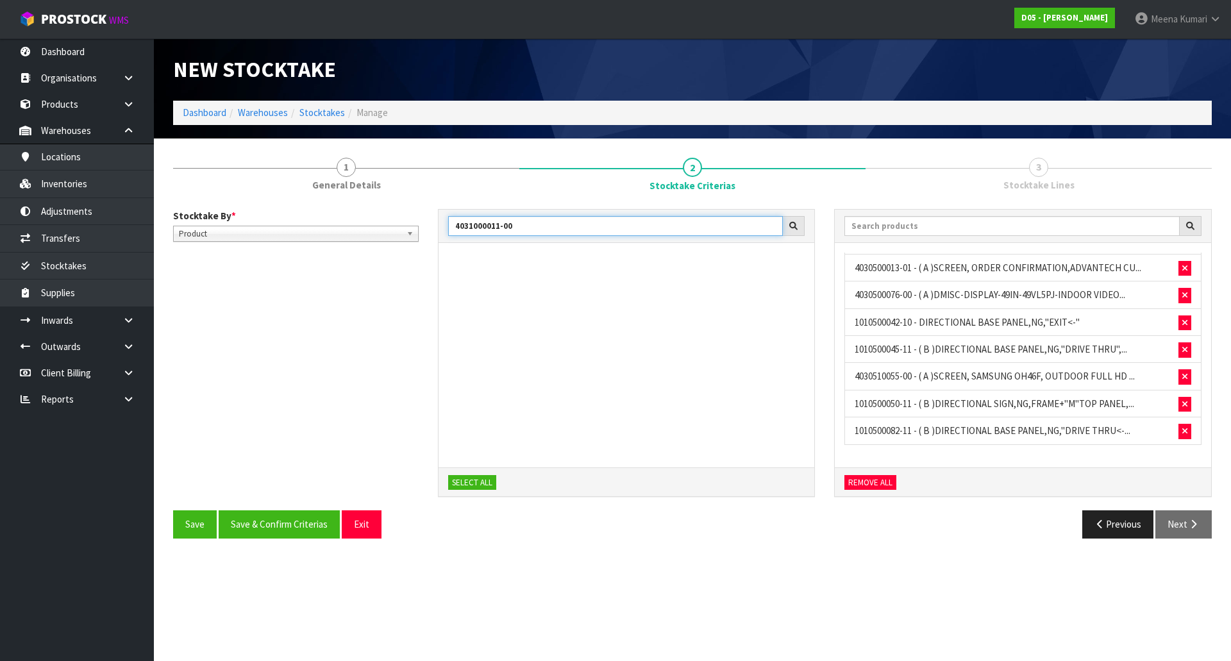
drag, startPoint x: 417, startPoint y: 233, endPoint x: 339, endPoint y: 245, distance: 78.5
click at [339, 245] on div "Stocktake By * Location Product Product Location Product 4031000011-00 SELECT A…" at bounding box center [692, 360] width 1058 height 302
paste input "40100089"
click at [789, 265] on span "button" at bounding box center [787, 267] width 8 height 8
drag, startPoint x: 490, startPoint y: 226, endPoint x: 456, endPoint y: 220, distance: 34.5
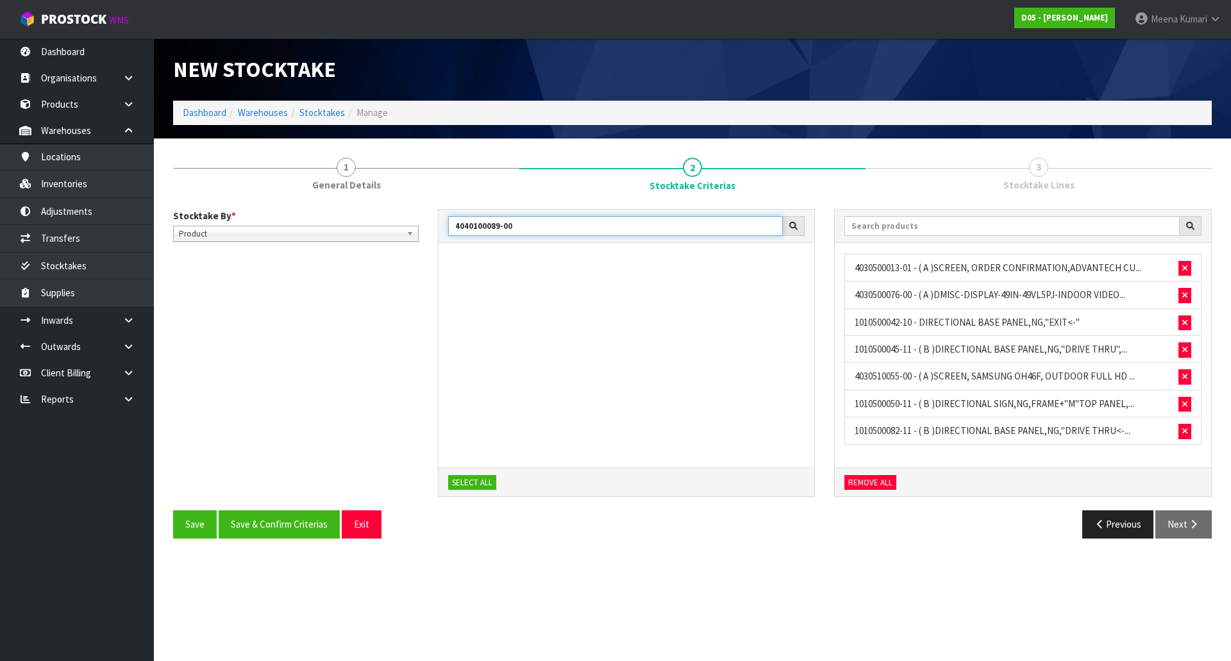
click at [456, 220] on input "4040100089-00" at bounding box center [615, 226] width 335 height 20
paste input "1000"
click at [788, 267] on span "button" at bounding box center [787, 267] width 8 height 8
drag, startPoint x: 516, startPoint y: 225, endPoint x: 406, endPoint y: 225, distance: 110.2
click at [406, 225] on div "Stocktake By * Location Product Product Location Product 4040110009-00 SELECT A…" at bounding box center [692, 360] width 1058 height 302
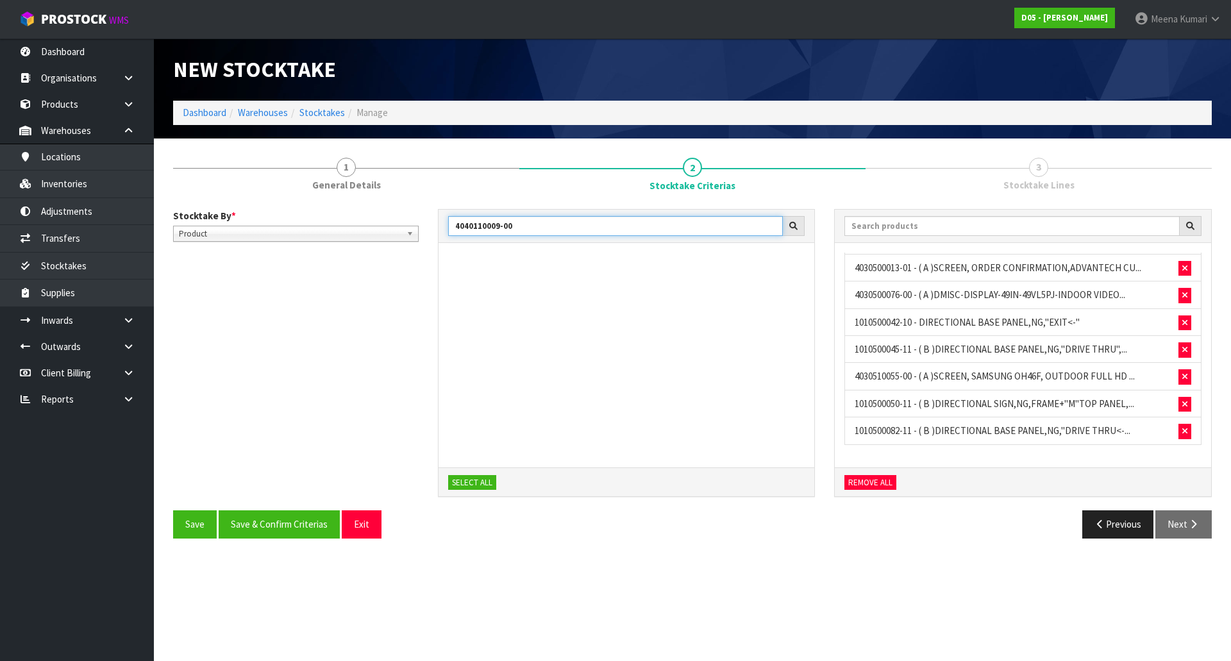
paste input "11"
click at [785, 265] on span "button" at bounding box center [787, 267] width 8 height 8
drag, startPoint x: 454, startPoint y: 240, endPoint x: 375, endPoint y: 245, distance: 79.0
click at [375, 245] on div "Stocktake By * Location Product Product Location Product 4040110011-00 SELECT A…" at bounding box center [692, 360] width 1058 height 302
paste input "2"
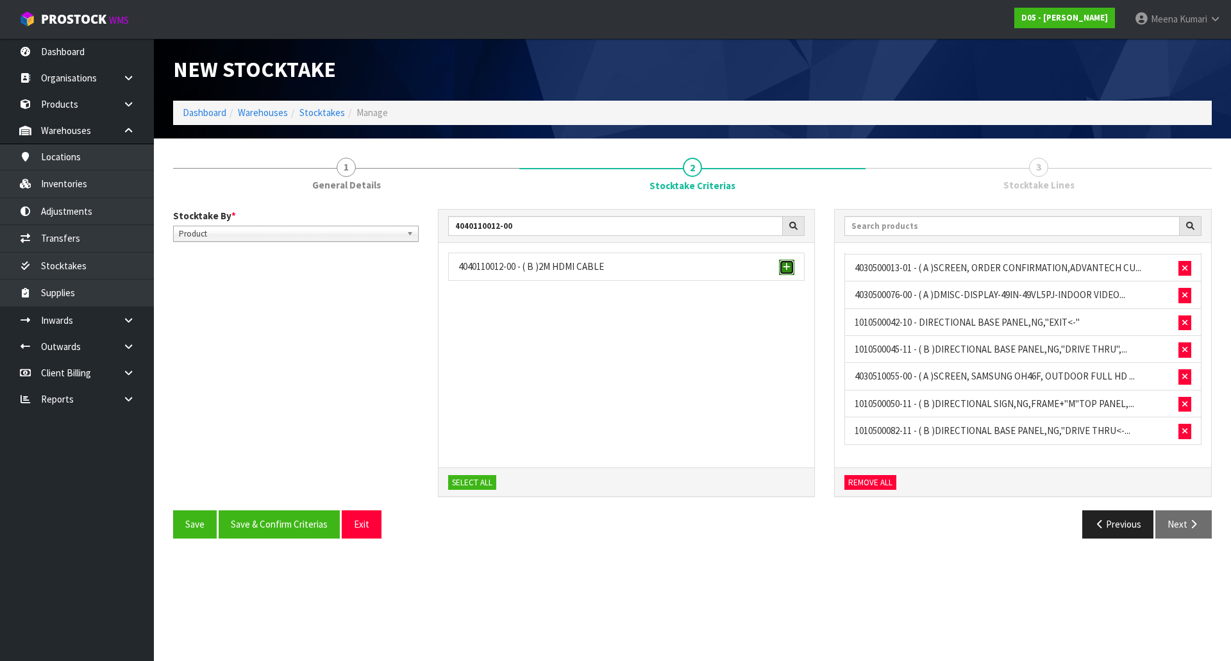
click at [787, 265] on span "button" at bounding box center [787, 267] width 8 height 8
drag, startPoint x: 516, startPoint y: 220, endPoint x: 339, endPoint y: 223, distance: 176.9
click at [339, 223] on div "Stocktake By * Location Product Product Location Product 4040110012-00 SELECT A…" at bounding box center [692, 360] width 1058 height 302
paste input "3"
click at [791, 266] on button "button" at bounding box center [786, 267] width 15 height 15
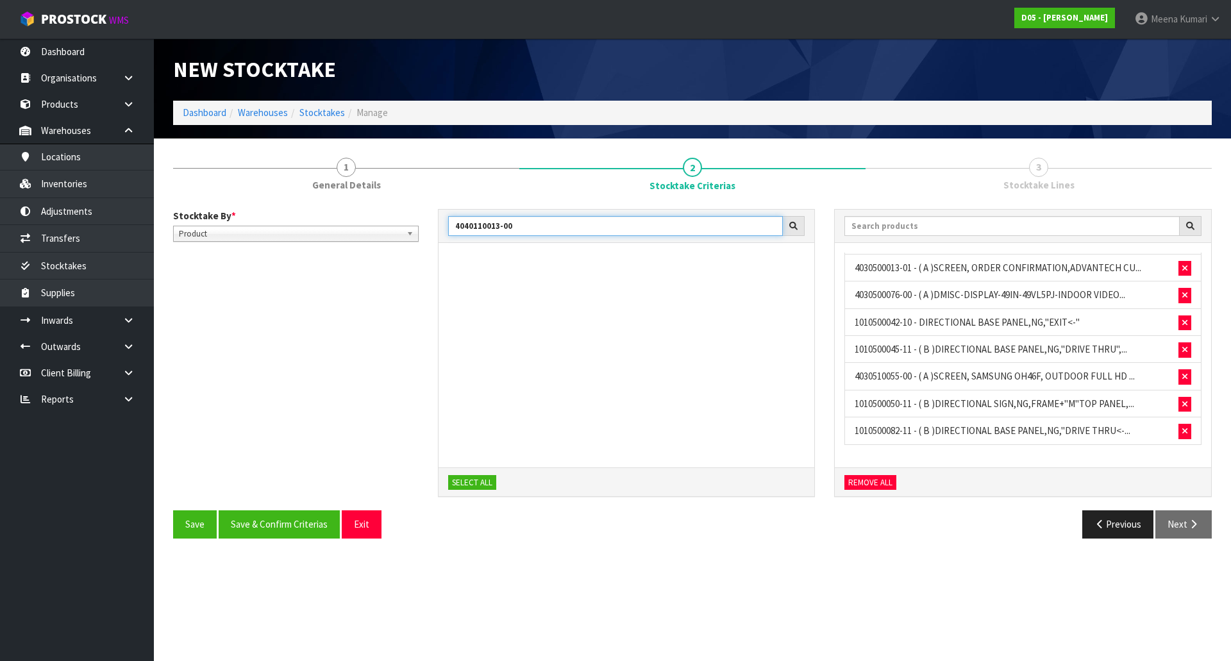
drag, startPoint x: 601, startPoint y: 224, endPoint x: 338, endPoint y: 228, distance: 262.2
click at [338, 228] on div "Stocktake By * Location Product Product Location Product 4040110013-00 SELECT A…" at bounding box center [692, 360] width 1058 height 302
paste
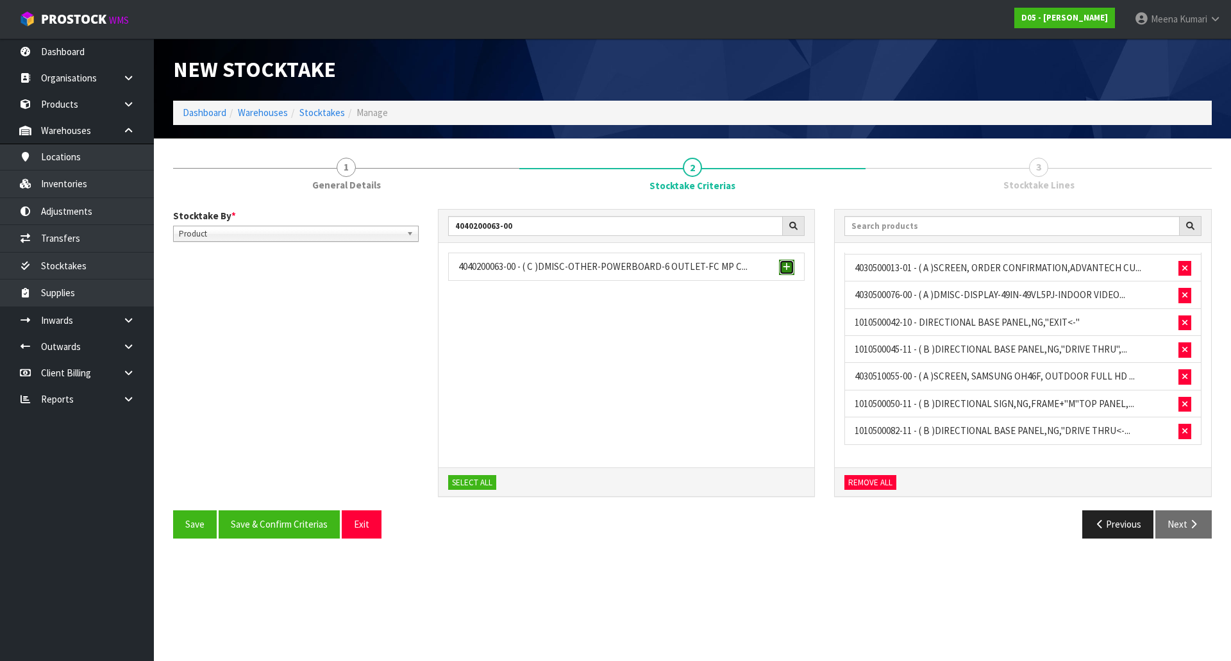
click at [786, 266] on span "button" at bounding box center [787, 267] width 8 height 8
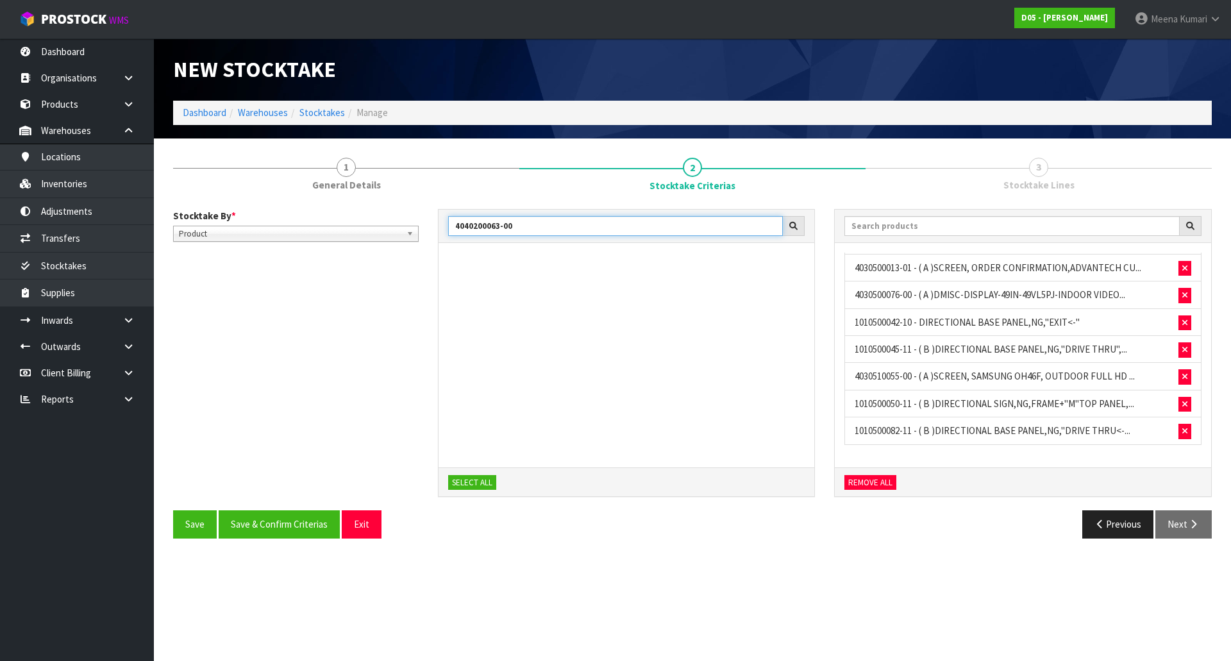
drag, startPoint x: 550, startPoint y: 229, endPoint x: 417, endPoint y: 230, distance: 133.3
click at [417, 230] on div "Stocktake By * Location Product Product Location Product 4040200063-00 SELECT A…" at bounding box center [692, 360] width 1058 height 302
drag, startPoint x: 540, startPoint y: 225, endPoint x: 379, endPoint y: 208, distance: 161.8
click at [379, 208] on div "Stocktake By * Location Product Product Location Product 4040200063-00 SELECT A…" at bounding box center [692, 373] width 1038 height 349
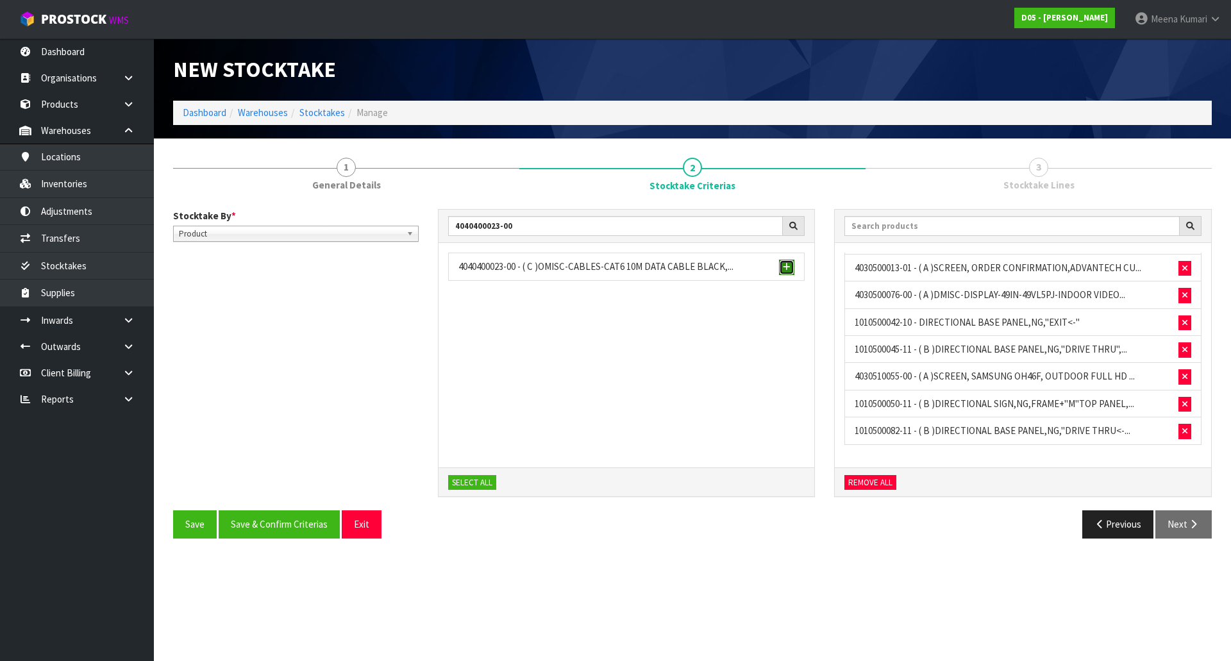
click at [784, 266] on span "button" at bounding box center [787, 267] width 8 height 8
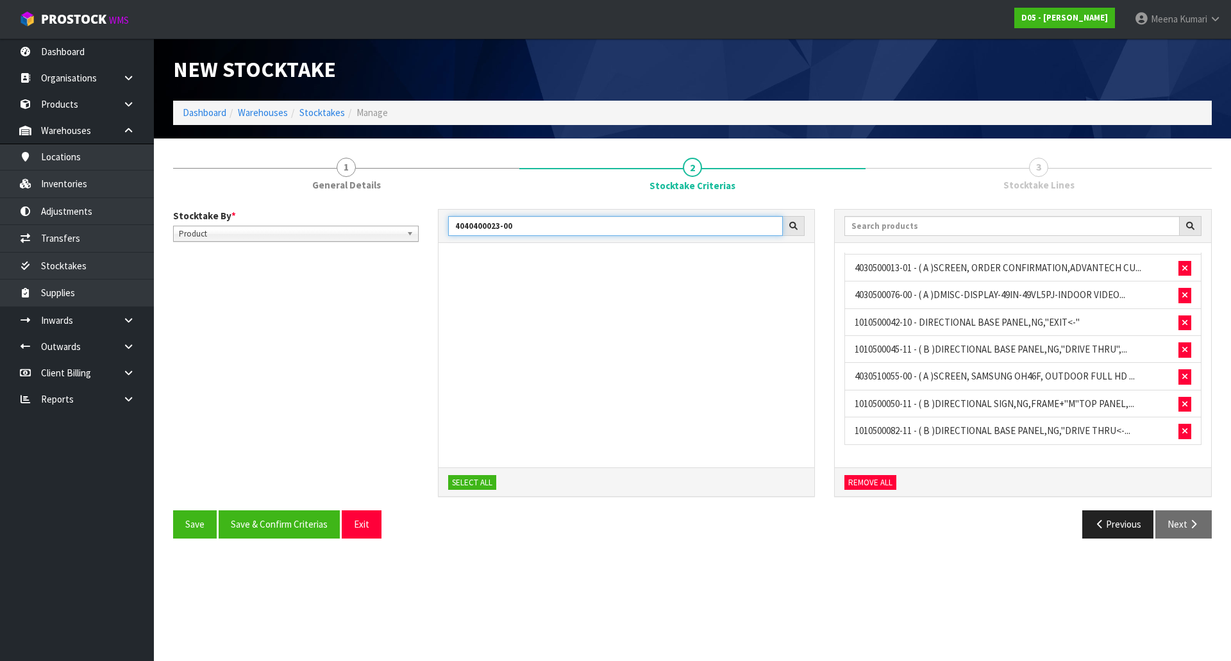
drag, startPoint x: 522, startPoint y: 228, endPoint x: 438, endPoint y: 219, distance: 83.9
click at [438, 219] on div "4040400023-00" at bounding box center [626, 227] width 376 height 34
click at [792, 268] on button "button" at bounding box center [786, 267] width 15 height 15
drag, startPoint x: 569, startPoint y: 220, endPoint x: 363, endPoint y: 228, distance: 205.9
click at [363, 228] on div "Stocktake By * Location Product Product Location Product 4040410003-00 SELECT A…" at bounding box center [692, 360] width 1058 height 302
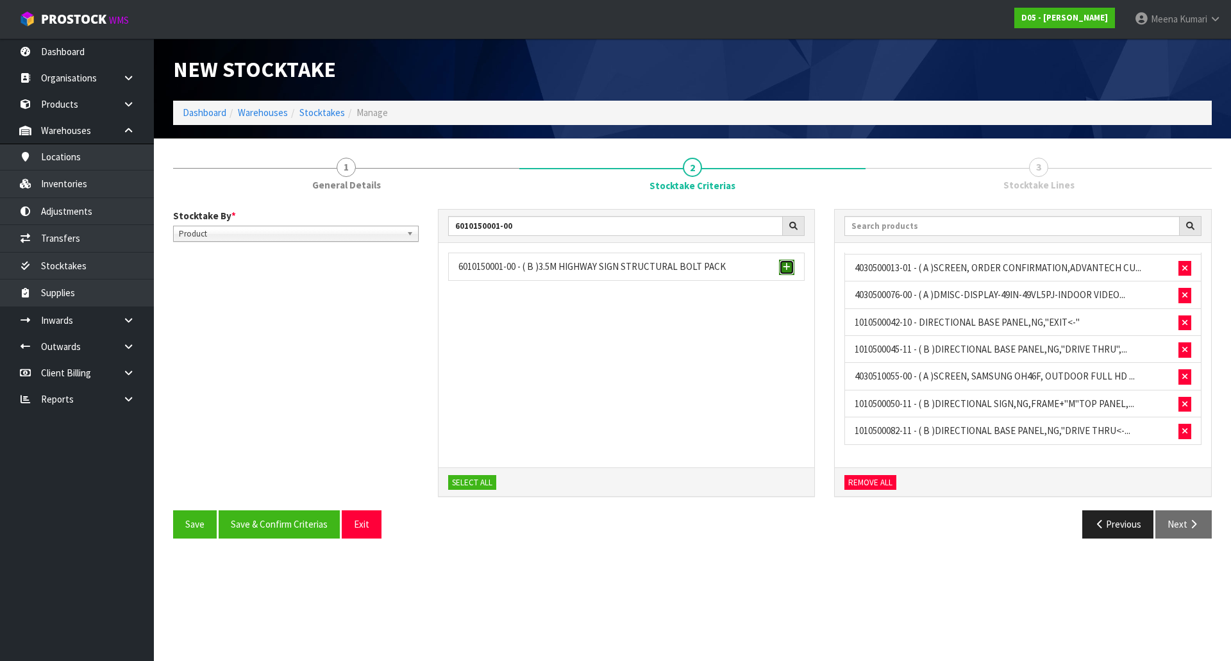
click at [786, 269] on span "button" at bounding box center [787, 267] width 8 height 8
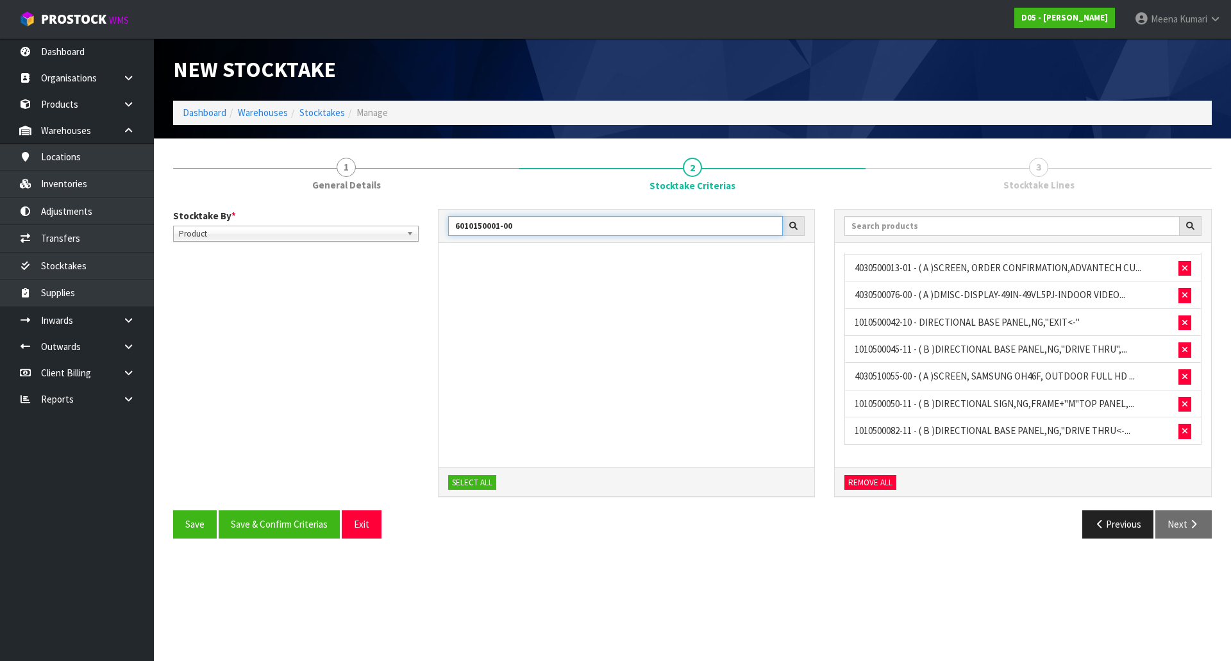
drag, startPoint x: 545, startPoint y: 233, endPoint x: 328, endPoint y: 232, distance: 217.3
click at [328, 232] on div "Stocktake By * Location Product Product Location Product 6010150001-00 SELECT A…" at bounding box center [692, 360] width 1058 height 302
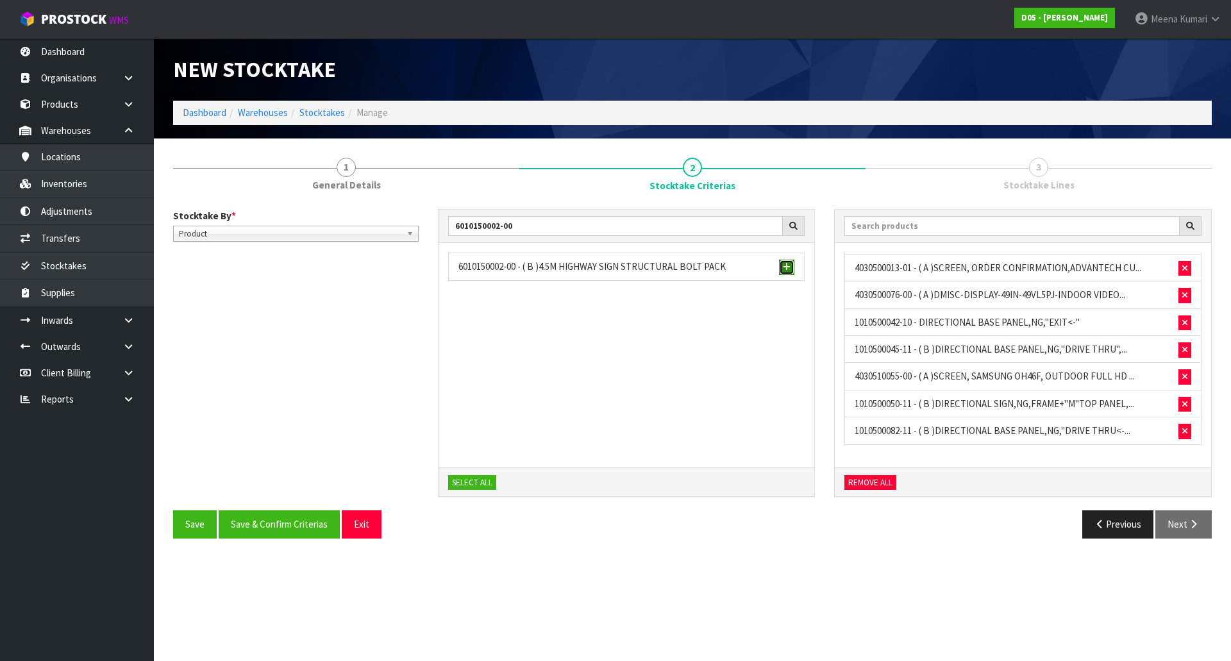
click at [790, 268] on span "button" at bounding box center [787, 267] width 8 height 8
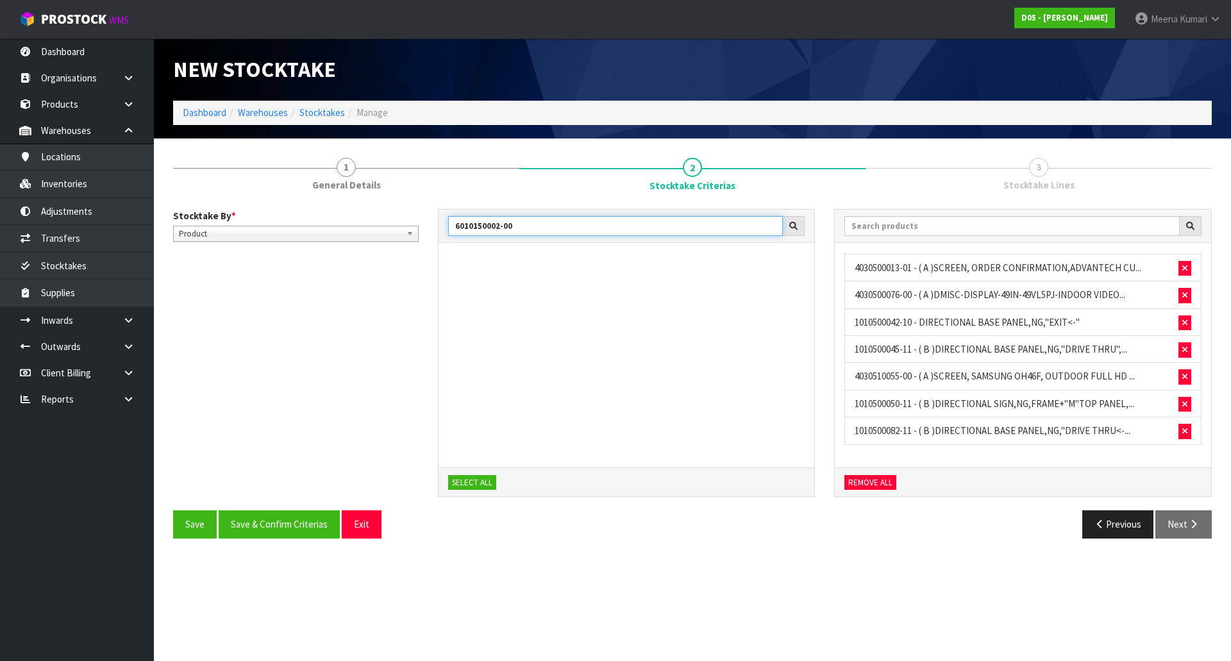
drag, startPoint x: 406, startPoint y: 217, endPoint x: 342, endPoint y: 217, distance: 64.7
click at [342, 217] on div "Stocktake By * Location Product Product Location Product 6010150002-00 SELECT A…" at bounding box center [692, 360] width 1058 height 302
click at [783, 268] on span "button" at bounding box center [787, 267] width 8 height 8
drag, startPoint x: 520, startPoint y: 231, endPoint x: 356, endPoint y: 222, distance: 163.7
click at [356, 222] on div "Stocktake By * Location Product Product Location Product 6010150003-00 SELECT A…" at bounding box center [692, 360] width 1058 height 302
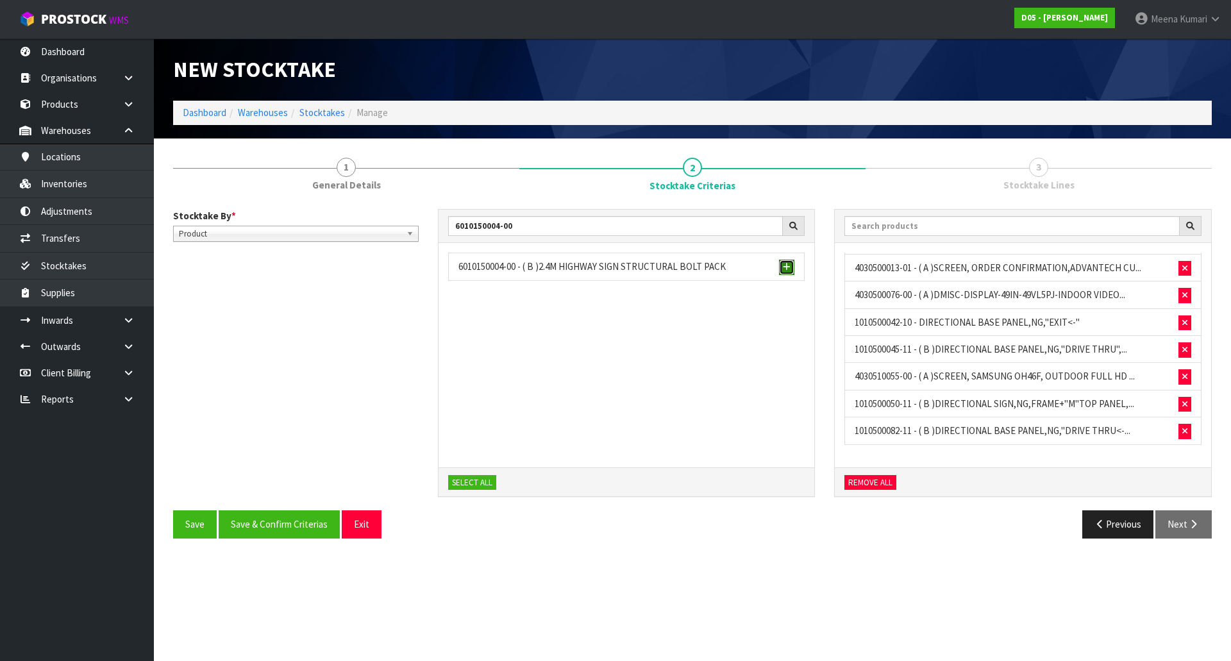
click at [788, 270] on span "button" at bounding box center [787, 267] width 8 height 8
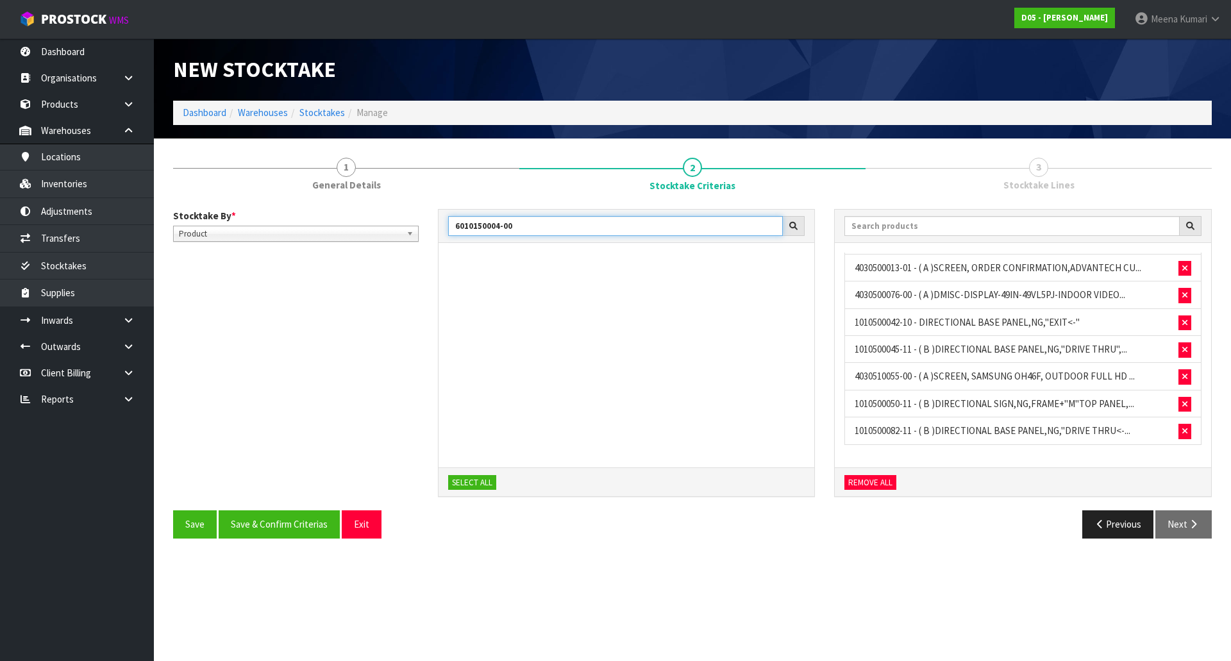
drag, startPoint x: 524, startPoint y: 229, endPoint x: 417, endPoint y: 229, distance: 107.0
click at [417, 229] on div "Stocktake By * Location Product Product Location Product 6010150004-00 SELECT A…" at bounding box center [692, 360] width 1058 height 302
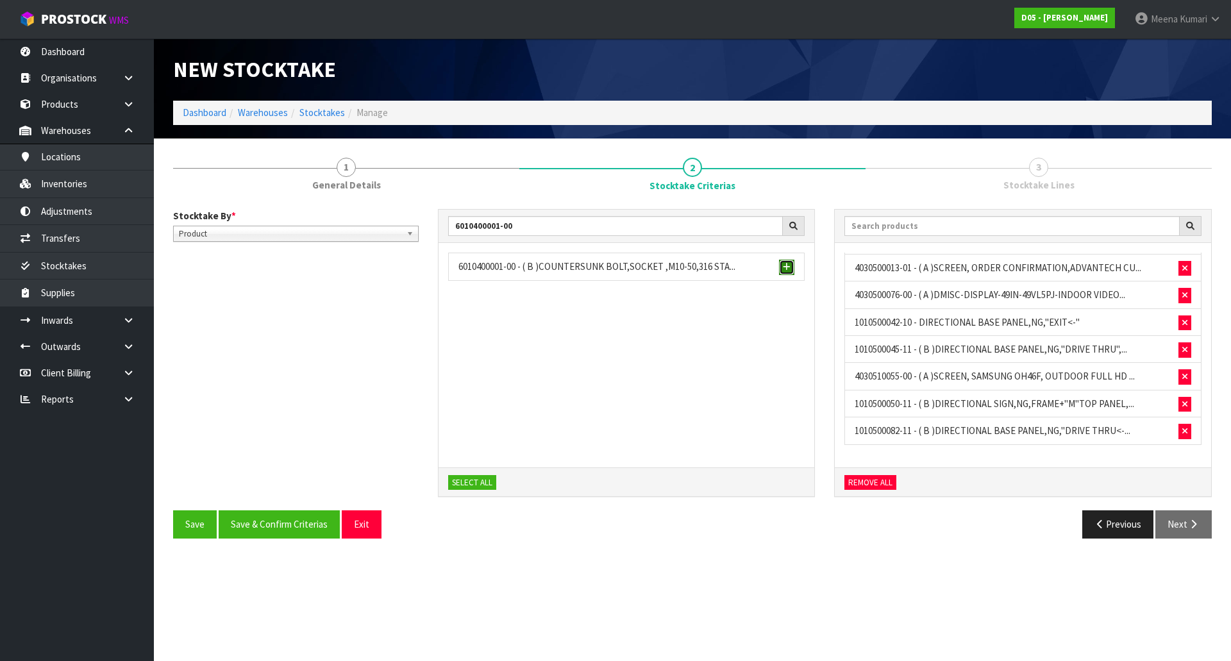
click at [784, 270] on span "button" at bounding box center [787, 267] width 8 height 8
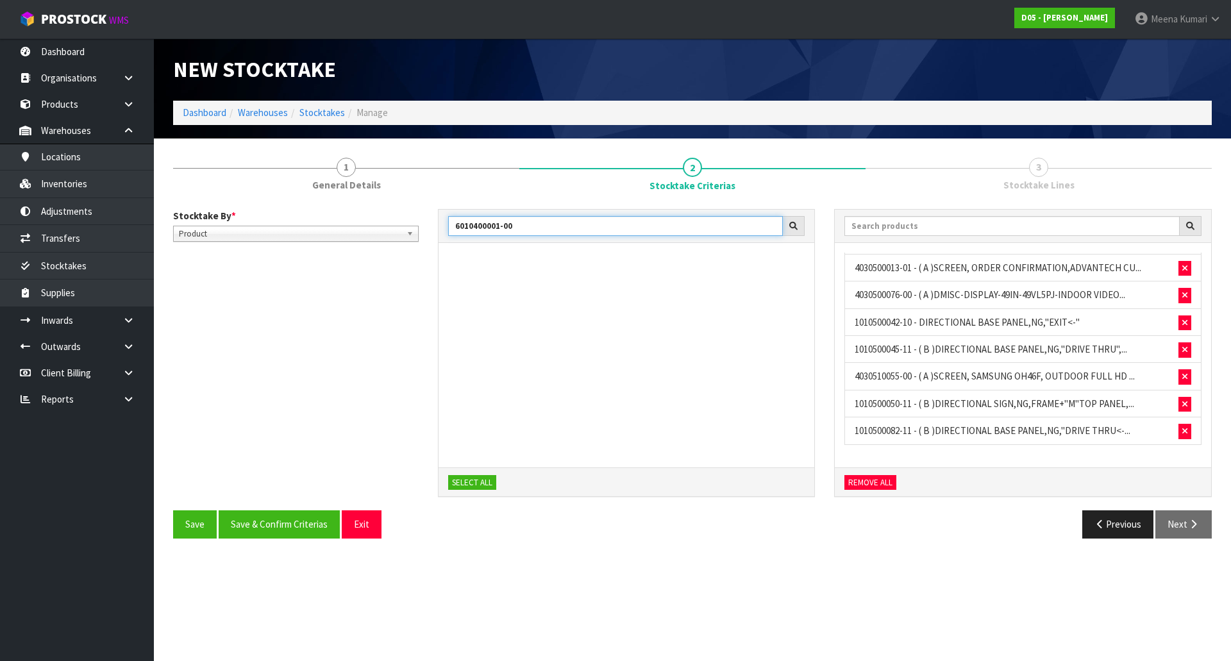
drag, startPoint x: 528, startPoint y: 228, endPoint x: 381, endPoint y: 232, distance: 146.2
click at [381, 232] on div "Stocktake By * Location Product Product Location Product 6010400001-00 SELECT A…" at bounding box center [692, 360] width 1058 height 302
click at [788, 269] on span "button" at bounding box center [787, 267] width 8 height 8
drag, startPoint x: 559, startPoint y: 229, endPoint x: 366, endPoint y: 260, distance: 195.3
click at [366, 260] on div "Stocktake By * Location Product Product Location Product 6010600002-00 SELECT A…" at bounding box center [692, 360] width 1058 height 302
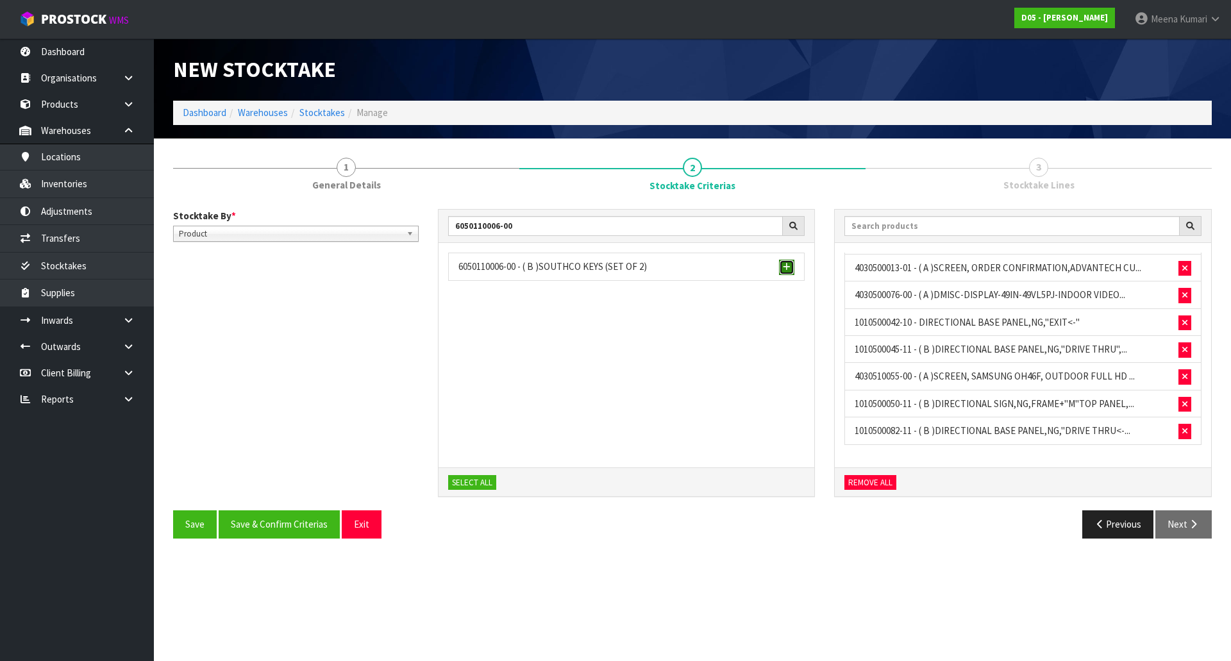
click at [792, 263] on button "button" at bounding box center [786, 267] width 15 height 15
drag, startPoint x: 545, startPoint y: 240, endPoint x: 538, endPoint y: 231, distance: 10.9
click at [539, 232] on div "6050110006-00" at bounding box center [626, 227] width 376 height 34
drag, startPoint x: 533, startPoint y: 229, endPoint x: 338, endPoint y: 207, distance: 196.7
click at [338, 207] on div "Stocktake By * Location Product Product Location Product 6050110006-00 SELECT A…" at bounding box center [692, 373] width 1038 height 349
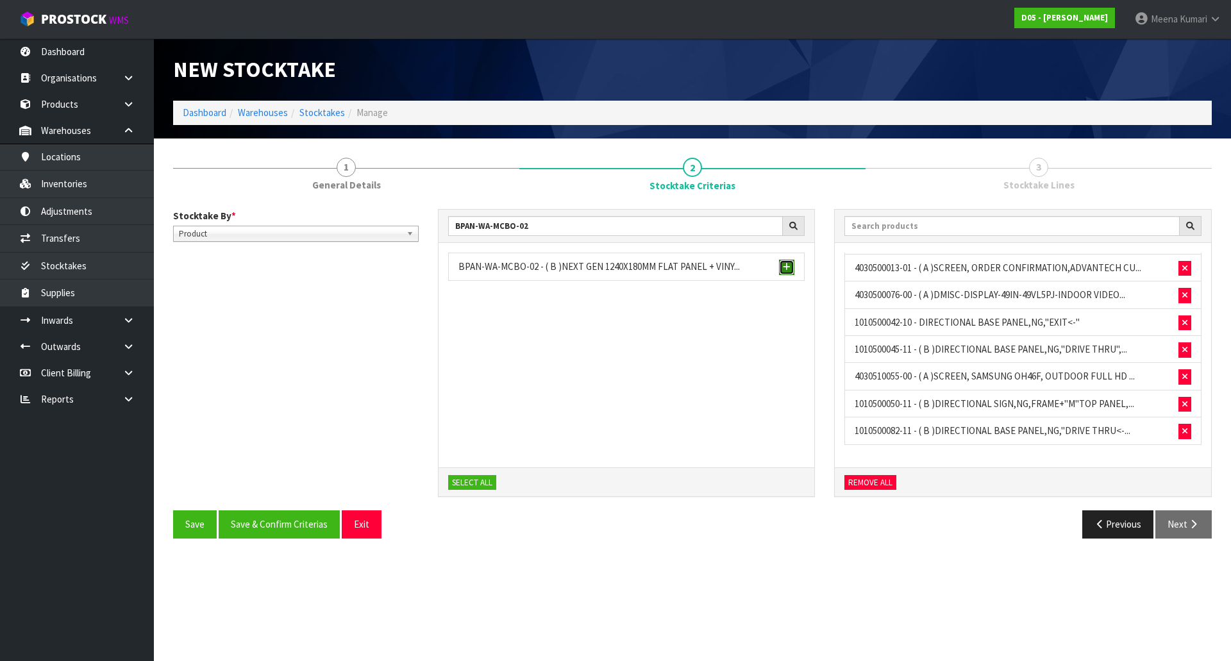
click at [788, 269] on span "button" at bounding box center [787, 267] width 8 height 8
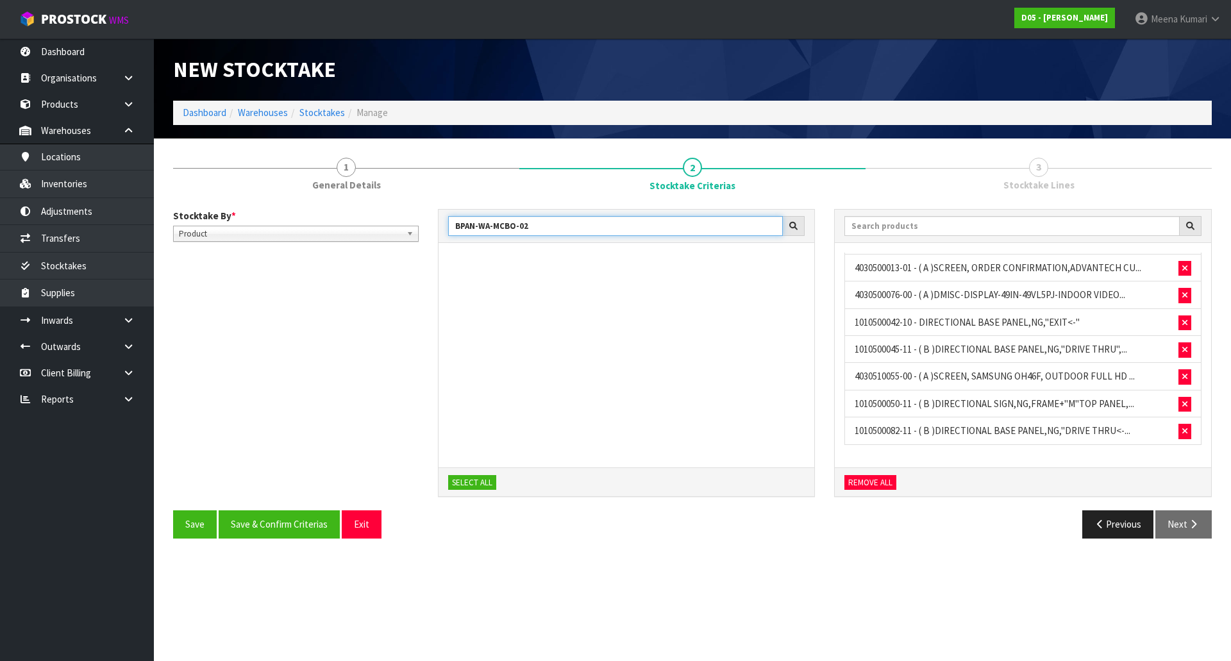
drag, startPoint x: 549, startPoint y: 230, endPoint x: 452, endPoint y: 212, distance: 99.1
click at [452, 212] on div "BPAN-WA-MCBO-02" at bounding box center [626, 227] width 376 height 34
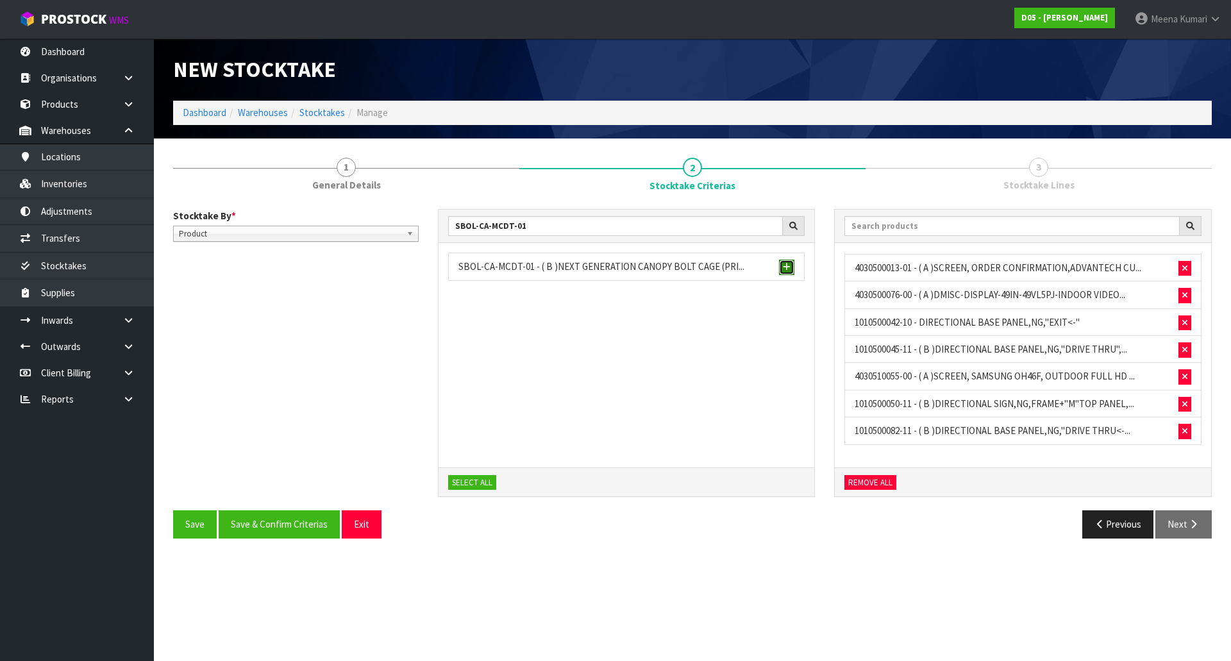
click at [788, 269] on span "button" at bounding box center [787, 267] width 8 height 8
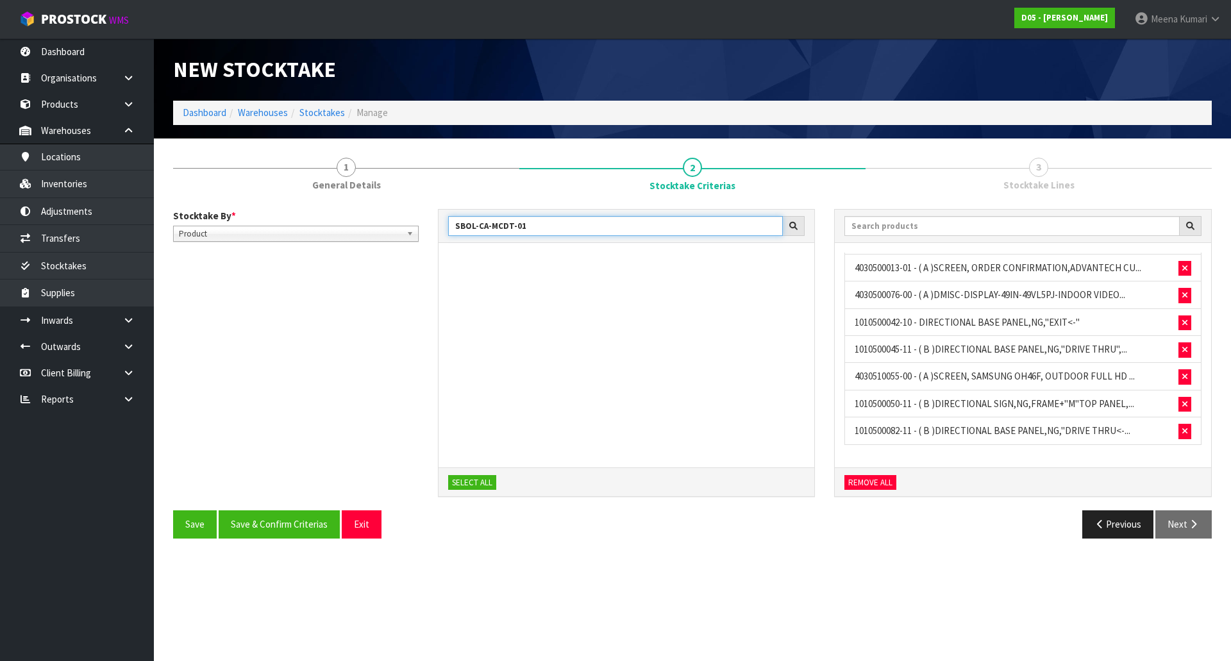
drag, startPoint x: 550, startPoint y: 220, endPoint x: 330, endPoint y: 237, distance: 220.5
click at [330, 237] on div "Stocktake By * Location Product Product Location Product SBOL-CA-MCDT-01 SELECT…" at bounding box center [692, 360] width 1058 height 302
type input "SBOL-GA-MCDT-03"
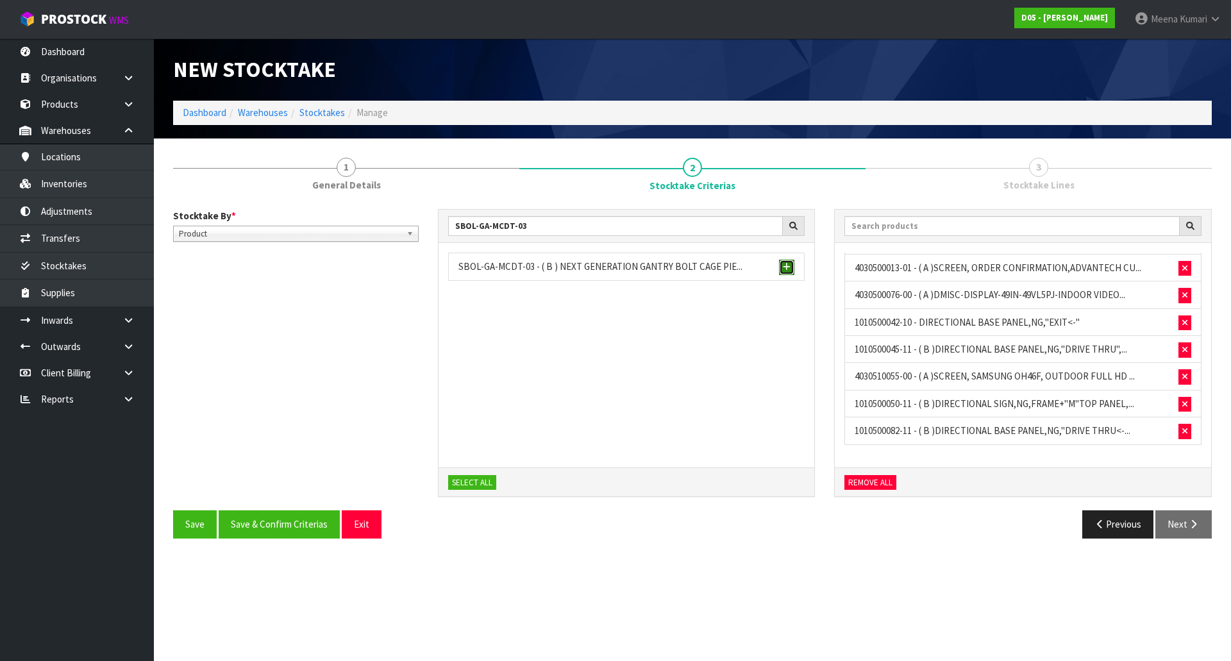
click at [786, 264] on span "button" at bounding box center [787, 267] width 8 height 8
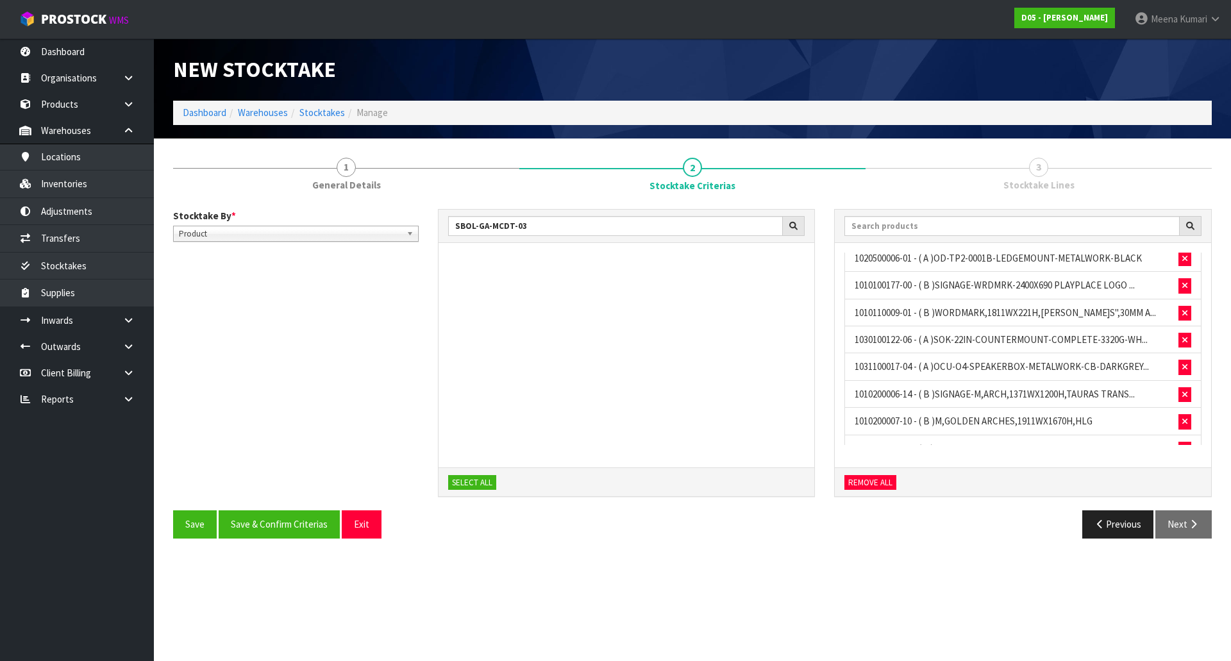
scroll to position [385, 0]
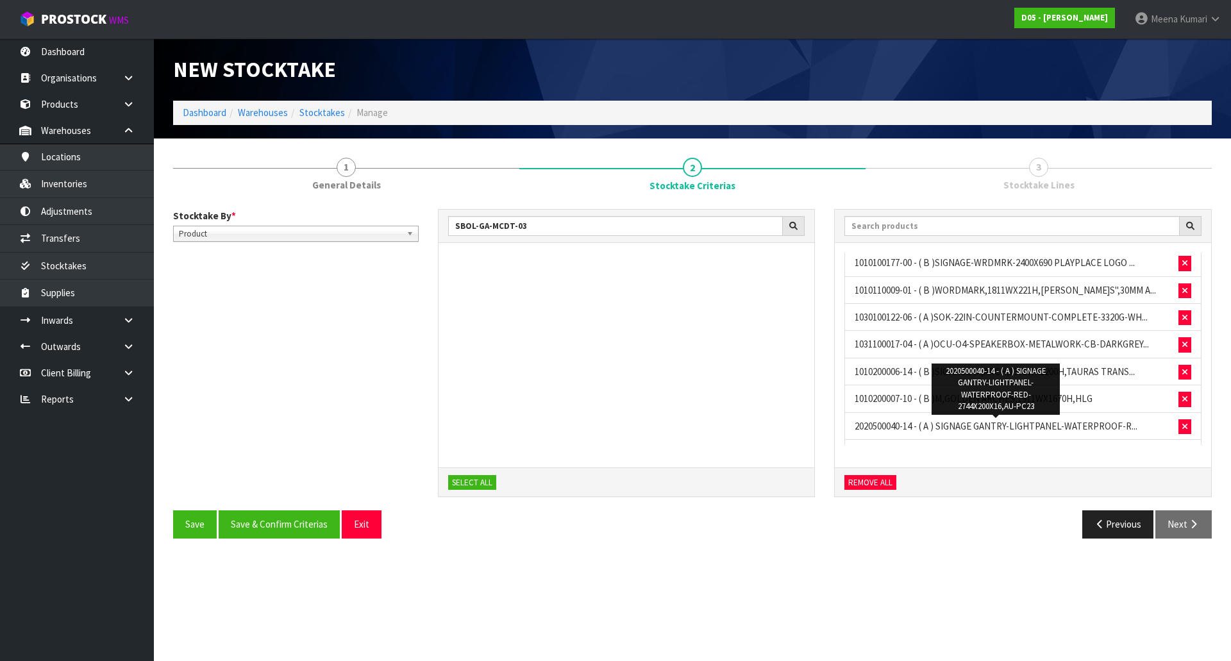
click at [917, 427] on span "2020500040-14 - ( A ) SIGNAGE GANTRY-LIGHTPANEL-WATERPROOF-R..." at bounding box center [995, 426] width 283 height 12
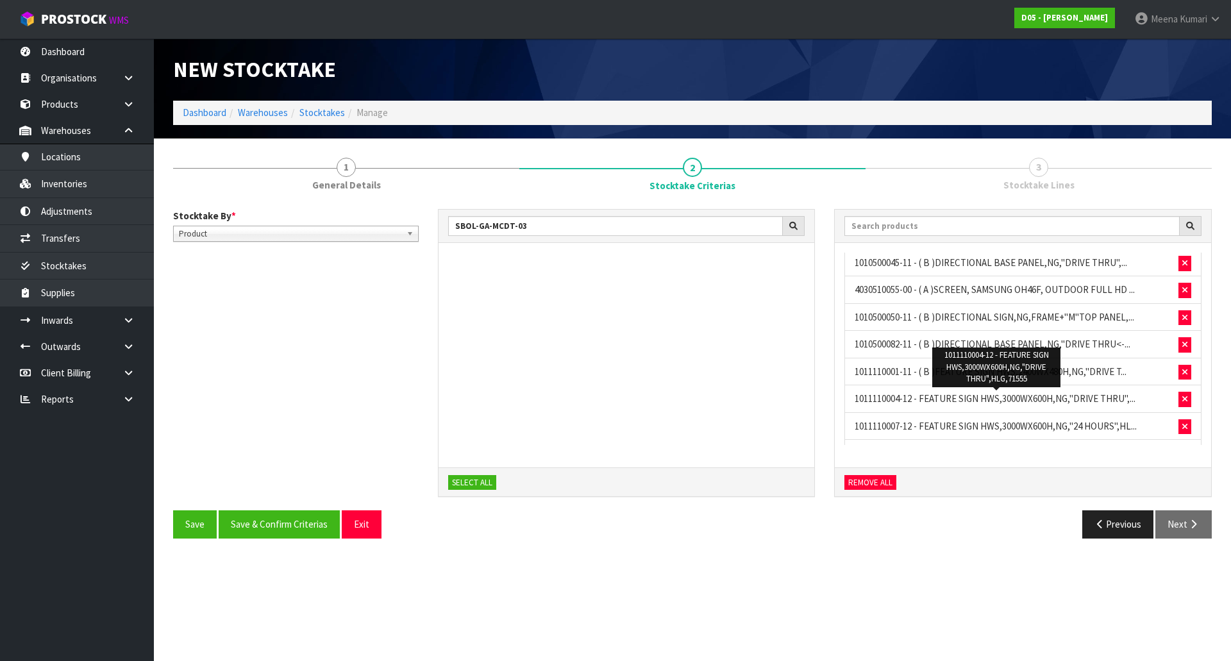
scroll to position [1346, 0]
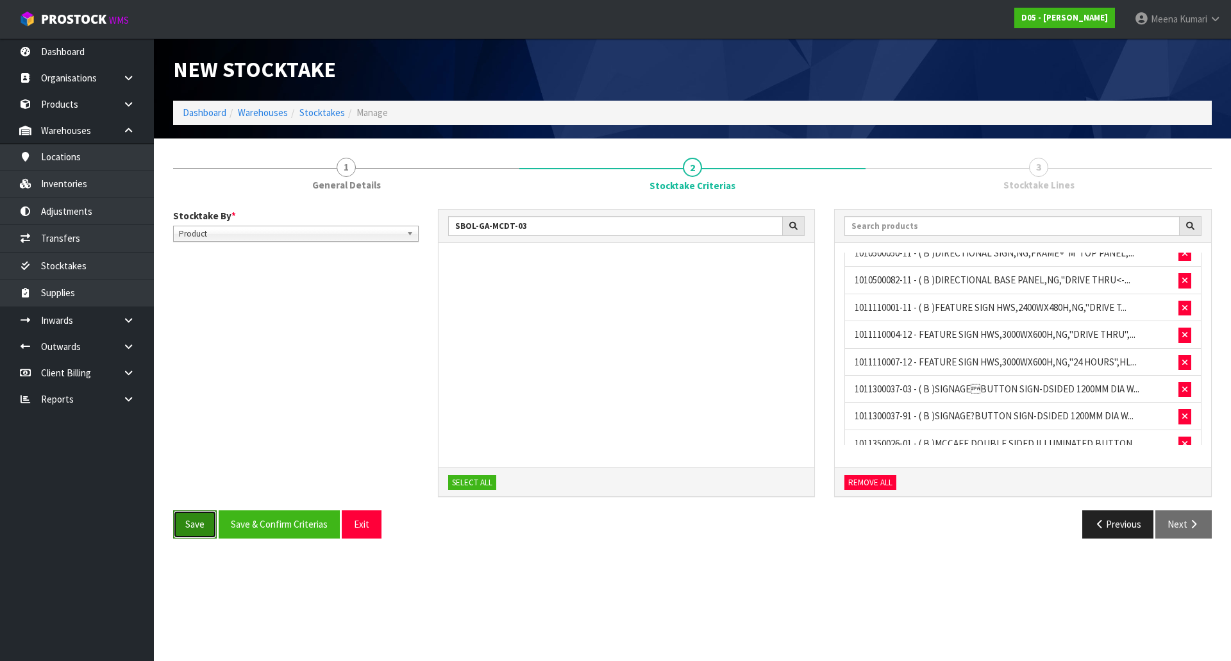
click at [188, 519] on button "Save" at bounding box center [195, 524] width 44 height 28
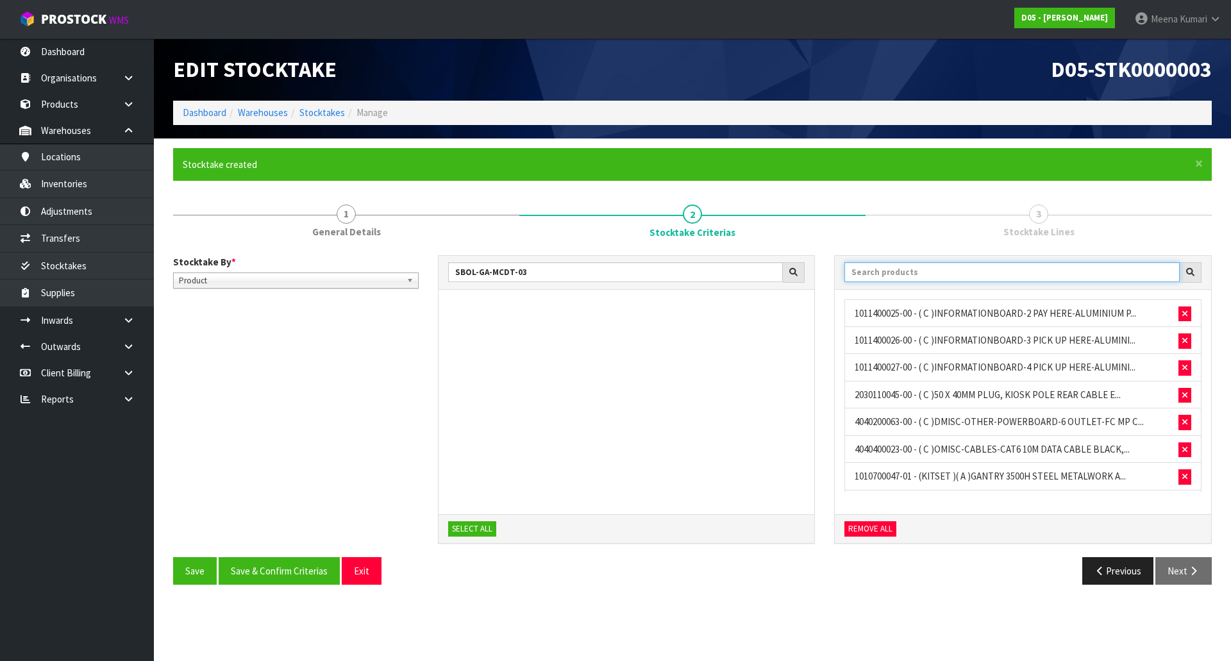
click at [1089, 274] on input "text" at bounding box center [1011, 272] width 335 height 20
click at [1079, 270] on input "text" at bounding box center [1011, 272] width 335 height 20
click at [1032, 278] on input "text" at bounding box center [1011, 272] width 335 height 20
click at [879, 271] on input "text" at bounding box center [1011, 272] width 335 height 20
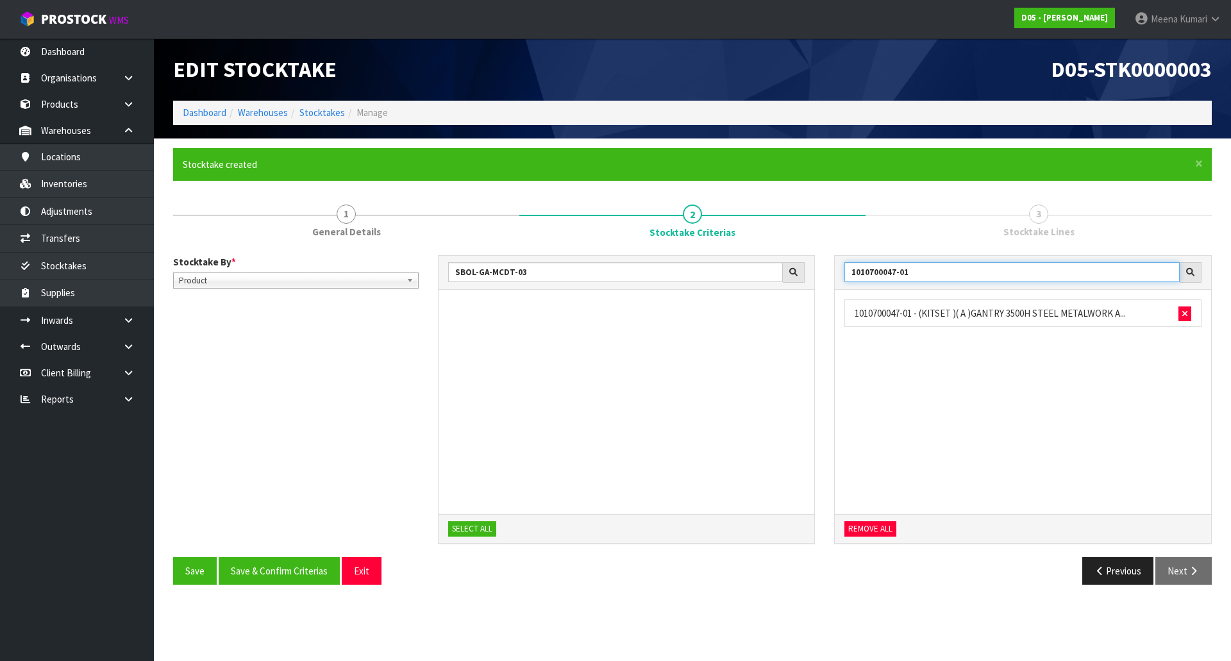
drag, startPoint x: 915, startPoint y: 270, endPoint x: 813, endPoint y: 274, distance: 102.0
click at [813, 274] on div "SBOL-GA-MCDT-03 SELECT ALL 1010700047-01 1010700047-01 - (KITSET )( A )GANTRY 3…" at bounding box center [825, 406] width 794 height 302
drag, startPoint x: 831, startPoint y: 278, endPoint x: 805, endPoint y: 281, distance: 26.6
click at [805, 281] on div "SBOL-GA-MCDT-03 SELECT ALL 1010810003-11 1010810003-11 - ( KITSET )( A )CANOPY,…" at bounding box center [825, 406] width 794 height 302
drag, startPoint x: 927, startPoint y: 276, endPoint x: 769, endPoint y: 296, distance: 158.9
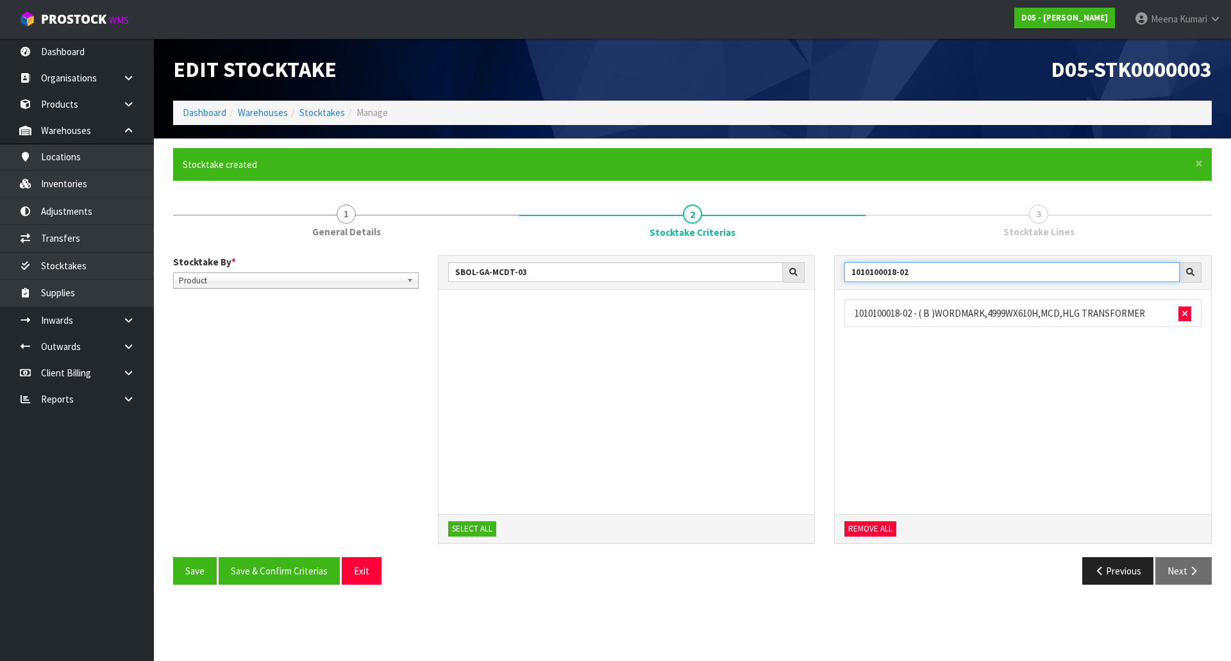
click at [769, 296] on div "SBOL-GA-MCDT-03 SELECT ALL 1010100018-02 1010100018-02 - ( B )WORDMARK,4999WX61…" at bounding box center [825, 406] width 794 height 302
type input "1010100019-02"
drag, startPoint x: 920, startPoint y: 275, endPoint x: 774, endPoint y: 291, distance: 146.4
click at [774, 291] on div "SBOL-GA-MCDT-03 SELECT ALL 1010100019-02 1010100019-02 - ( B )WORDMARK,5737WX70…" at bounding box center [825, 406] width 794 height 302
type input "1011100005-10"
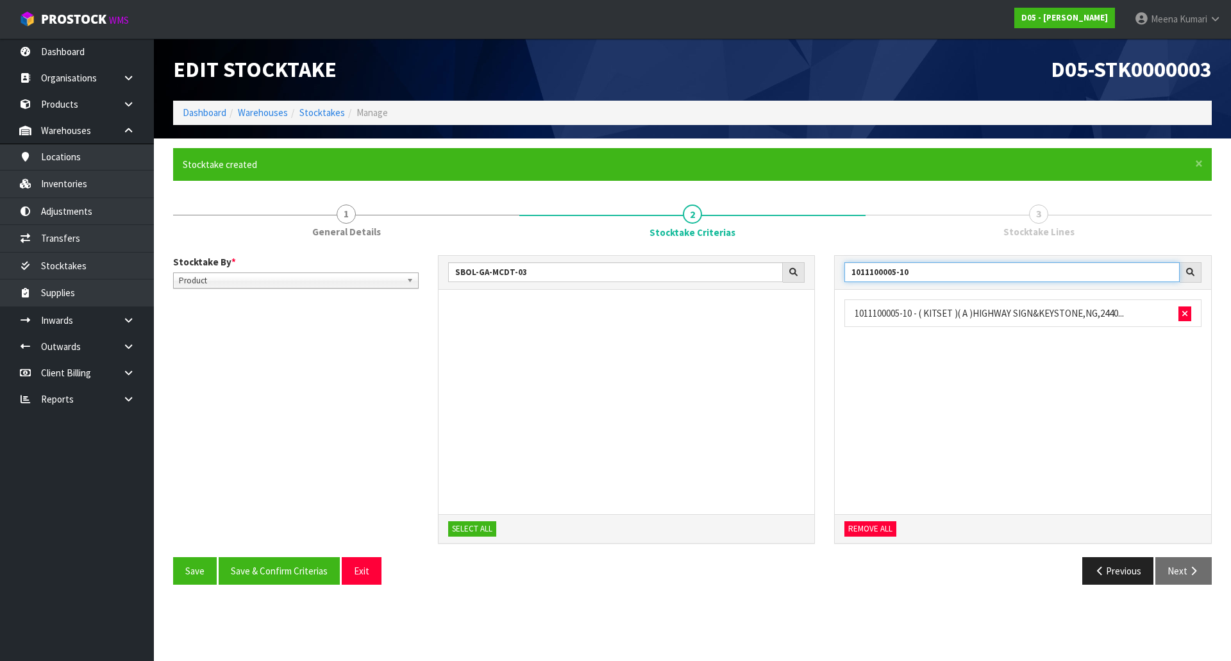
drag, startPoint x: 917, startPoint y: 269, endPoint x: 815, endPoint y: 281, distance: 102.1
click at [815, 281] on div "SBOL-GA-MCDT-03 SELECT ALL 1011100005-10 1011100005-10 - ( KITSET )( A )HIGHWAY…" at bounding box center [825, 406] width 794 height 302
type input "1011100041-10"
drag, startPoint x: 929, startPoint y: 276, endPoint x: 751, endPoint y: 277, distance: 178.2
click at [751, 277] on div "SBOL-GA-MCDT-03 SELECT ALL 1011100041-10 1011100041-10 - ( KITSET )( A )HIGHWAY…" at bounding box center [825, 406] width 794 height 302
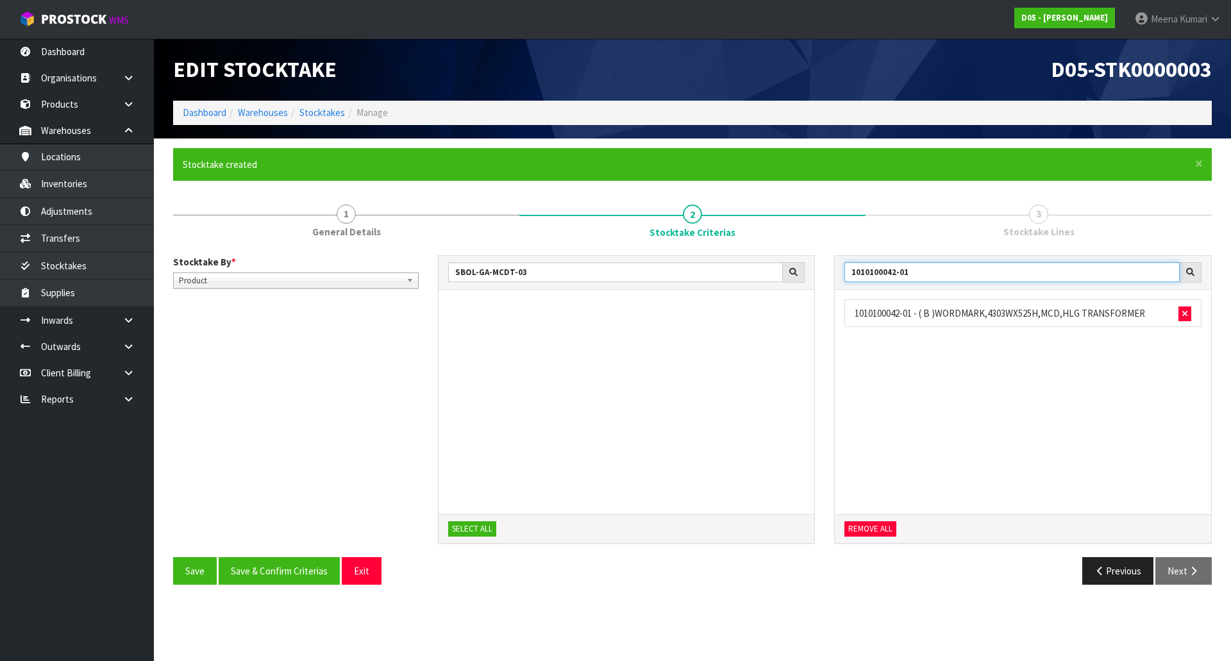
type input "1010100042-01"
drag, startPoint x: 911, startPoint y: 273, endPoint x: 802, endPoint y: 282, distance: 109.3
click at [802, 282] on div "SBOL-GA-MCDT-03 SELECT ALL 1010100042-01 1010100042-01 - ( B )WORDMARK,4303WX52…" at bounding box center [825, 406] width 794 height 302
type input "1010100129-01"
drag, startPoint x: 927, startPoint y: 278, endPoint x: 787, endPoint y: 282, distance: 139.8
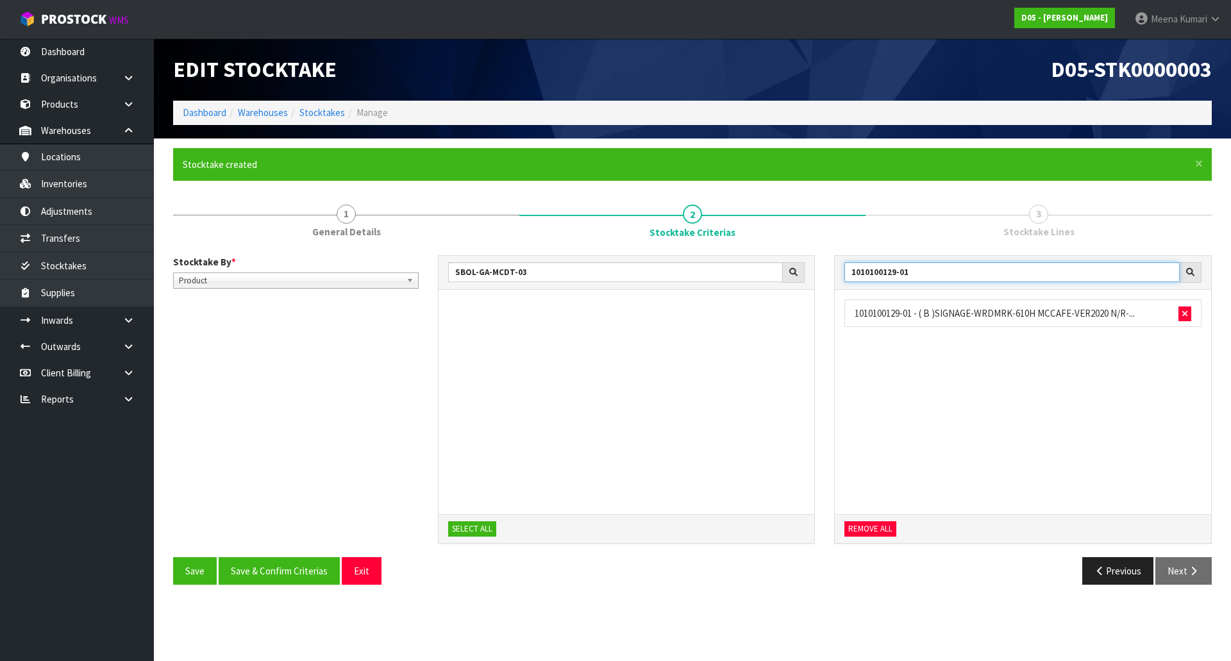
click at [787, 282] on div "SBOL-GA-MCDT-03 SELECT ALL 1010100129-01 1010100129-01 - ( B )SIGNAGE-WRDMRK-61…" at bounding box center [825, 406] width 794 height 302
type input "1011100055-00"
click at [908, 272] on input "1011100055-00" at bounding box center [1011, 272] width 335 height 20
drag, startPoint x: 917, startPoint y: 270, endPoint x: 775, endPoint y: 269, distance: 142.3
click at [775, 269] on div "SBOL-GA-MCDT-03 SELECT ALL 1011100055-00 1011100055-00 - ( KITSET )( A )HIGHWAY…" at bounding box center [825, 406] width 794 height 302
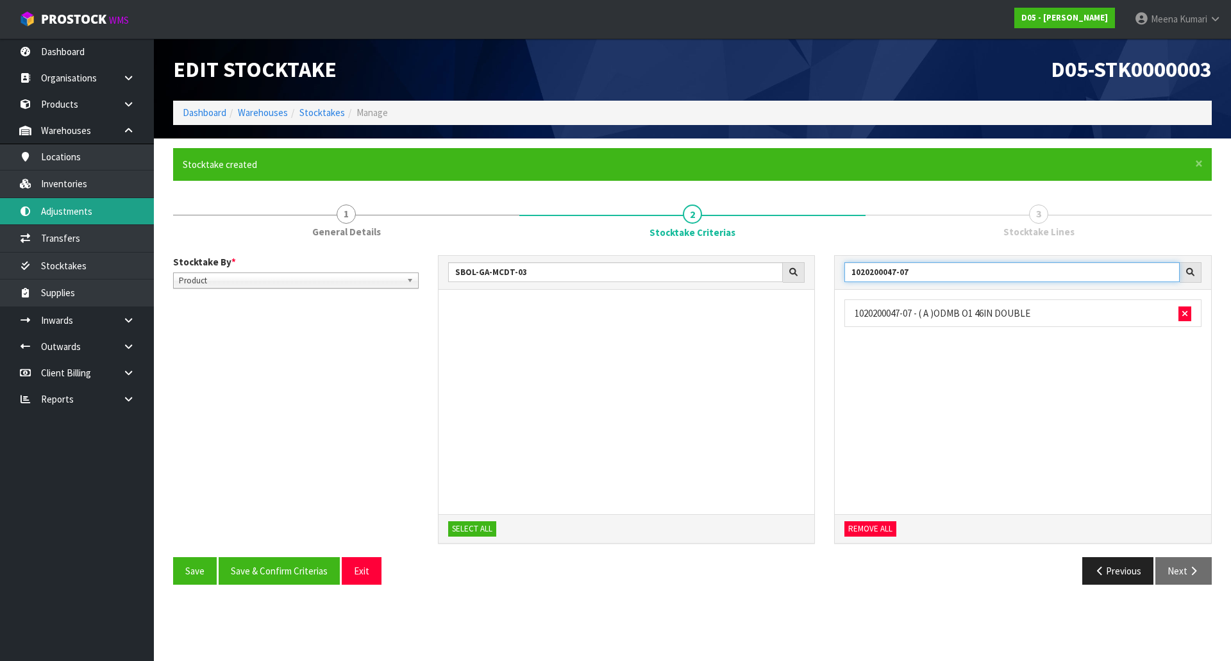
type input "1020200047-07"
drag, startPoint x: 934, startPoint y: 273, endPoint x: 757, endPoint y: 282, distance: 177.1
click at [757, 282] on div "SBOL-GA-MCDT-03 SELECT ALL 1020200047-07 1020200047-07 - ( A )ODMB O1 46IN DOUB…" at bounding box center [825, 406] width 794 height 302
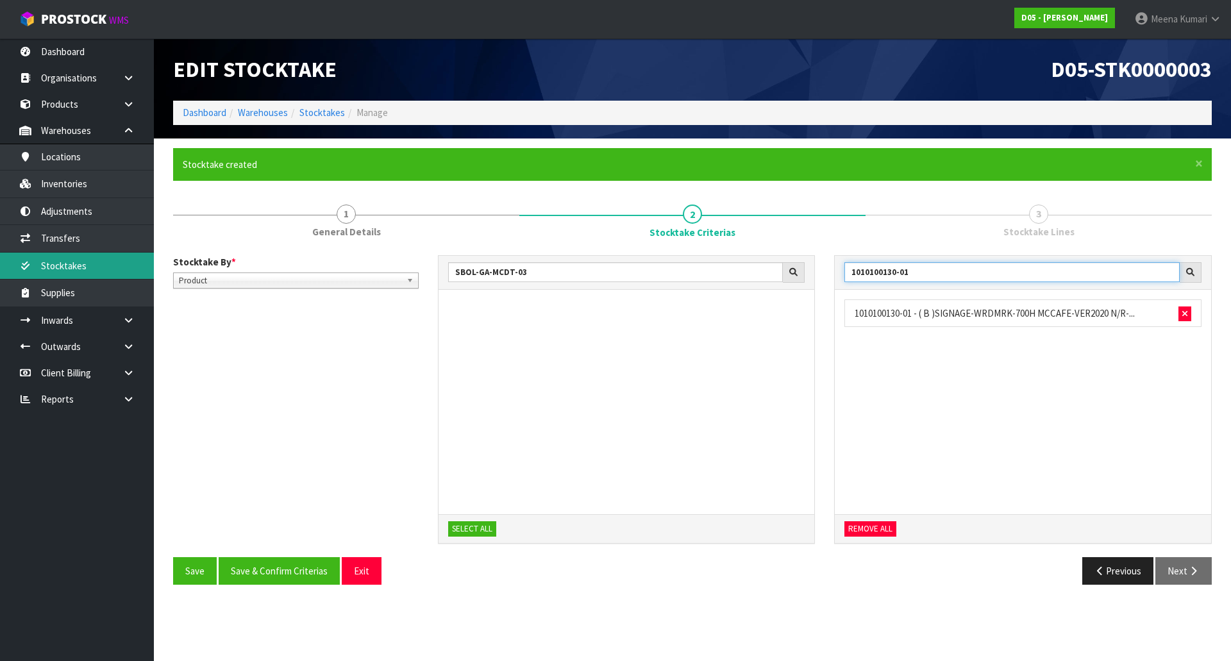
type input "1010100130-01"
drag, startPoint x: 926, startPoint y: 269, endPoint x: 790, endPoint y: 283, distance: 136.0
click at [790, 283] on div "SBOL-GA-MCDT-03 SELECT ALL 1010100130-01 1010100130-01 - ( B )SIGNAGE-WRDMRK-70…" at bounding box center [825, 406] width 794 height 302
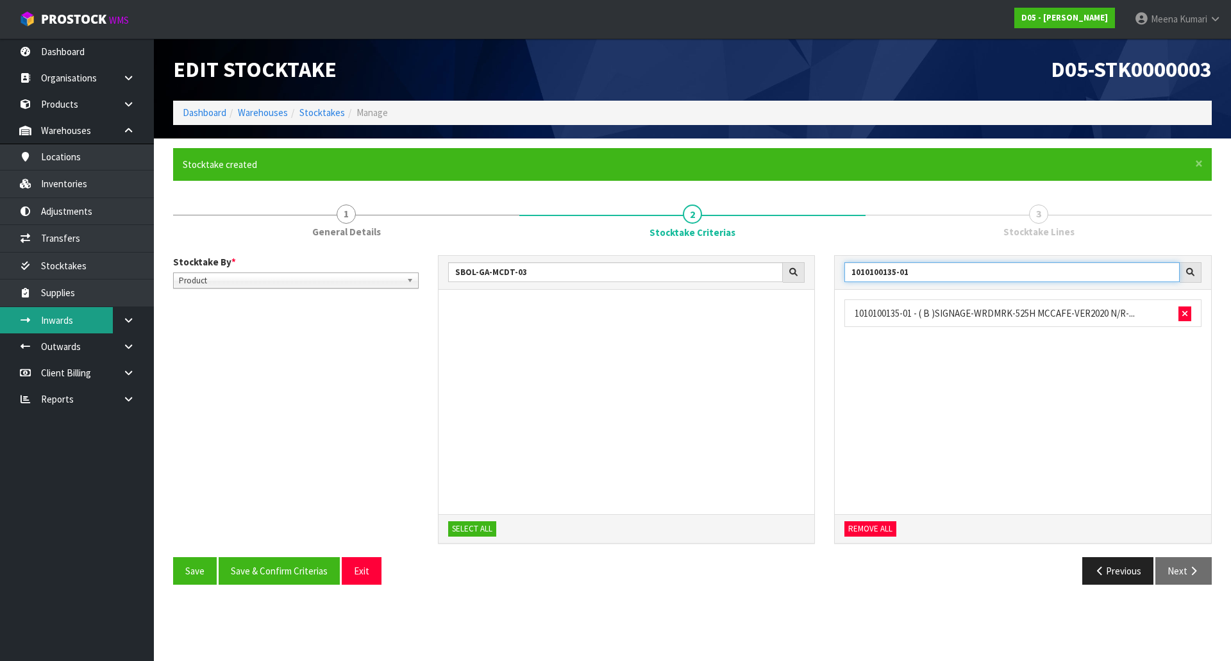
type input "1010100135-01"
drag, startPoint x: 913, startPoint y: 275, endPoint x: 802, endPoint y: 276, distance: 111.5
click at [802, 276] on div "SBOL-GA-MCDT-03 SELECT ALL 1010100135-01 1010100135-01 - ( B )SIGNAGE-WRDMRK-52…" at bounding box center [825, 406] width 794 height 302
type input "1020200122-03"
drag, startPoint x: 925, startPoint y: 271, endPoint x: 790, endPoint y: 269, distance: 135.3
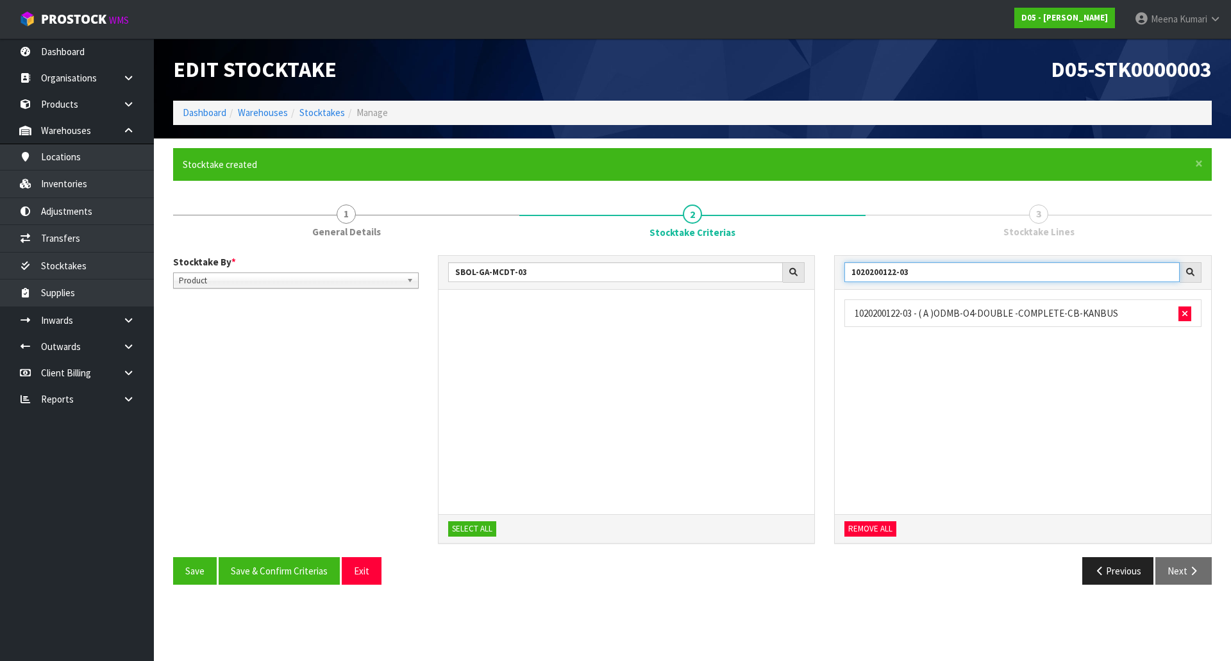
click at [790, 269] on div "SBOL-GA-MCDT-03 SELECT ALL 1020200122-03 1020200122-03 - ( A )ODMB-O4-DOUBLE -C…" at bounding box center [825, 406] width 794 height 302
type input "1020500006-01"
drag, startPoint x: 917, startPoint y: 274, endPoint x: 810, endPoint y: 275, distance: 106.4
click at [810, 275] on div "SBOL-GA-MCDT-03 SELECT ALL 1020500006-01 1020500006-01 - ( A )OD-TP2-0001B-LEDG…" at bounding box center [825, 406] width 794 height 302
type input "1010100177-00"
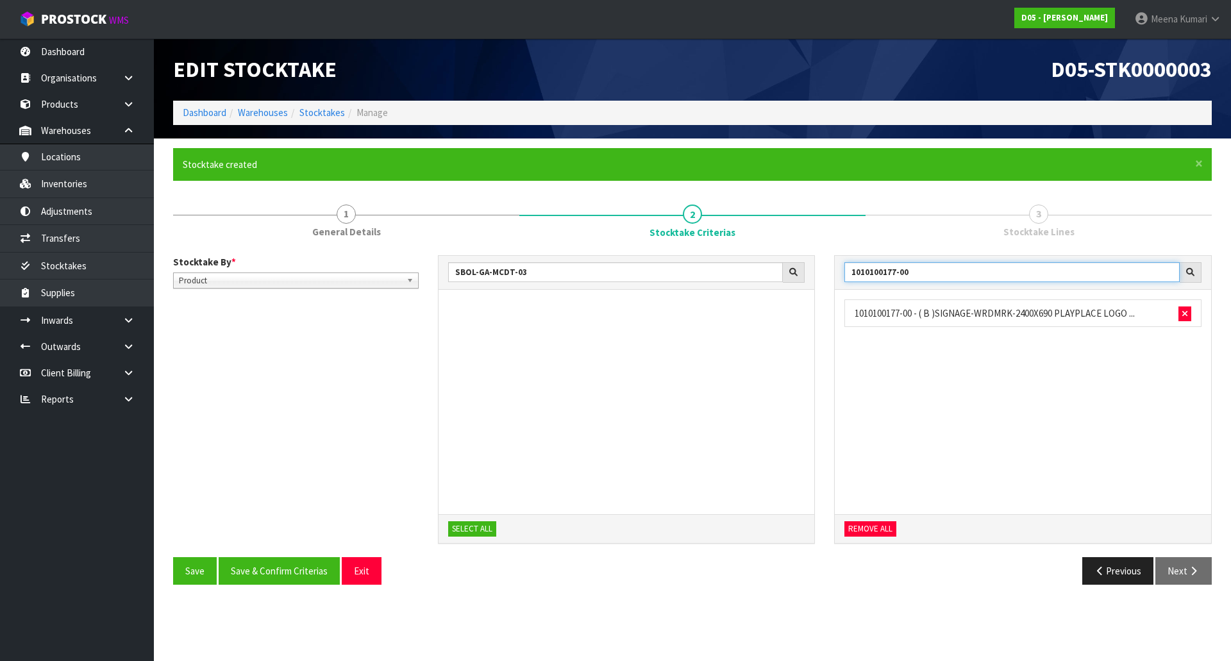
drag, startPoint x: 923, startPoint y: 274, endPoint x: 808, endPoint y: 268, distance: 114.9
click at [808, 268] on div "SBOL-GA-MCDT-03 SELECT ALL 1010100177-00 1010100177-00 - ( B )SIGNAGE-WRDMRK-24…" at bounding box center [825, 406] width 794 height 302
type input "1010110009-01"
drag, startPoint x: 935, startPoint y: 272, endPoint x: 776, endPoint y: 290, distance: 160.6
click at [776, 290] on div "SBOL-GA-MCDT-03 SELECT ALL 1010110009-01 1010110009-01 - ( B )WORDMARK,1811WX22…" at bounding box center [825, 406] width 794 height 302
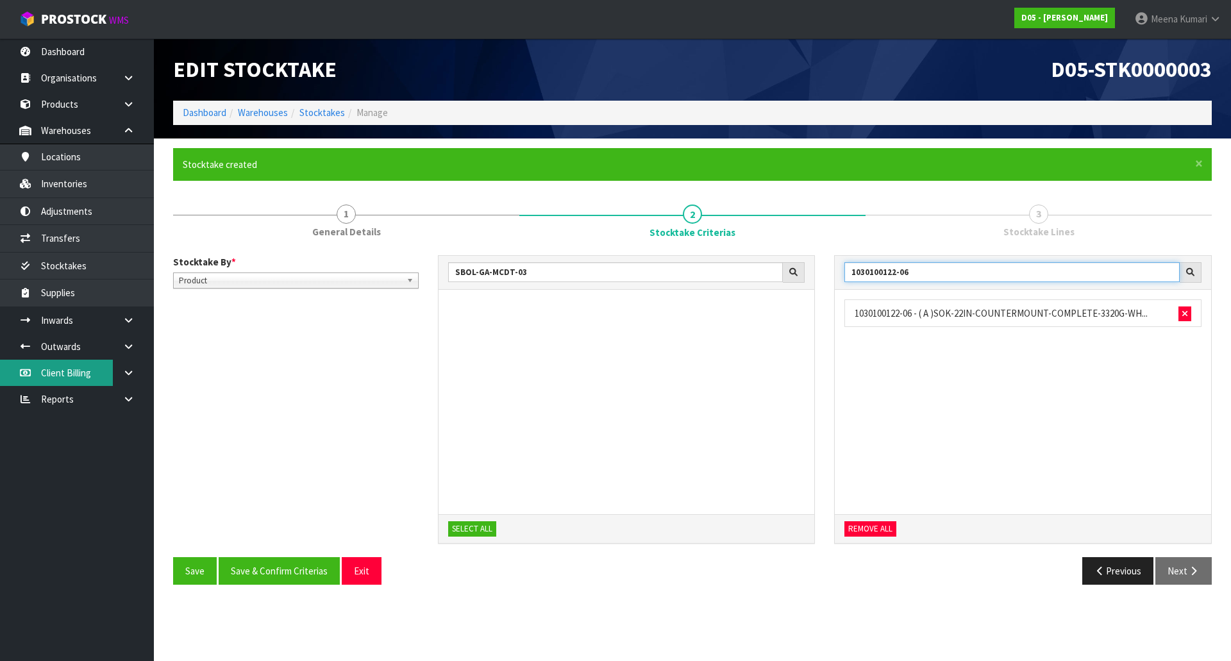
type input "1030100122-06"
drag, startPoint x: 911, startPoint y: 273, endPoint x: 807, endPoint y: 274, distance: 104.5
click at [807, 274] on div "SBOL-GA-MCDT-03 SELECT ALL 1030100122-06 1030100122-06 - ( A )SOK-22IN-COUNTERM…" at bounding box center [825, 406] width 794 height 302
type input "1031100017-04"
drag, startPoint x: 921, startPoint y: 275, endPoint x: 759, endPoint y: 278, distance: 162.2
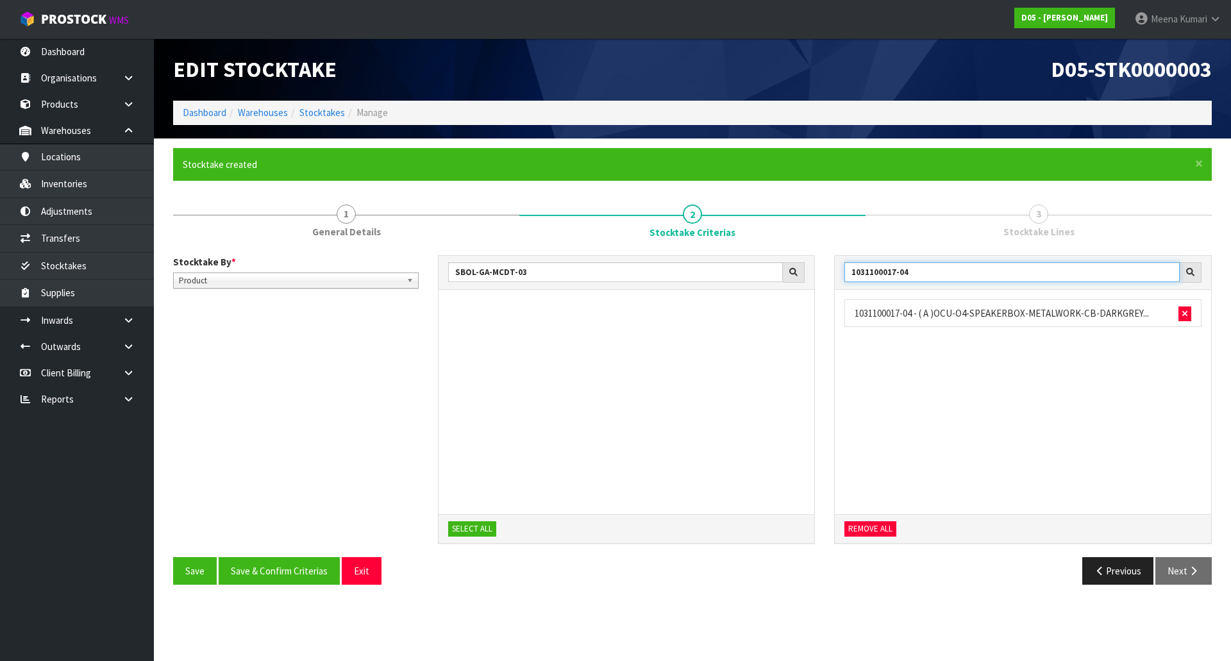
click at [759, 278] on div "SBOL-GA-MCDT-03 SELECT ALL 1031100017-04 1031100017-04 - ( A )OCU-O4-SPEAKERBOX…" at bounding box center [825, 406] width 794 height 302
type input "1010200006-14"
drag, startPoint x: 916, startPoint y: 272, endPoint x: 729, endPoint y: 288, distance: 187.2
click at [729, 288] on div "SBOL-GA-MCDT-03 SELECT ALL 1010200006-14 1010200006-14 - ( B )SIGNAGE-M,ARCH,13…" at bounding box center [825, 406] width 794 height 302
type input "1010200007-10"
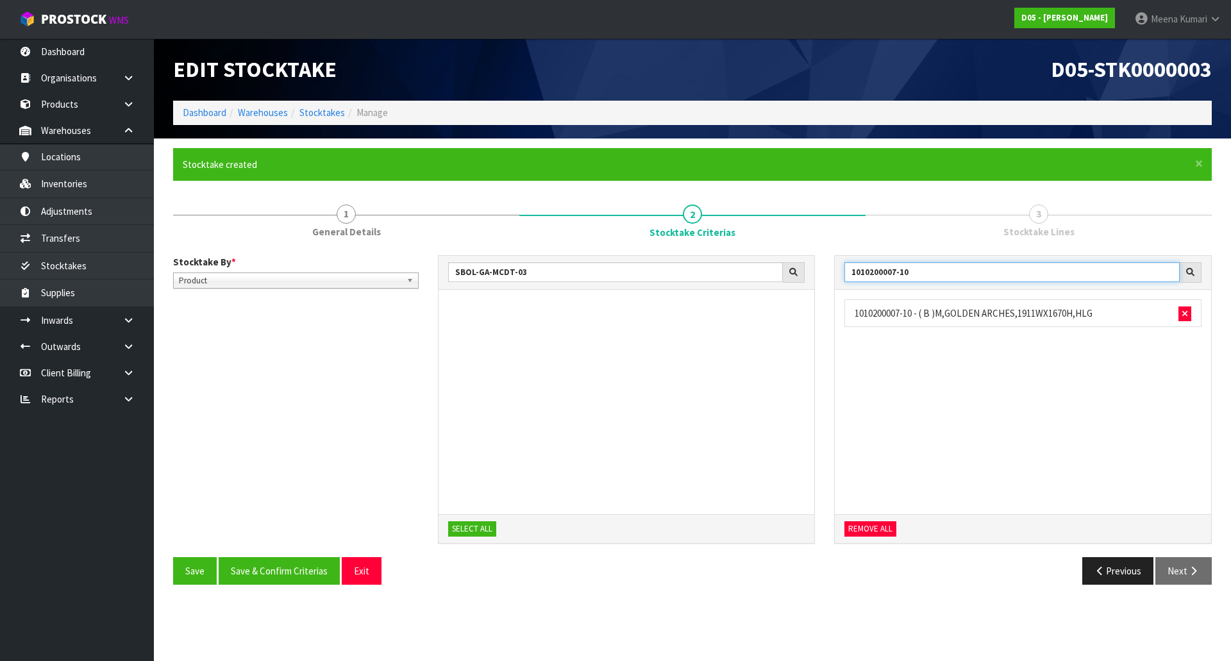
drag, startPoint x: 922, startPoint y: 276, endPoint x: 822, endPoint y: 275, distance: 99.4
click at [822, 275] on div "SBOL-GA-MCDT-03 SELECT ALL 1010200007-10 1010200007-10 - ( B )M,GOLDEN ARCHES,1…" at bounding box center [825, 406] width 794 height 302
type input "2020500040-14"
drag, startPoint x: 923, startPoint y: 280, endPoint x: 810, endPoint y: 287, distance: 113.0
click at [810, 287] on div "SBOL-GA-MCDT-03 SELECT ALL 2020500040-14 2020500040-14 - ( A ) SIGNAGE GANTRY-L…" at bounding box center [825, 406] width 794 height 302
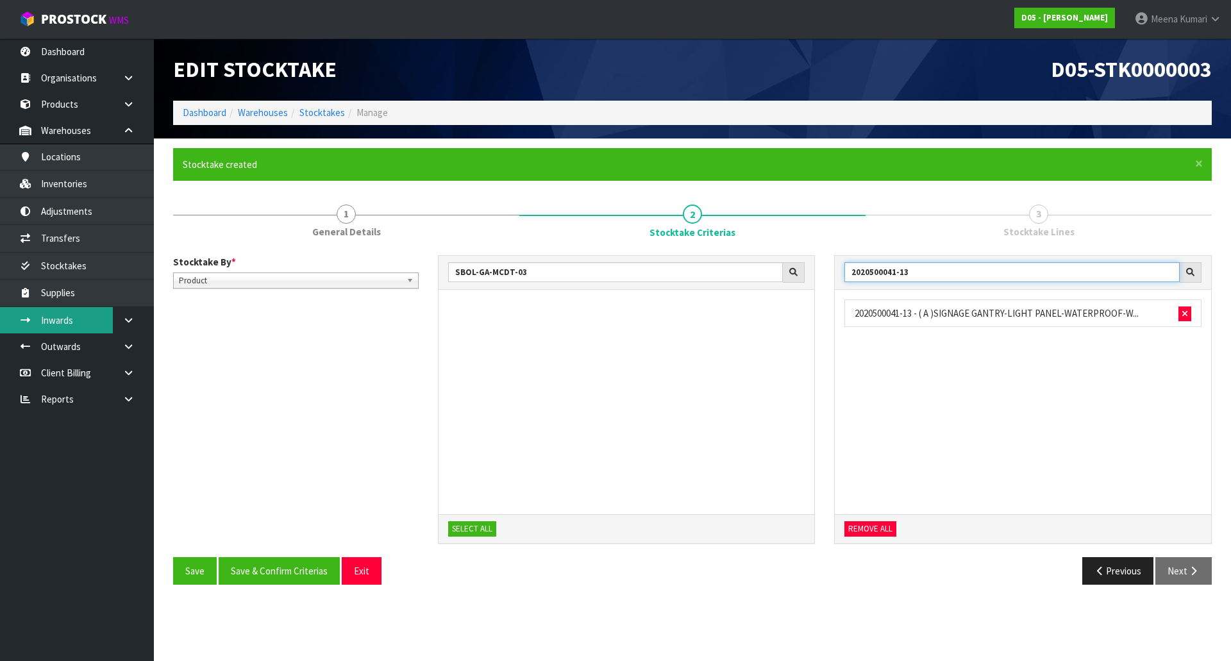
type input "2020500041-13"
drag, startPoint x: 922, startPoint y: 272, endPoint x: 799, endPoint y: 275, distance: 123.1
click at [799, 275] on div "SBOL-GA-MCDT-03 SELECT ALL 2020500041-13 2020500041-13 - ( A )SIGNAGE GANTRY-LI…" at bounding box center [825, 406] width 794 height 302
type input "1010200012-12"
drag, startPoint x: 932, startPoint y: 280, endPoint x: 769, endPoint y: 281, distance: 162.8
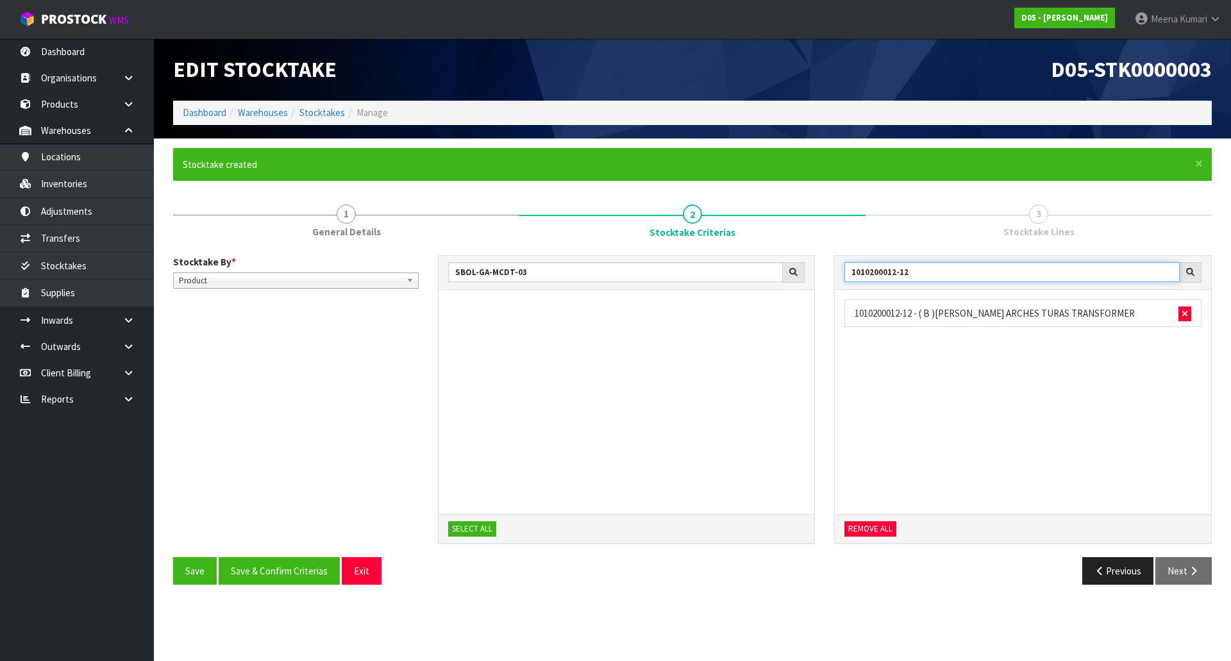
click at [769, 281] on div "SBOL-GA-MCDT-03 SELECT ALL 1010200012-12 1010200012-12 - ( B [PERSON_NAME]N ARC…" at bounding box center [825, 406] width 794 height 302
type input "1010200012-14"
drag, startPoint x: 912, startPoint y: 271, endPoint x: 765, endPoint y: 267, distance: 146.8
click at [765, 267] on div "SBOL-GA-MCDT-03 SELECT ALL 1010200012-14 1010200012-14 - ( B )SIGNAGE-M,ARCH,10…" at bounding box center [825, 406] width 794 height 302
type input "2020500042-14"
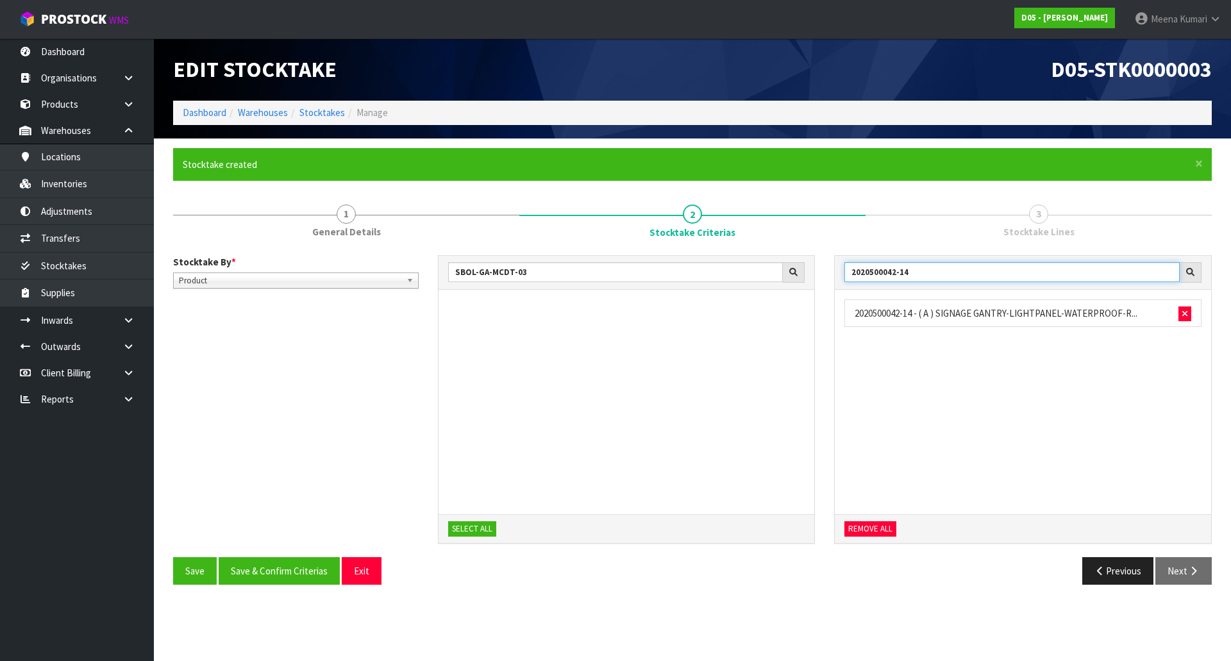
drag, startPoint x: 915, startPoint y: 275, endPoint x: 779, endPoint y: 265, distance: 136.3
click at [779, 265] on div "SBOL-GA-MCDT-03 SELECT ALL 2020500042-14 2020500042-14 - ( A ) SIGNAGE GANTRY-L…" at bounding box center [825, 406] width 794 height 302
type input "2020500042-15"
drag, startPoint x: 917, startPoint y: 276, endPoint x: 840, endPoint y: 273, distance: 77.0
click at [840, 273] on div "2020500042-15" at bounding box center [1023, 273] width 376 height 34
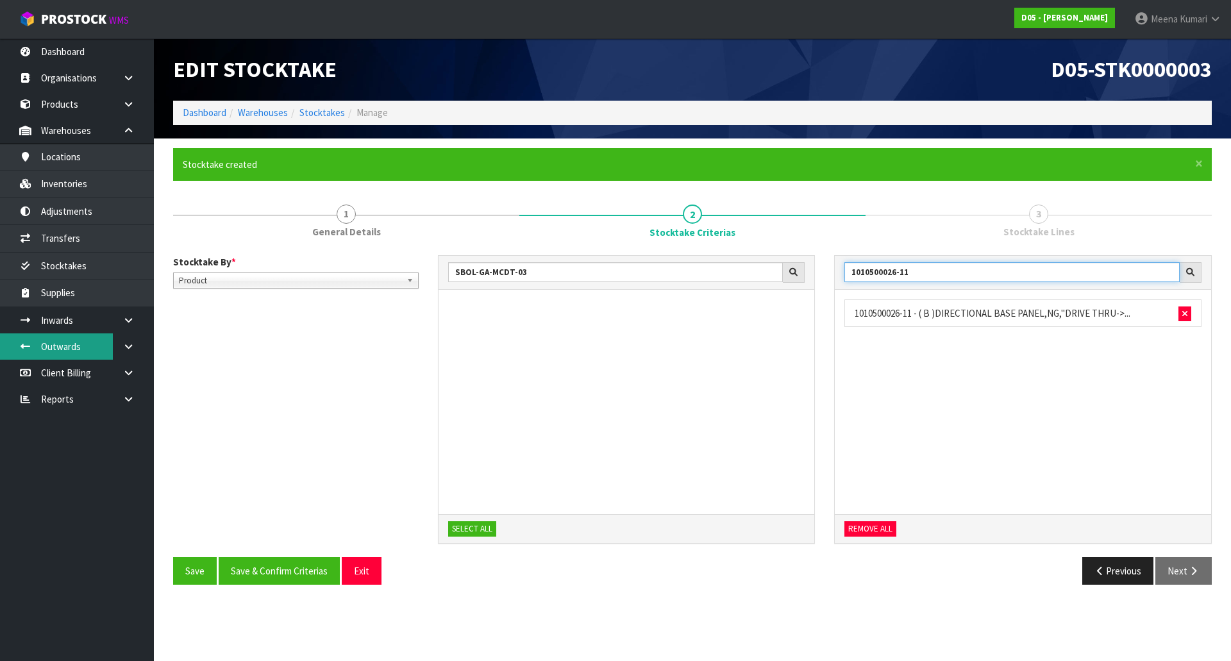
type input "1010500026-11"
drag, startPoint x: 916, startPoint y: 274, endPoint x: 831, endPoint y: 278, distance: 84.7
click at [831, 278] on div "1010500026-11 1010500026-11 - ( B )DIRECTIONAL BASE PANEL,NG,"DRIVE THRU->... R…" at bounding box center [1022, 406] width 397 height 302
type input "1010500027-11"
drag, startPoint x: 920, startPoint y: 273, endPoint x: 745, endPoint y: 267, distance: 175.1
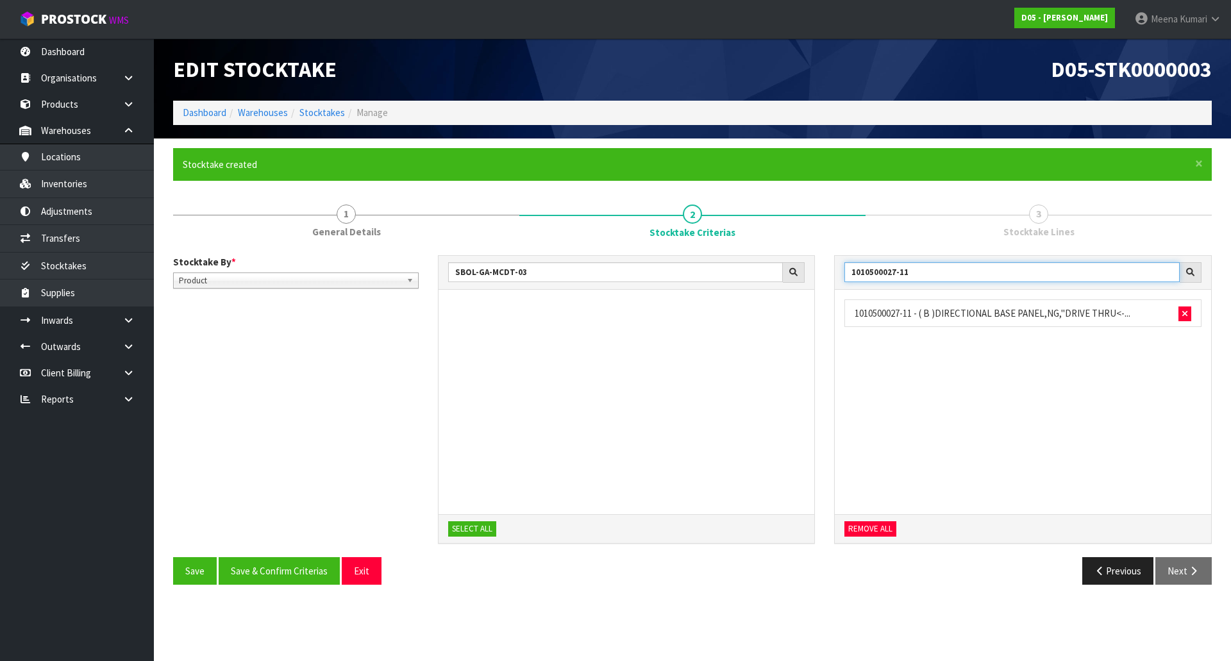
click at [745, 267] on div "SBOL-GA-MCDT-03 SELECT ALL 1010500027-11 1010500027-11 - ( B )DIRECTIONAL BASE …" at bounding box center [825, 406] width 794 height 302
type input "2020500096-00"
drag, startPoint x: 922, startPoint y: 278, endPoint x: 789, endPoint y: 269, distance: 133.0
click at [789, 269] on div "SBOL-GA-MCDT-03 SELECT ALL 2020500096-00 2020500096-00 - ( A )SMISC-GRAPHICPANE…" at bounding box center [825, 406] width 794 height 302
type input "2020500097-00"
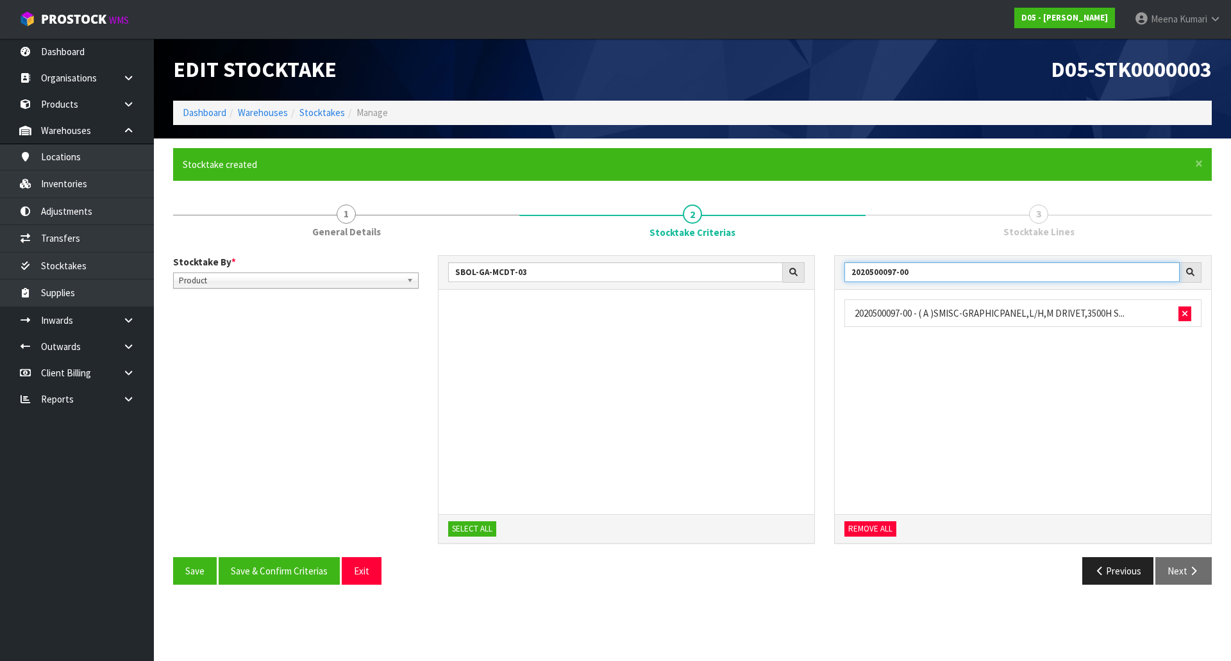
drag, startPoint x: 917, startPoint y: 274, endPoint x: 760, endPoint y: 274, distance: 157.0
click at [760, 274] on div "SBOL-GA-MCDT-03 SELECT ALL 2020500097-00 2020500097-00 - ( A )SMISC-GRAPHICPANE…" at bounding box center [825, 406] width 794 height 302
type input "1010500028-11"
drag, startPoint x: 929, startPoint y: 271, endPoint x: 689, endPoint y: 275, distance: 240.4
click at [684, 280] on div "SBOL-GA-MCDT-03 SELECT ALL 1010500028-11 1010500028-11 - ( B )DIRECTIONAL BASE …" at bounding box center [825, 406] width 794 height 302
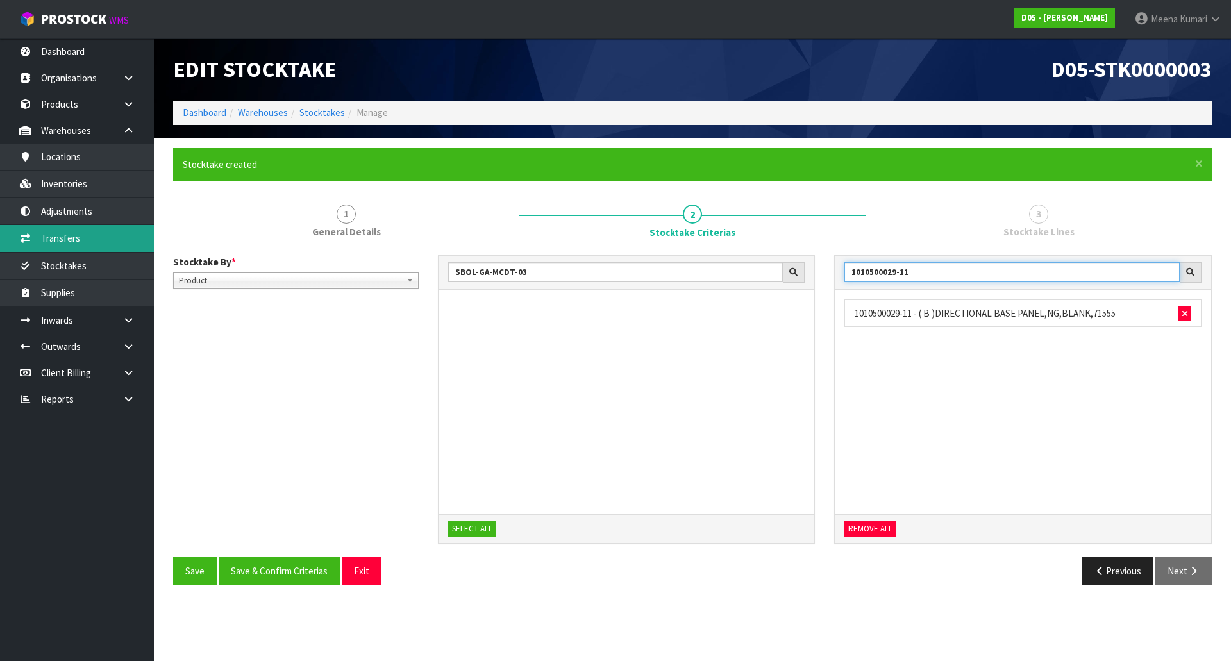
type input "1010500029-11"
drag, startPoint x: 923, startPoint y: 276, endPoint x: 790, endPoint y: 280, distance: 132.7
click at [790, 280] on div "SBOL-GA-MCDT-03 SELECT ALL 1010500029-11 1010500029-11 - ( B )DIRECTIONAL BASE …" at bounding box center [825, 406] width 794 height 302
type input "2030100116-01"
drag, startPoint x: 922, startPoint y: 270, endPoint x: 767, endPoint y: 263, distance: 154.7
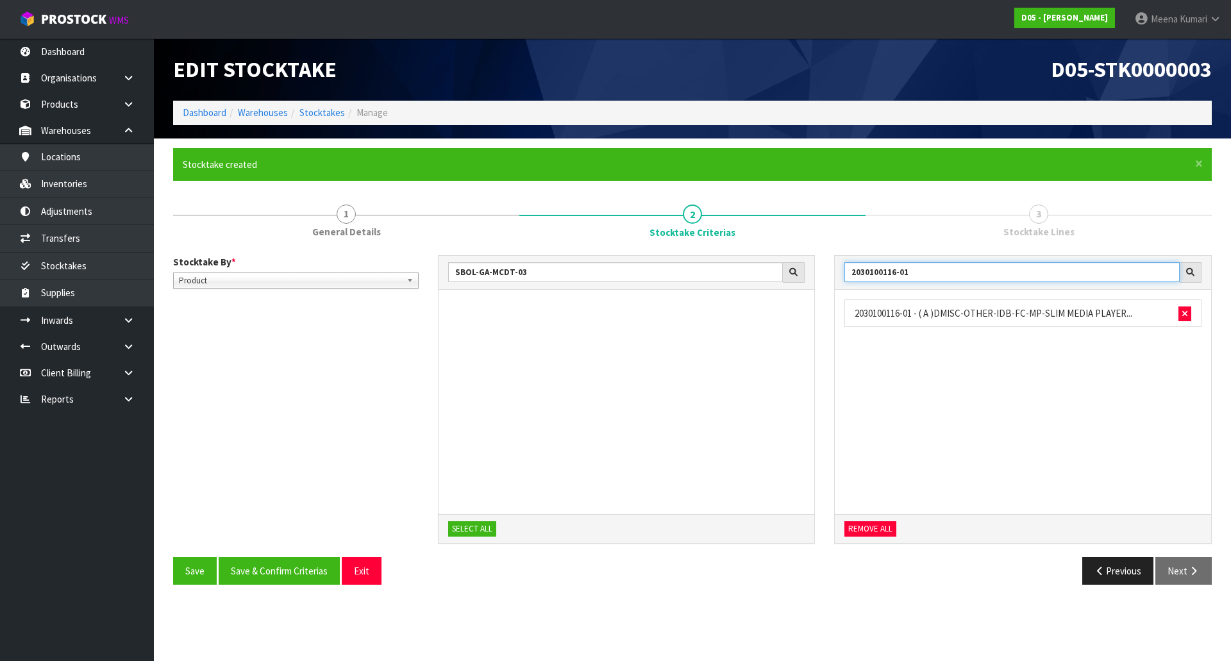
click at [767, 263] on div "SBOL-GA-MCDT-03 SELECT ALL 2030100116-01 2030100116-01 - ( A )DMISC-OTHER-IDB-F…" at bounding box center [825, 406] width 794 height 302
type input "2030200430-02"
drag, startPoint x: 933, startPoint y: 279, endPoint x: 819, endPoint y: 279, distance: 114.1
click at [819, 279] on div "SBOL-GA-MCDT-03 SELECT ALL 2030200430-02 2030200430-02 - ( A )OMISC-DTHARDWARE-…" at bounding box center [825, 406] width 794 height 302
type input "1010500030-11"
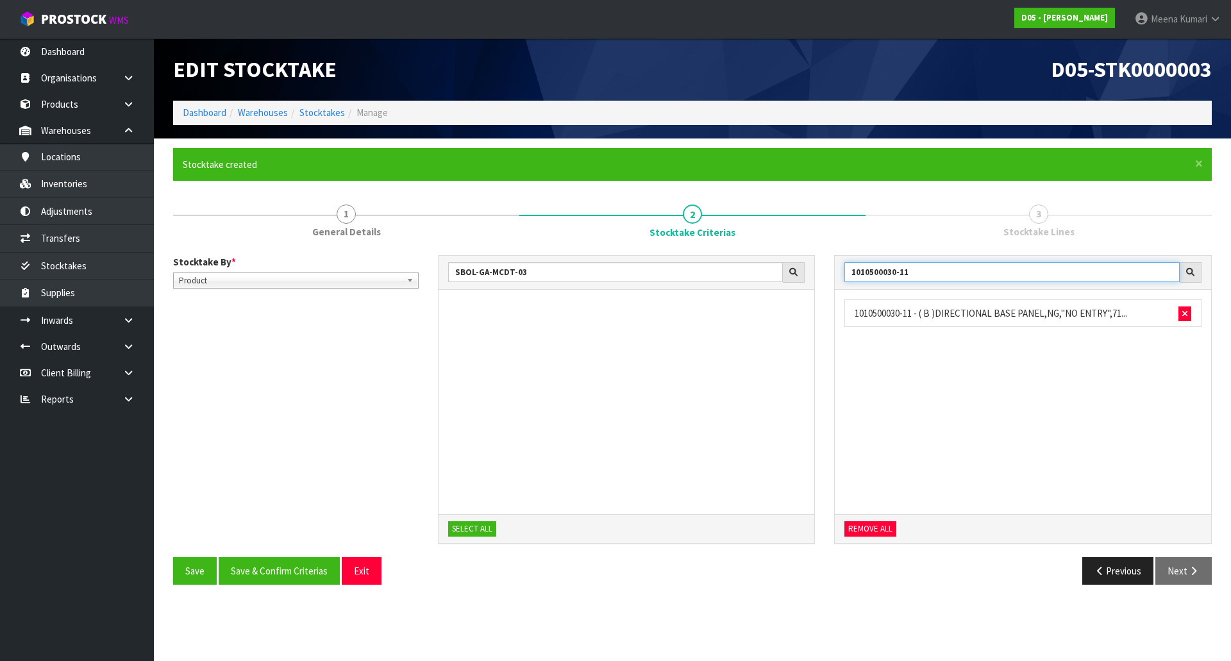
drag, startPoint x: 916, startPoint y: 276, endPoint x: 783, endPoint y: 269, distance: 133.5
click at [783, 269] on div "SBOL-GA-MCDT-03 SELECT ALL 1010500030-11 1010500030-11 - ( B )DIRECTIONAL BASE …" at bounding box center [825, 406] width 794 height 302
type input "1010500031-11"
drag, startPoint x: 931, startPoint y: 275, endPoint x: 778, endPoint y: 295, distance: 154.6
click at [778, 295] on div "SBOL-GA-MCDT-03 SELECT ALL 1010500031-11 1010500031-11 - ( B )DIRECTIONAL BASE …" at bounding box center [825, 406] width 794 height 302
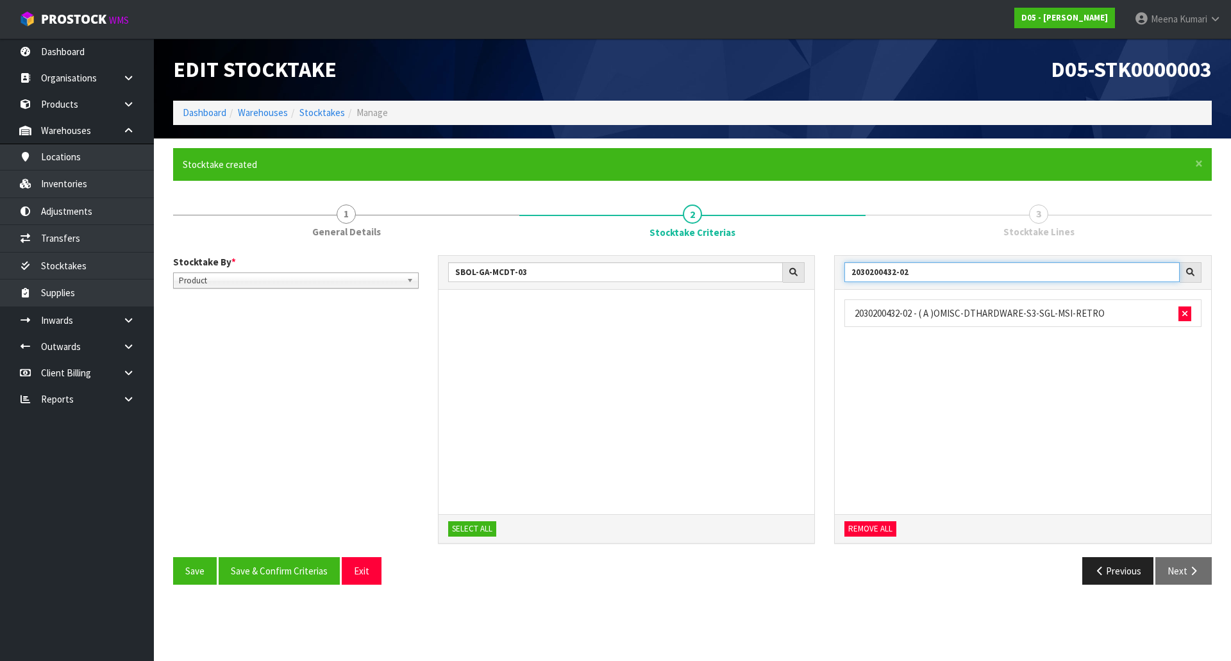
type input "2030200432-02"
drag, startPoint x: 926, startPoint y: 278, endPoint x: 801, endPoint y: 277, distance: 125.0
click at [801, 277] on div "SBOL-GA-MCDT-03 SELECT ALL 2030200432-02 2030200432-02 - ( A )OMISC-DTHARDWARE-…" at bounding box center [825, 406] width 794 height 302
type input "2040100208-01"
drag, startPoint x: 936, startPoint y: 278, endPoint x: 794, endPoint y: 270, distance: 142.5
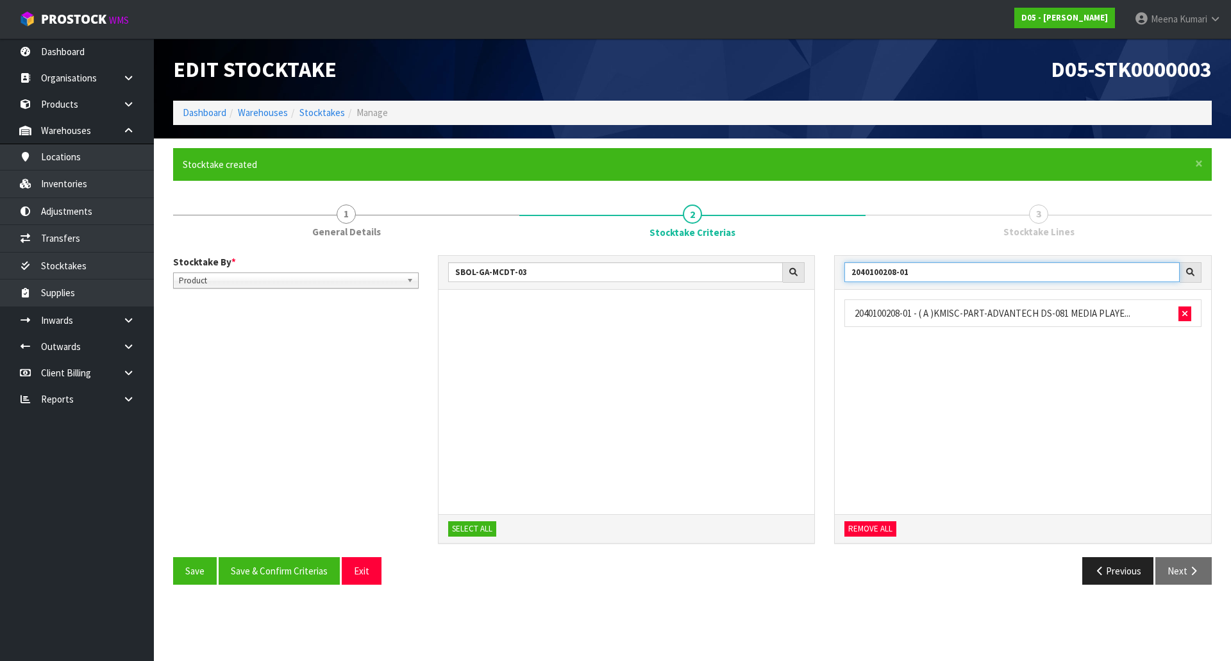
click at [794, 270] on div "SBOL-GA-MCDT-03 SELECT ALL 2040100208-01 2040100208-01 - ( A )KMISC-PART-ADVANT…" at bounding box center [825, 406] width 794 height 302
type input "1010500032-11"
drag, startPoint x: 956, startPoint y: 276, endPoint x: 785, endPoint y: 278, distance: 171.8
click at [785, 278] on div "SBOL-GA-MCDT-03 SELECT ALL 1010500032-11 1010500032-11 - ( B )DIRECTIONAL BASE …" at bounding box center [825, 406] width 794 height 302
type input "1010500033-11"
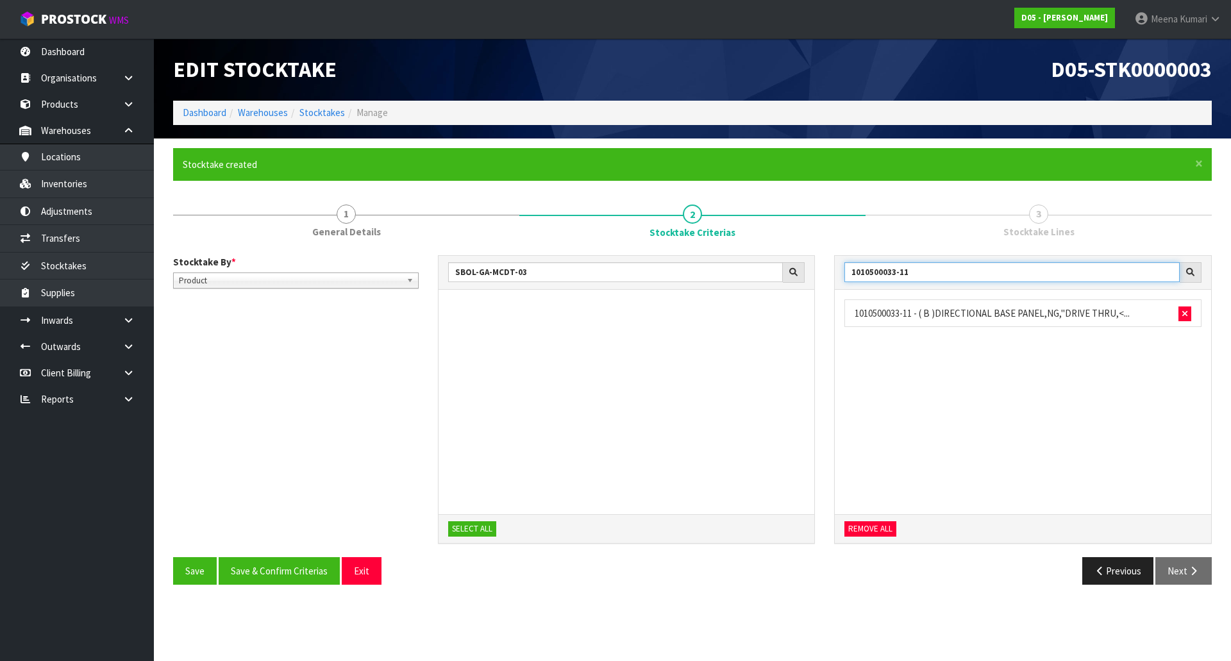
drag, startPoint x: 911, startPoint y: 277, endPoint x: 786, endPoint y: 277, distance: 125.0
click at [786, 277] on div "SBOL-GA-MCDT-03 SELECT ALL 1010500033-11 1010500033-11 - ( B )DIRECTIONAL BASE …" at bounding box center [825, 406] width 794 height 302
type input "4020110010-01"
drag, startPoint x: 856, startPoint y: 274, endPoint x: 806, endPoint y: 274, distance: 50.6
click at [806, 274] on div "SBOL-GA-MCDT-03 SELECT ALL 4020110010-01 4020110010-01 - ( A )TRANSFORMER,LED,M…" at bounding box center [825, 406] width 794 height 302
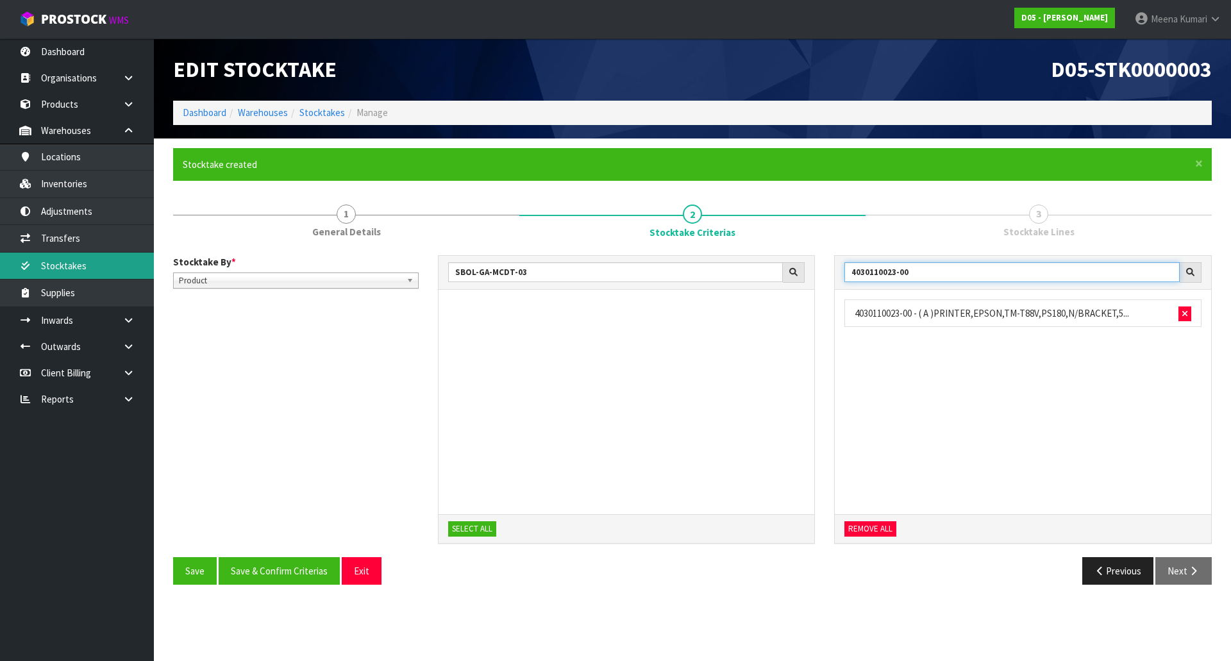
type input "4030110023-00"
drag, startPoint x: 926, startPoint y: 275, endPoint x: 730, endPoint y: 260, distance: 196.0
click at [730, 260] on div "SBOL-GA-MCDT-03 SELECT ALL 4030110023-00 4030110023-00 - ( A )PRINTER,EPSON,TM-…" at bounding box center [825, 406] width 794 height 302
type input "1010500034-11"
drag, startPoint x: 927, startPoint y: 282, endPoint x: 765, endPoint y: 277, distance: 162.2
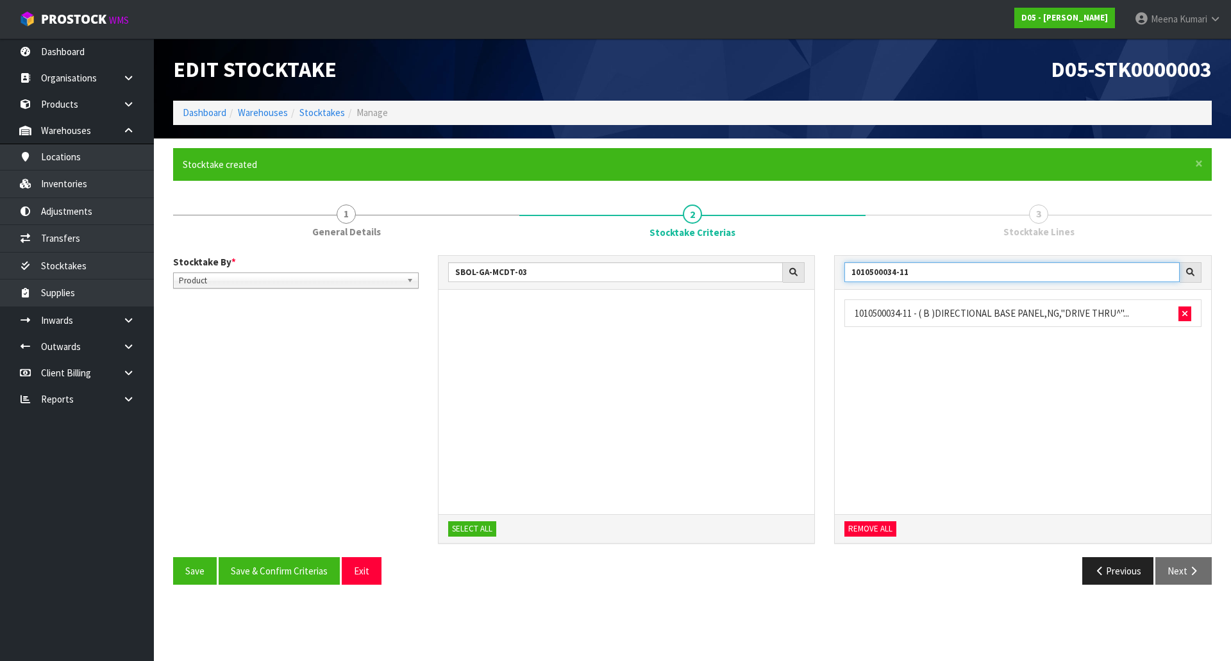
click at [765, 277] on div "SBOL-GA-MCDT-03 SELECT ALL 1010500034-11 1010500034-11 - ( B )DIRECTIONAL BASE …" at bounding box center [825, 406] width 794 height 302
drag, startPoint x: 933, startPoint y: 270, endPoint x: 794, endPoint y: 270, distance: 139.7
click at [794, 270] on div "SBOL-GA-MCDT-03 SELECT ALL 1010500041-10 1010500041-10 - DIRECTIONAL BASE PANEL…" at bounding box center [825, 406] width 794 height 302
drag, startPoint x: 963, startPoint y: 279, endPoint x: 726, endPoint y: 296, distance: 237.1
click at [726, 296] on div "SBOL-GA-MCDT-03 SELECT ALL 4030500013-01 4030500013-01 - ( A )SCREEN, ORDER CON…" at bounding box center [825, 406] width 794 height 302
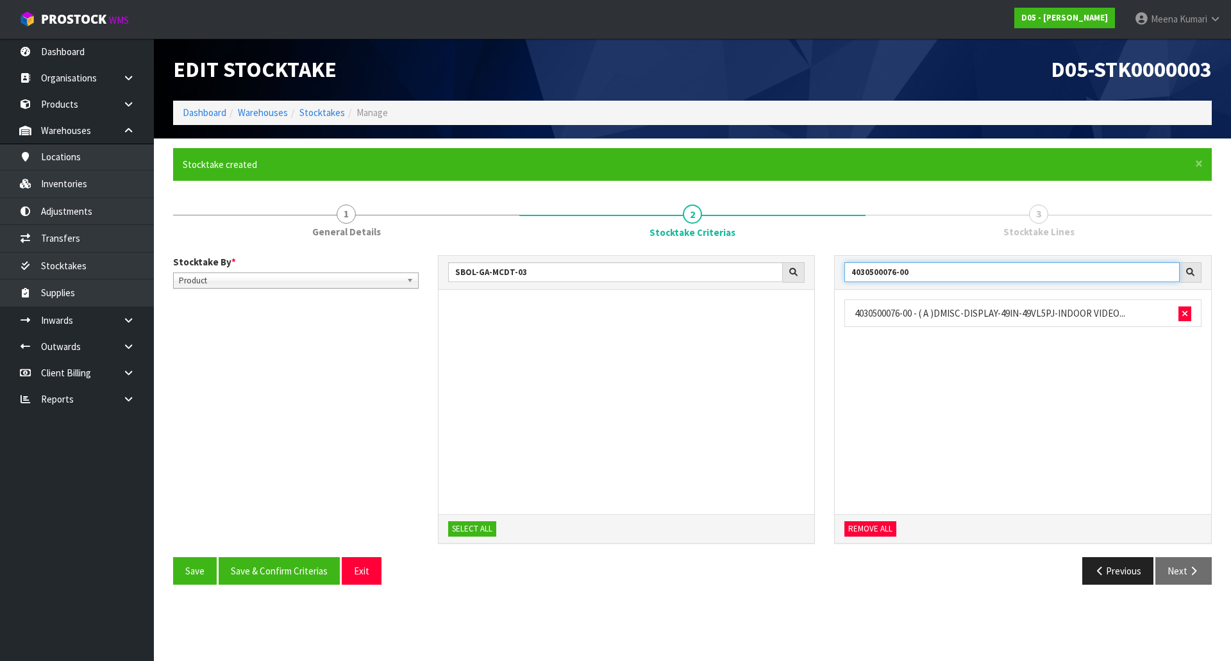
drag, startPoint x: 933, startPoint y: 275, endPoint x: 795, endPoint y: 277, distance: 138.5
click at [795, 277] on div "SBOL-GA-MCDT-03 SELECT ALL 4030500076-00 4030500076-00 - ( A )DMISC-DISPLAY-49I…" at bounding box center [825, 406] width 794 height 302
drag, startPoint x: 951, startPoint y: 269, endPoint x: 679, endPoint y: 276, distance: 272.5
click at [679, 276] on div "SBOL-GA-MCDT-03 SELECT ALL 1010500042-10 1010500042-10 - DIRECTIONAL BASE PANEL…" at bounding box center [825, 406] width 794 height 302
drag, startPoint x: 917, startPoint y: 278, endPoint x: 835, endPoint y: 274, distance: 81.5
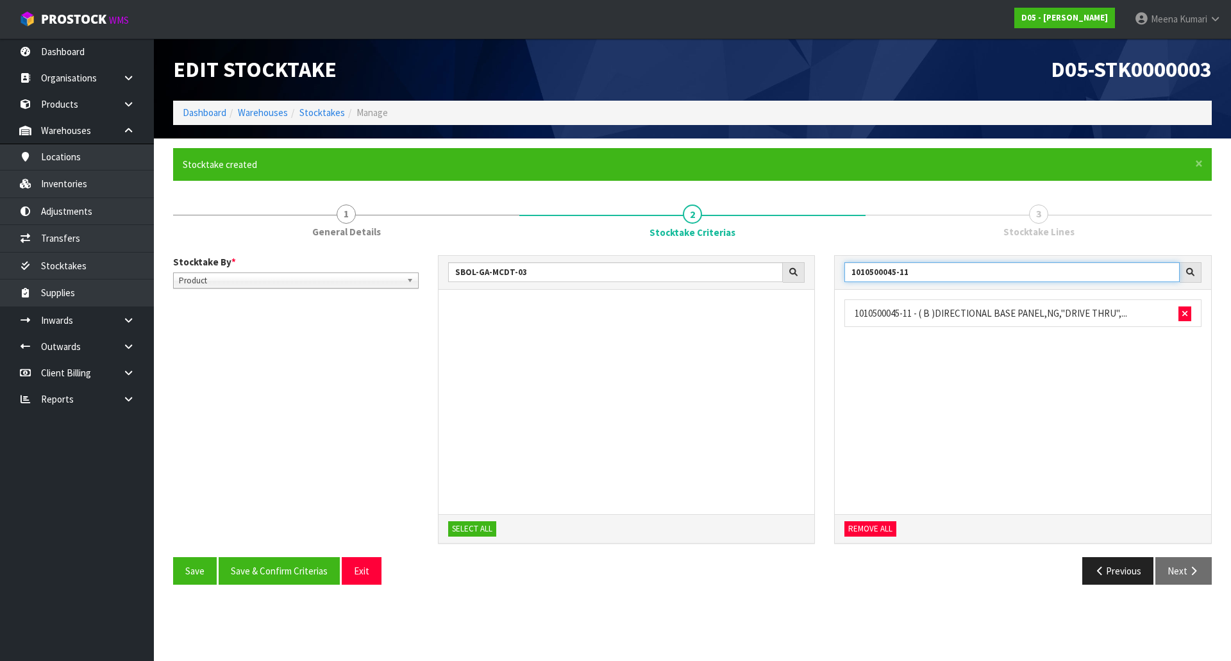
click at [835, 274] on div "1010500045-11" at bounding box center [1023, 273] width 376 height 34
drag, startPoint x: 926, startPoint y: 280, endPoint x: 820, endPoint y: 274, distance: 105.9
click at [820, 274] on div "SBOL-GA-MCDT-03 SELECT ALL 4030510055-00 4030510055-00 - ( A )SCREEN, SAMSUNG O…" at bounding box center [825, 406] width 794 height 302
drag, startPoint x: 930, startPoint y: 274, endPoint x: 797, endPoint y: 287, distance: 133.3
click at [797, 287] on div "SBOL-GA-MCDT-03 SELECT ALL 1010500050-11 1010500050-11 - ( B )DIRECTIONAL SIGN,…" at bounding box center [825, 406] width 794 height 302
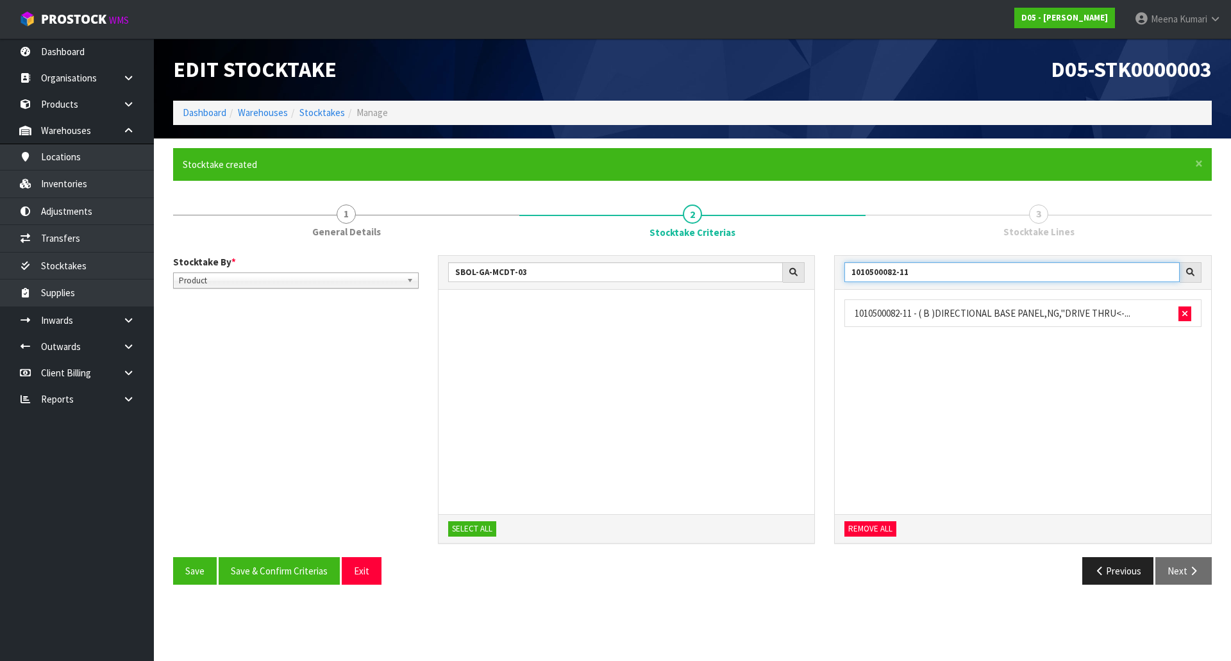
drag, startPoint x: 913, startPoint y: 270, endPoint x: 835, endPoint y: 268, distance: 77.6
click at [835, 268] on div "1010500082-11" at bounding box center [1023, 273] width 376 height 34
drag, startPoint x: 935, startPoint y: 271, endPoint x: 758, endPoint y: 270, distance: 176.3
click at [758, 270] on div "SBOL-GA-MCDT-03 SELECT ALL 1010500082-11 1010500082-11 - ( B )DIRECTIONAL BASE …" at bounding box center [825, 406] width 794 height 302
drag, startPoint x: 935, startPoint y: 272, endPoint x: 812, endPoint y: 275, distance: 122.5
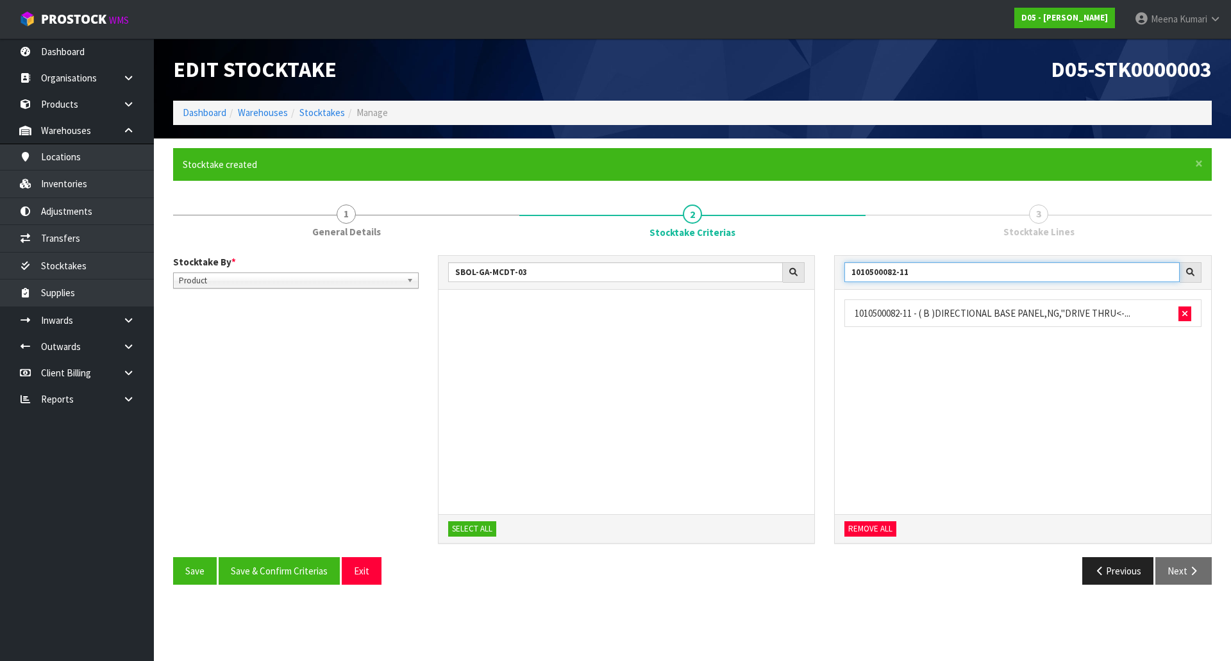
click at [812, 275] on div "SBOL-GA-MCDT-03 SELECT ALL 1010500082-11 1010500082-11 - ( B )DIRECTIONAL BASE …" at bounding box center [825, 406] width 794 height 302
drag, startPoint x: 929, startPoint y: 270, endPoint x: 795, endPoint y: 274, distance: 134.0
click at [795, 274] on div "SBOL-GA-MCDT-03 SELECT ALL 1011110001-11 1011110001-11 - ( B )FEATURE SIGN HWS,…" at bounding box center [825, 406] width 794 height 302
type input "1011110003-11"
drag, startPoint x: 910, startPoint y: 281, endPoint x: 720, endPoint y: 269, distance: 190.7
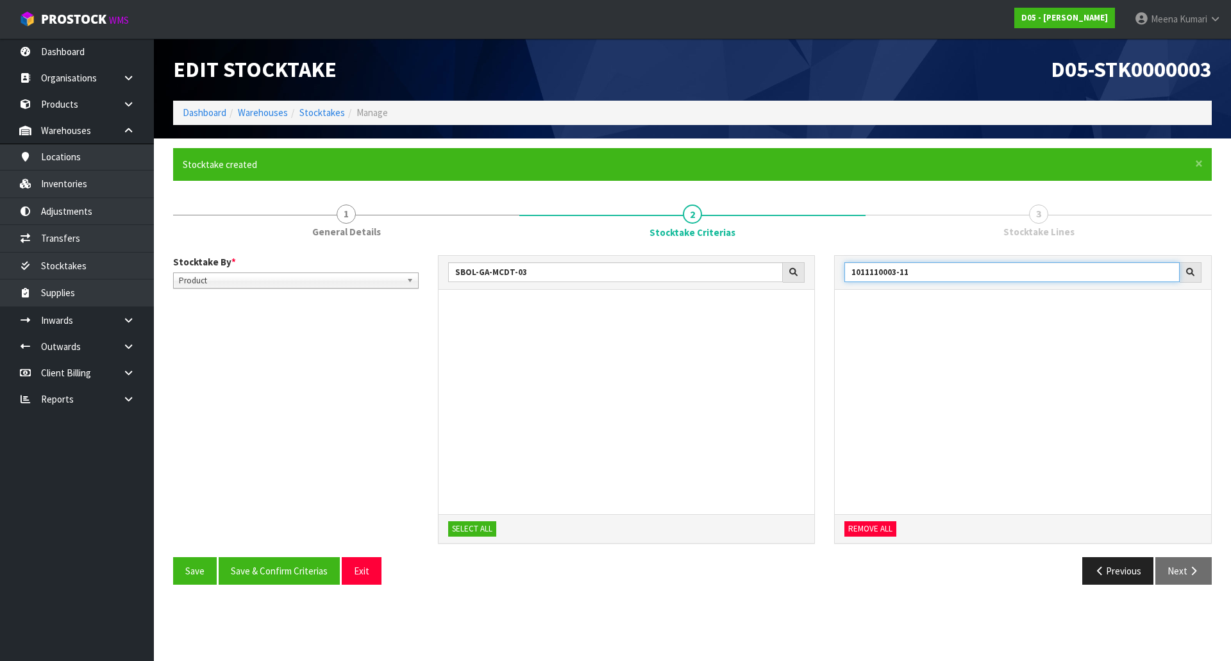
click at [719, 270] on div "SBOL-GA-MCDT-03 SELECT ALL 1011110003-11 REMOVE ALL" at bounding box center [825, 406] width 794 height 302
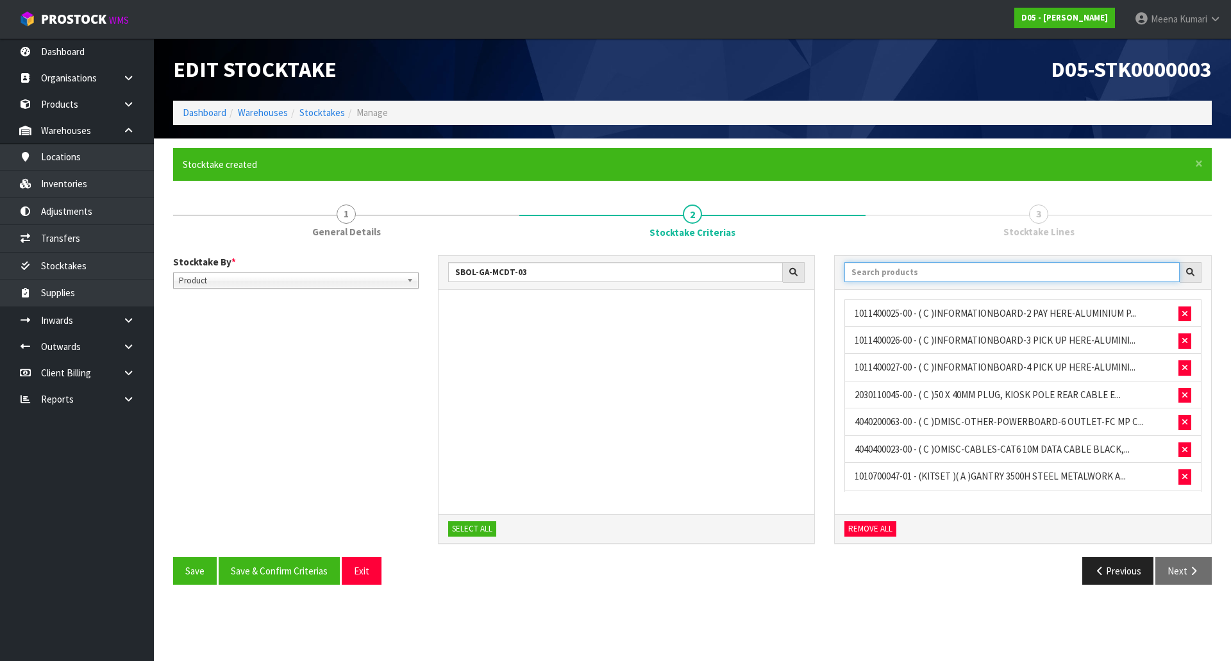
click at [912, 267] on input "text" at bounding box center [1011, 272] width 335 height 20
click at [861, 270] on input "text" at bounding box center [1011, 272] width 335 height 20
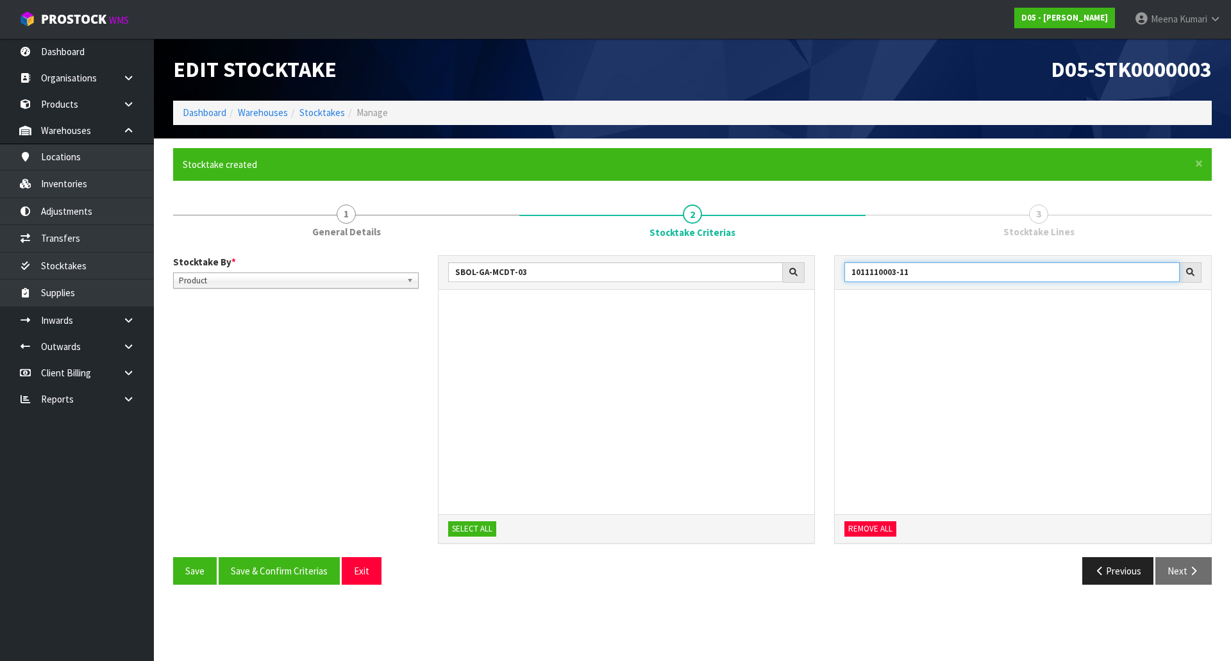
drag, startPoint x: 930, startPoint y: 276, endPoint x: 836, endPoint y: 272, distance: 94.3
click at [836, 272] on div "1011110003-11" at bounding box center [1023, 273] width 376 height 34
drag, startPoint x: 924, startPoint y: 278, endPoint x: 751, endPoint y: 281, distance: 173.1
click at [751, 281] on div "SBOL-GA-MCDT-03 SELECT ALL 1011110004-12 1011110004-12 - FEATURE SIGN HWS,3000W…" at bounding box center [825, 406] width 794 height 302
drag, startPoint x: 914, startPoint y: 278, endPoint x: 851, endPoint y: 268, distance: 63.5
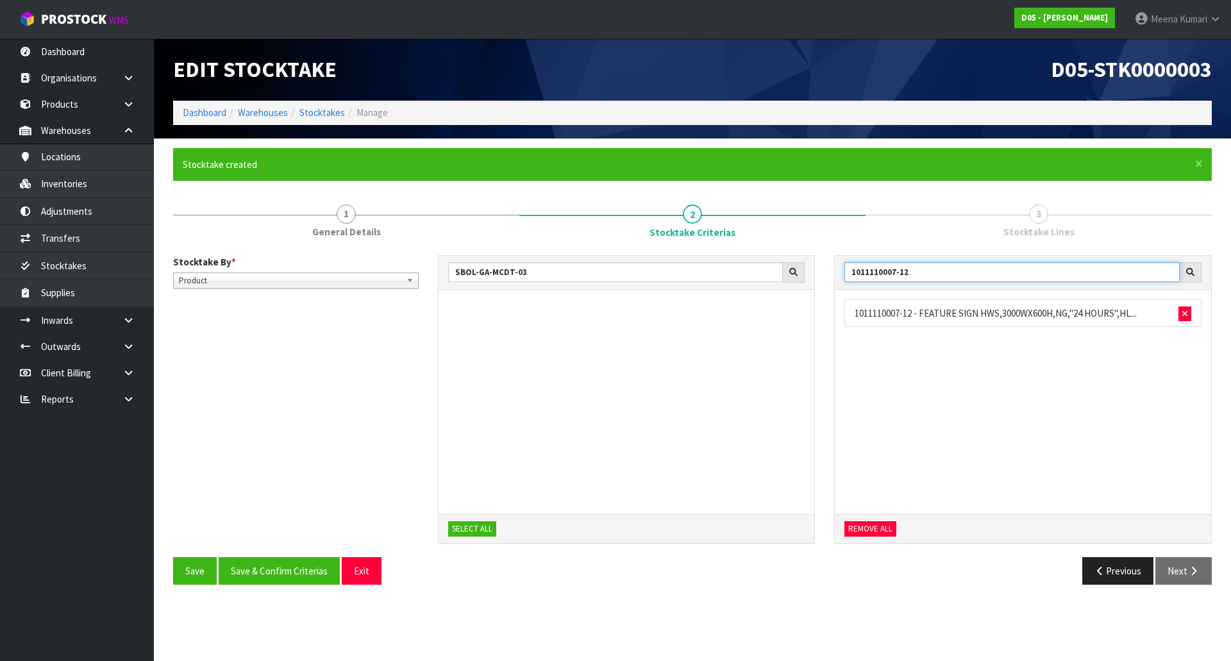
click at [851, 268] on input "1011110007-12" at bounding box center [1011, 272] width 335 height 20
drag, startPoint x: 945, startPoint y: 274, endPoint x: 823, endPoint y: 276, distance: 122.4
click at [823, 276] on div "SBOL-GA-MCDT-03 SELECT ALL 1011300037-03 1011300037-03 - ( B )SIGNAGEBUTTON SI…" at bounding box center [825, 406] width 794 height 302
drag, startPoint x: 929, startPoint y: 276, endPoint x: 808, endPoint y: 282, distance: 121.3
click at [808, 282] on div "SBOL-GA-MCDT-03 SELECT ALL 1011300037-91 1011300037-91 - ( B )SIGNAGE?BUTTON SI…" at bounding box center [825, 406] width 794 height 302
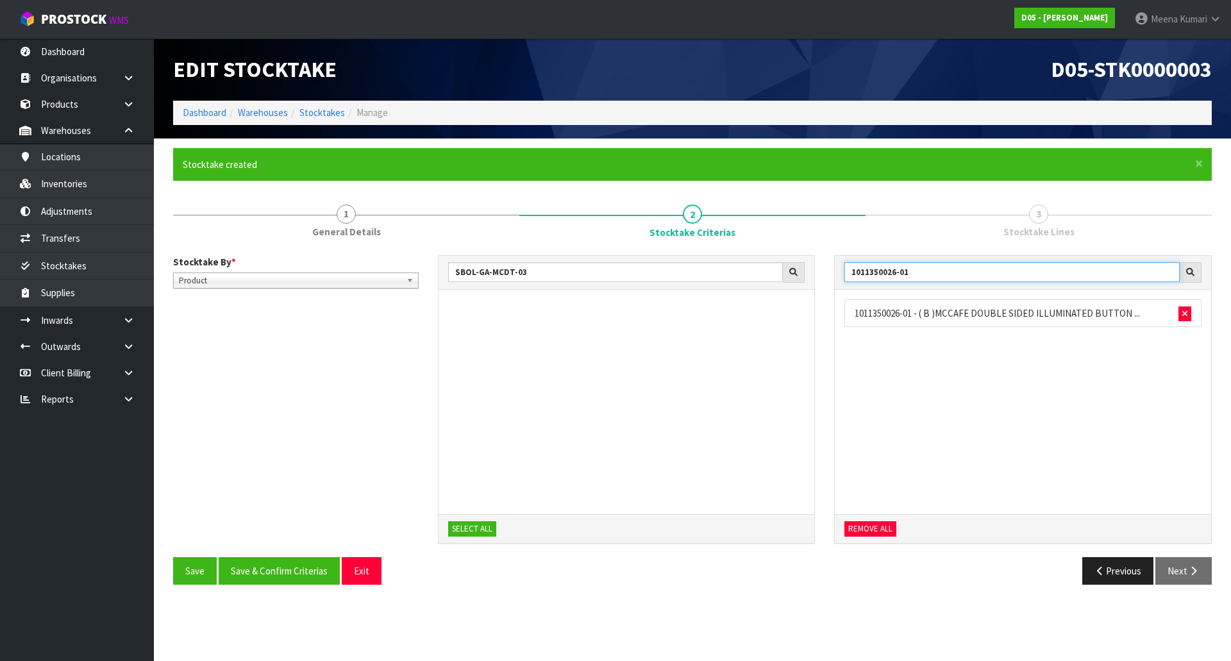
drag, startPoint x: 919, startPoint y: 269, endPoint x: 778, endPoint y: 271, distance: 140.4
click at [778, 271] on div "SBOL-GA-MCDT-03 SELECT ALL 1011350026-01 1011350026-01 - ( B )MCCAFE DOUBLE SID…" at bounding box center [825, 406] width 794 height 302
click at [924, 267] on input "1011400025-00" at bounding box center [1011, 272] width 335 height 20
click at [922, 267] on input "1011400025-00" at bounding box center [1011, 272] width 335 height 20
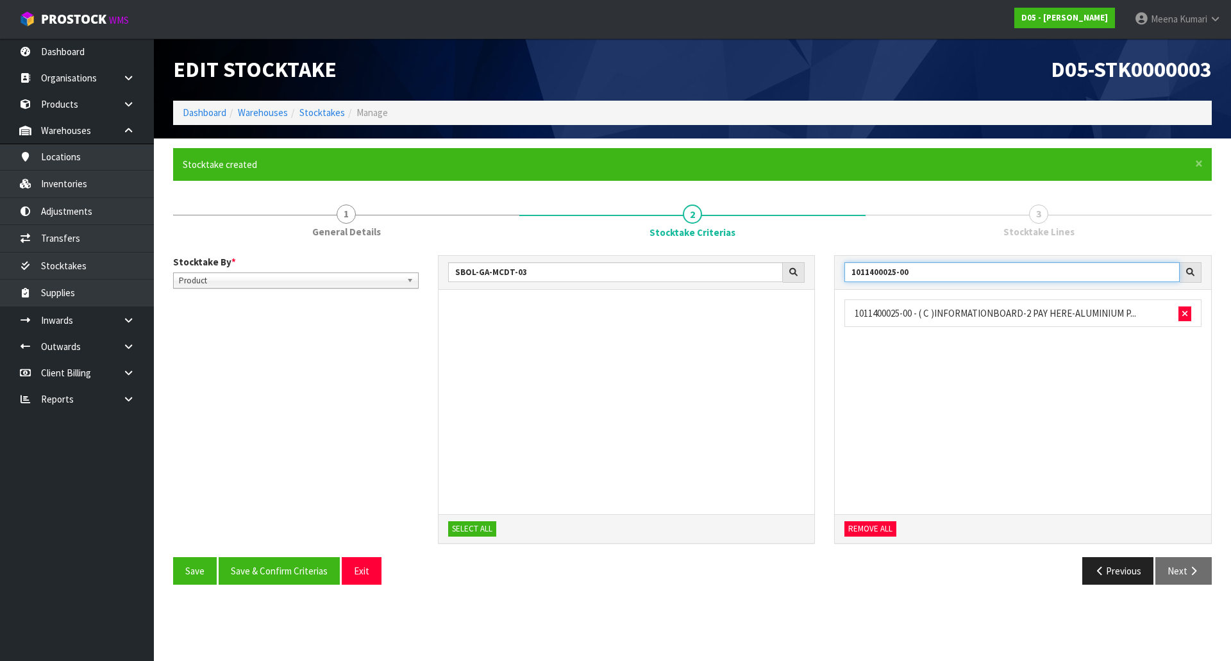
click at [922, 267] on input "1011400025-00" at bounding box center [1011, 272] width 335 height 20
click at [922, 276] on input "1010500082-11" at bounding box center [1011, 272] width 335 height 20
type input "1011110003-11"
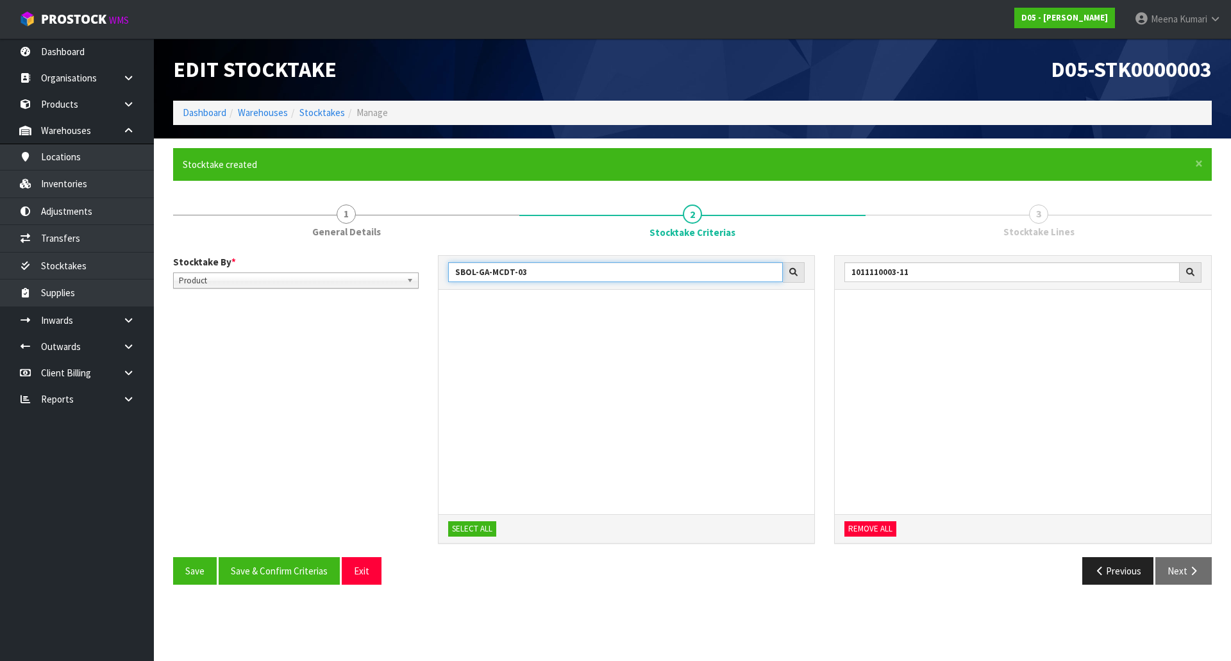
click at [604, 272] on input "SBOL-GA-MCDT-03" at bounding box center [615, 272] width 335 height 20
type input "1011110003-11"
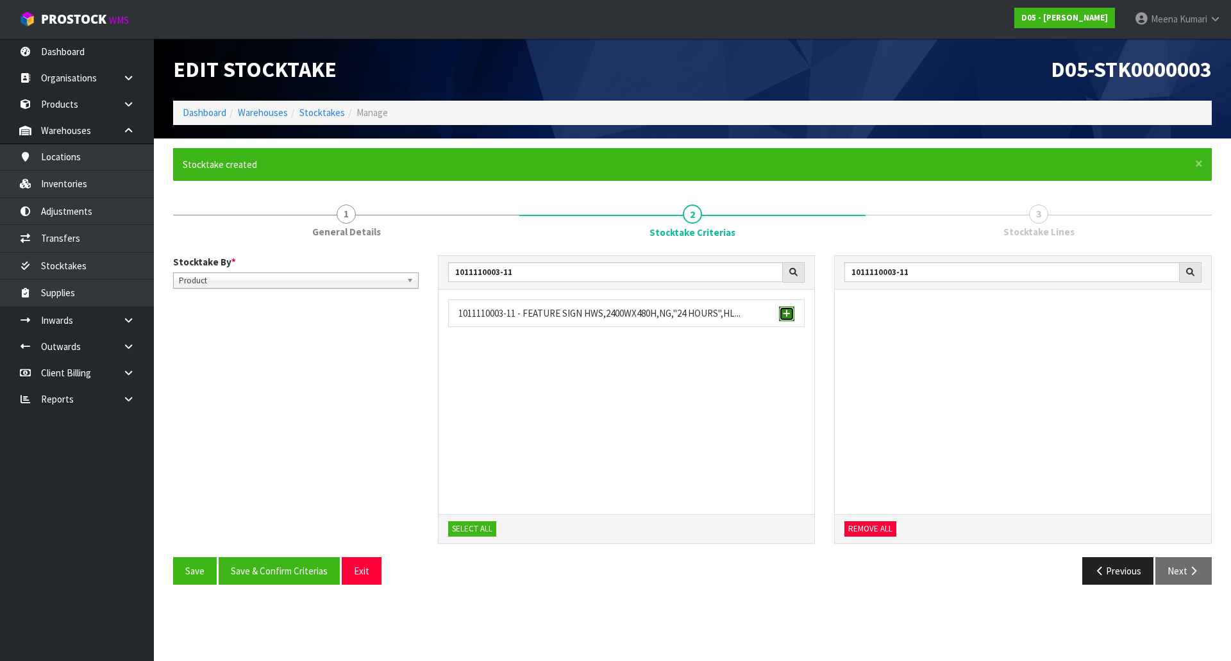
click at [784, 313] on span "button" at bounding box center [787, 314] width 8 height 8
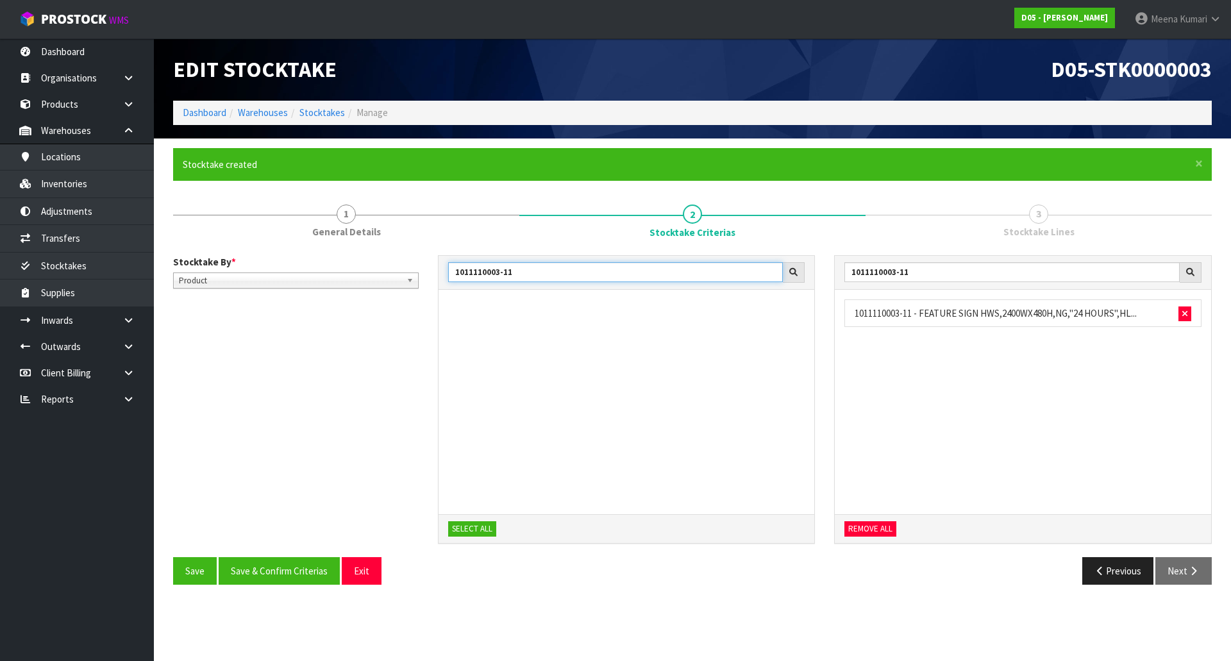
click at [535, 276] on input "1011110003-11" at bounding box center [615, 272] width 335 height 20
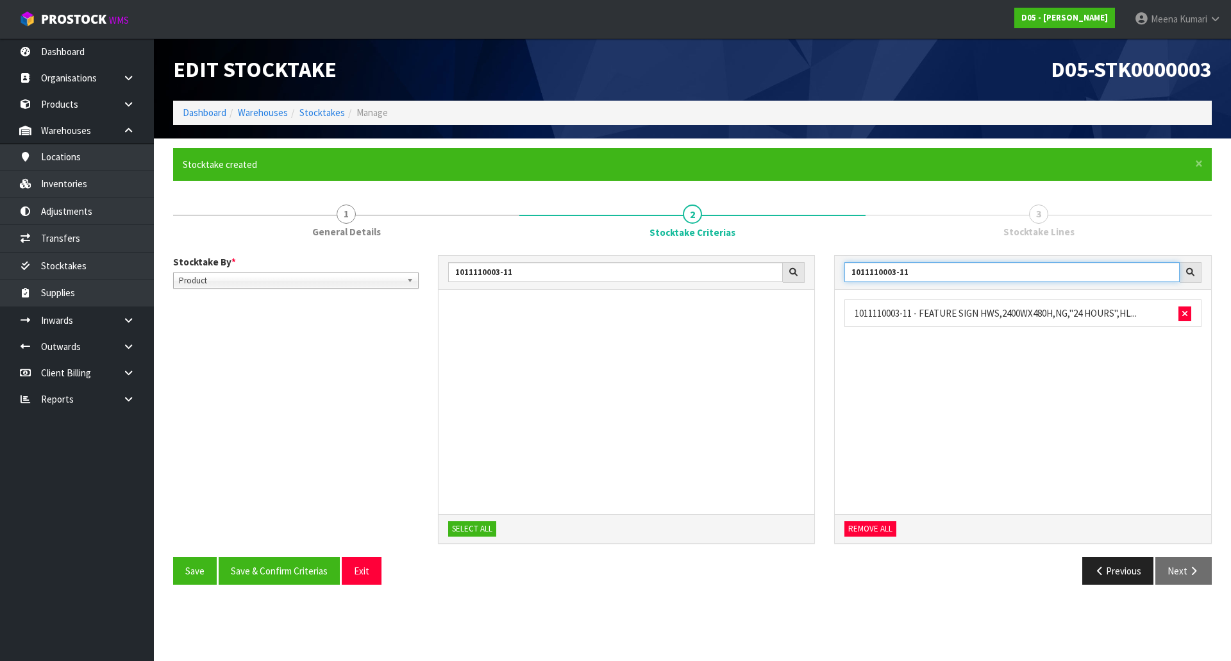
click at [943, 271] on input "1011110003-11" at bounding box center [1011, 272] width 335 height 20
click at [945, 270] on input "1011110003-11" at bounding box center [1011, 272] width 335 height 20
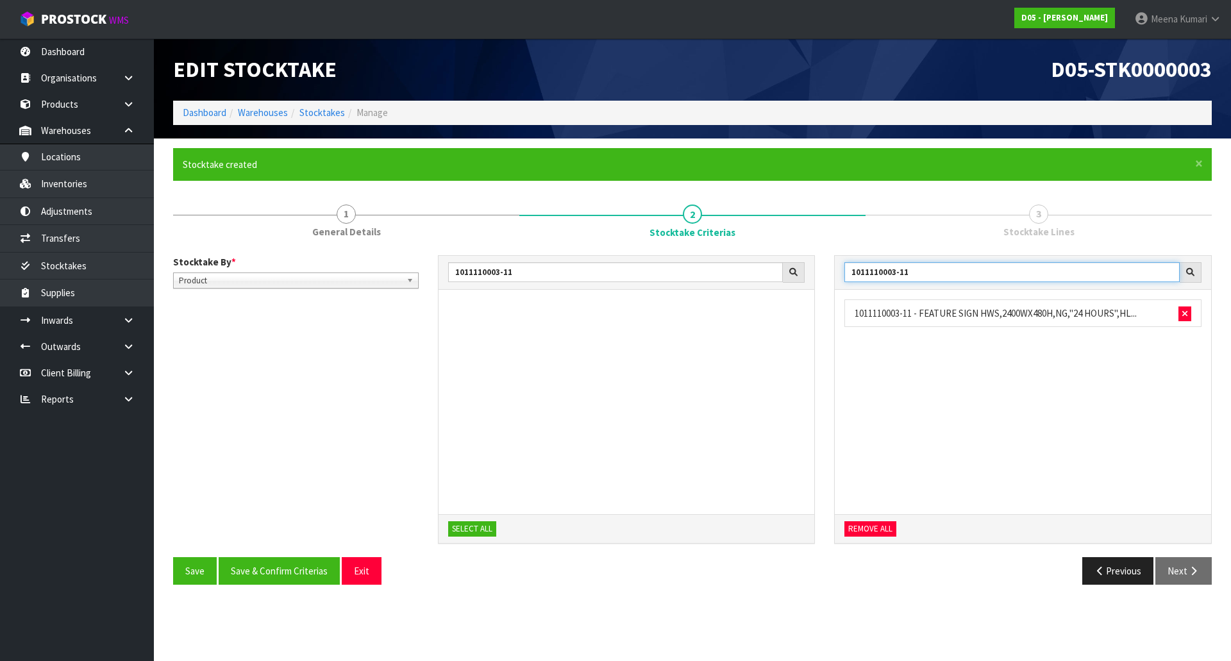
click at [945, 270] on input "1011110003-11" at bounding box center [1011, 272] width 335 height 20
click at [1000, 271] on input "1010500082-11" at bounding box center [1011, 272] width 335 height 20
click at [999, 271] on input "1010500082-11" at bounding box center [1011, 272] width 335 height 20
drag, startPoint x: 847, startPoint y: 290, endPoint x: 685, endPoint y: 315, distance: 164.7
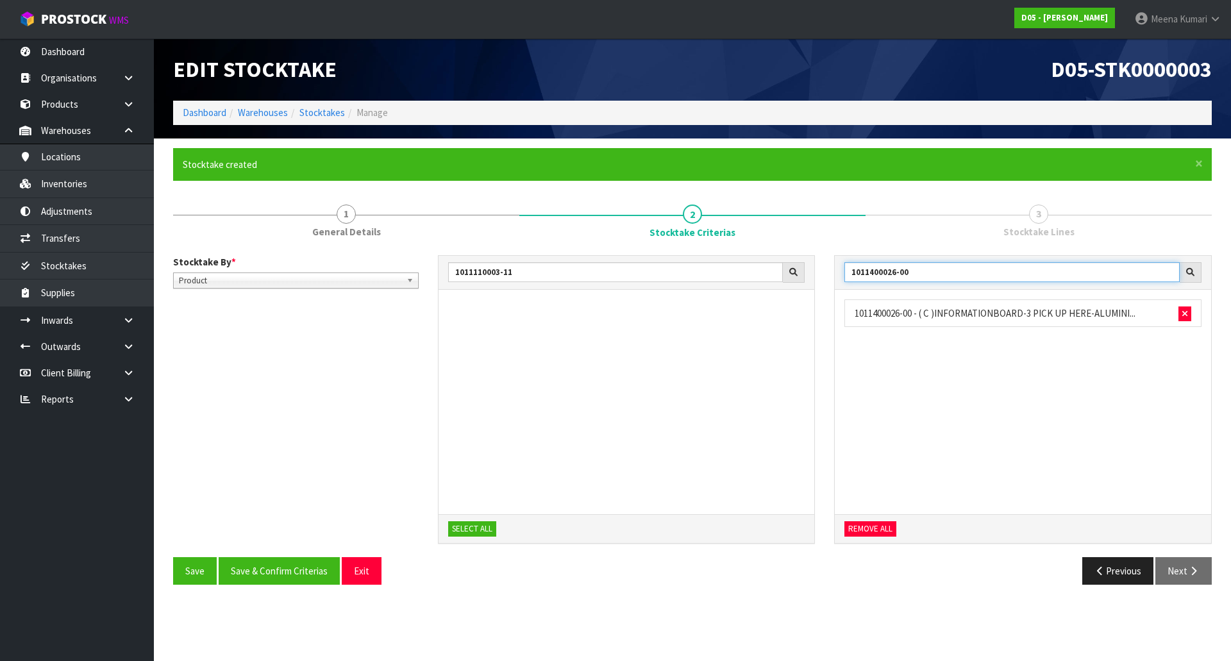
click at [685, 315] on div "1011110003-11 SELECT ALL 1011400026-00 1011400026-00 - ( C )INFORMATIONBOARD-3 …" at bounding box center [825, 406] width 794 height 302
drag, startPoint x: 949, startPoint y: 272, endPoint x: 785, endPoint y: 272, distance: 163.4
click at [785, 272] on div "1011110003-11 SELECT ALL 1011400027-00 1011400027-00 - ( C )INFORMATIONBOARD-4 …" at bounding box center [825, 406] width 794 height 302
drag, startPoint x: 900, startPoint y: 273, endPoint x: 731, endPoint y: 273, distance: 168.6
click at [731, 273] on div "1011110003-11 SELECT ALL 1011800004-02 1011800004-02 - ( B )SIGNAGE HSIGN MCDEL…" at bounding box center [825, 406] width 794 height 302
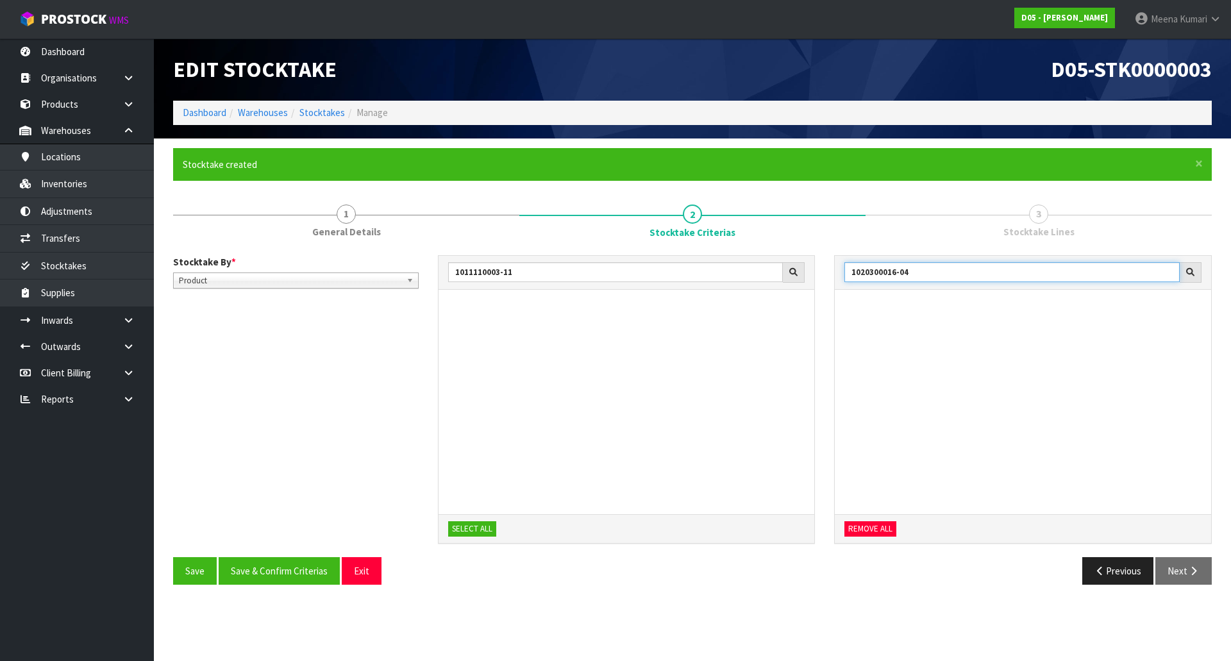
type input "1020300016-04"
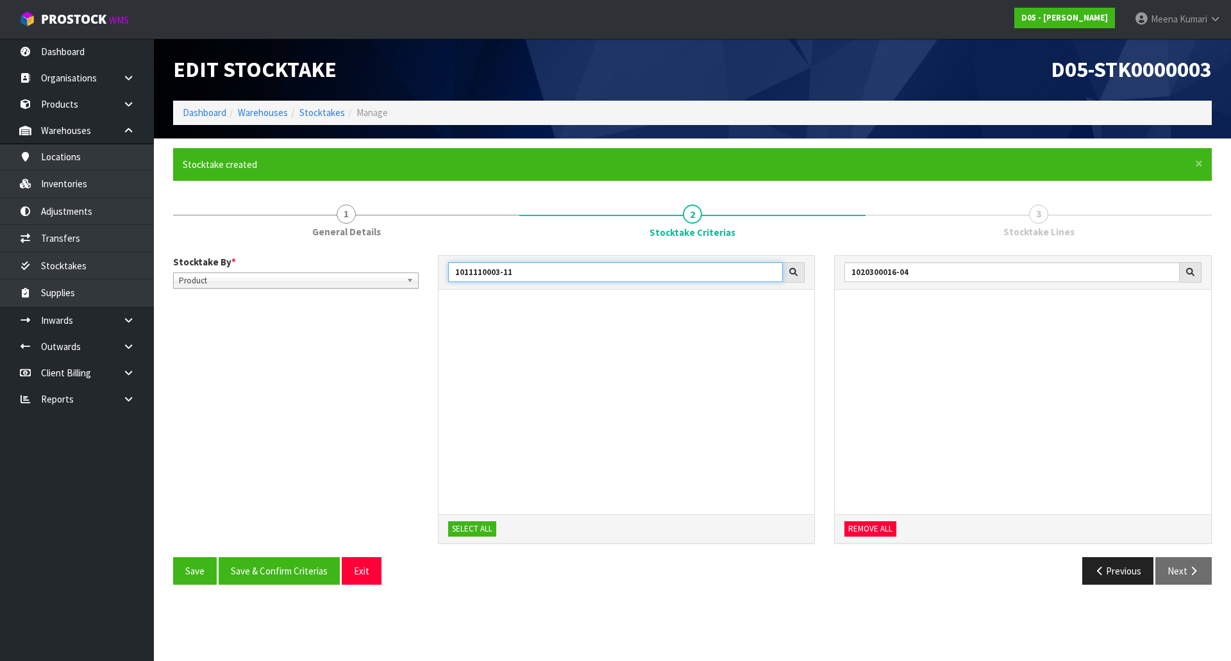
click at [677, 273] on input "1011110003-11" at bounding box center [615, 272] width 335 height 20
type input "1020300016-04"
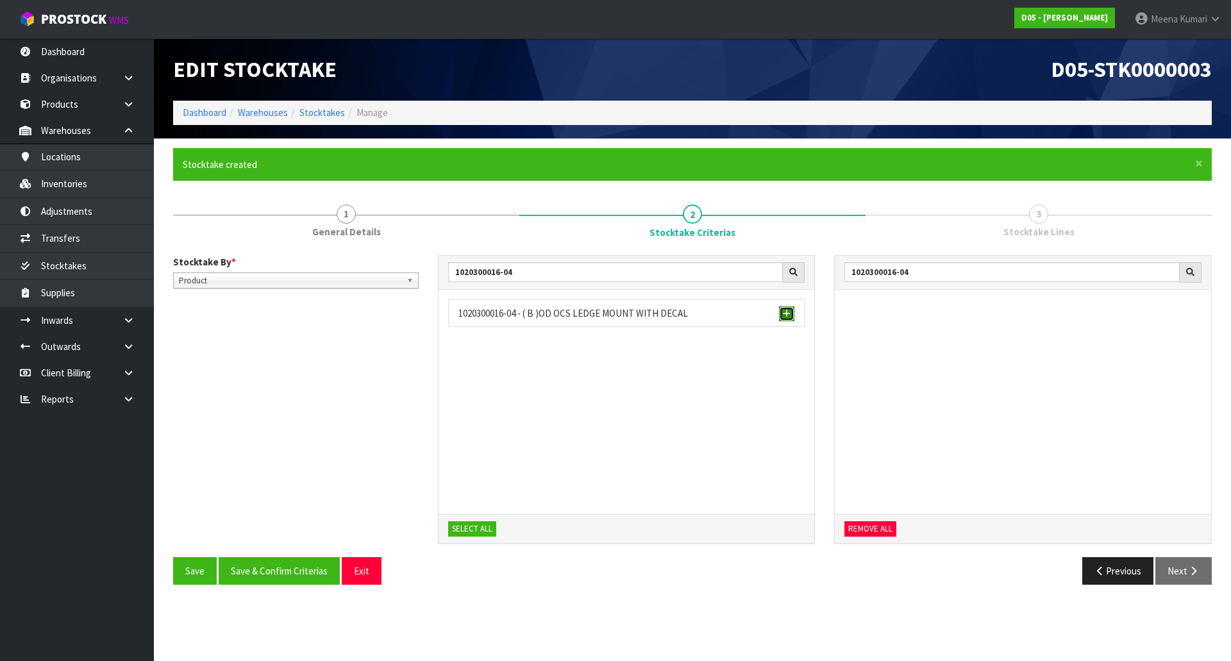
click at [787, 310] on span "button" at bounding box center [787, 314] width 8 height 8
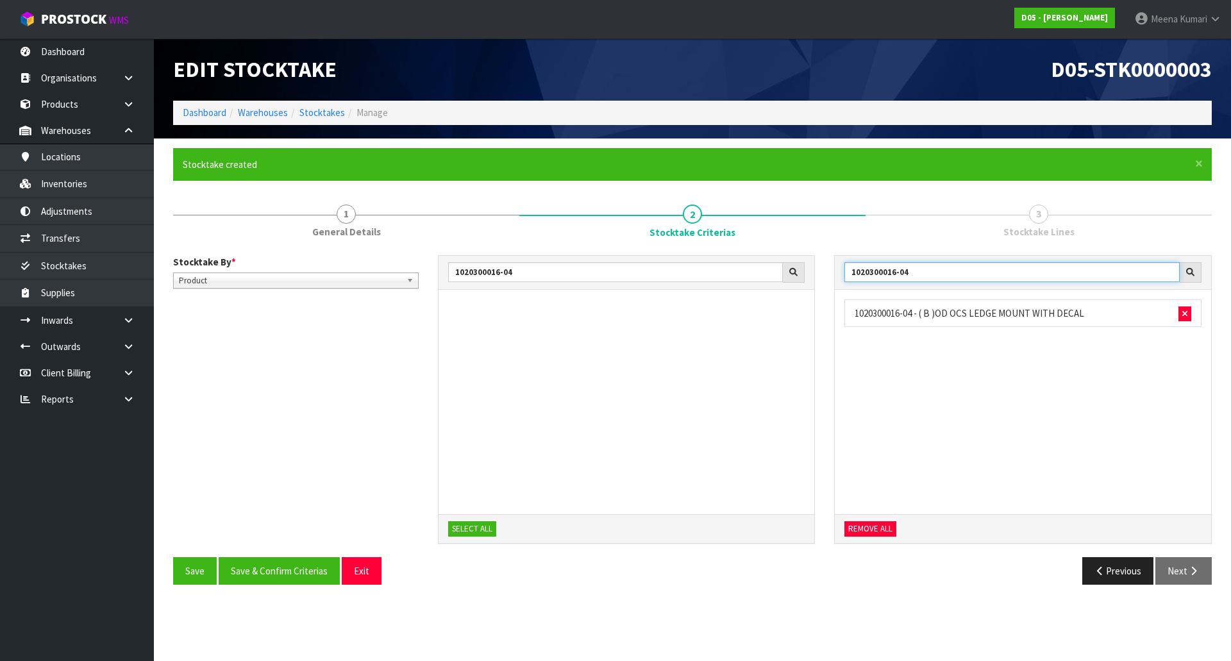
click at [908, 272] on input "1020300016-04" at bounding box center [1011, 272] width 335 height 20
drag, startPoint x: 965, startPoint y: 273, endPoint x: 789, endPoint y: 272, distance: 175.6
click at [789, 272] on div "1020300016-04 SELECT ALL 1020300016-04 1020300016-04 - ( B )OD OCS LEDGE MOUNT …" at bounding box center [825, 406] width 794 height 302
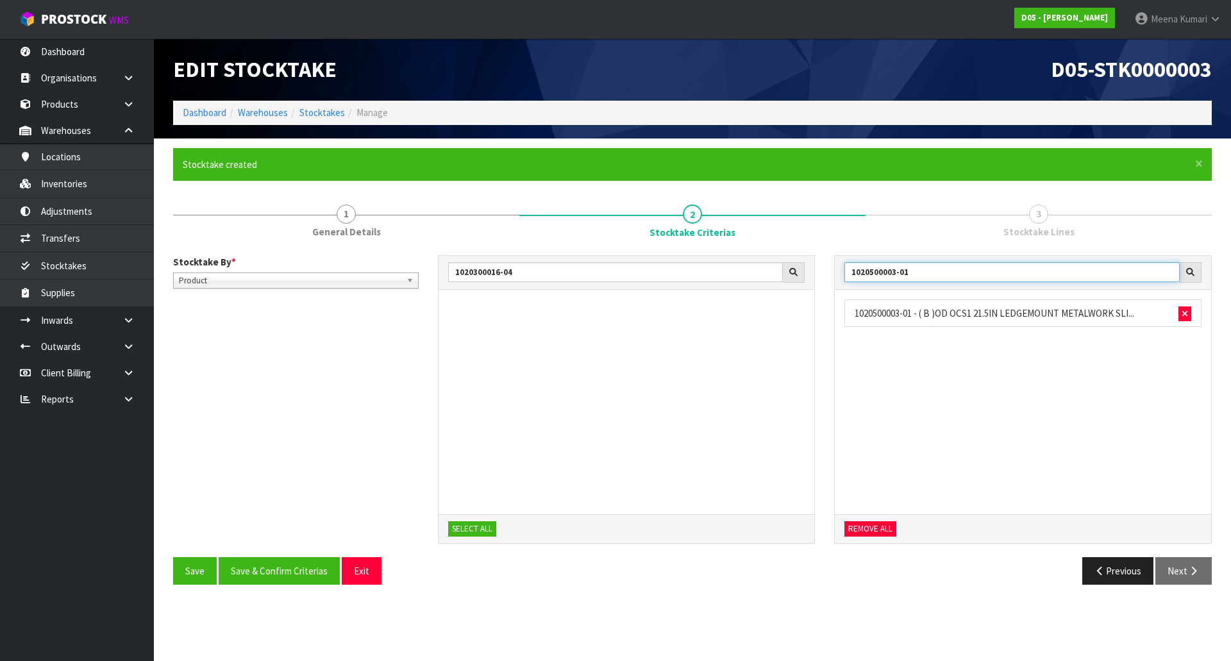
drag, startPoint x: 985, startPoint y: 270, endPoint x: 826, endPoint y: 271, distance: 159.6
click at [826, 271] on div "1020500003-01 1020500003-01 - ( B )OD OCS1 21.5IN LEDGEMOUNT METALWORK SLI... R…" at bounding box center [1022, 406] width 397 height 302
type input "1030150018-03"
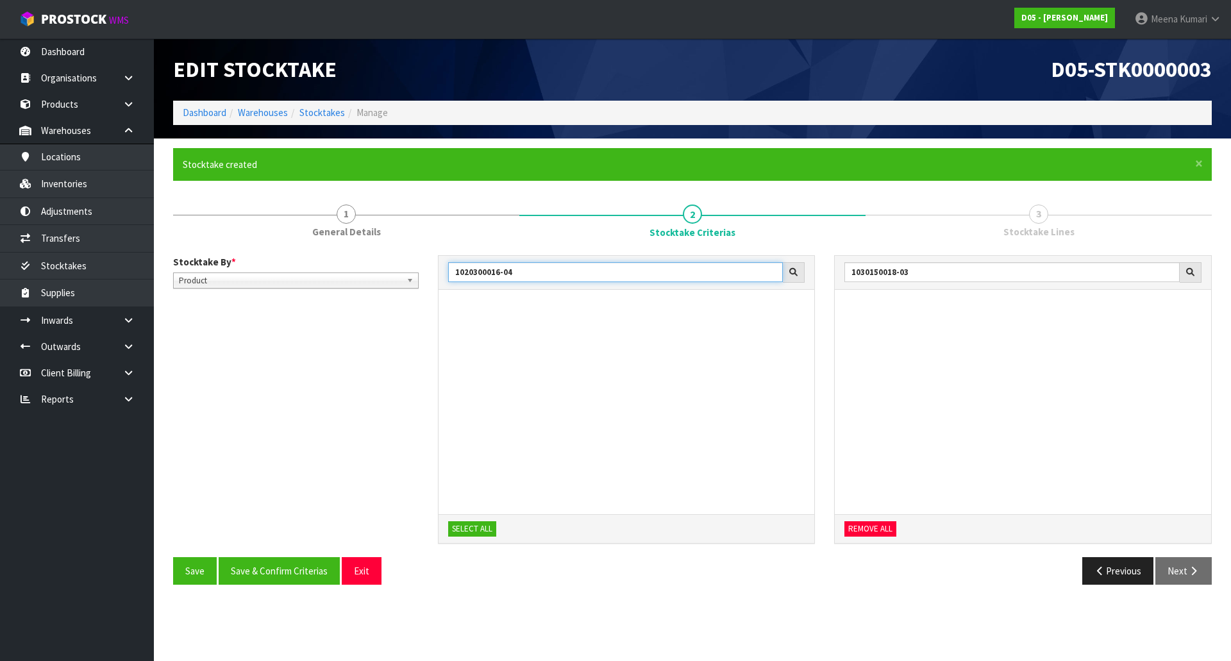
click at [611, 276] on input "1020300016-04" at bounding box center [615, 272] width 335 height 20
type input "1030150018-03"
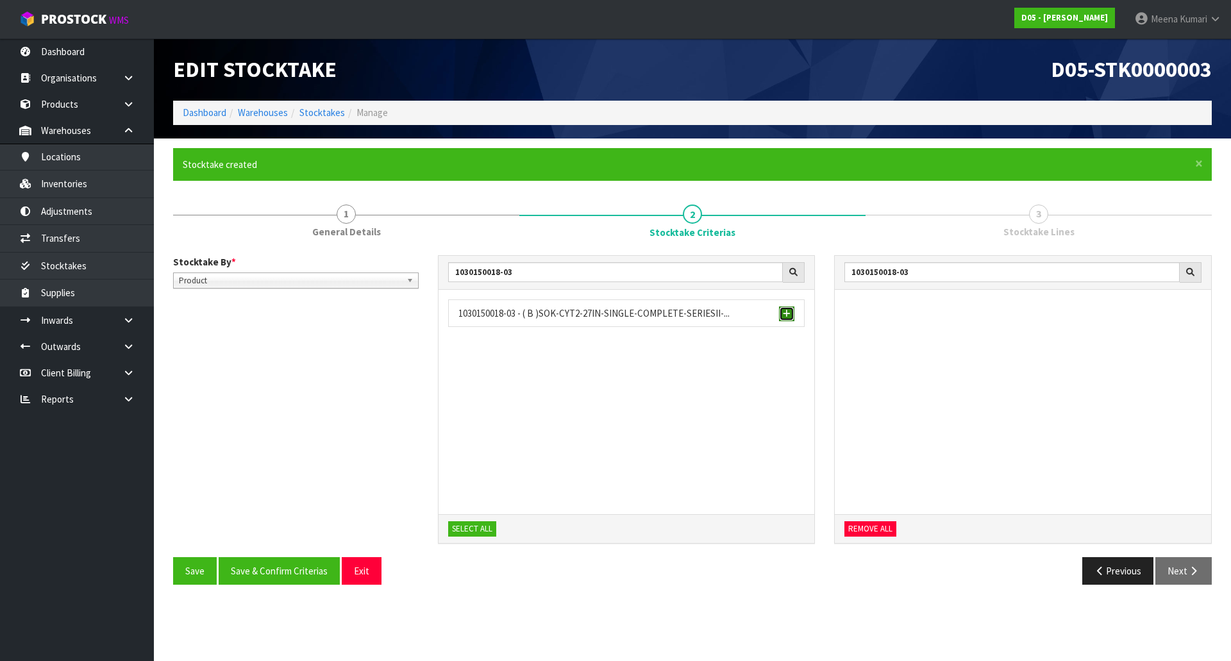
click at [786, 315] on span "button" at bounding box center [787, 314] width 8 height 8
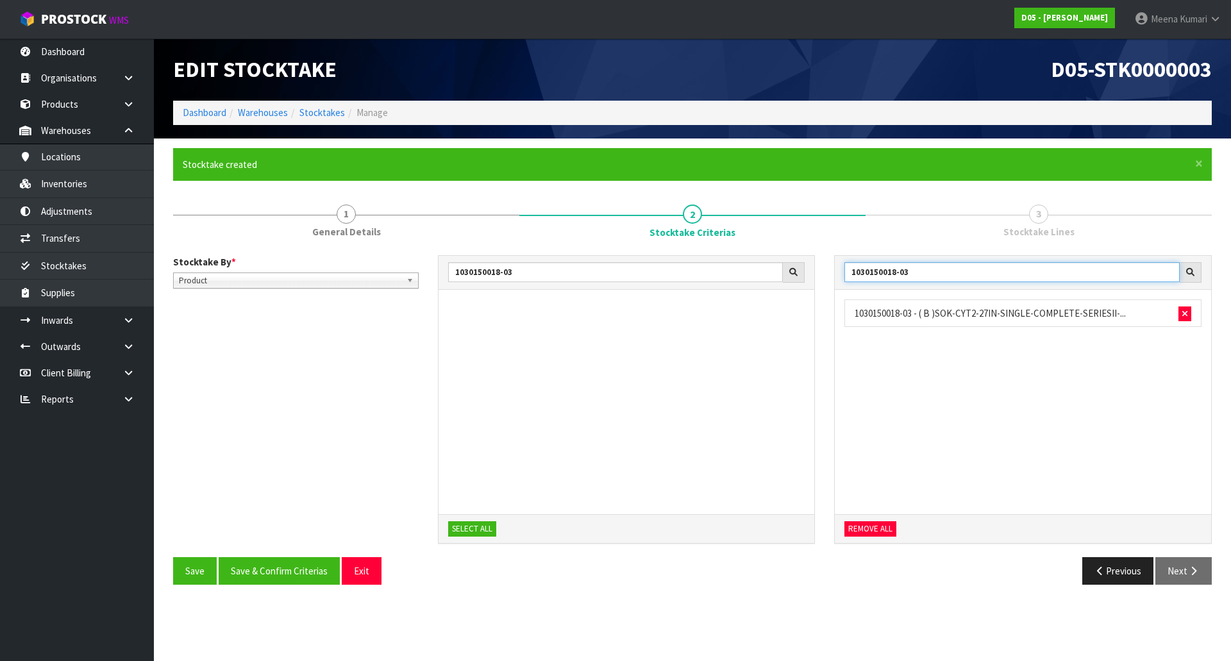
click at [943, 275] on input "1030150018-03" at bounding box center [1011, 272] width 335 height 20
drag, startPoint x: 995, startPoint y: 272, endPoint x: 776, endPoint y: 291, distance: 220.7
click at [776, 291] on div "1030150018-03 SELECT ALL 1030150018-031030150018-03 REMOVE ALL" at bounding box center [825, 406] width 794 height 302
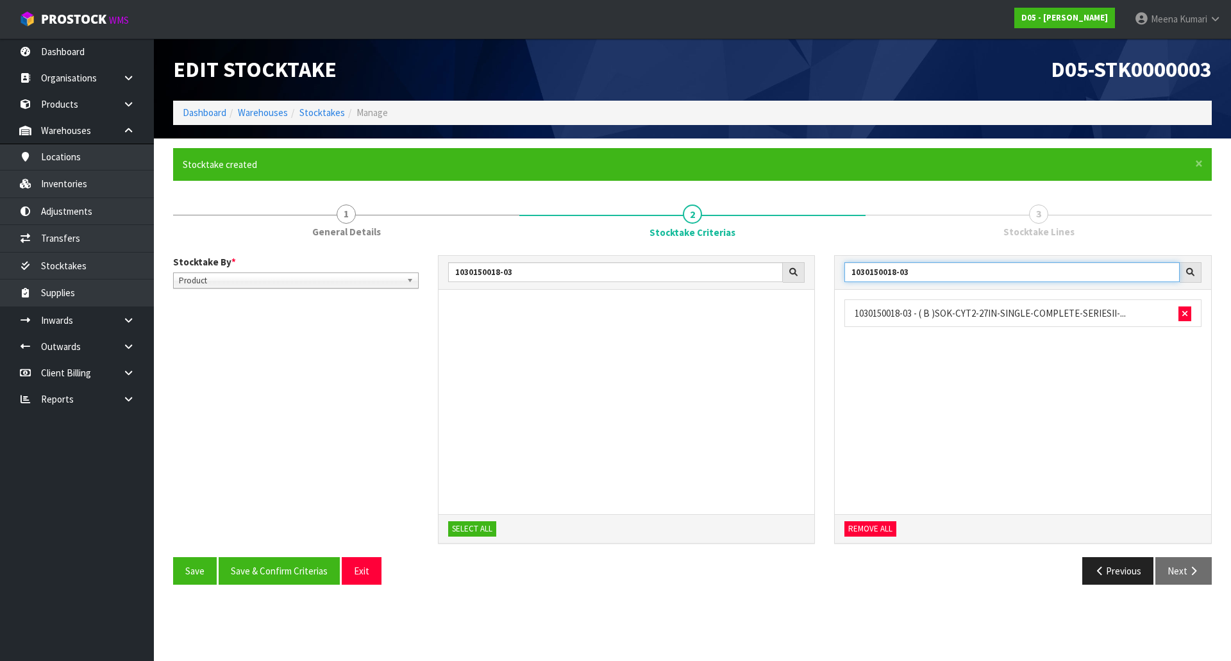
drag, startPoint x: 922, startPoint y: 272, endPoint x: 802, endPoint y: 258, distance: 120.7
click at [802, 258] on div "1030150018-03 SELECT ALL 1030150018-03 1030150018-03 - ( B )SOK-CYT2-27IN-SINGL…" at bounding box center [825, 406] width 794 height 302
drag, startPoint x: 938, startPoint y: 274, endPoint x: 813, endPoint y: 275, distance: 125.0
click at [813, 275] on div "1030150018-03 SELECT ALL 1030600017-02 1030600017-02 - ( B )KACC-TL-FREESTANDIN…" at bounding box center [825, 406] width 794 height 302
drag, startPoint x: 923, startPoint y: 274, endPoint x: 816, endPoint y: 277, distance: 107.1
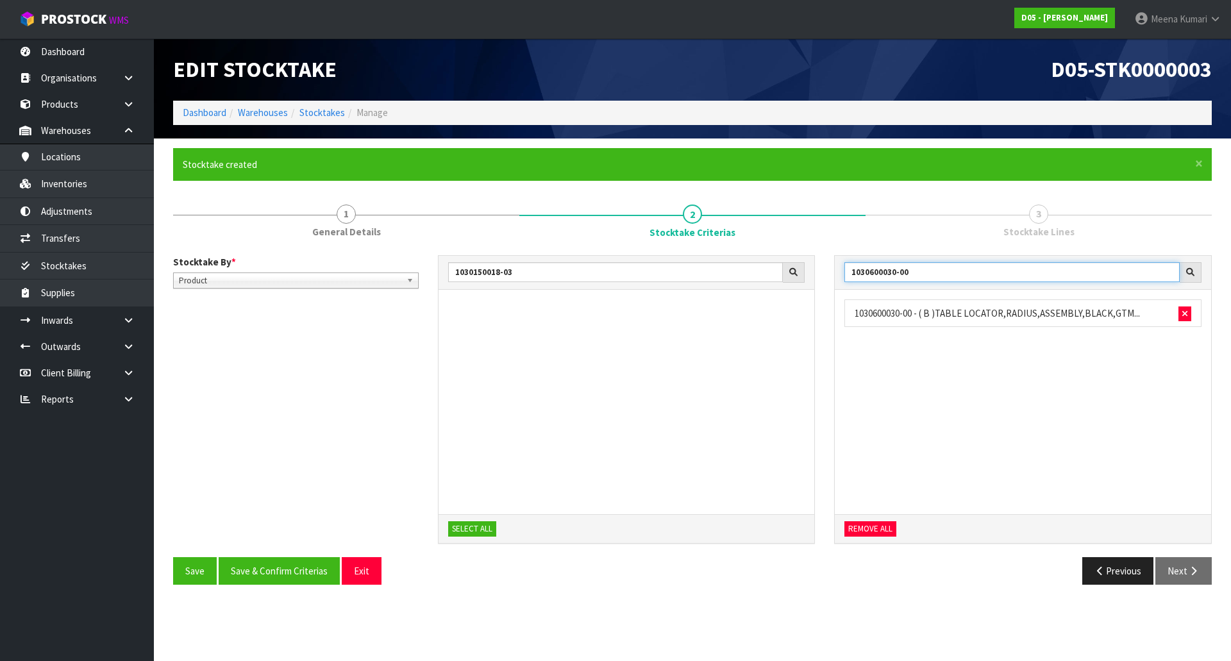
click at [816, 277] on div "1030150018-03 SELECT ALL 1030600030-00 1030600030-00 - ( B )TABLE LOCATOR,RADIU…" at bounding box center [825, 406] width 794 height 302
drag, startPoint x: 927, startPoint y: 270, endPoint x: 840, endPoint y: 287, distance: 88.8
click at [840, 287] on div "1030700079-03" at bounding box center [1023, 273] width 376 height 34
drag, startPoint x: 917, startPoint y: 272, endPoint x: 812, endPoint y: 275, distance: 105.1
click at [812, 275] on div "1030150018-03 SELECT ALL 1530100005-09 1530100005-09 - ( B )SOK-CLASSIC-22IN-SI…" at bounding box center [825, 406] width 794 height 302
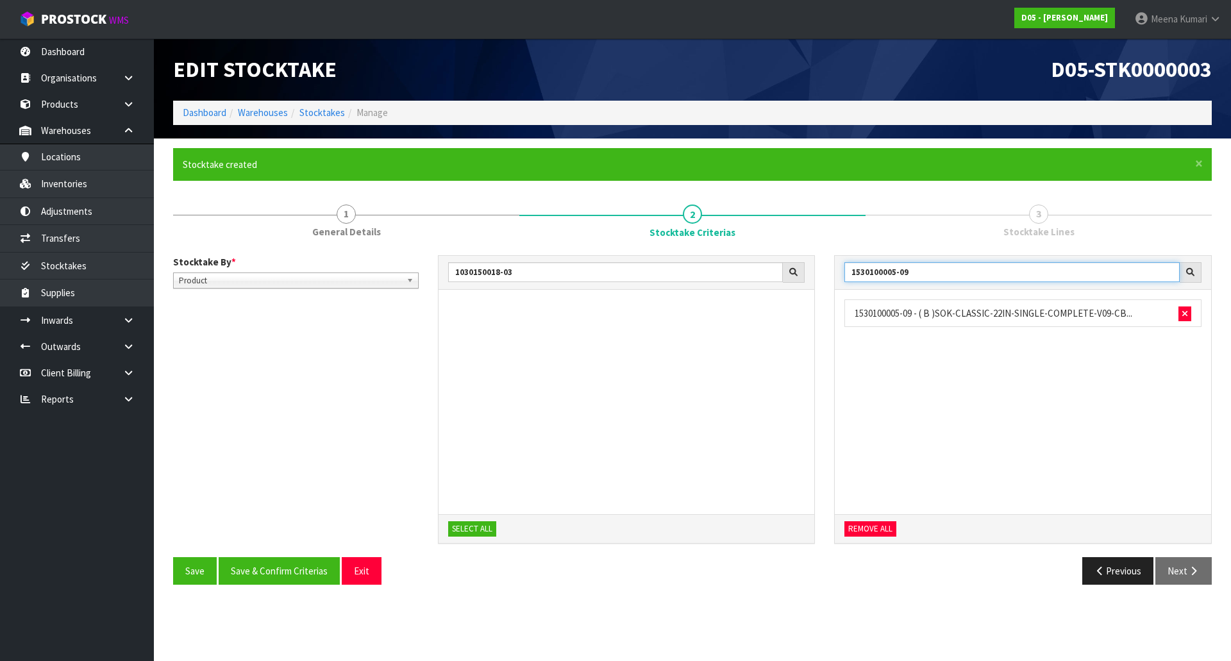
drag, startPoint x: 907, startPoint y: 276, endPoint x: 759, endPoint y: 279, distance: 148.1
click at [759, 279] on div "1030150018-03 SELECT ALL 1530100005-09 1530100005-09 - ( B )SOK-CLASSIC-22IN-SI…" at bounding box center [825, 406] width 794 height 302
drag, startPoint x: 963, startPoint y: 276, endPoint x: 788, endPoint y: 287, distance: 175.3
click at [788, 287] on div "1030150018-03 SELECT ALL 2020300002-10 2020300002-10 - ( B )TOP PANEL WITH [PER…" at bounding box center [825, 406] width 794 height 302
drag, startPoint x: 835, startPoint y: 267, endPoint x: 735, endPoint y: 261, distance: 100.2
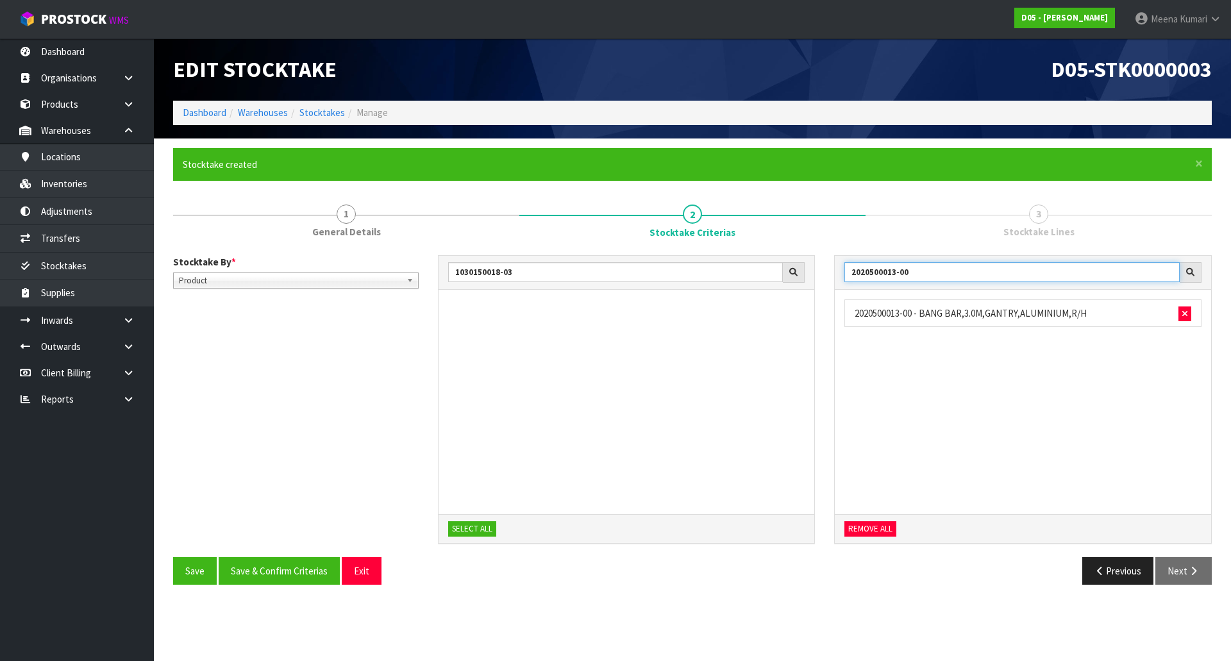
click at [735, 261] on div "1030150018-03 SELECT ALL 2020500013-00 2020500013-00 - BANG BAR,3.0M,GANTRY,ALU…" at bounding box center [825, 406] width 794 height 302
drag, startPoint x: 920, startPoint y: 271, endPoint x: 812, endPoint y: 271, distance: 107.7
click at [812, 271] on div "1030150018-03 SELECT ALL 2020600095-00 2020600095-00 - ( B )SMISC-PART-COMPLETE…" at bounding box center [825, 406] width 794 height 302
drag, startPoint x: 919, startPoint y: 269, endPoint x: 810, endPoint y: 281, distance: 110.3
click at [810, 281] on div "1030150018-03 SELECT ALL 2020600097-00 2020600097-00 - ( B )SMISC-PART-COMPLETE…" at bounding box center [825, 406] width 794 height 302
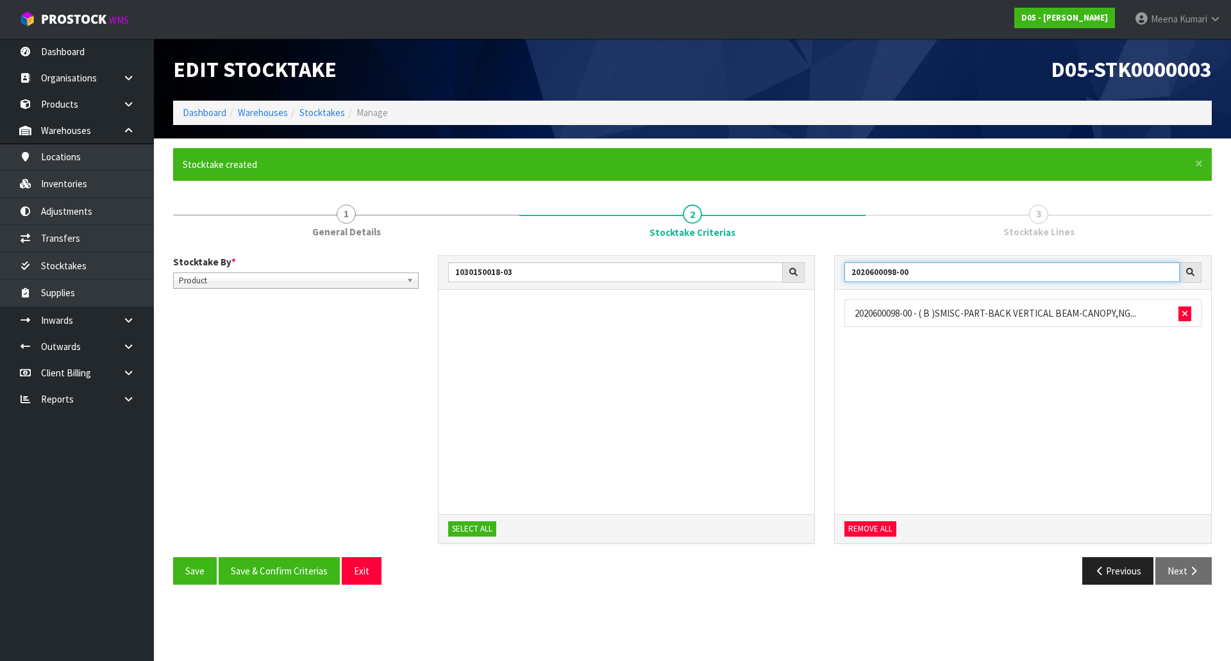
drag, startPoint x: 920, startPoint y: 269, endPoint x: 765, endPoint y: 258, distance: 155.5
click at [765, 258] on div "1030150018-03 SELECT ALL 2020600098-00 2020600098-00 - ( B )SMISC-PART-BACK VER…" at bounding box center [825, 406] width 794 height 302
drag, startPoint x: 945, startPoint y: 275, endPoint x: 773, endPoint y: 281, distance: 171.9
click at [773, 281] on div "1030150018-03 SELECT ALL 2020600099-00 2020600099-00 - ( B )SMISC-PART-VERTICAL…" at bounding box center [825, 406] width 794 height 302
drag, startPoint x: 919, startPoint y: 274, endPoint x: 762, endPoint y: 283, distance: 156.7
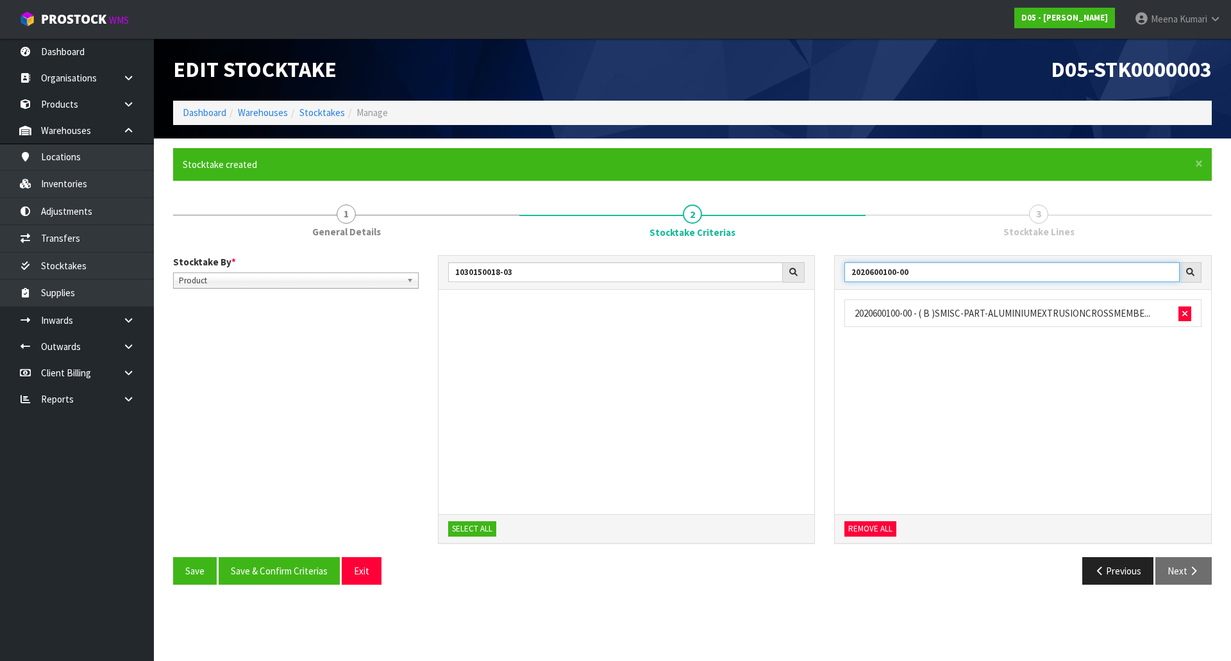
click at [762, 283] on div "1030150018-03 SELECT ALL 2020600100-00 2020600100-00 - ( B )SMISC-PART-ALUMINIU…" at bounding box center [825, 406] width 794 height 302
drag, startPoint x: 922, startPoint y: 270, endPoint x: 763, endPoint y: 289, distance: 160.8
click at [763, 289] on div "1030150018-03 SELECT ALL 2020600101-00 2020600101-00 - ( B )SMISC-PART-10MM TWI…" at bounding box center [825, 406] width 794 height 302
drag, startPoint x: 949, startPoint y: 274, endPoint x: 761, endPoint y: 275, distance: 187.8
click at [761, 275] on div "1030150018-03 SELECT ALL 2020610004-00 2020610004-00 - FACE ALUMINIUM PANEL, AL…" at bounding box center [825, 406] width 794 height 302
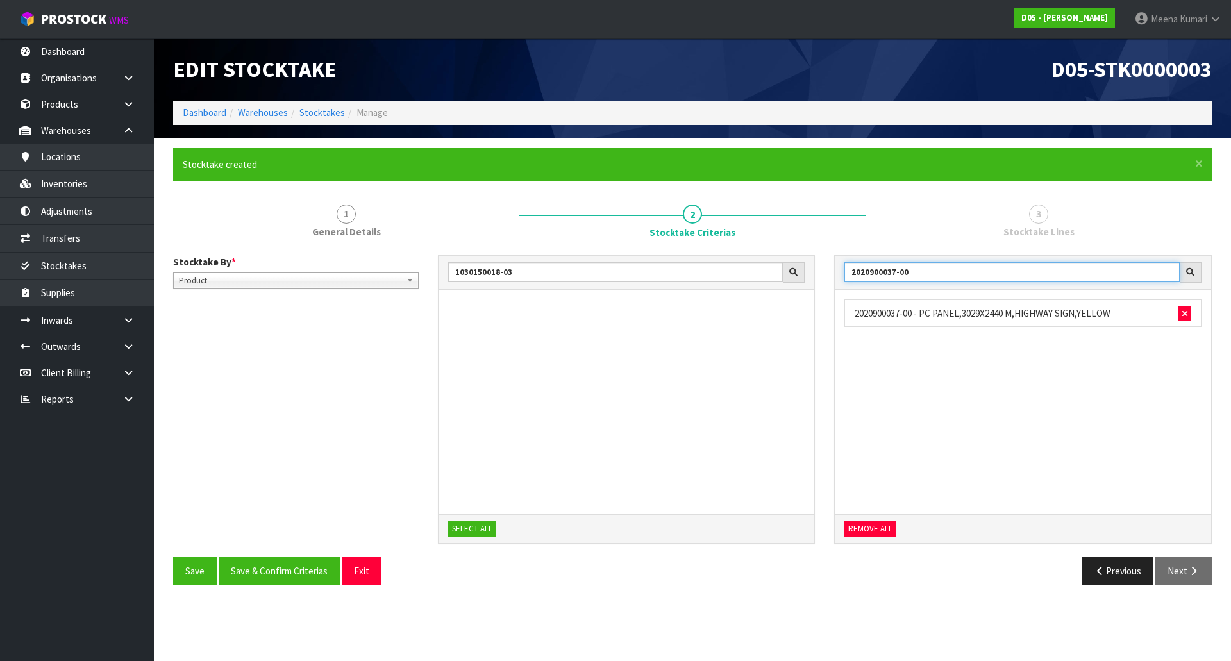
drag, startPoint x: 918, startPoint y: 272, endPoint x: 794, endPoint y: 261, distance: 124.8
click at [794, 261] on div "1030150018-03 SELECT ALL 2020900037-00 2020900037-00 - PC PANEL,3029X2440 M,HIG…" at bounding box center [825, 406] width 794 height 302
drag, startPoint x: 942, startPoint y: 274, endPoint x: 783, endPoint y: 273, distance: 159.6
click at [783, 273] on div "1030150018-03 SELECT ALL 2020910014-00 2020910014-00 - ( B )ELECTRICAL CABINET …" at bounding box center [825, 406] width 794 height 302
drag, startPoint x: 937, startPoint y: 274, endPoint x: 774, endPoint y: 275, distance: 162.8
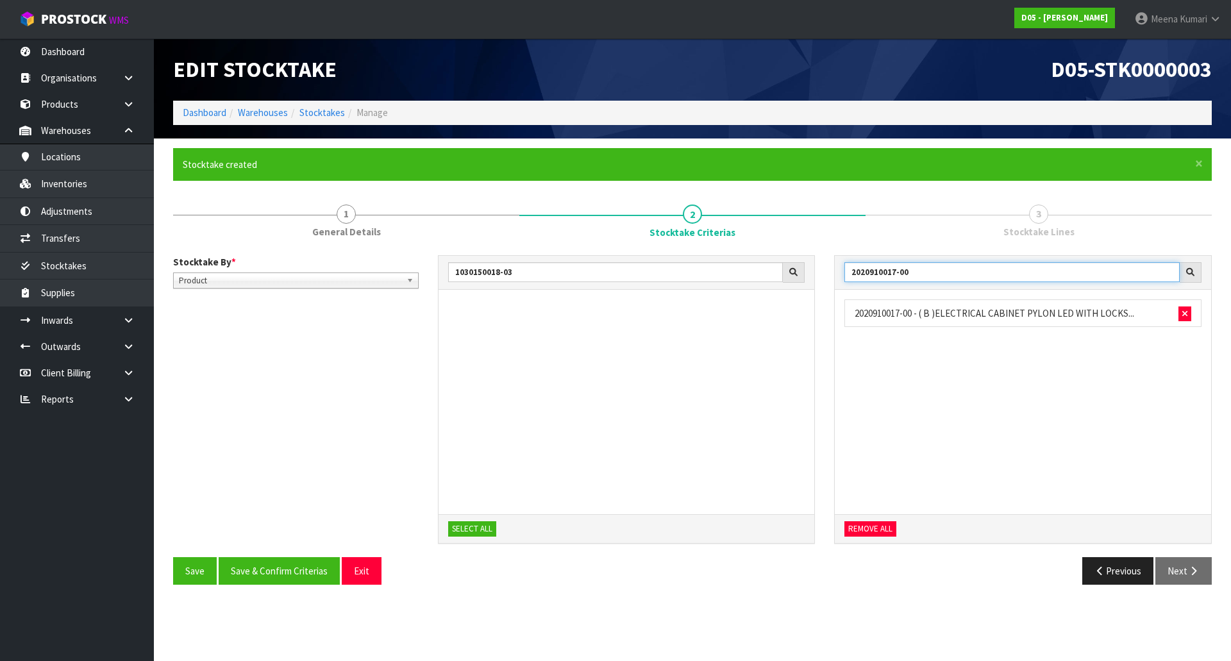
click at [774, 275] on div "1030150018-03 SELECT ALL 2020910017-00 2020910017-00 - ( B )ELECTRICAL CABINET …" at bounding box center [825, 406] width 794 height 302
drag, startPoint x: 924, startPoint y: 267, endPoint x: 771, endPoint y: 267, distance: 152.5
click at [771, 267] on div "1030150018-03 SELECT ALL 2021150006-00 2021150006-00 - ( B )SMISC-PART-1200MM D…" at bounding box center [825, 406] width 794 height 302
drag, startPoint x: 932, startPoint y: 274, endPoint x: 826, endPoint y: 270, distance: 106.4
click at [826, 270] on div "2030110045-00 2030110045-00 - ( C )50 X 40MM PLUG, KIOSK POLE REAR CABLE E... R…" at bounding box center [1022, 406] width 397 height 302
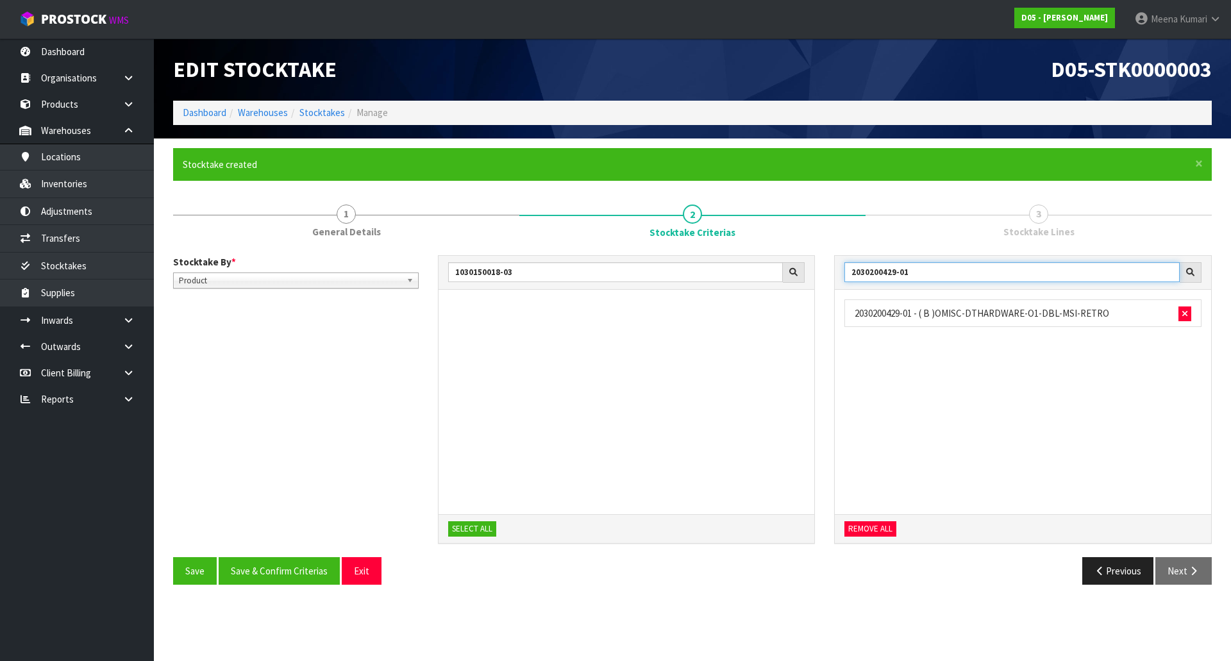
drag, startPoint x: 944, startPoint y: 277, endPoint x: 669, endPoint y: 279, distance: 275.6
click at [666, 279] on div "1030150018-03 SELECT ALL 2030200429-01 2030200429-01 - ( B )OMISC-DTHARDWARE-O1…" at bounding box center [825, 406] width 794 height 302
drag, startPoint x: 912, startPoint y: 270, endPoint x: 751, endPoint y: 271, distance: 160.9
click at [751, 271] on div "1030150018-03 SELECT ALL 2040100007-00 2040100007-00 - ( B )BRACKET SET,27? & 3…" at bounding box center [825, 406] width 794 height 302
drag, startPoint x: 924, startPoint y: 275, endPoint x: 786, endPoint y: 275, distance: 137.8
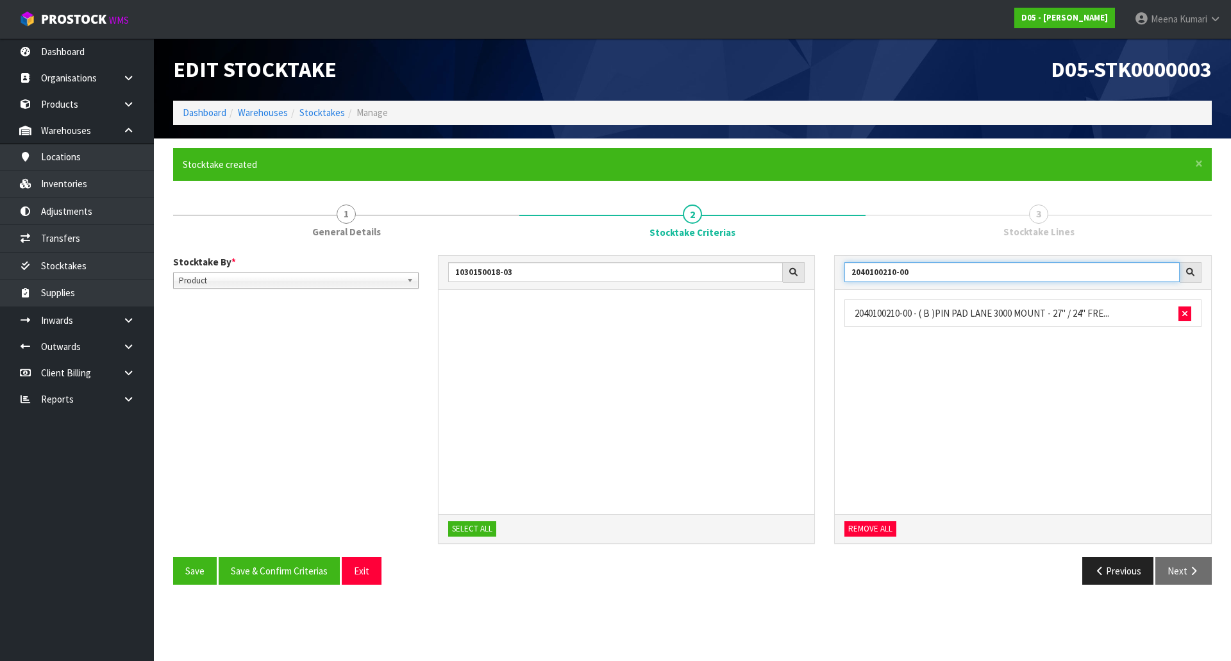
click at [786, 275] on div "1030150018-03 SELECT ALL 2040100210-00 2040100210-00 - ( B )[GEOGRAPHIC_DATA] 3…" at bounding box center [825, 406] width 794 height 302
drag, startPoint x: 895, startPoint y: 274, endPoint x: 774, endPoint y: 270, distance: 120.6
click at [774, 270] on div "1030150018-03 SELECT ALL 2050100018-00 2050100018-00 - ( B )MOUNTING RAIL,TELEH…" at bounding box center [825, 406] width 794 height 302
drag, startPoint x: 938, startPoint y: 277, endPoint x: 743, endPoint y: 277, distance: 194.9
click at [743, 277] on div "1030150018-03 SELECT ALL 2050100029-00 2050100029-00 - ( B )MOUNTING RAIL,TELEH…" at bounding box center [825, 406] width 794 height 302
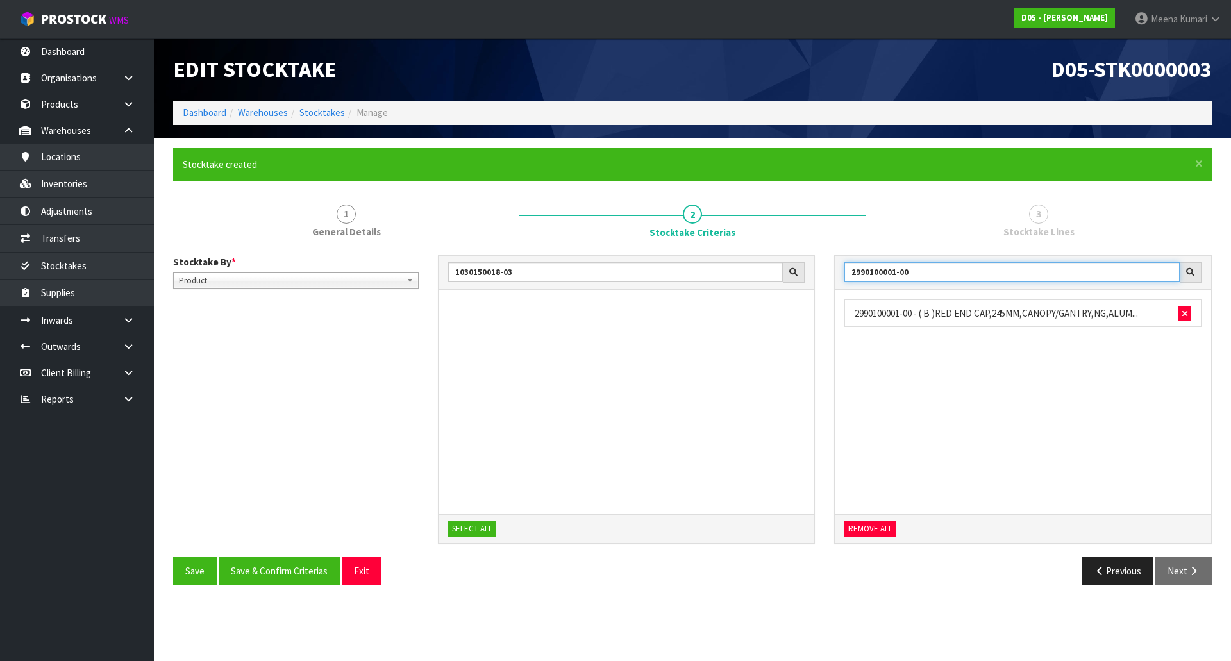
drag, startPoint x: 912, startPoint y: 272, endPoint x: 713, endPoint y: 299, distance: 201.2
click at [713, 299] on div "1030150018-03 SELECT ALL 2990100001-00 2990100001-00 - ( B )RED END CAP,245MM,C…" at bounding box center [825, 406] width 794 height 302
drag, startPoint x: 946, startPoint y: 271, endPoint x: 735, endPoint y: 270, distance: 211.5
click at [735, 270] on div "1030150018-03 SELECT ALL 4030110005-00 4030110005-00 - ( B )PRINTER,EPSON BRACK…" at bounding box center [825, 406] width 794 height 302
drag, startPoint x: 975, startPoint y: 274, endPoint x: 744, endPoint y: 273, distance: 231.4
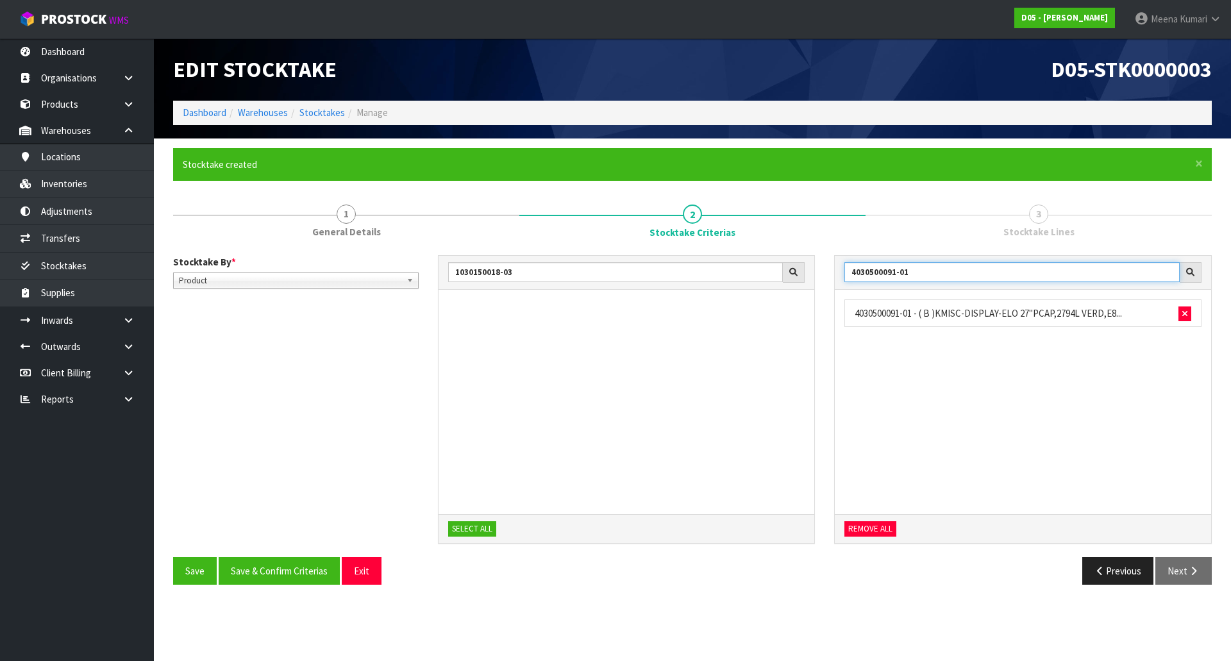
click at [744, 273] on div "1030150018-03 SELECT ALL 4030500091-01 4030500091-01 - ( B )KMISC-DISPLAY-ELO 2…" at bounding box center [825, 406] width 794 height 302
drag, startPoint x: 954, startPoint y: 279, endPoint x: 761, endPoint y: 287, distance: 192.4
click at [761, 287] on div "1030150018-03 SELECT ALL 4030510004-00 4030510004-00 - ELO 27" TOUCH SCREEN FOR…" at bounding box center [825, 406] width 794 height 302
drag, startPoint x: 965, startPoint y: 262, endPoint x: 848, endPoint y: 276, distance: 118.1
click at [848, 276] on input "4031000011-00" at bounding box center [1011, 272] width 335 height 20
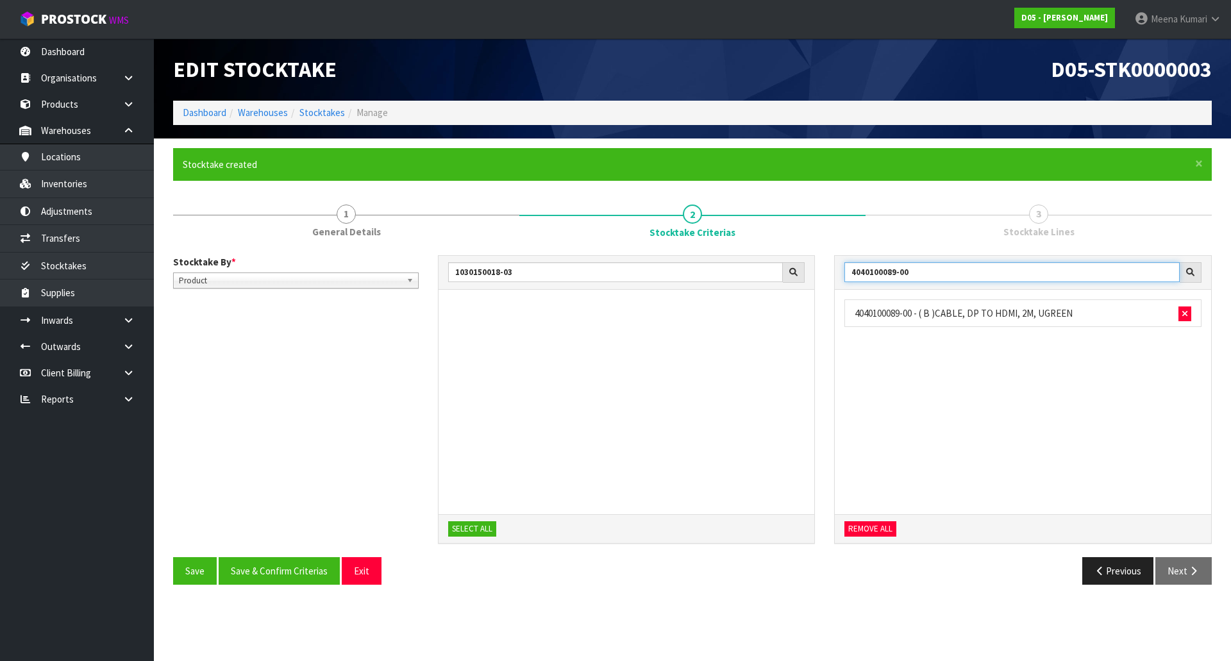
drag, startPoint x: 779, startPoint y: 290, endPoint x: 758, endPoint y: 290, distance: 21.8
click at [758, 290] on div "1030150018-03 SELECT ALL 4040100089-00 4040100089-00 - ( B )CABLE, DP TO HDMI, …" at bounding box center [825, 406] width 794 height 302
drag, startPoint x: 917, startPoint y: 274, endPoint x: 733, endPoint y: 268, distance: 183.4
click at [733, 268] on div "1030150018-03 SELECT ALL 4040110009-00 4040110009-00 - ( B )CABLES,HDMI TO DVI,…" at bounding box center [825, 406] width 794 height 302
type input "4040110011-00"
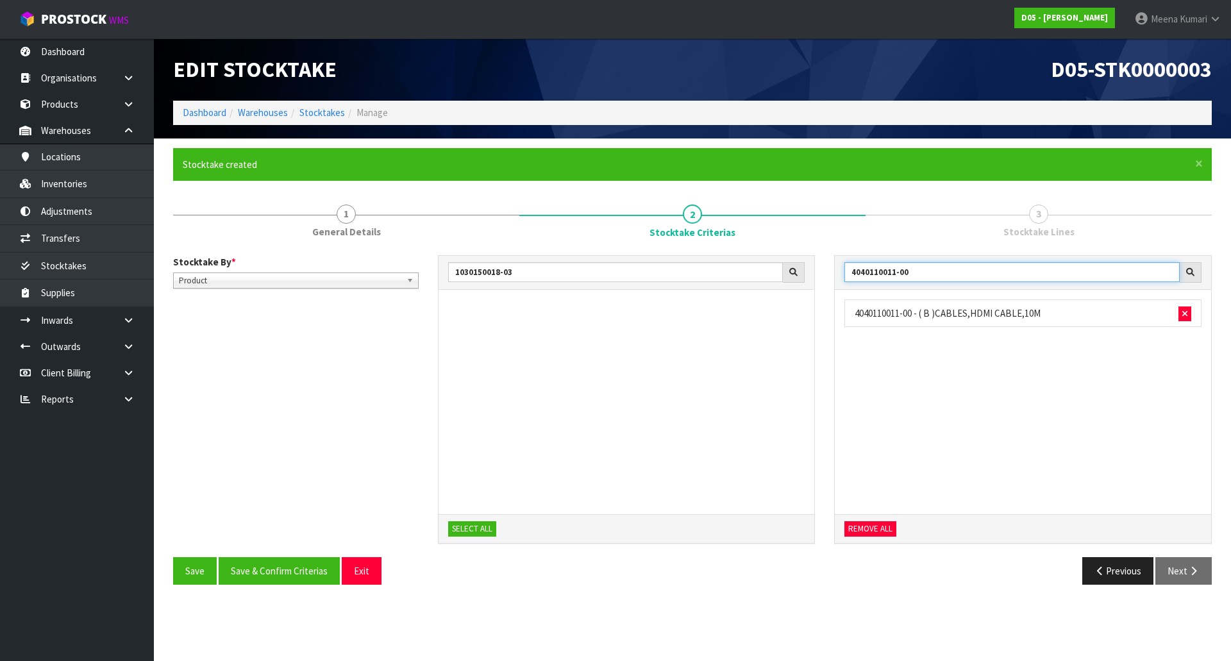
drag, startPoint x: 1001, startPoint y: 269, endPoint x: 703, endPoint y: 283, distance: 297.7
click at [703, 283] on div "1030150018-03 SELECT ALL 4040110011-00 4040110011-00 - ( B )CABLES,HDMI CABLE,1…" at bounding box center [825, 406] width 794 height 302
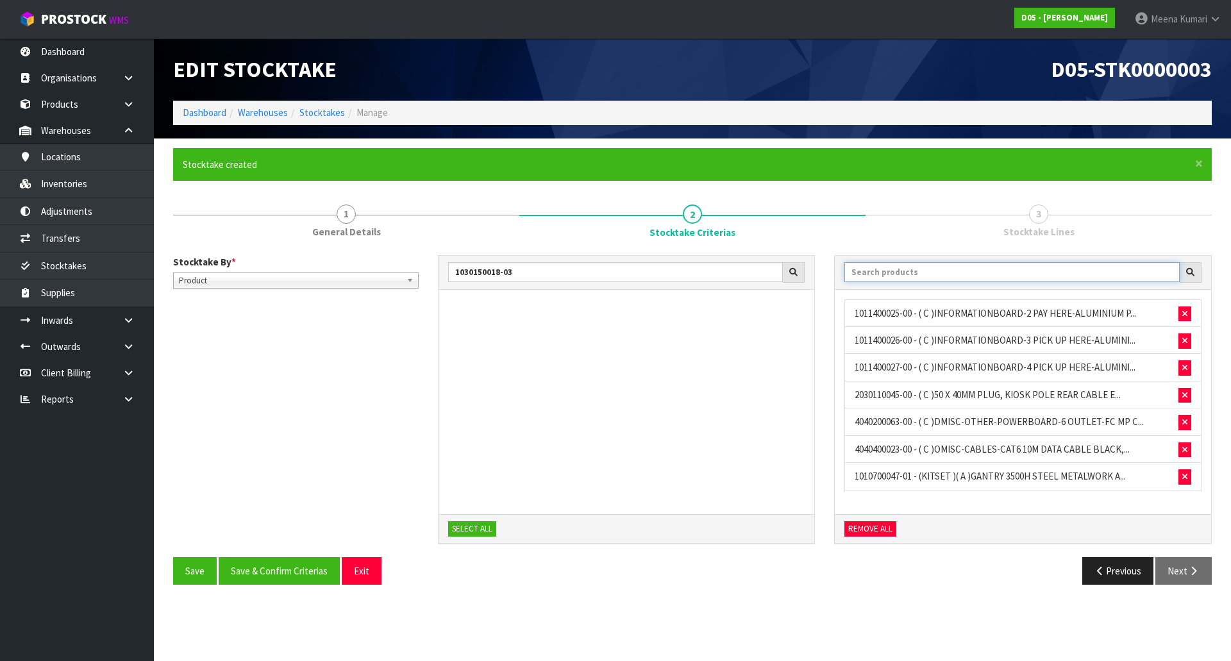
click at [949, 268] on input "text" at bounding box center [1011, 272] width 335 height 20
click at [947, 273] on input "text" at bounding box center [1011, 272] width 335 height 20
click at [912, 274] on input "text" at bounding box center [1011, 272] width 335 height 20
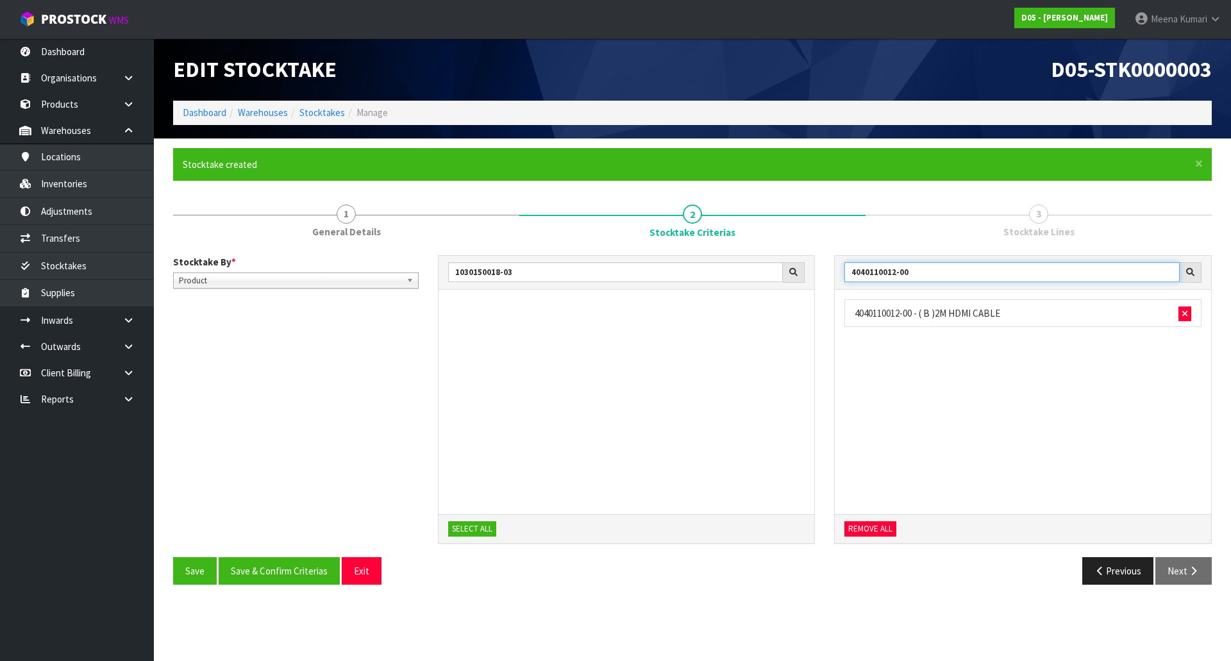
drag, startPoint x: 960, startPoint y: 273, endPoint x: 769, endPoint y: 251, distance: 192.2
click at [769, 251] on div "Stocktake By * Location Product Product 1030150018-03 SELECT ALL 4040110012-00 …" at bounding box center [692, 419] width 1038 height 349
drag, startPoint x: 921, startPoint y: 270, endPoint x: 741, endPoint y: 277, distance: 180.2
click at [741, 277] on div "1030150018-03 SELECT ALL 4040110013-00 4040110013-00 - ( B )5M HDMI CABLE REMOV…" at bounding box center [825, 406] width 794 height 302
drag, startPoint x: 915, startPoint y: 276, endPoint x: 774, endPoint y: 288, distance: 141.5
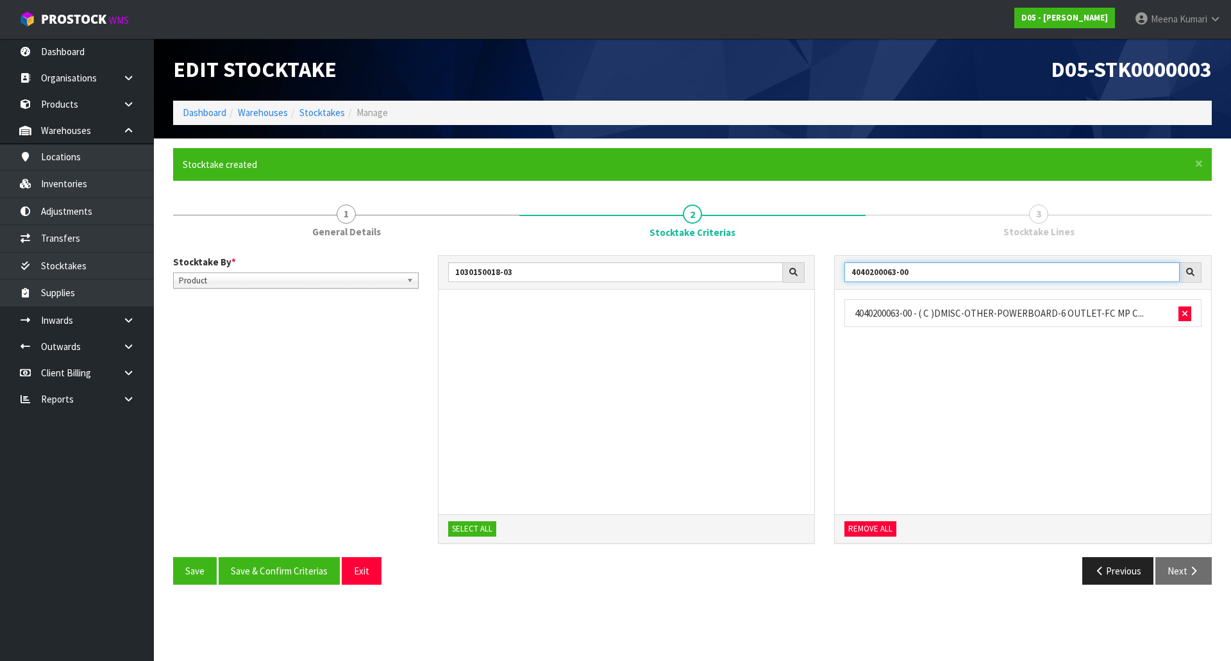
click at [774, 288] on div "1030150018-03 SELECT ALL 4040200063-00 4040200063-00 - ( C )DMISC-OTHER-POWERBO…" at bounding box center [825, 406] width 794 height 302
drag, startPoint x: 915, startPoint y: 269, endPoint x: 697, endPoint y: 297, distance: 219.7
click at [690, 306] on div "1030150018-03 SELECT ALL 4040200063-00 4040200063-00 - ( C )DMISC-OTHER-POWERBO…" at bounding box center [825, 406] width 794 height 302
drag, startPoint x: 931, startPoint y: 276, endPoint x: 756, endPoint y: 247, distance: 176.7
click at [756, 247] on div "Stocktake By * Location Product Product 1030150018-03 SELECT ALL 4040400023-00 …" at bounding box center [692, 419] width 1038 height 349
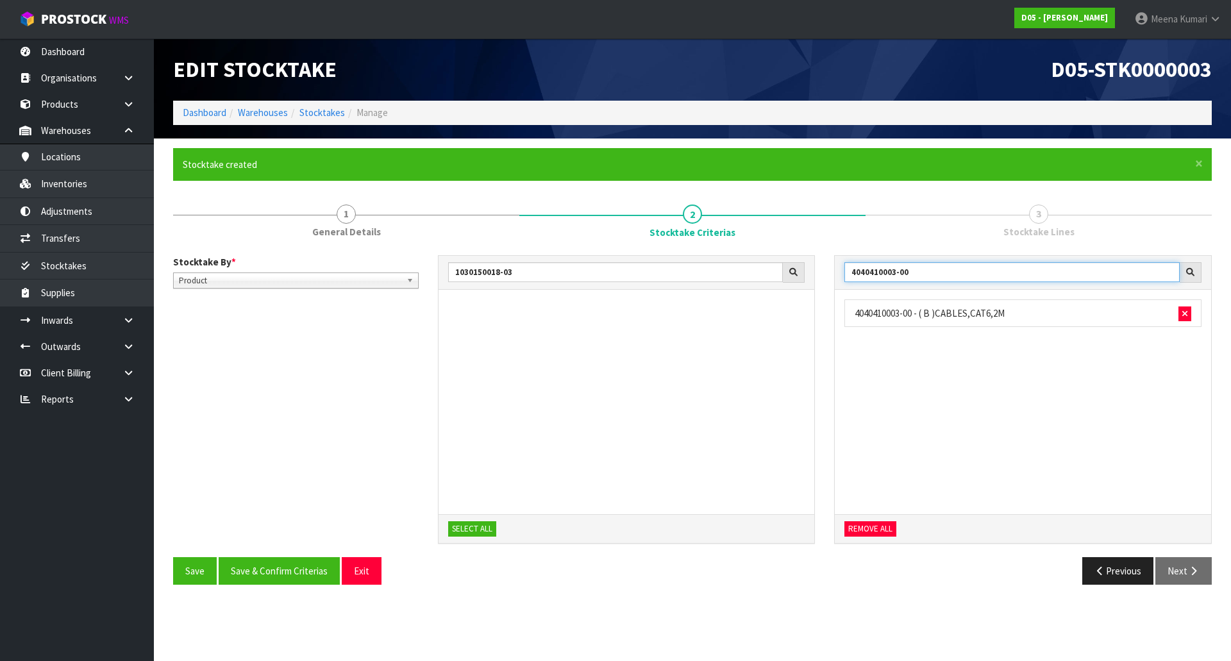
drag, startPoint x: 908, startPoint y: 273, endPoint x: 763, endPoint y: 269, distance: 144.9
click at [763, 269] on div "1030150018-03 SELECT ALL 4040410003-00 4040410003-00 - ( B )CABLES,CAT6,2M REMO…" at bounding box center [825, 406] width 794 height 302
drag, startPoint x: 944, startPoint y: 274, endPoint x: 787, endPoint y: 299, distance: 158.5
click at [787, 299] on div "1030150018-03 SELECT ALL 6010150001-00 6010150001-00 - ( B )3.5M HIGHWAY SIGN S…" at bounding box center [825, 406] width 794 height 302
drag, startPoint x: 952, startPoint y: 274, endPoint x: 688, endPoint y: 276, distance: 264.1
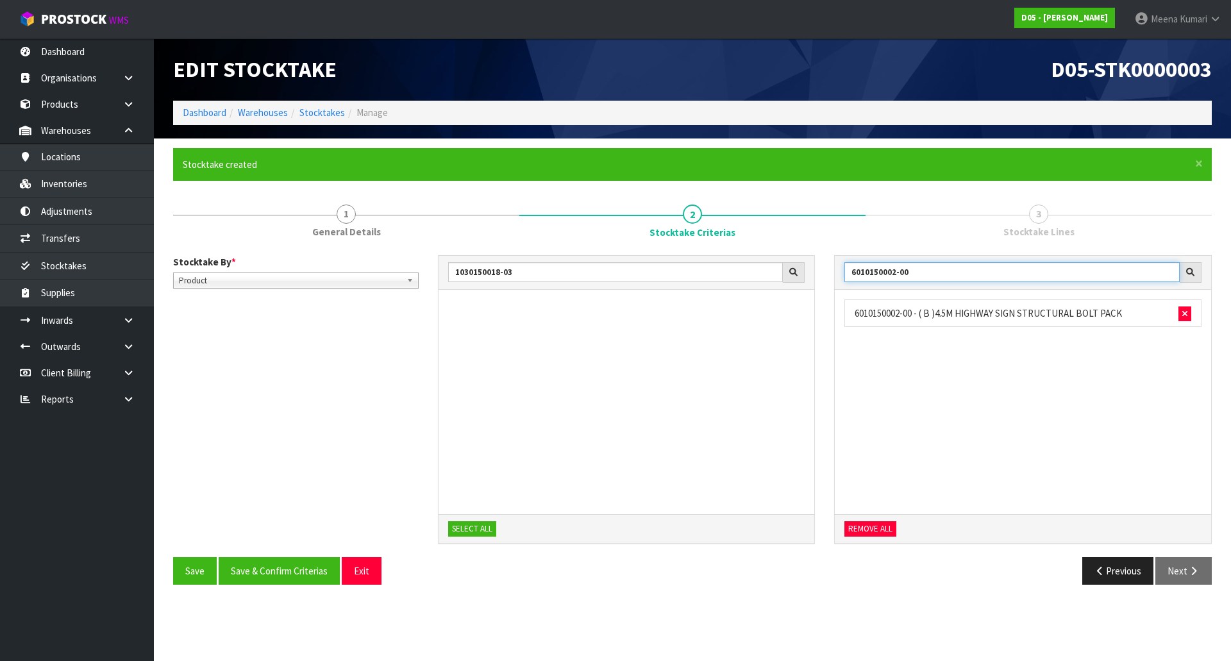
click at [688, 276] on div "1030150018-03 SELECT ALL 6010150002-00 6010150002-00 - ( B )4.5M HIGHWAY SIGN S…" at bounding box center [825, 406] width 794 height 302
drag, startPoint x: 954, startPoint y: 269, endPoint x: 747, endPoint y: 272, distance: 207.0
click at [747, 272] on div "1030150018-03 SELECT ALL 6010150003-00 6010150003-00 - ( B )3M HIGHWAY SIGN STR…" at bounding box center [825, 406] width 794 height 302
drag, startPoint x: 833, startPoint y: 274, endPoint x: 760, endPoint y: 287, distance: 74.8
click at [760, 287] on div "1030150018-03 SELECT ALL 6010150004-00 6010150004-00 - ( B )2.4M HIGHWAY SIGN S…" at bounding box center [825, 406] width 794 height 302
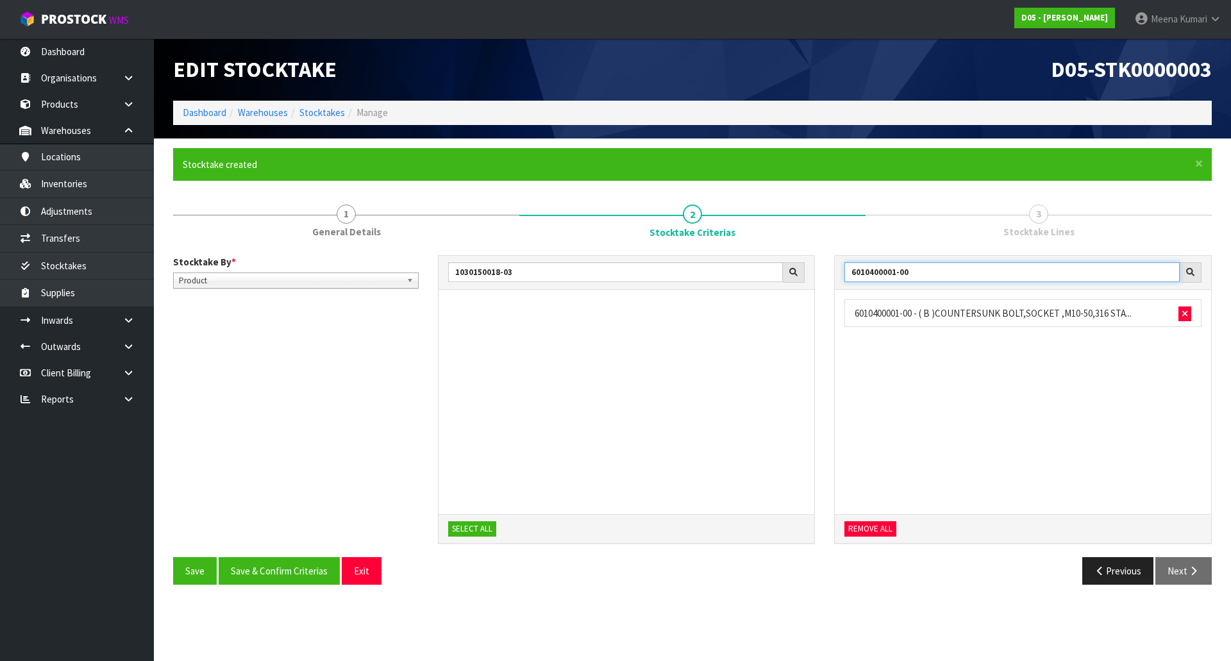
drag, startPoint x: 912, startPoint y: 279, endPoint x: 772, endPoint y: 269, distance: 140.1
click at [772, 269] on div "1030150018-03 SELECT ALL 6010400001-00 6010400001-00 - ( B )COUNTERSUNK BOLT,SO…" at bounding box center [825, 406] width 794 height 302
drag, startPoint x: 923, startPoint y: 270, endPoint x: 697, endPoint y: 261, distance: 225.8
click at [697, 261] on div "1030150018-03 SELECT ALL 6010600002-00 6010600002-00 - ( B )HILTI M10 SAFETY AN…" at bounding box center [825, 406] width 794 height 302
drag, startPoint x: 915, startPoint y: 271, endPoint x: 757, endPoint y: 270, distance: 158.3
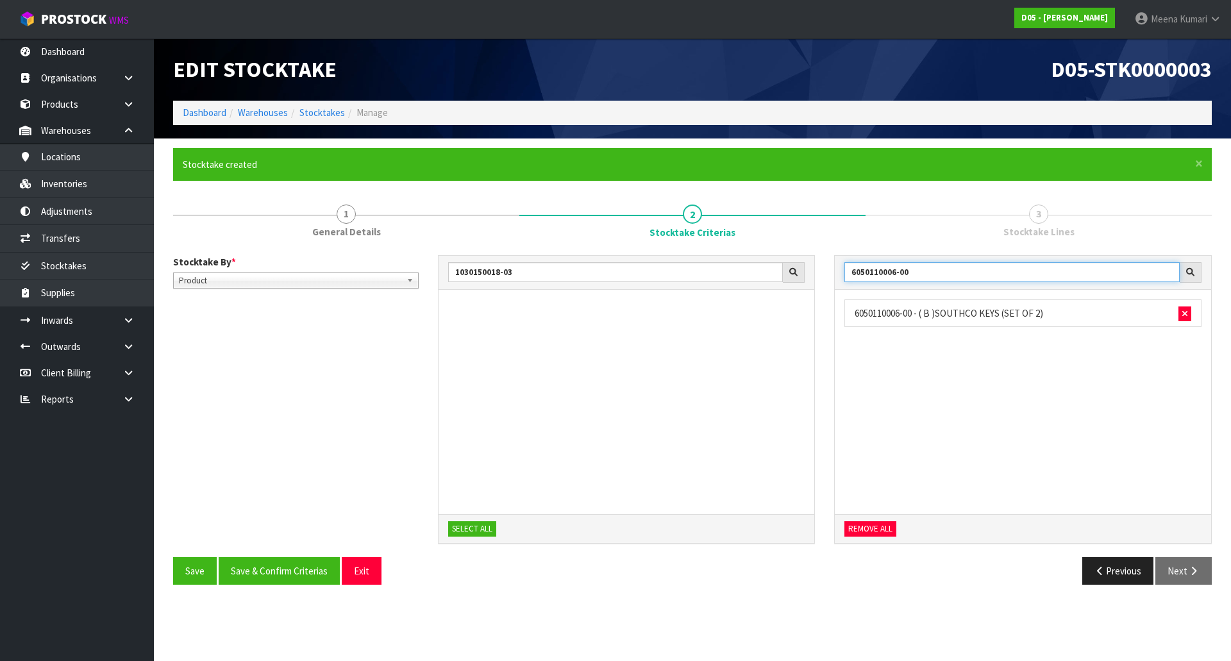
click at [757, 270] on div "1030150018-03 SELECT ALL 6050110006-00 6050110006-00 - ( B )[GEOGRAPHIC_DATA] (…" at bounding box center [825, 406] width 794 height 302
type input "BPAN-WA-MCBO-02"
drag, startPoint x: 948, startPoint y: 274, endPoint x: 785, endPoint y: 272, distance: 163.5
click at [785, 272] on div "1030150018-03 SELECT ALL BPAN-WA-MCBO-02 BPAN-WA-MCBO-02 - ( B )NEXT GEN 1240X1…" at bounding box center [825, 406] width 794 height 302
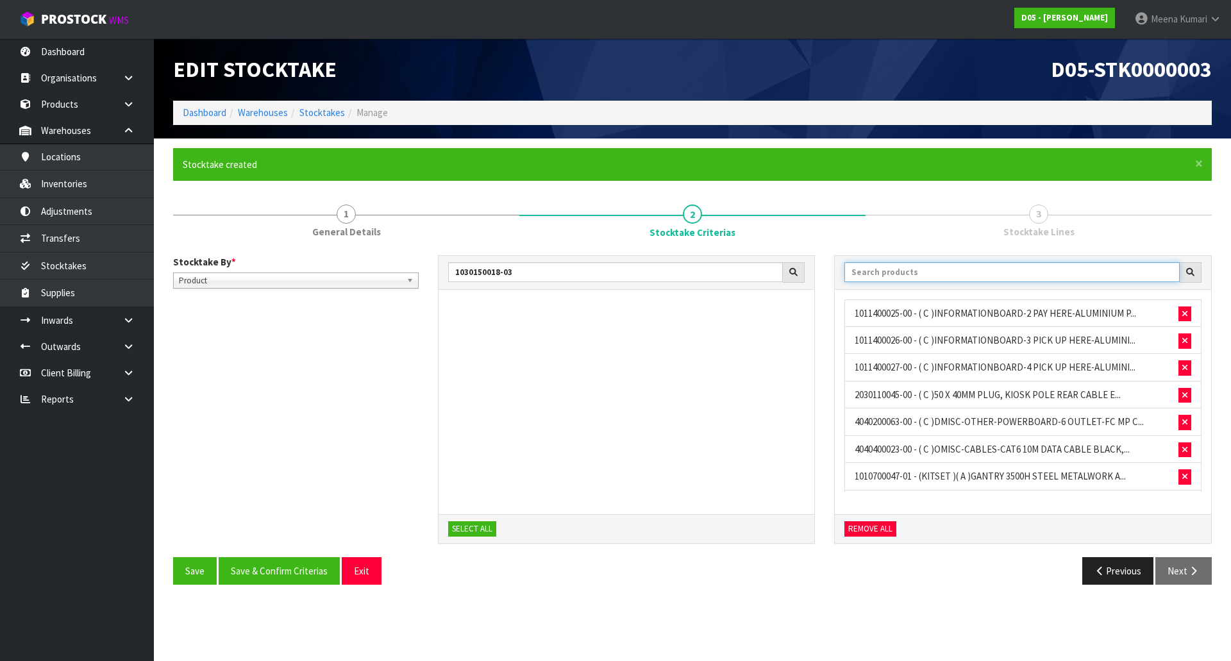
click at [878, 273] on input "text" at bounding box center [1011, 272] width 335 height 20
click at [951, 274] on input "text" at bounding box center [1011, 272] width 335 height 20
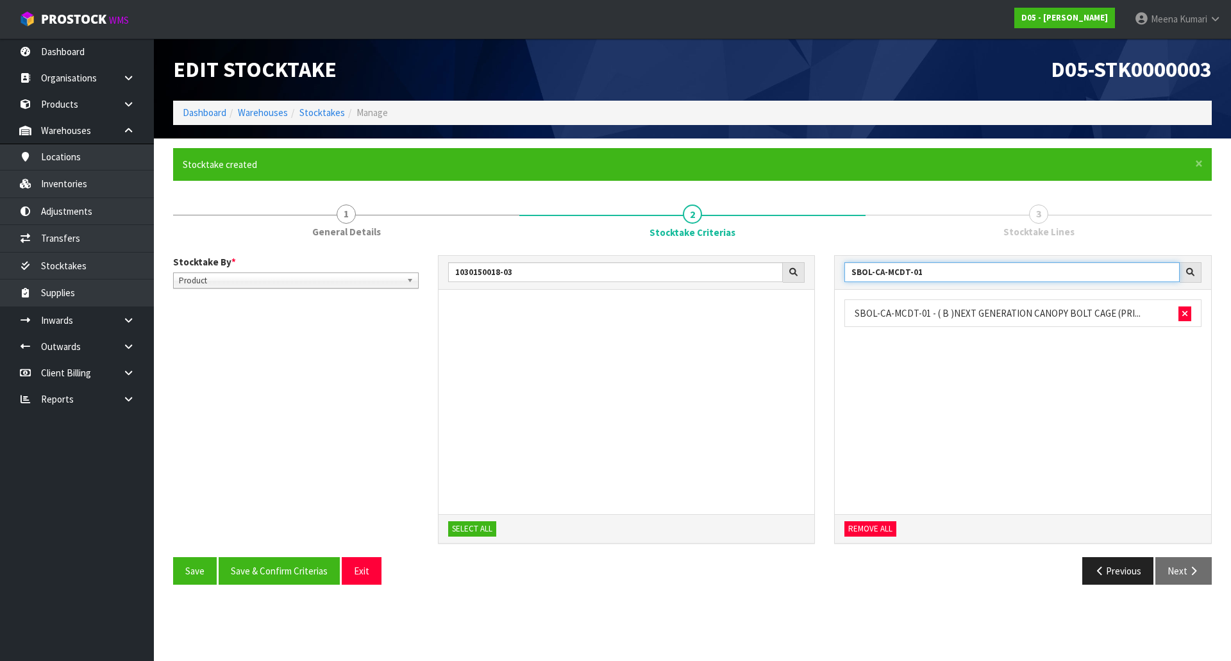
drag, startPoint x: 982, startPoint y: 271, endPoint x: 818, endPoint y: 274, distance: 164.1
click at [818, 274] on div "1030150018-03 SELECT ALL SBOL-CA-MCDT-01 SBOL-CA-MCDT-01 - ( B )NEXT GENERATION…" at bounding box center [825, 406] width 794 height 302
type input "SBOL-GA-MCDT-03"
click at [190, 567] on button "Save" at bounding box center [195, 571] width 44 height 28
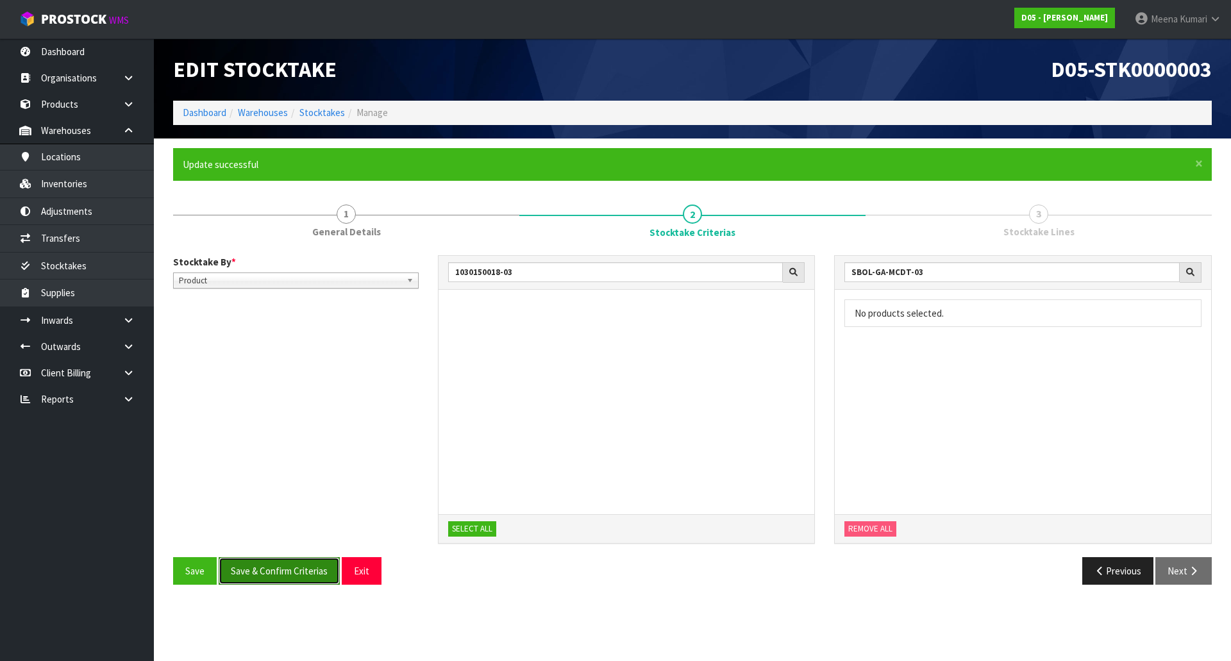
click at [291, 565] on button "Save & Confirm Criterias" at bounding box center [279, 571] width 121 height 28
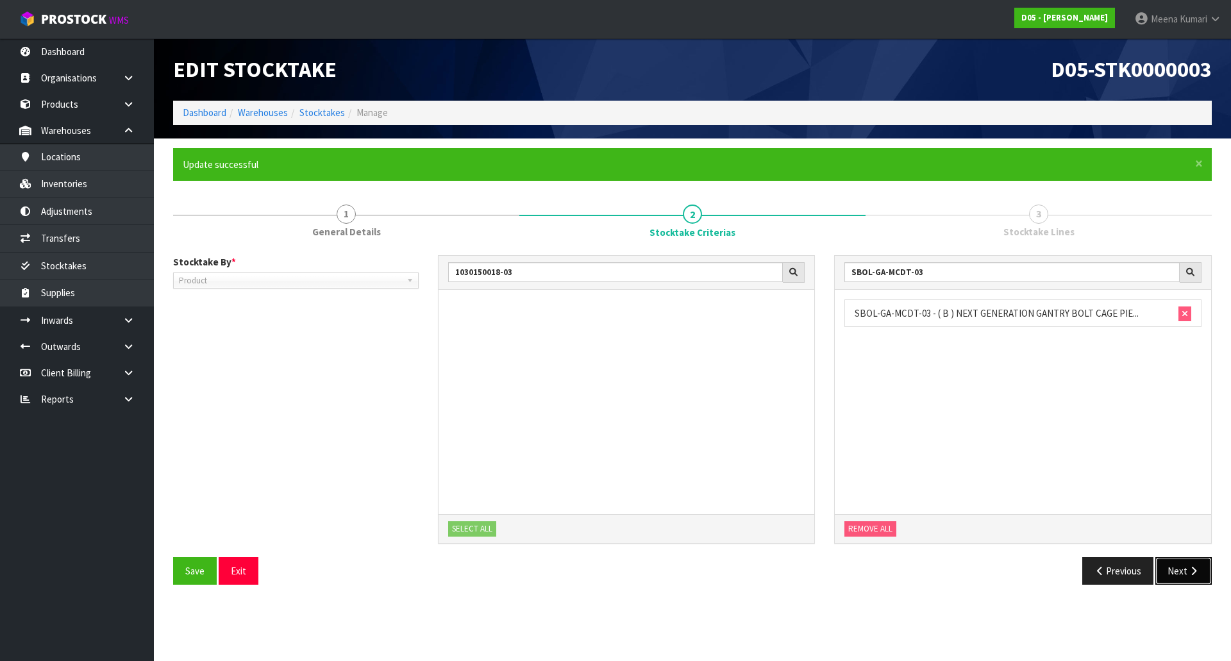
click at [1177, 569] on button "Next" at bounding box center [1183, 571] width 56 height 28
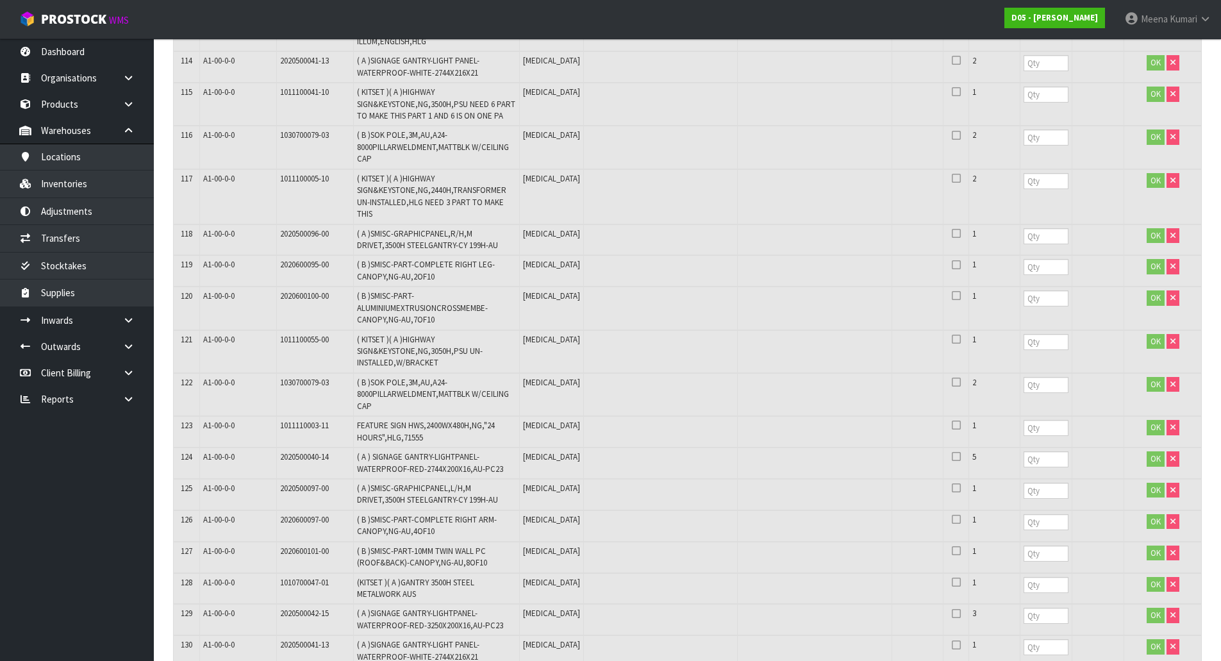
scroll to position [3977, 0]
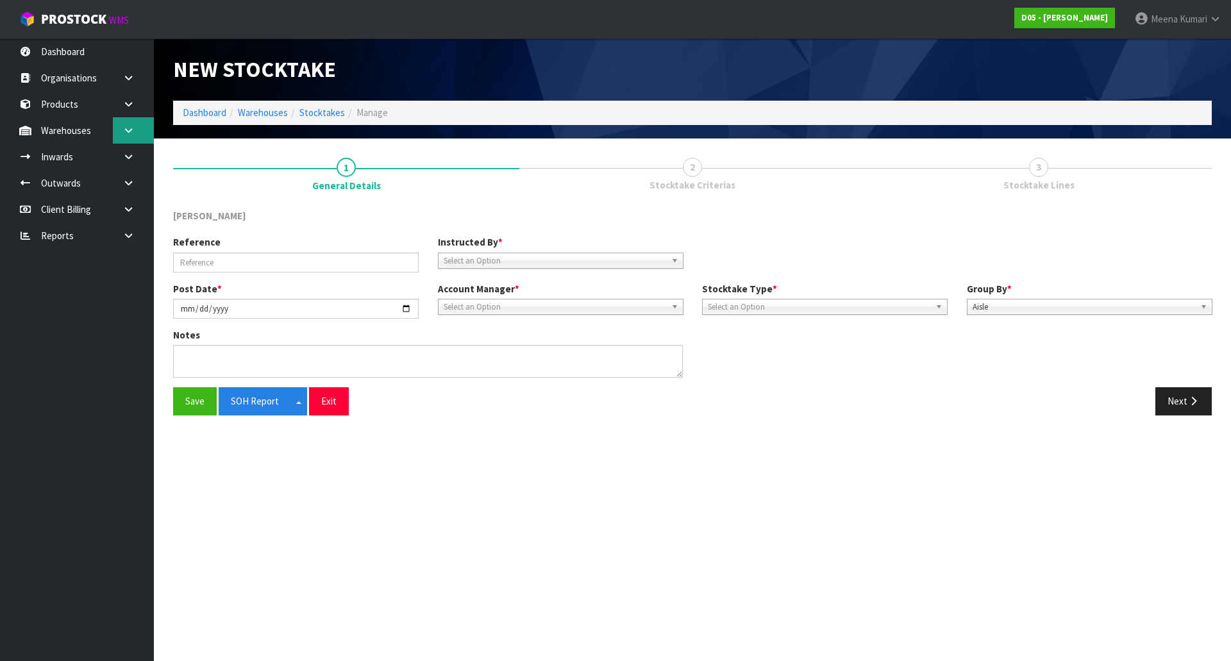
click at [133, 128] on icon at bounding box center [128, 131] width 12 height 10
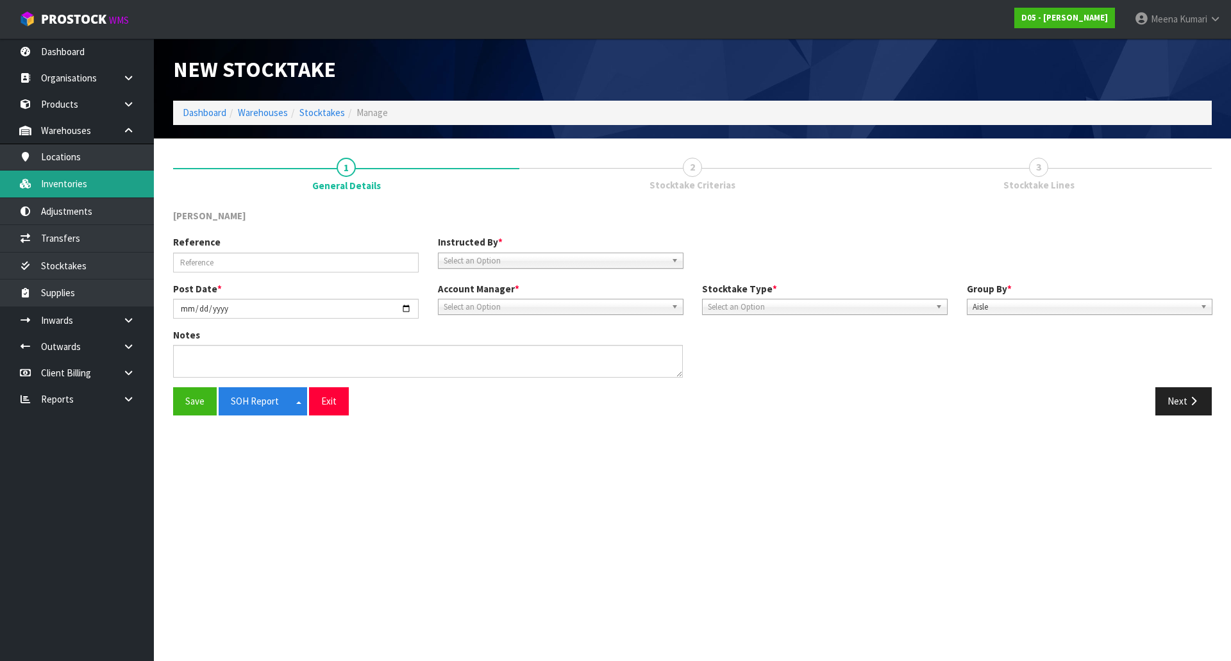
click at [122, 186] on link "Inventories" at bounding box center [77, 183] width 154 height 26
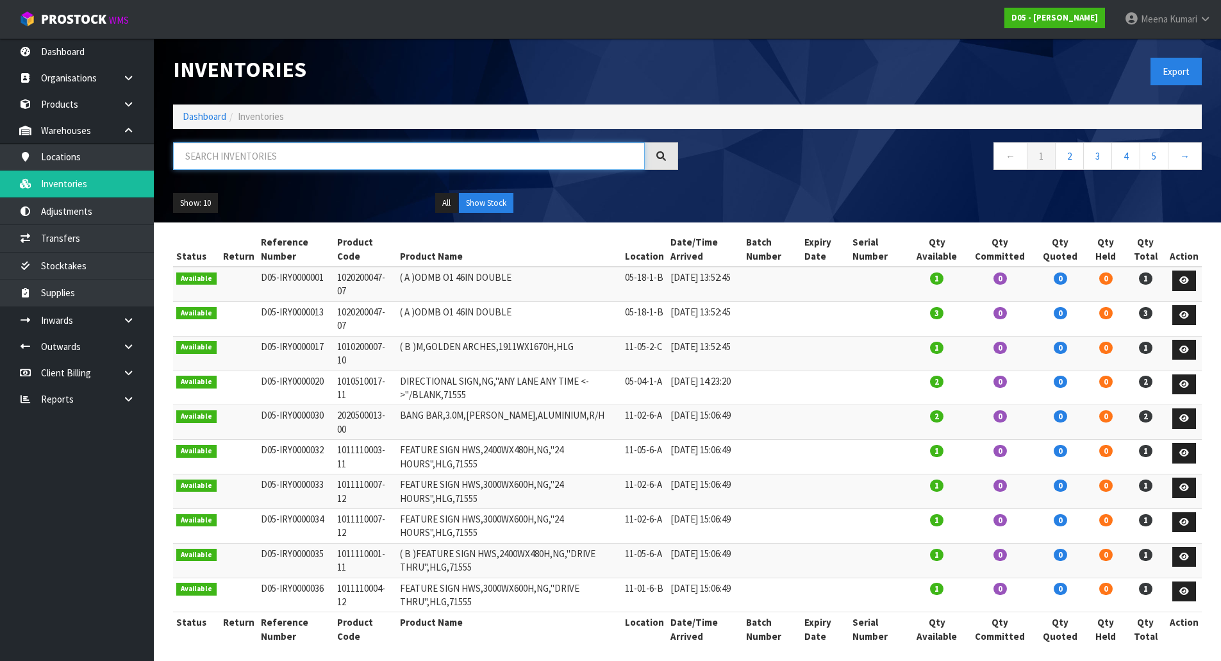
click at [238, 164] on input "text" at bounding box center [409, 156] width 472 height 28
paste input "1010700047-01 -3 - (CARTON 3 )( A )GANTRY 3500H STEEL METALW..."
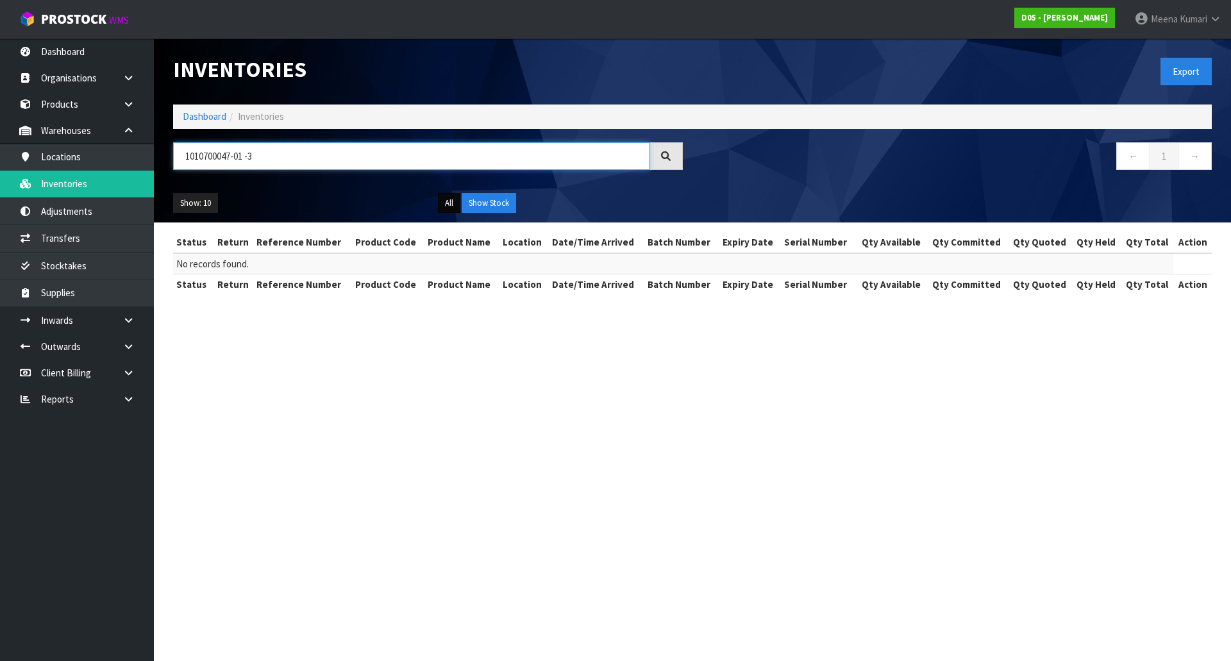
type input "1010700047-01 -3"
click at [449, 204] on button "All" at bounding box center [449, 203] width 22 height 21
click at [480, 198] on button "Show Stock" at bounding box center [488, 203] width 54 height 21
